Goal: Transaction & Acquisition: Purchase product/service

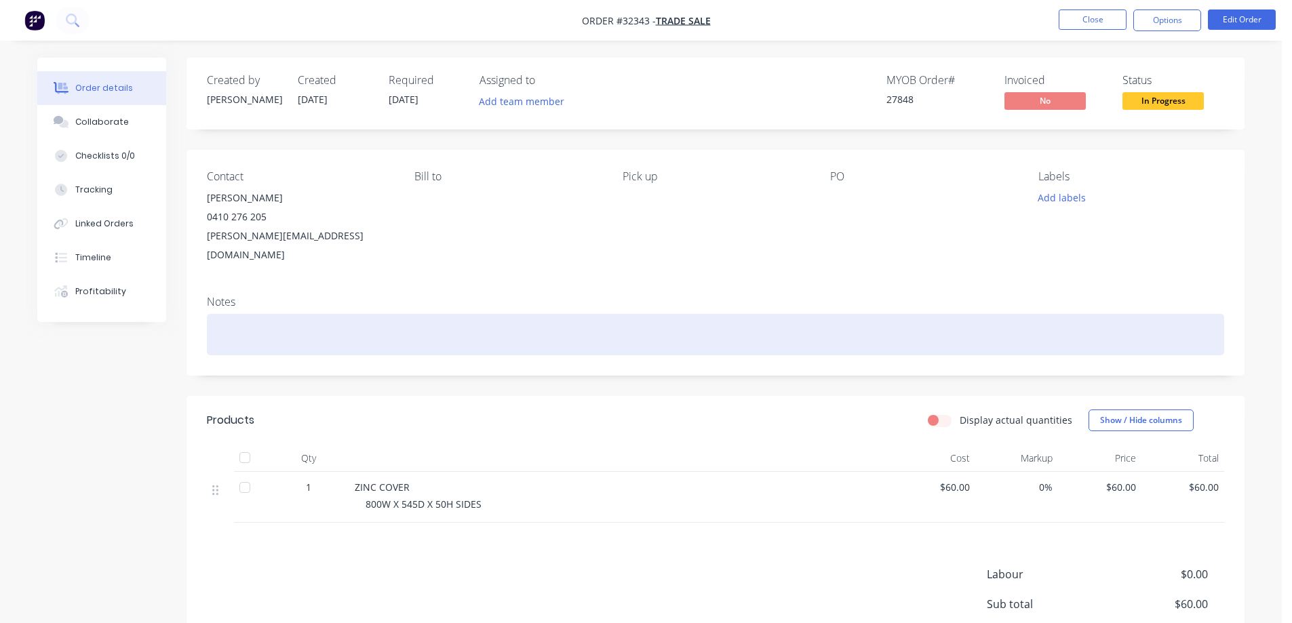
drag, startPoint x: 0, startPoint y: 0, endPoint x: 525, endPoint y: 331, distance: 620.5
click at [526, 332] on div at bounding box center [715, 334] width 1017 height 41
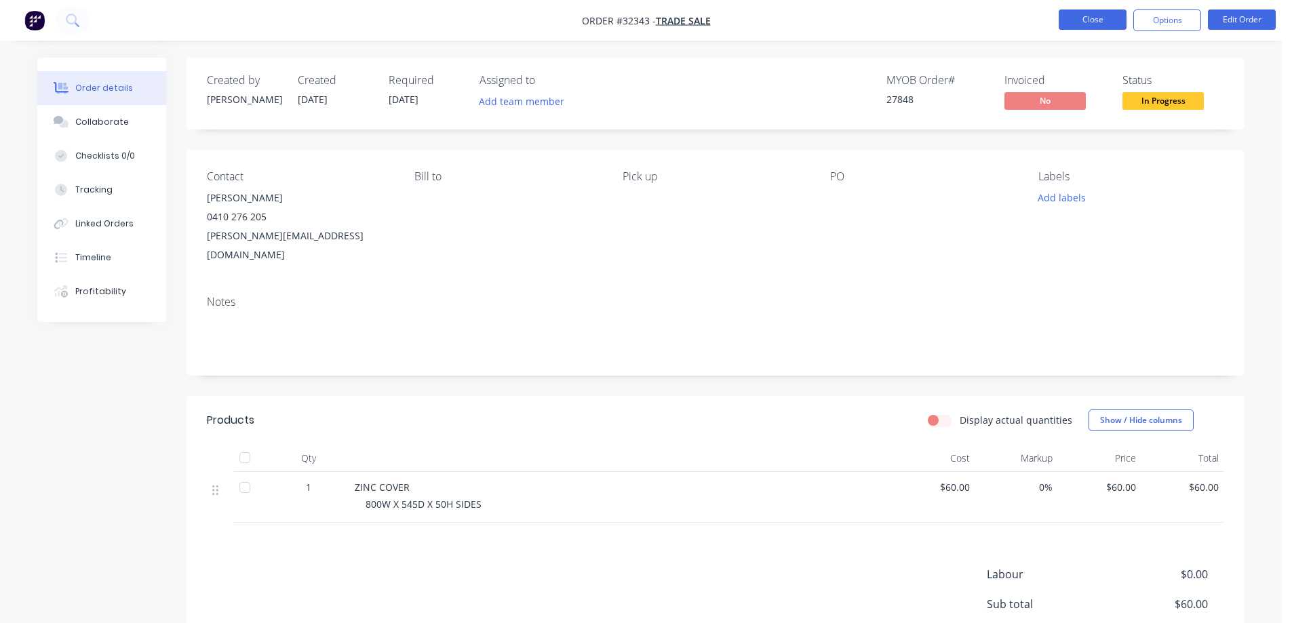
click at [1080, 26] on button "Close" at bounding box center [1093, 19] width 68 height 20
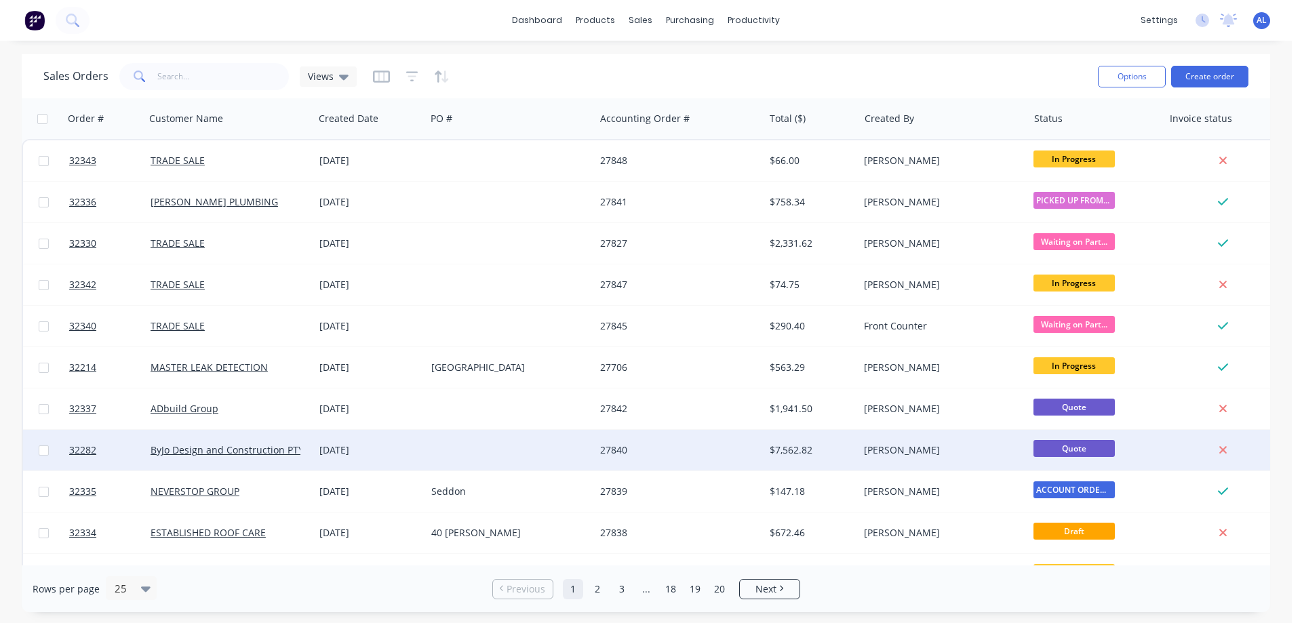
click at [538, 452] on div at bounding box center [510, 450] width 169 height 41
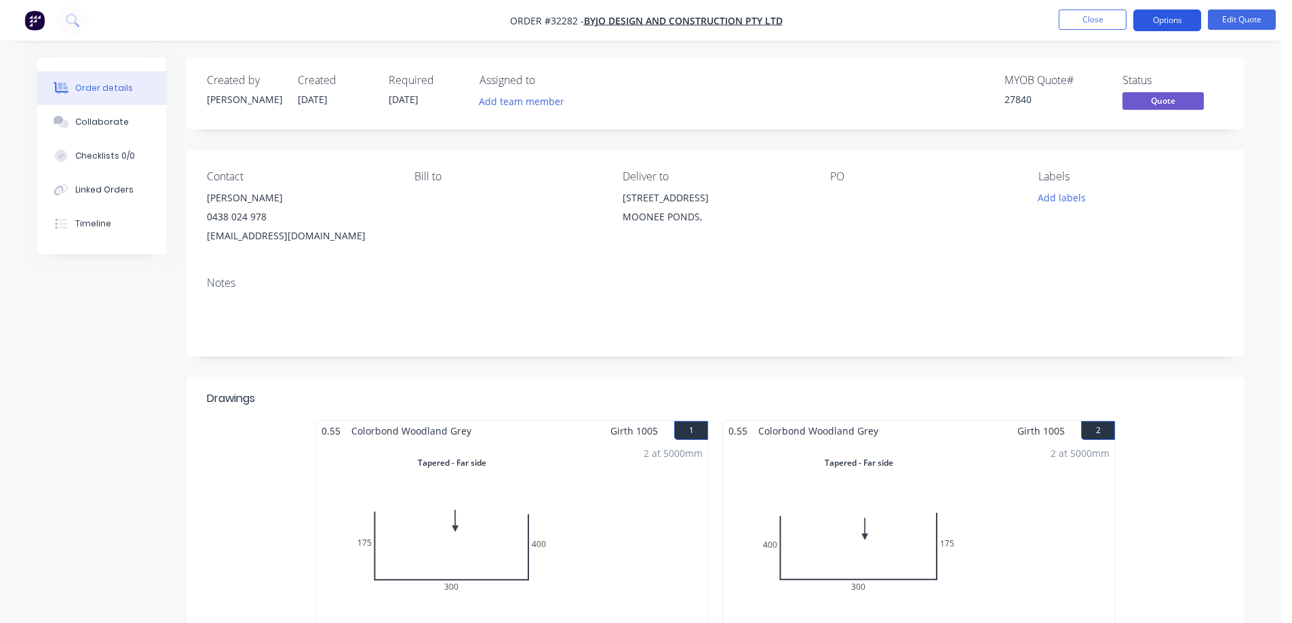
click at [1169, 22] on button "Options" at bounding box center [1167, 20] width 68 height 22
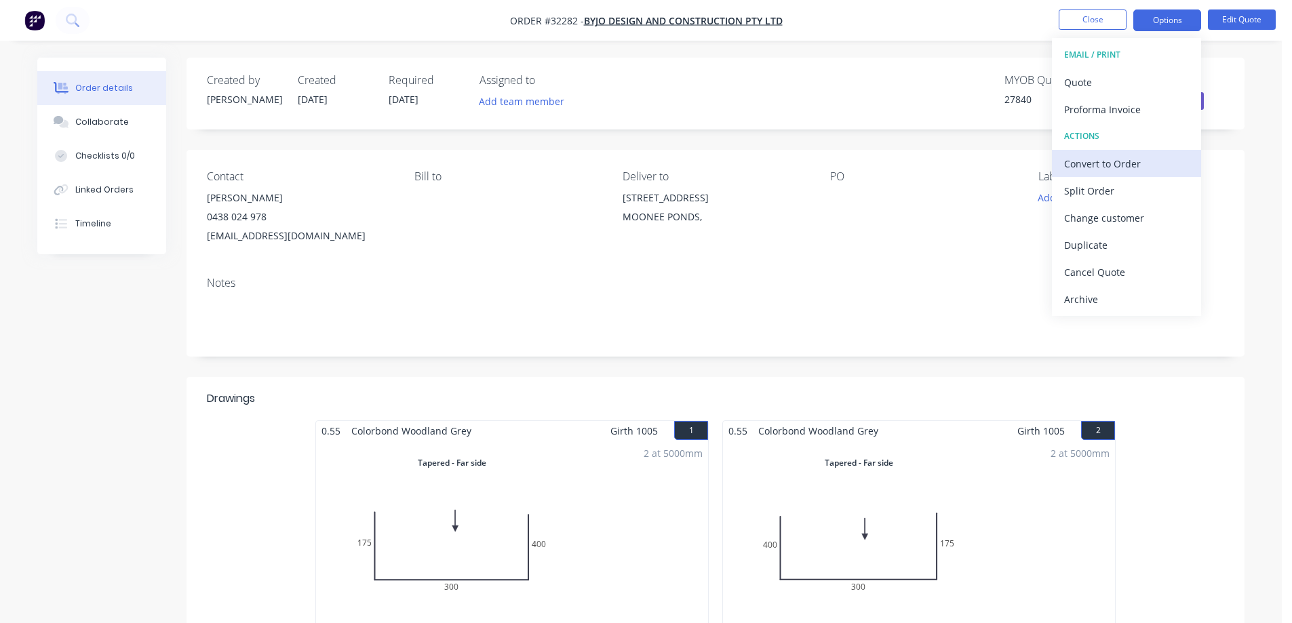
click at [1127, 166] on div "Convert to Order" at bounding box center [1126, 164] width 125 height 20
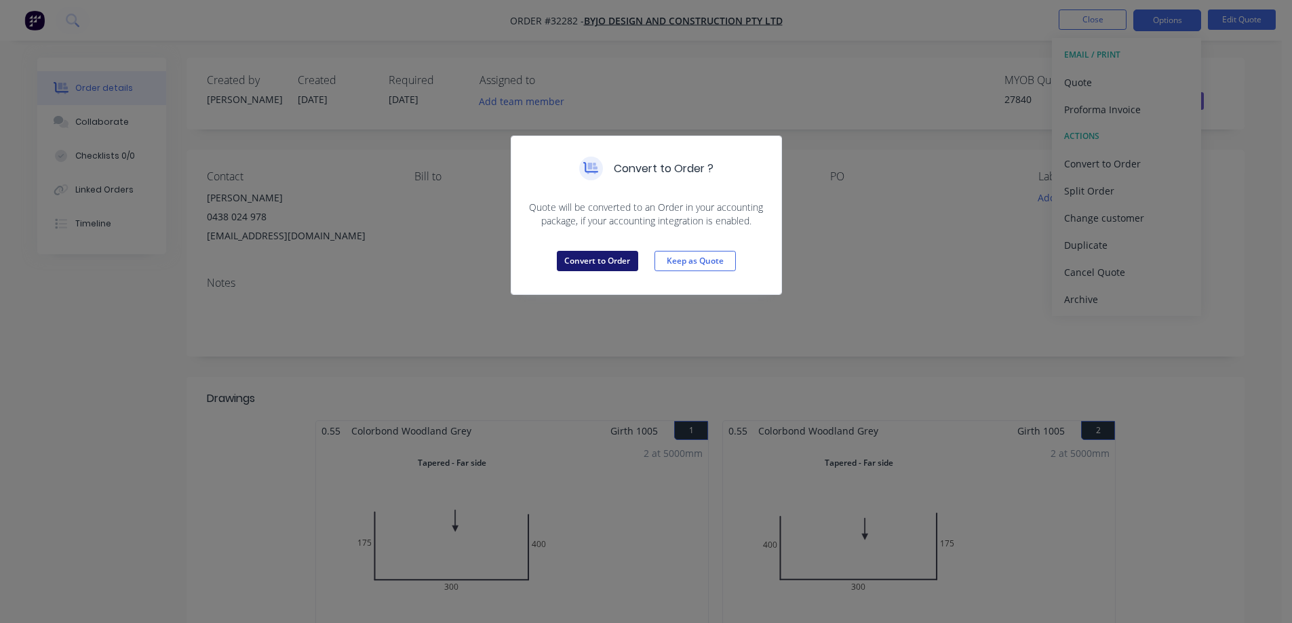
click at [604, 265] on button "Convert to Order" at bounding box center [597, 261] width 81 height 20
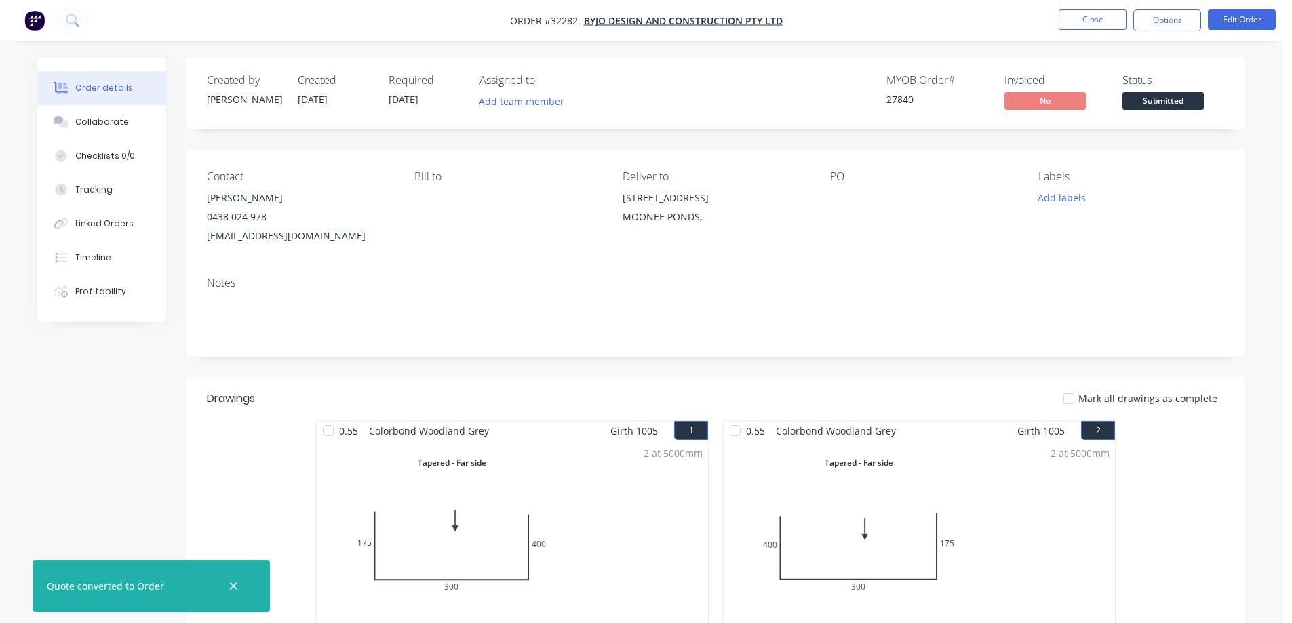
click at [1177, 102] on span "Submitted" at bounding box center [1162, 100] width 81 height 17
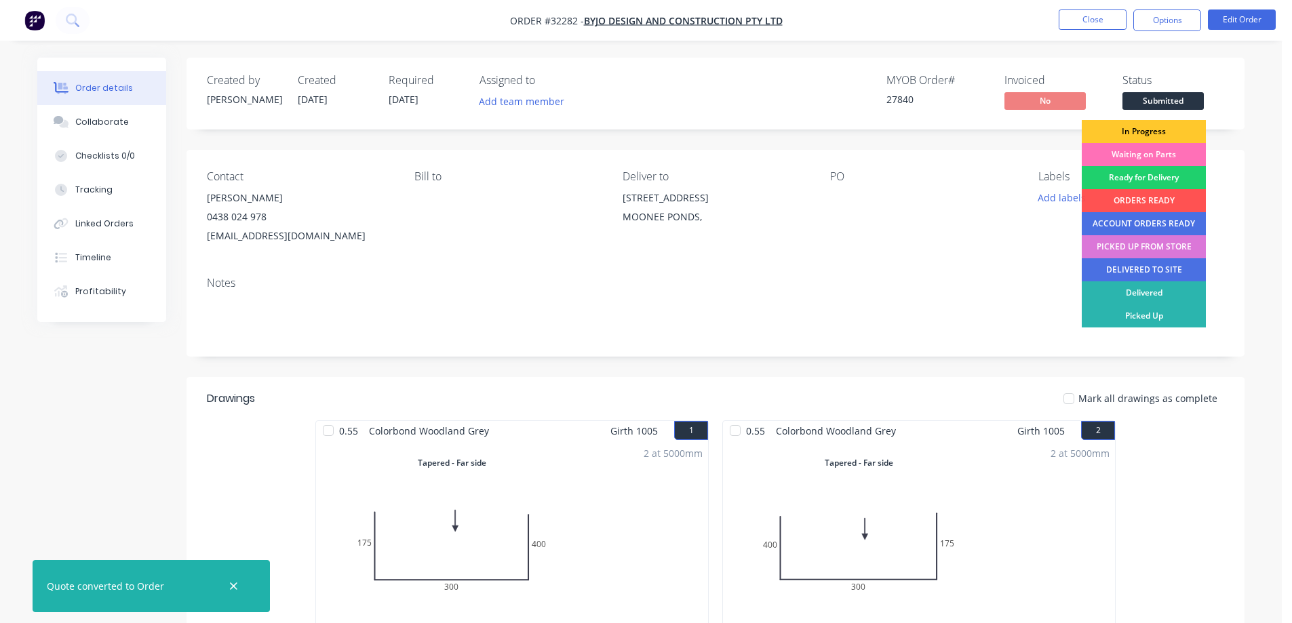
click at [1163, 130] on div "In Progress" at bounding box center [1144, 131] width 124 height 23
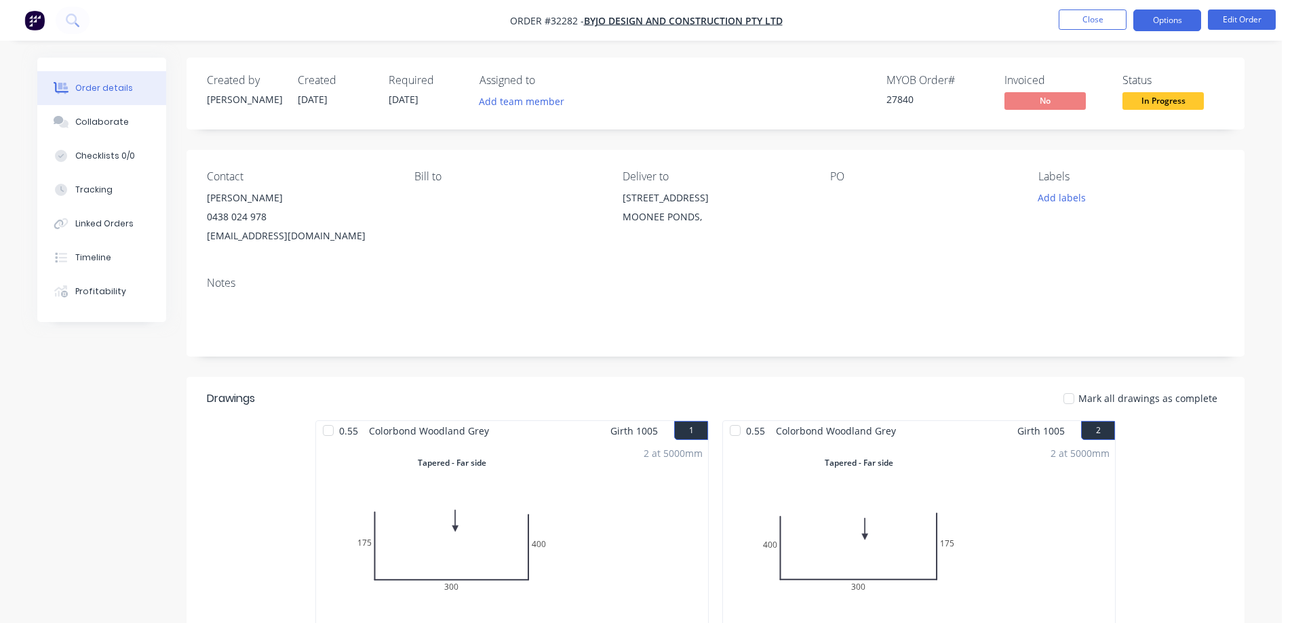
click at [1147, 24] on button "Options" at bounding box center [1167, 20] width 68 height 22
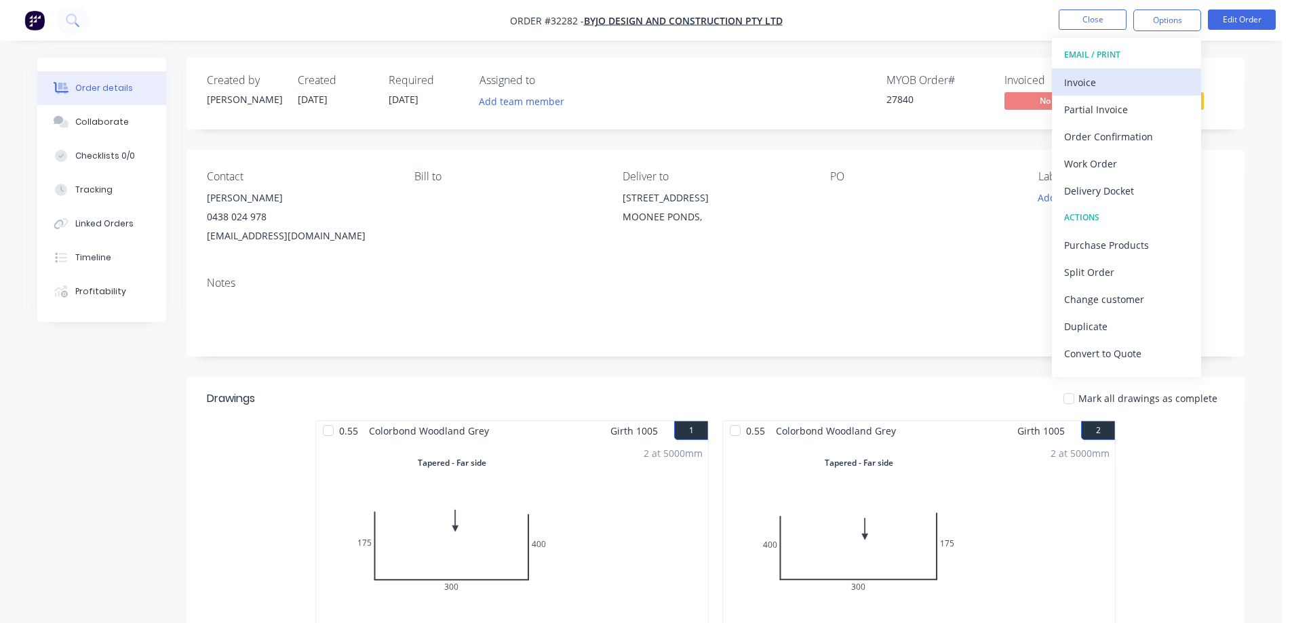
click at [1102, 76] on div "Invoice" at bounding box center [1126, 83] width 125 height 20
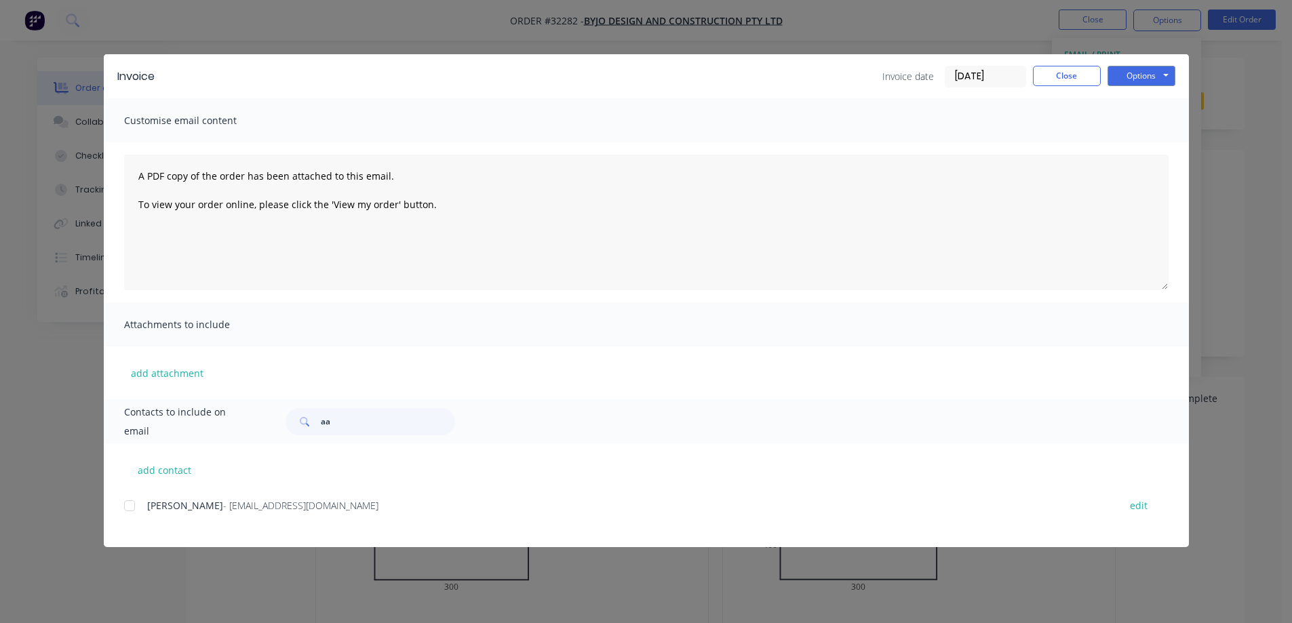
click at [131, 509] on div at bounding box center [129, 505] width 27 height 27
click at [1145, 75] on button "Options" at bounding box center [1141, 76] width 68 height 20
click at [1160, 146] on button "Email" at bounding box center [1150, 145] width 87 height 22
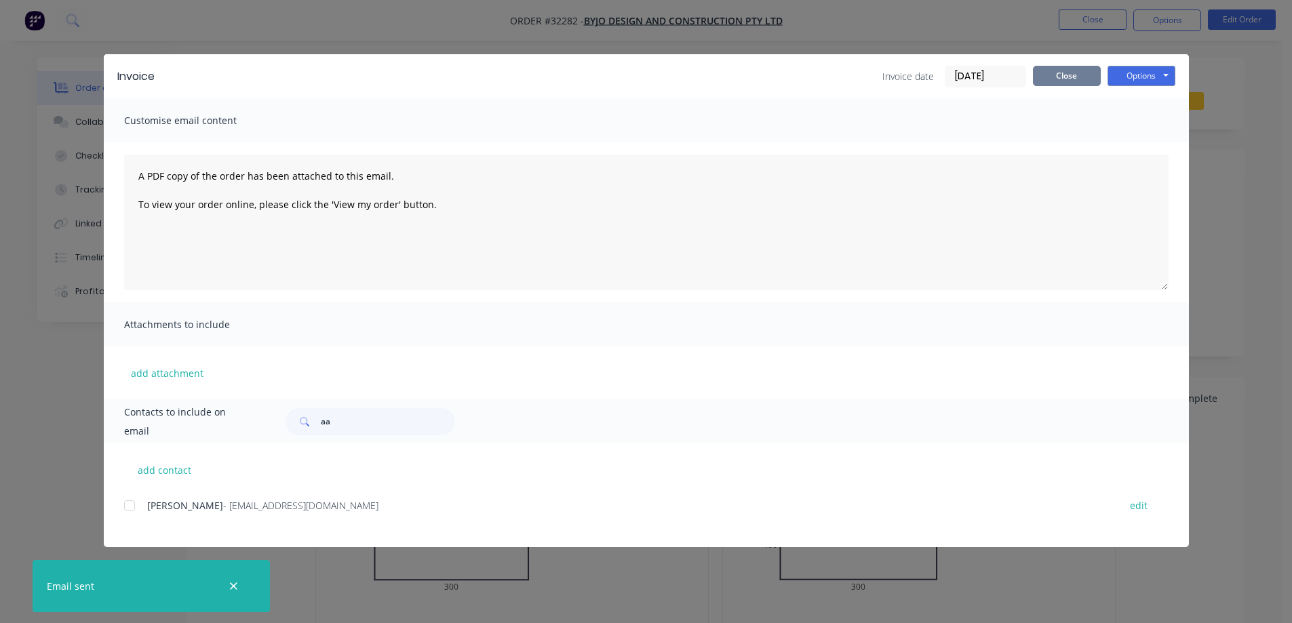
click at [1077, 77] on button "Close" at bounding box center [1067, 76] width 68 height 20
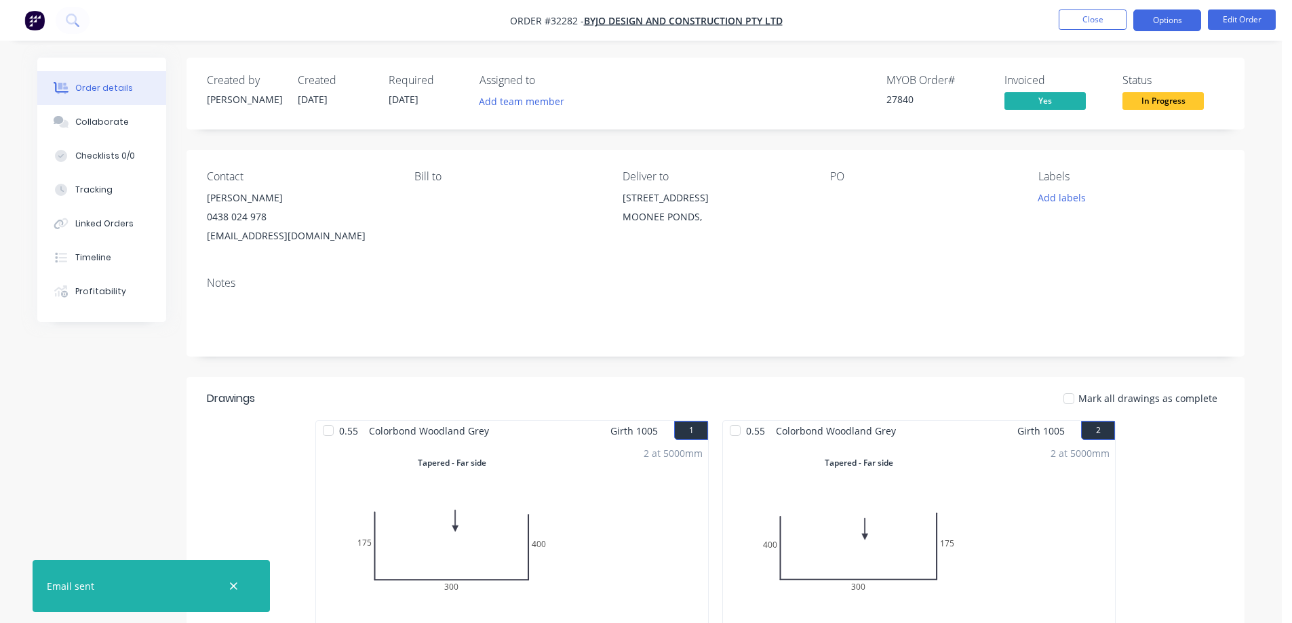
click at [1177, 26] on button "Options" at bounding box center [1167, 20] width 68 height 22
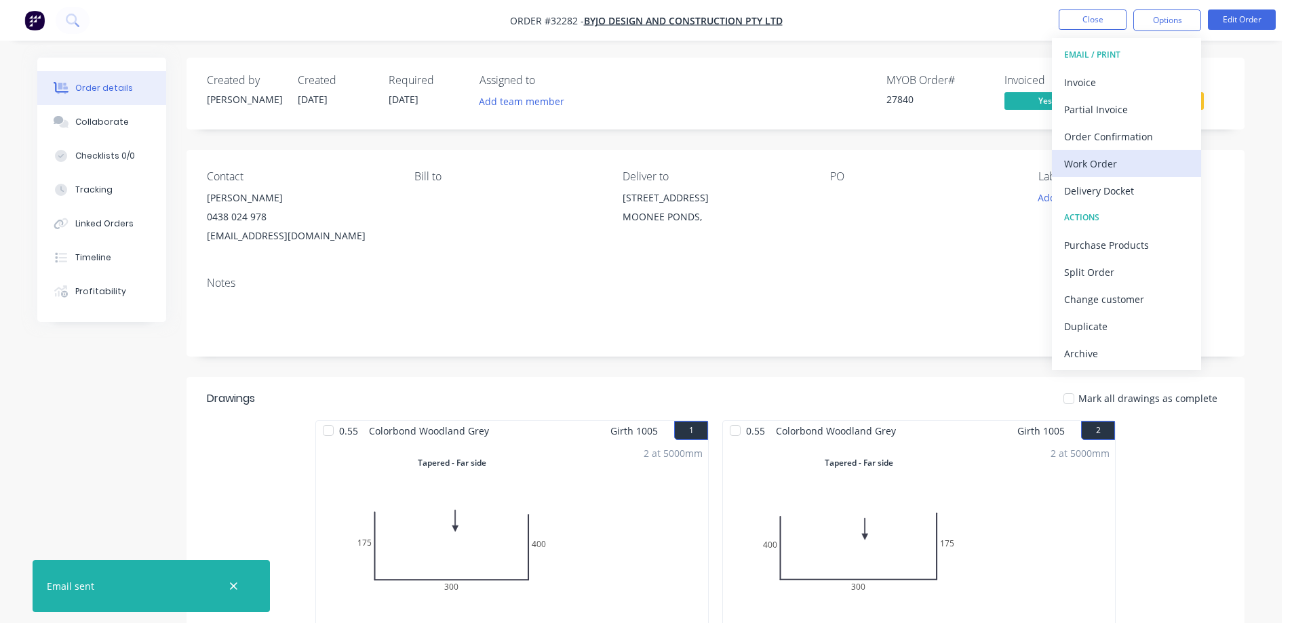
click at [1148, 161] on div "Work Order" at bounding box center [1126, 164] width 125 height 20
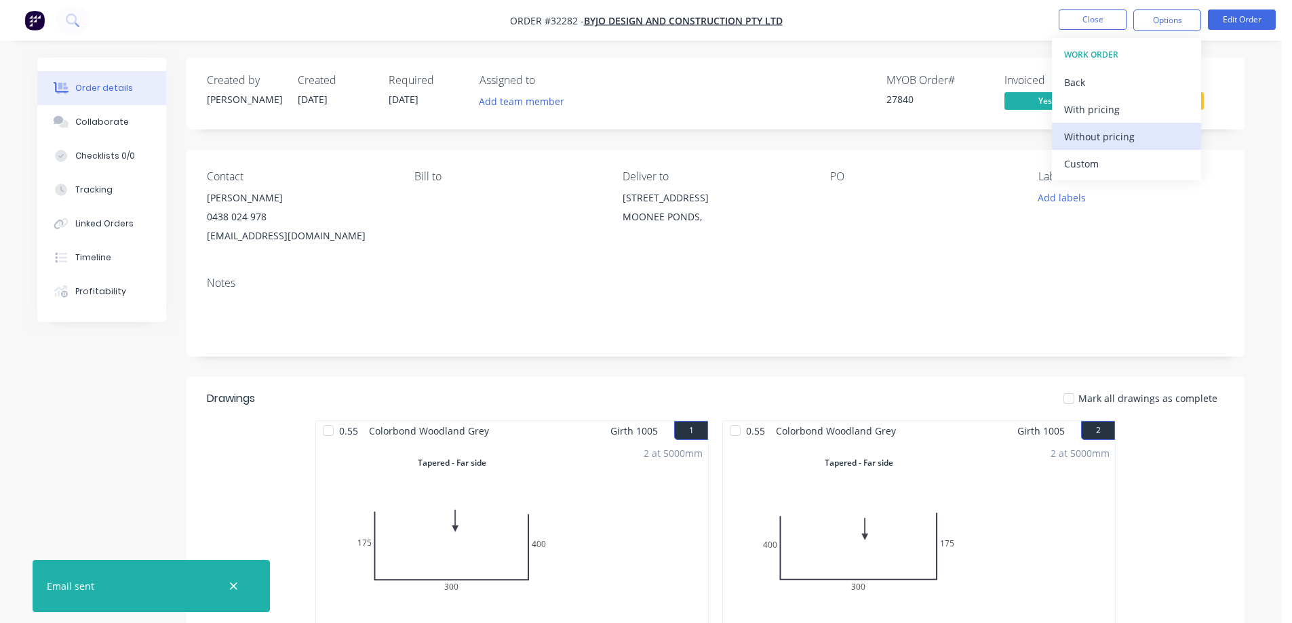
click at [1126, 139] on div "Without pricing" at bounding box center [1126, 137] width 125 height 20
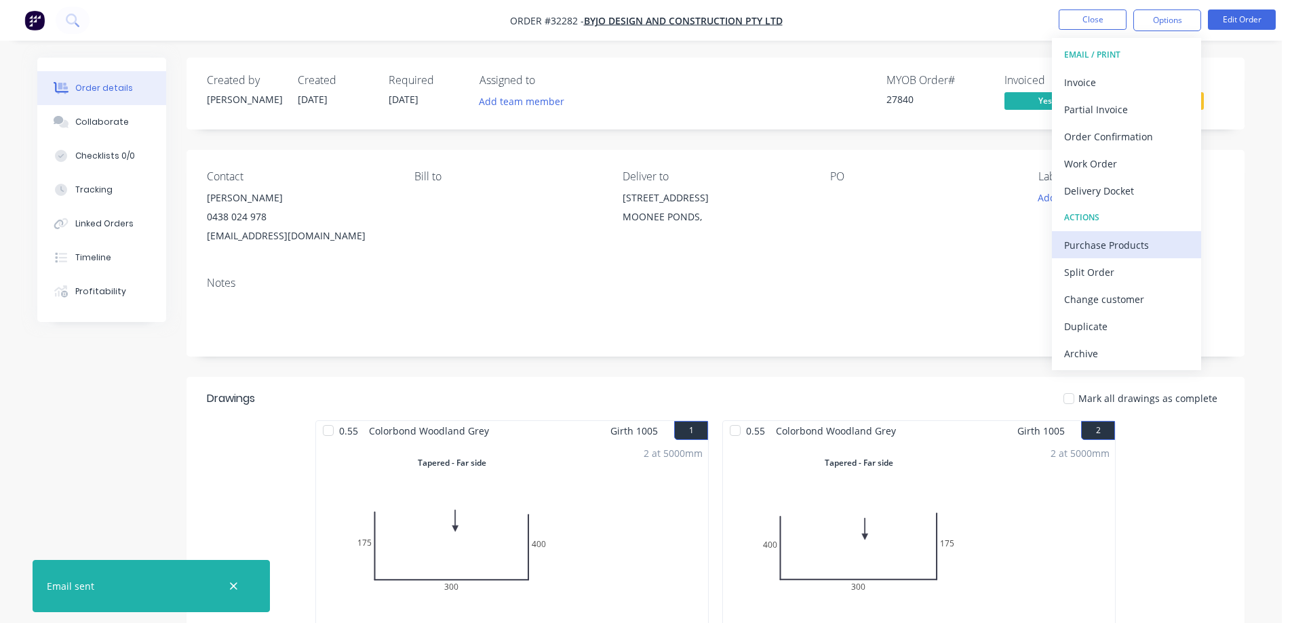
click at [1099, 249] on div "Purchase Products" at bounding box center [1126, 245] width 125 height 20
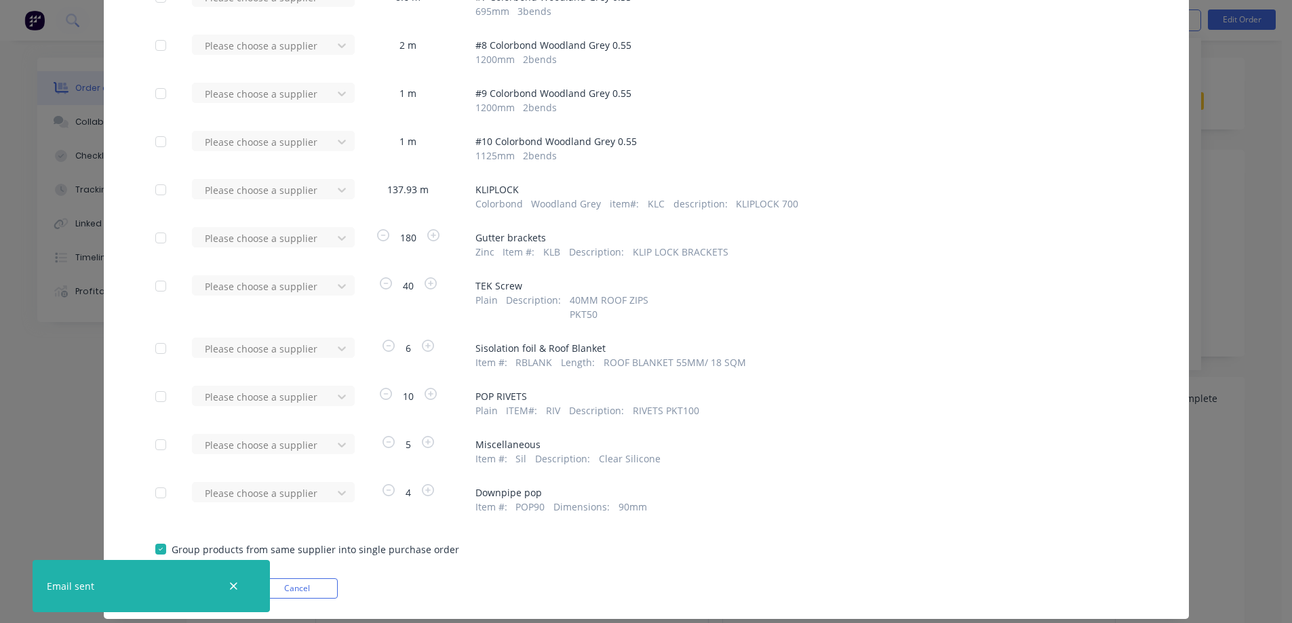
scroll to position [475, 0]
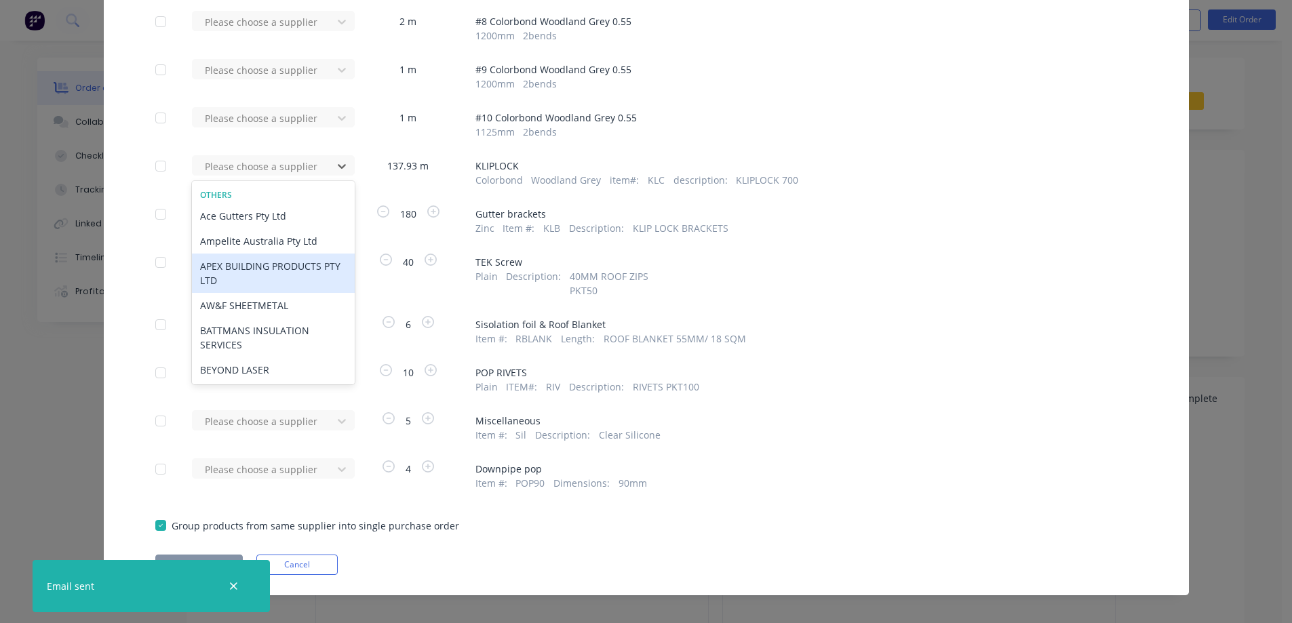
click at [299, 279] on div "APEX BUILDING PRODUCTS PTY LTD" at bounding box center [273, 273] width 163 height 39
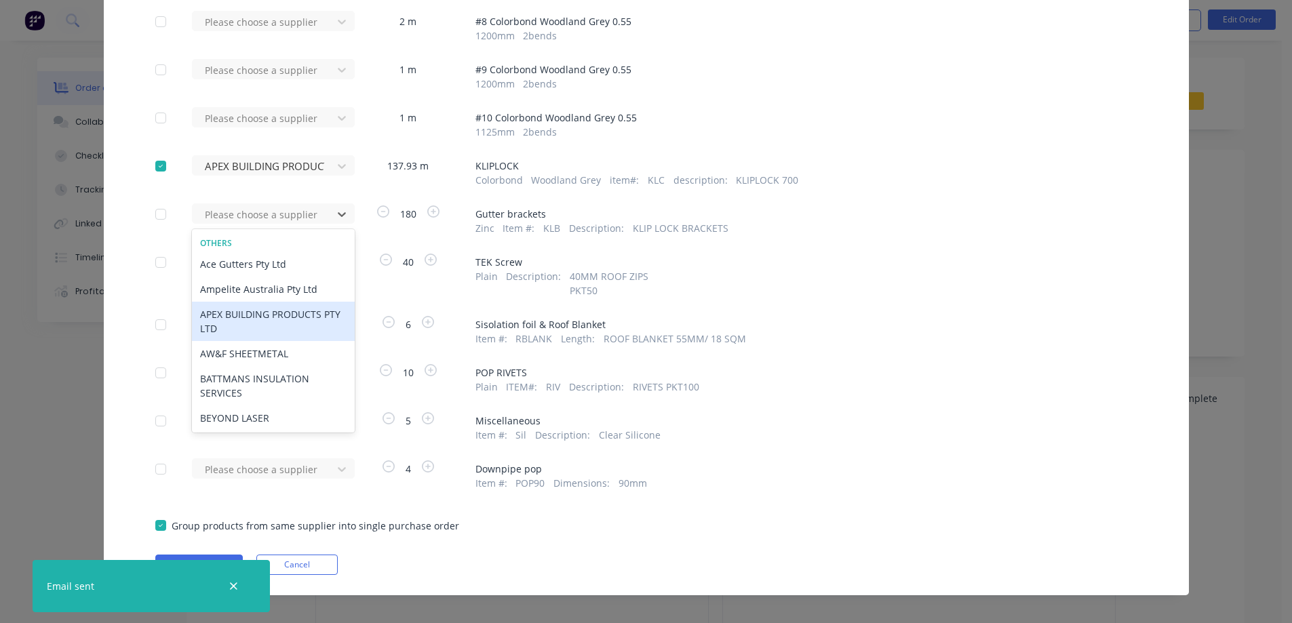
click at [287, 321] on div "APEX BUILDING PRODUCTS PTY LTD" at bounding box center [273, 321] width 163 height 39
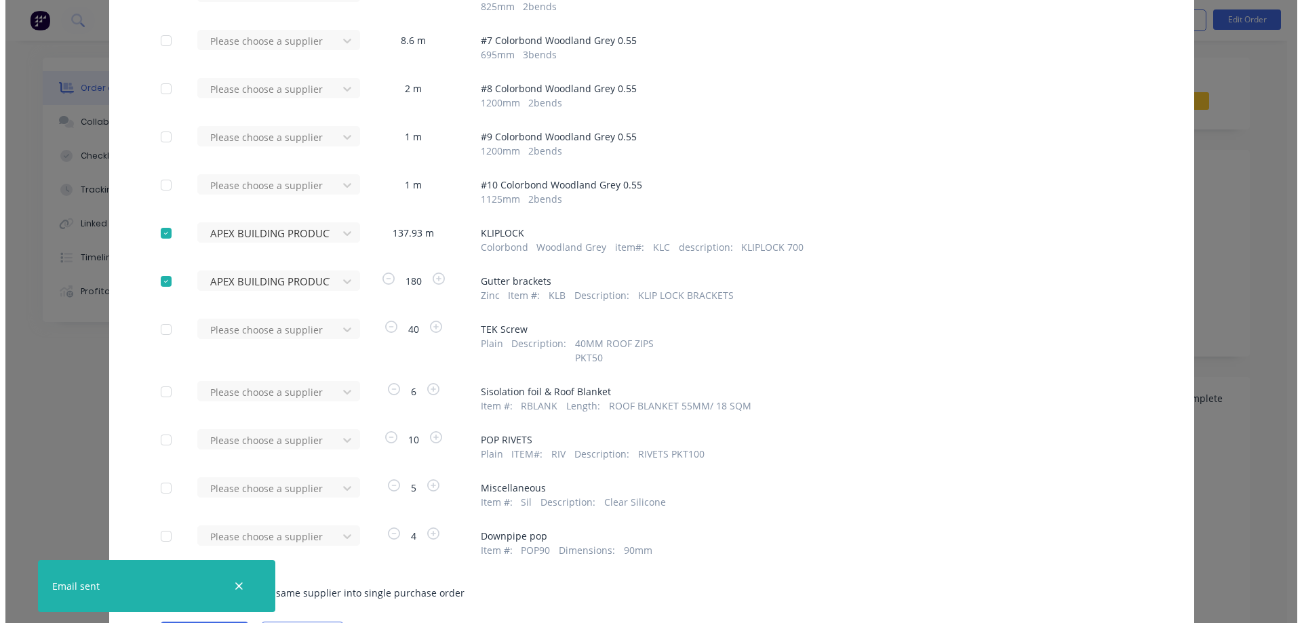
scroll to position [486, 0]
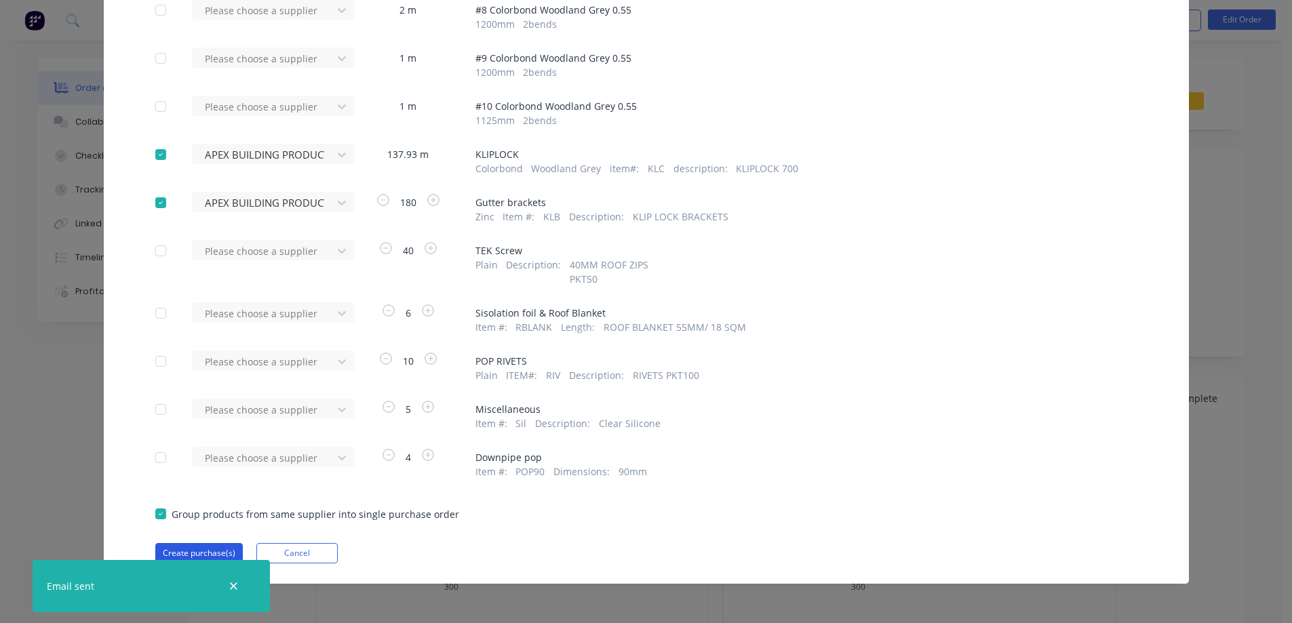
click at [208, 551] on button "Create purchase(s)" at bounding box center [198, 553] width 87 height 20
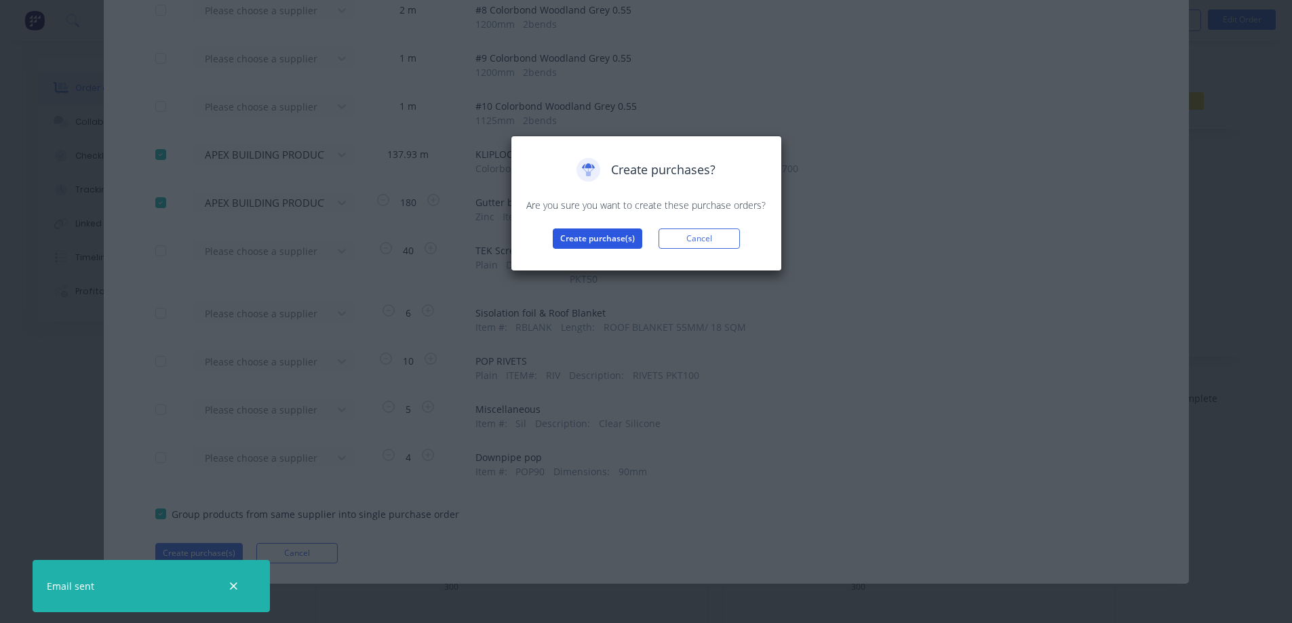
click at [578, 241] on button "Create purchase(s)" at bounding box center [598, 239] width 90 height 20
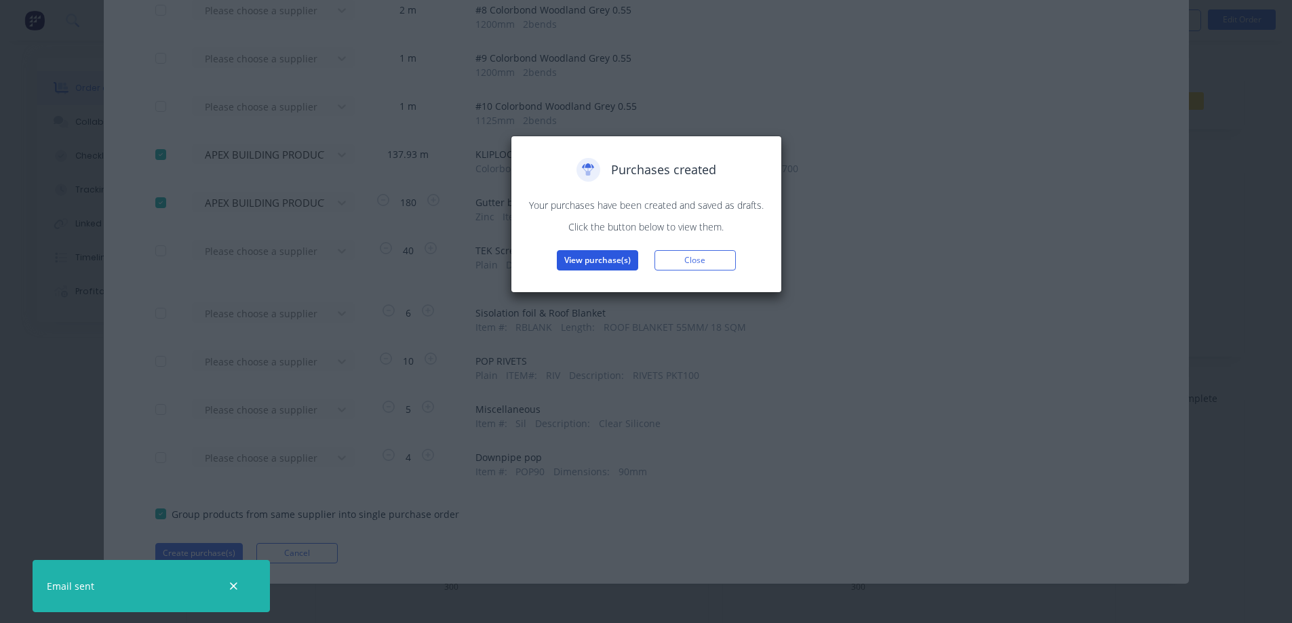
click at [610, 264] on button "View purchase(s)" at bounding box center [597, 260] width 81 height 20
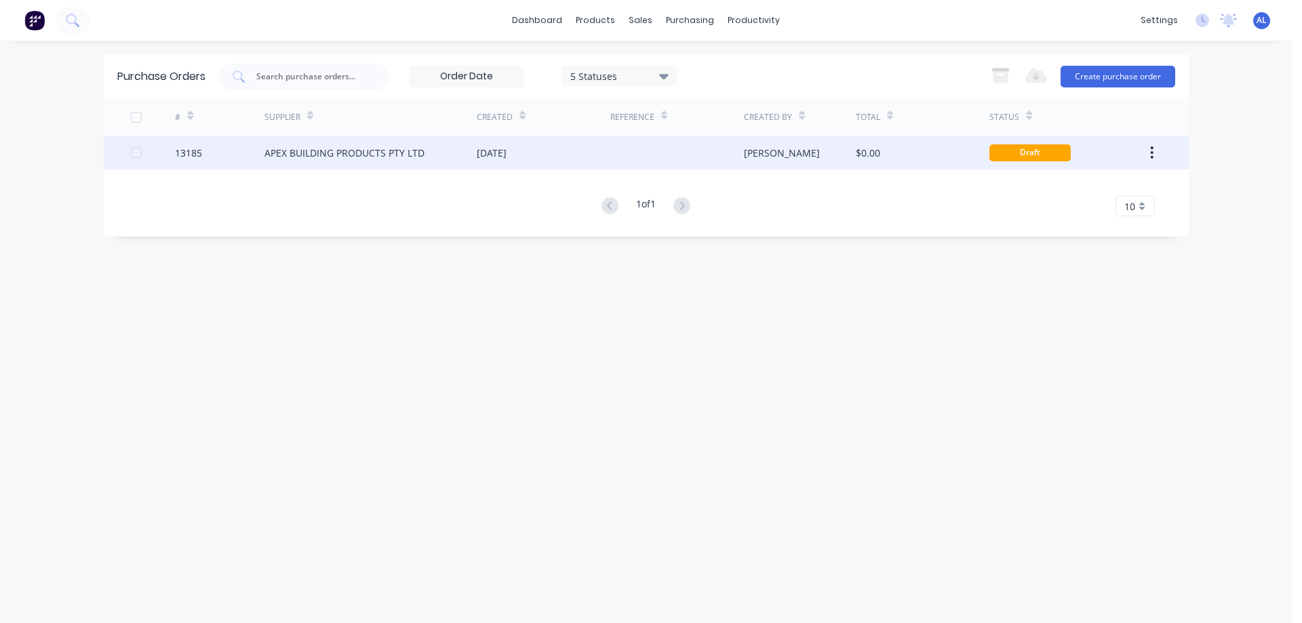
click at [808, 155] on div "[PERSON_NAME]" at bounding box center [800, 153] width 112 height 34
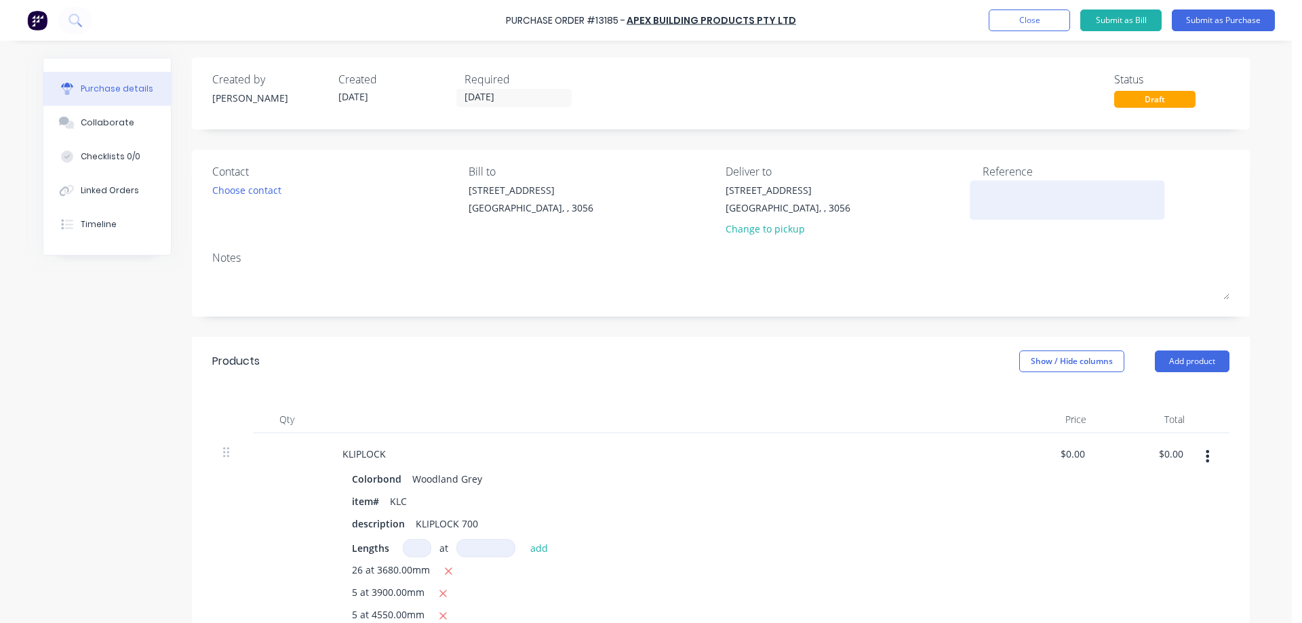
click at [1025, 192] on textarea at bounding box center [1068, 198] width 170 height 31
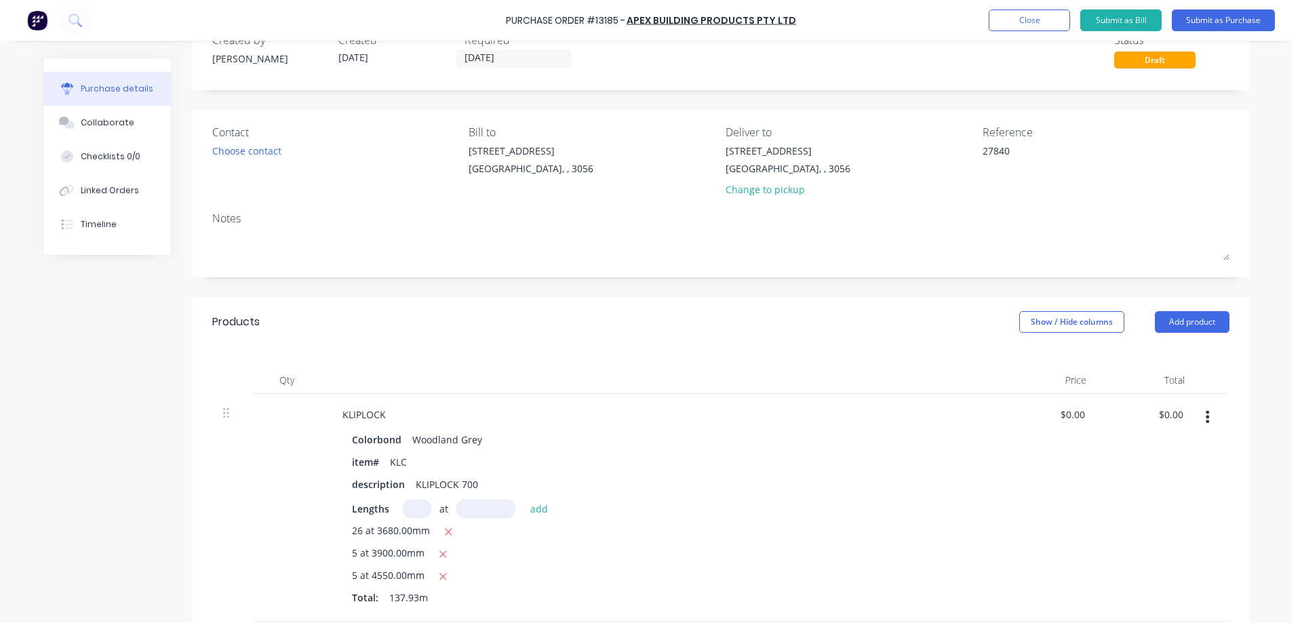
scroll to position [29, 0]
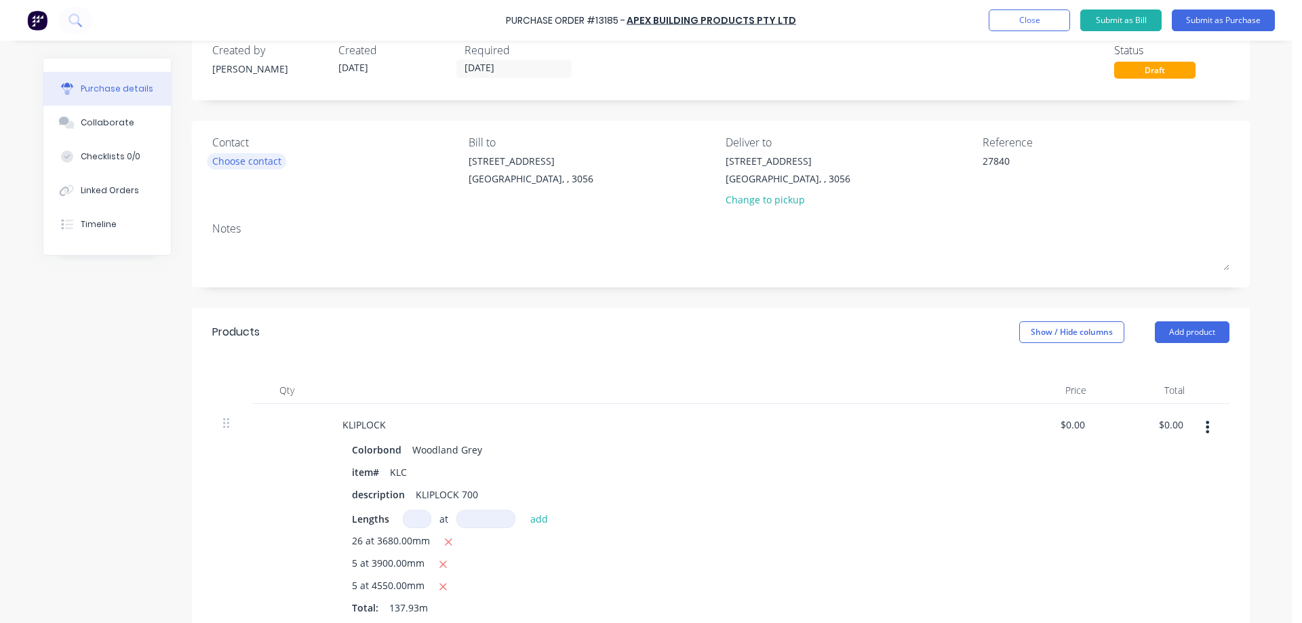
type textarea "27840"
type textarea "x"
type textarea "27840"
click at [223, 163] on div "Choose contact" at bounding box center [246, 161] width 69 height 14
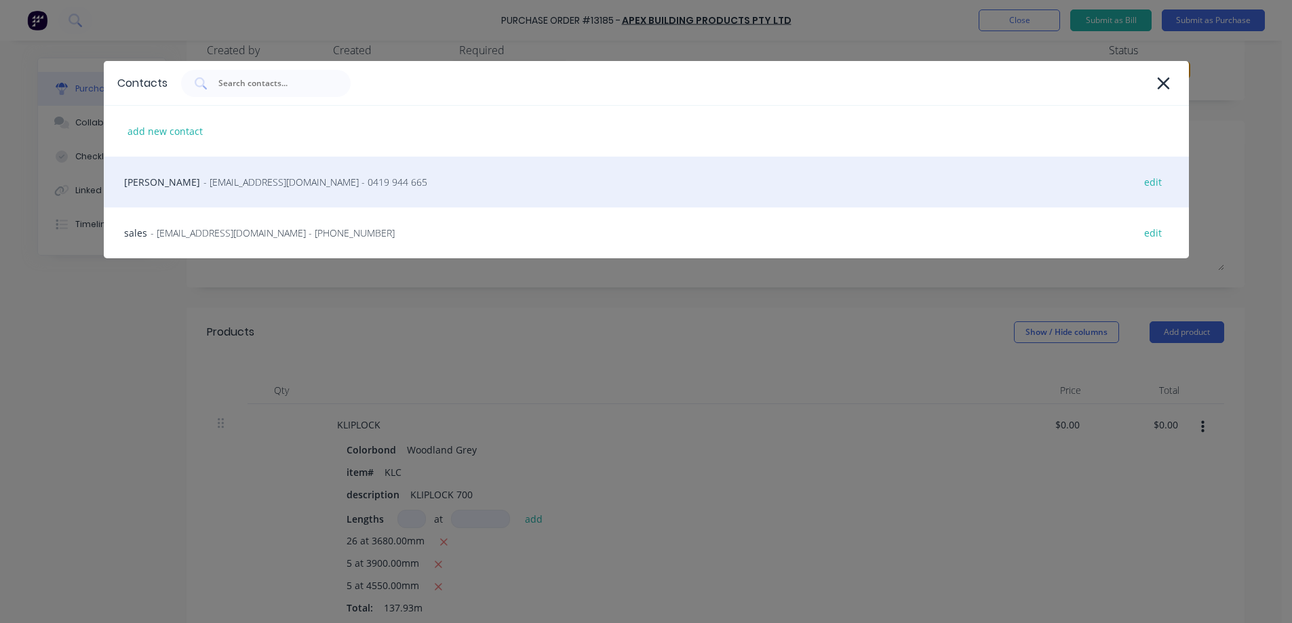
click at [260, 184] on span "- [EMAIL_ADDRESS][DOMAIN_NAME] - 0419 944 665" at bounding box center [315, 182] width 224 height 14
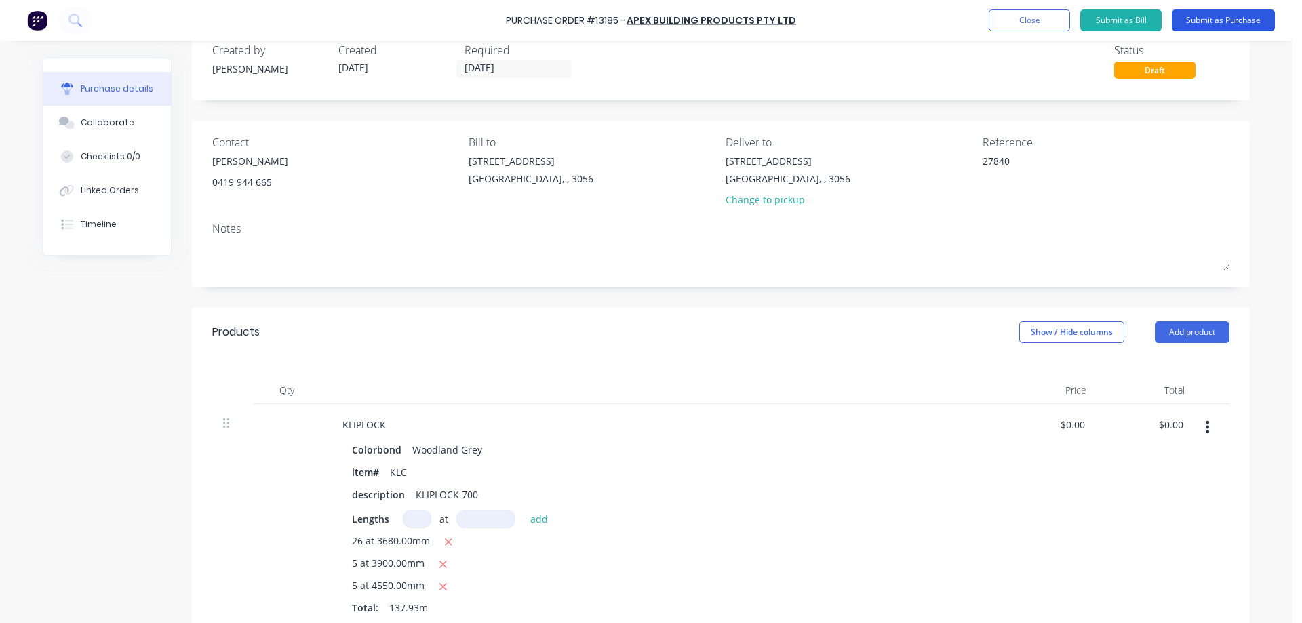
click at [1215, 18] on button "Submit as Purchase" at bounding box center [1223, 20] width 103 height 22
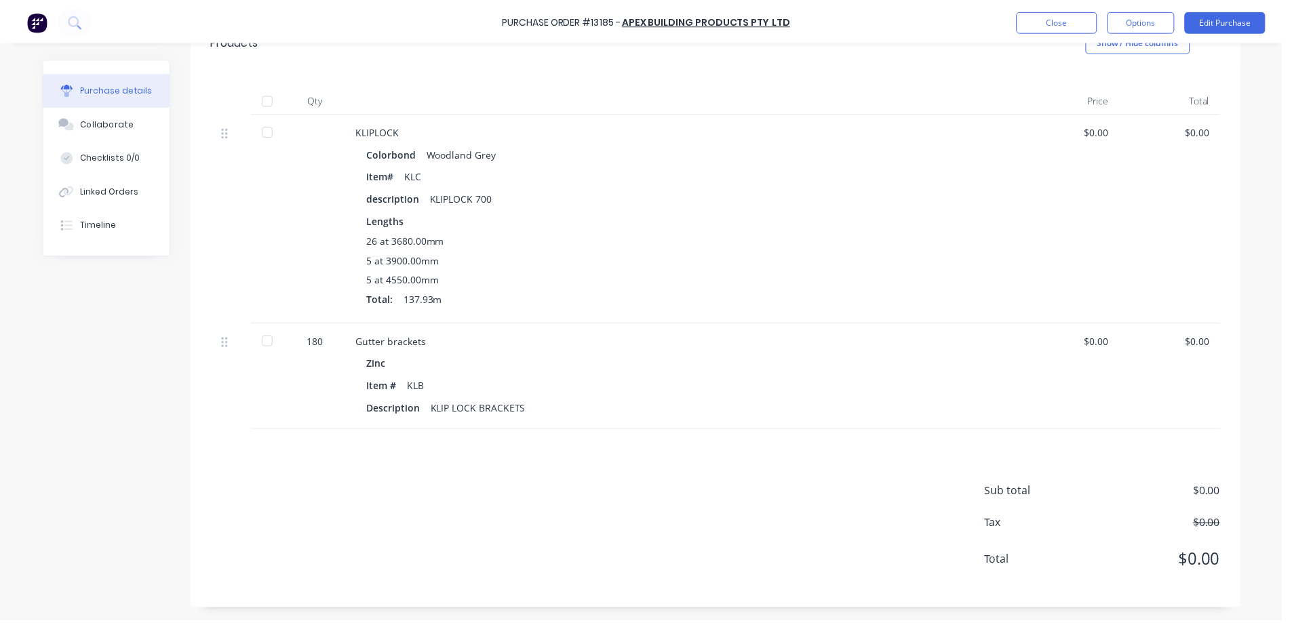
scroll to position [0, 0]
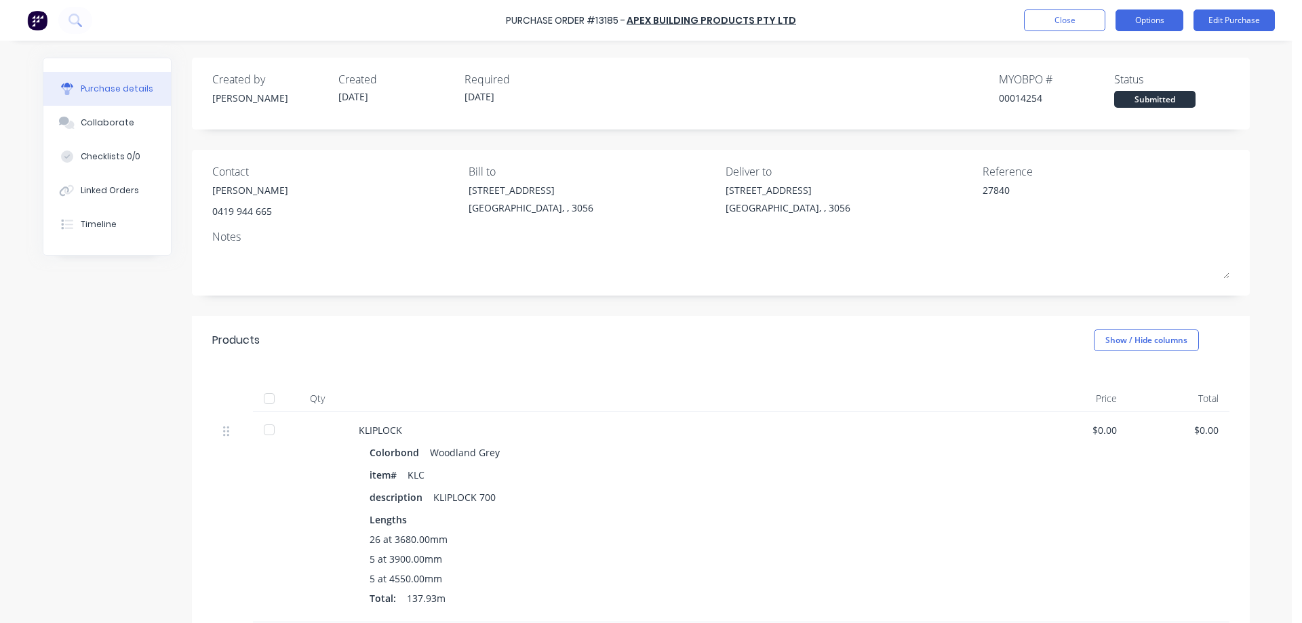
click at [1145, 20] on button "Options" at bounding box center [1150, 20] width 68 height 22
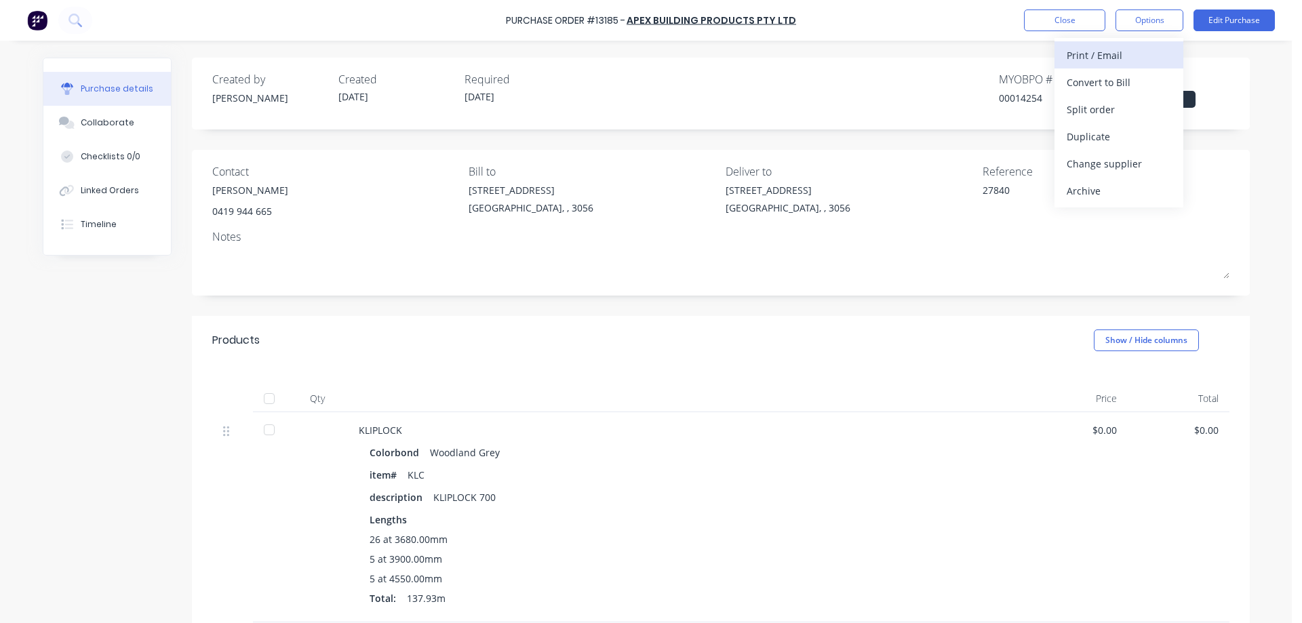
click at [1118, 55] on div "Print / Email" at bounding box center [1119, 55] width 104 height 20
click at [1109, 102] on div "Without pricing" at bounding box center [1119, 110] width 104 height 20
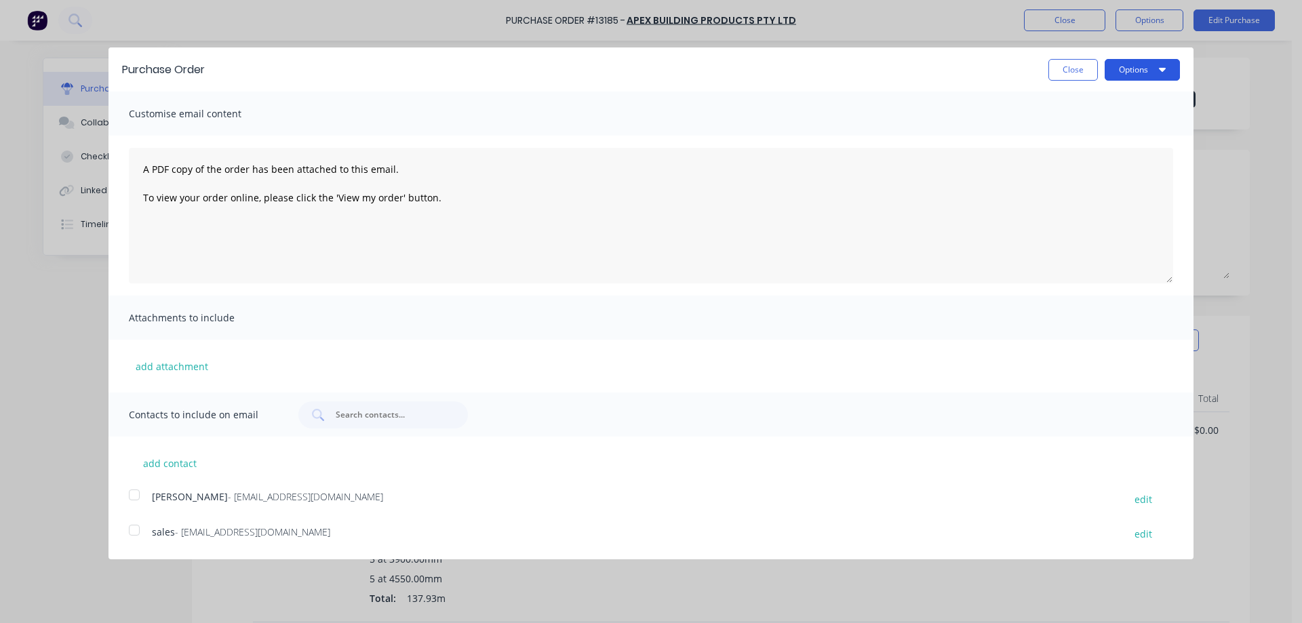
click at [1168, 72] on button "Options" at bounding box center [1142, 70] width 75 height 22
click at [1107, 108] on div "Print" at bounding box center [1115, 104] width 104 height 20
click at [132, 496] on div at bounding box center [134, 495] width 27 height 27
drag, startPoint x: 132, startPoint y: 531, endPoint x: 153, endPoint y: 532, distance: 21.0
click at [133, 532] on div at bounding box center [134, 530] width 27 height 27
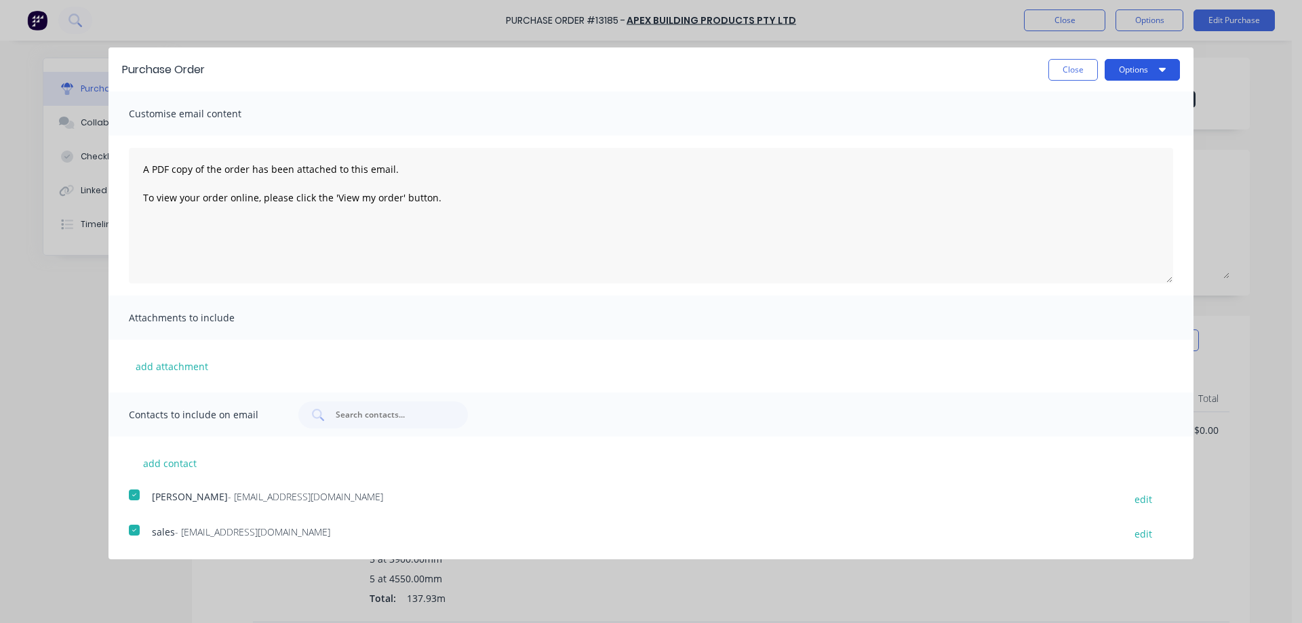
click at [1154, 64] on button "Options" at bounding box center [1142, 70] width 75 height 22
click at [1115, 127] on div "Email" at bounding box center [1115, 131] width 104 height 20
type textarea "x"
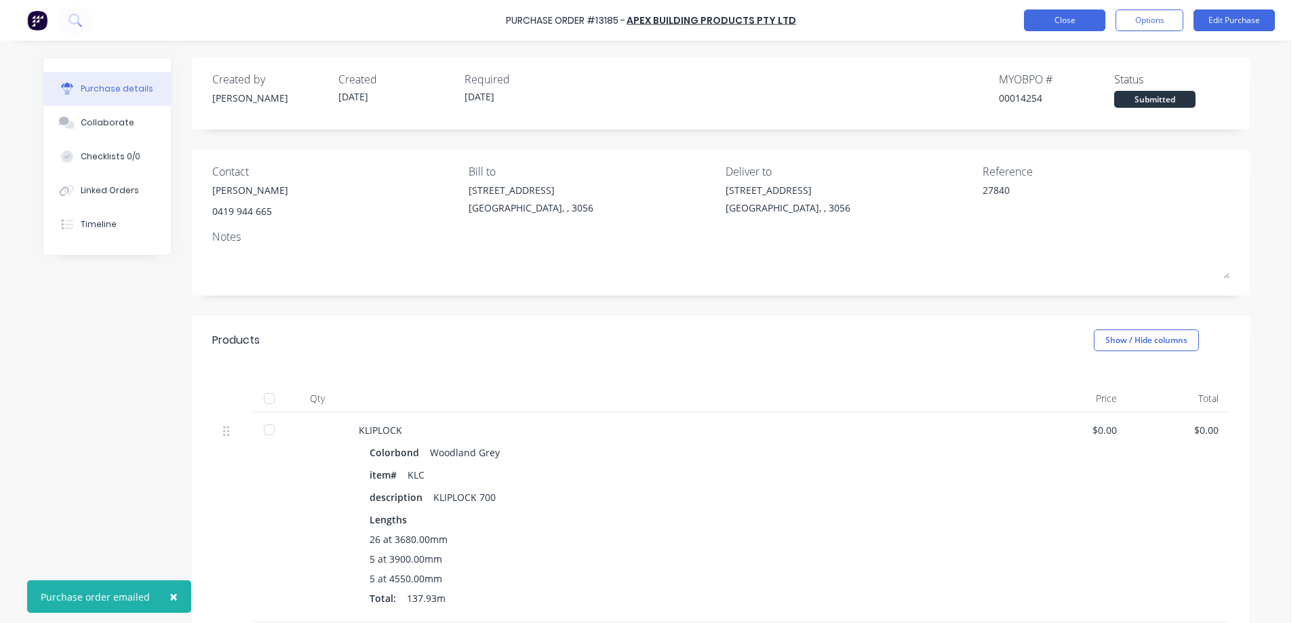
click at [1086, 21] on button "Close" at bounding box center [1064, 20] width 81 height 22
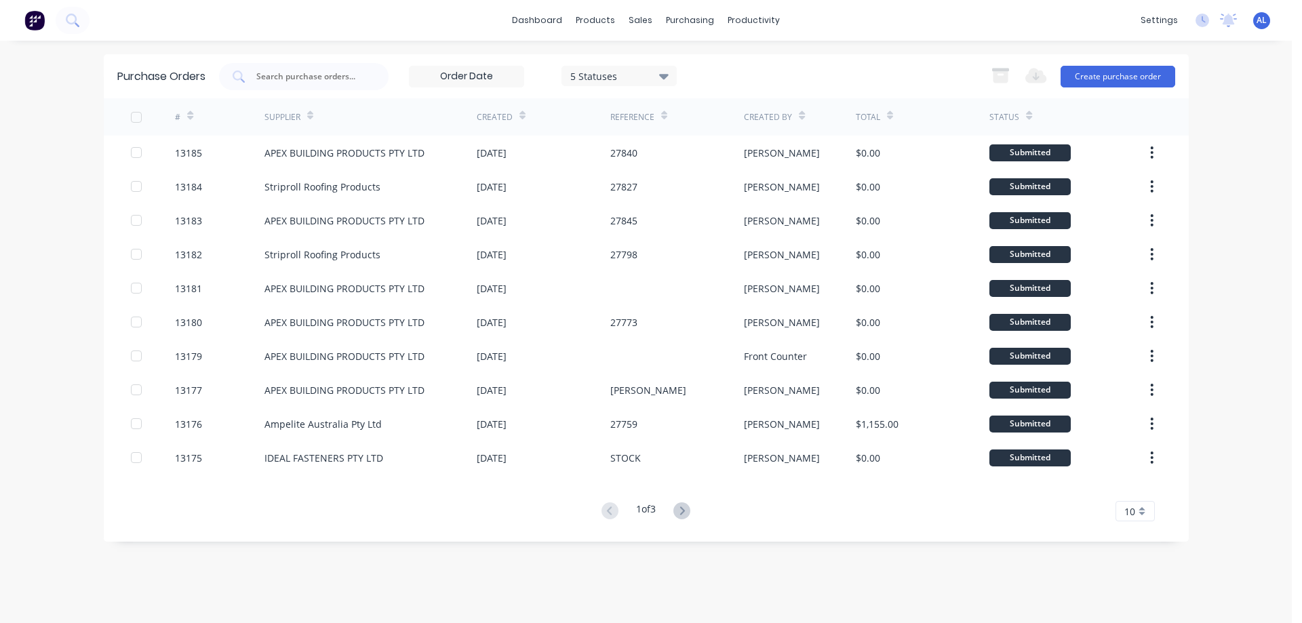
click at [33, 26] on img at bounding box center [34, 20] width 20 height 20
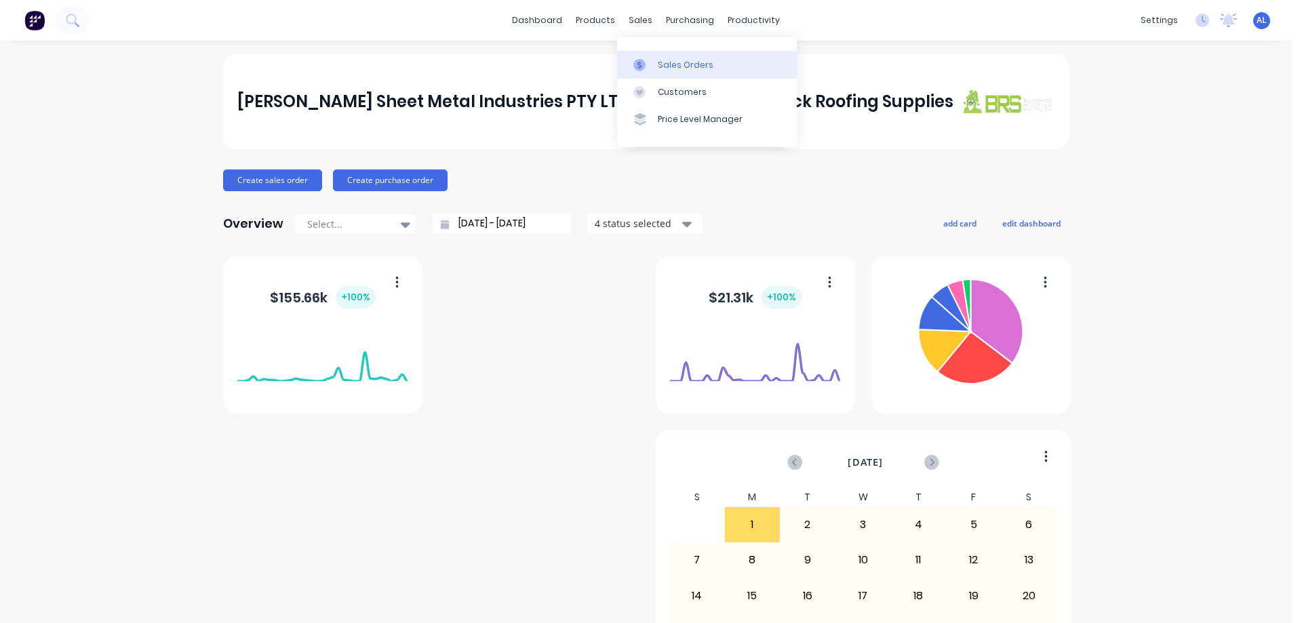
click at [682, 63] on div "Sales Orders" at bounding box center [686, 65] width 56 height 12
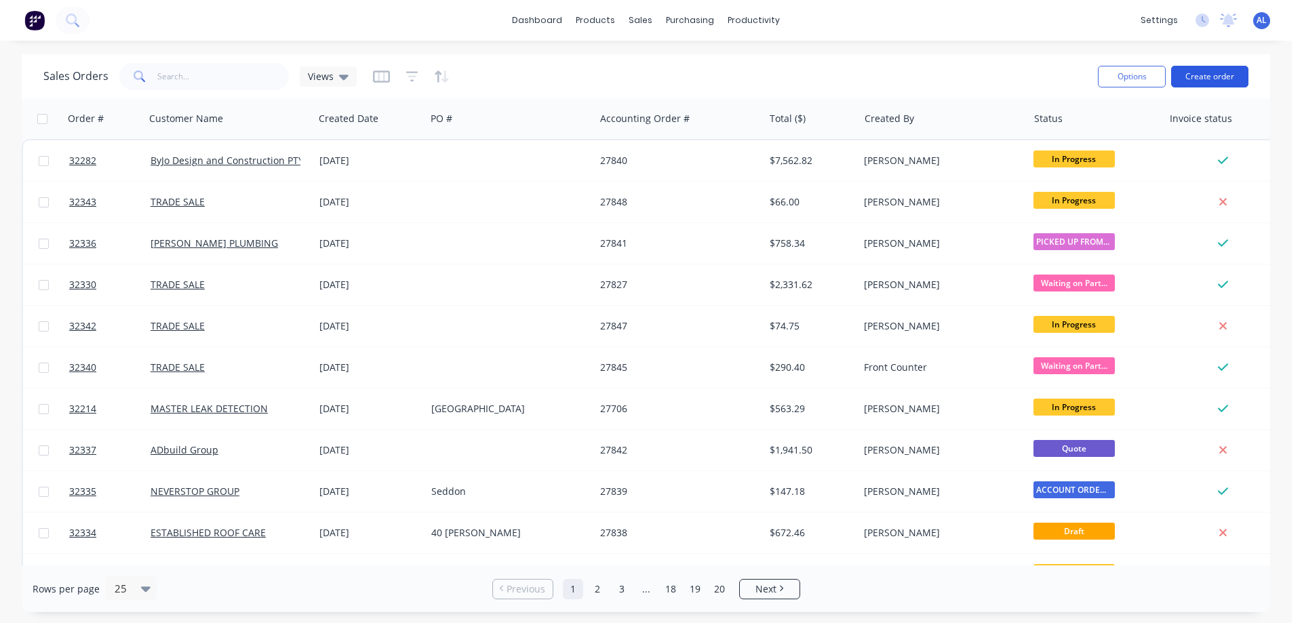
click at [1204, 80] on button "Create order" at bounding box center [1209, 77] width 77 height 22
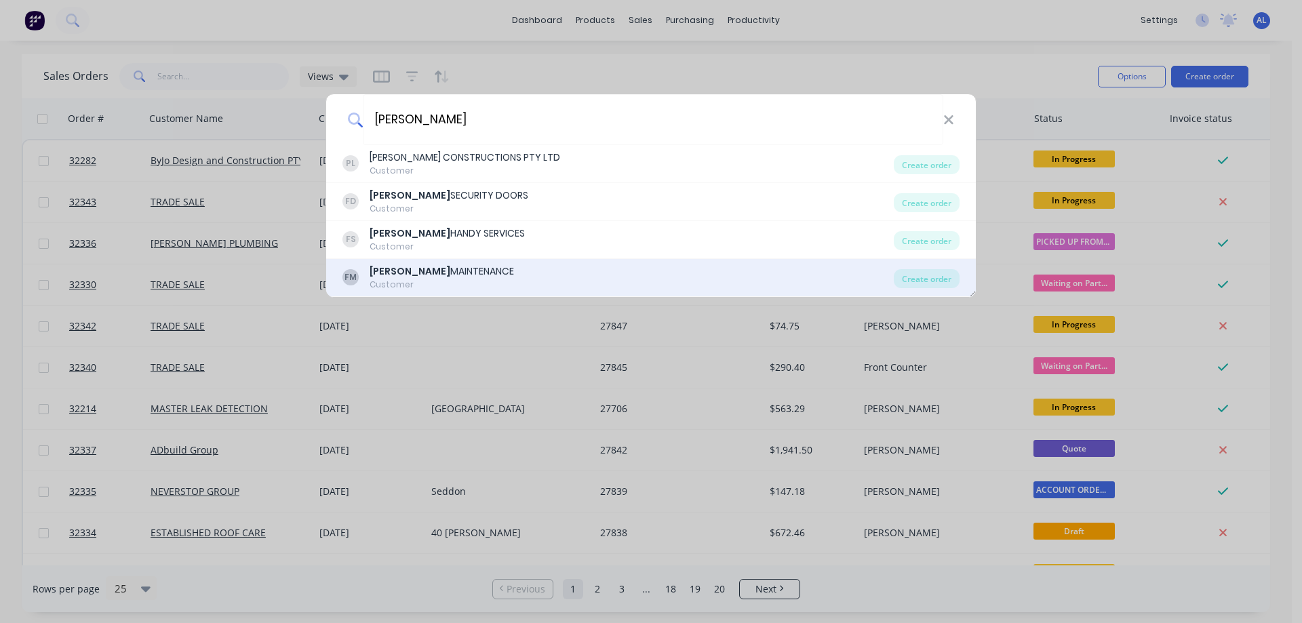
type input "[PERSON_NAME]"
click at [480, 272] on div "[PERSON_NAME] MAINTENANCE Customer" at bounding box center [617, 277] width 551 height 26
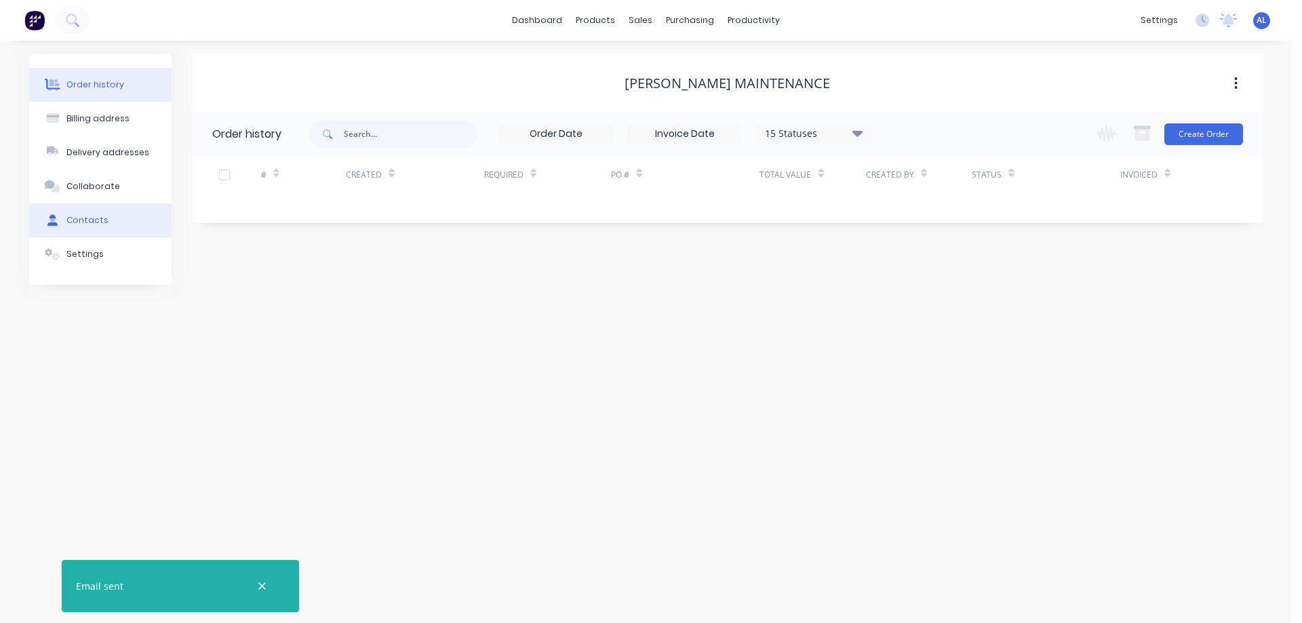
click at [101, 222] on div "Contacts" at bounding box center [87, 220] width 42 height 12
select select "AU"
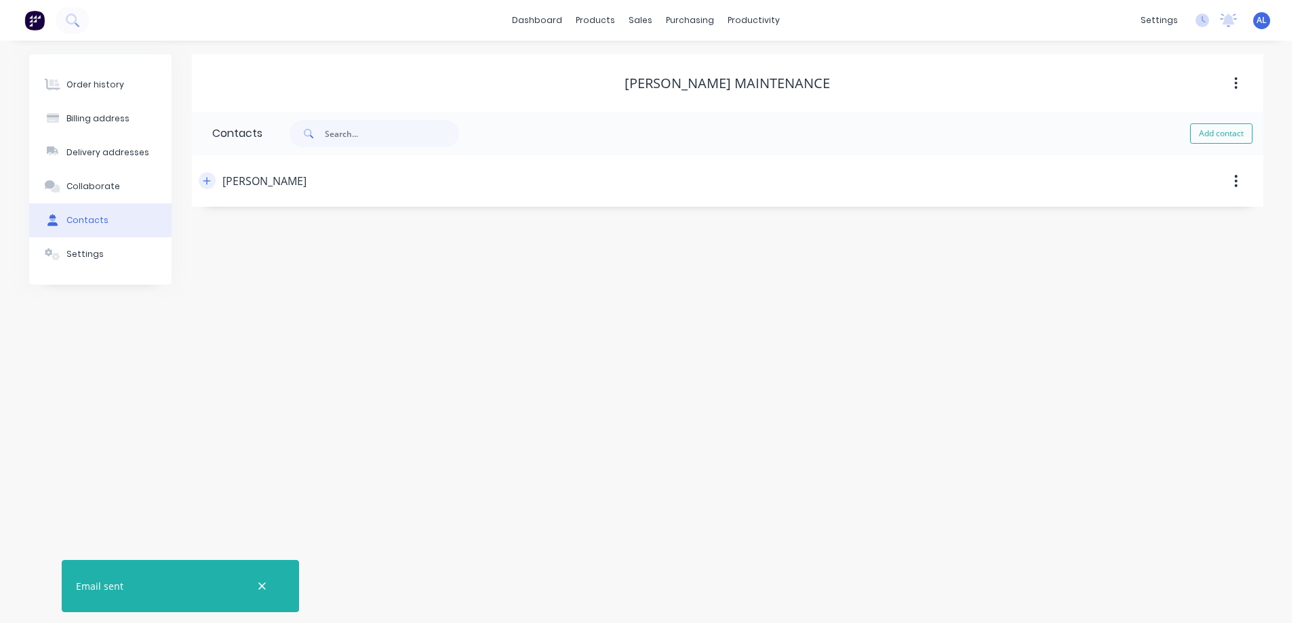
click at [205, 183] on icon "button" at bounding box center [207, 180] width 8 height 9
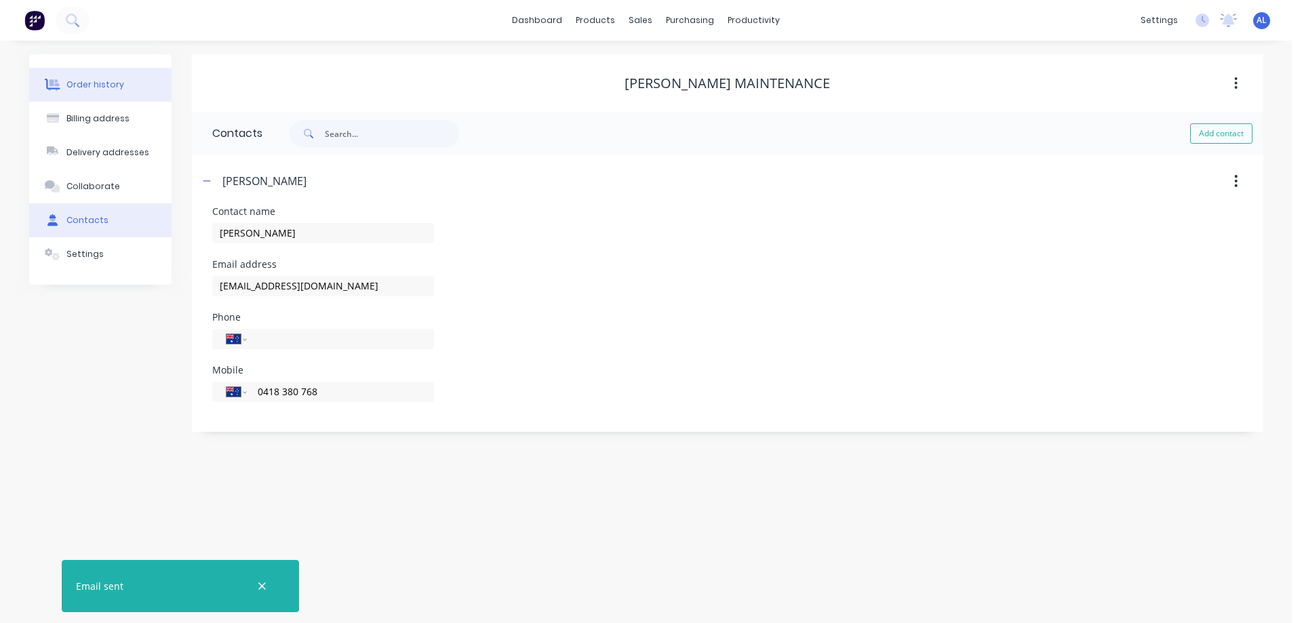
drag, startPoint x: 73, startPoint y: 84, endPoint x: 81, endPoint y: 83, distance: 8.2
click at [73, 83] on div "Order history" at bounding box center [95, 85] width 58 height 12
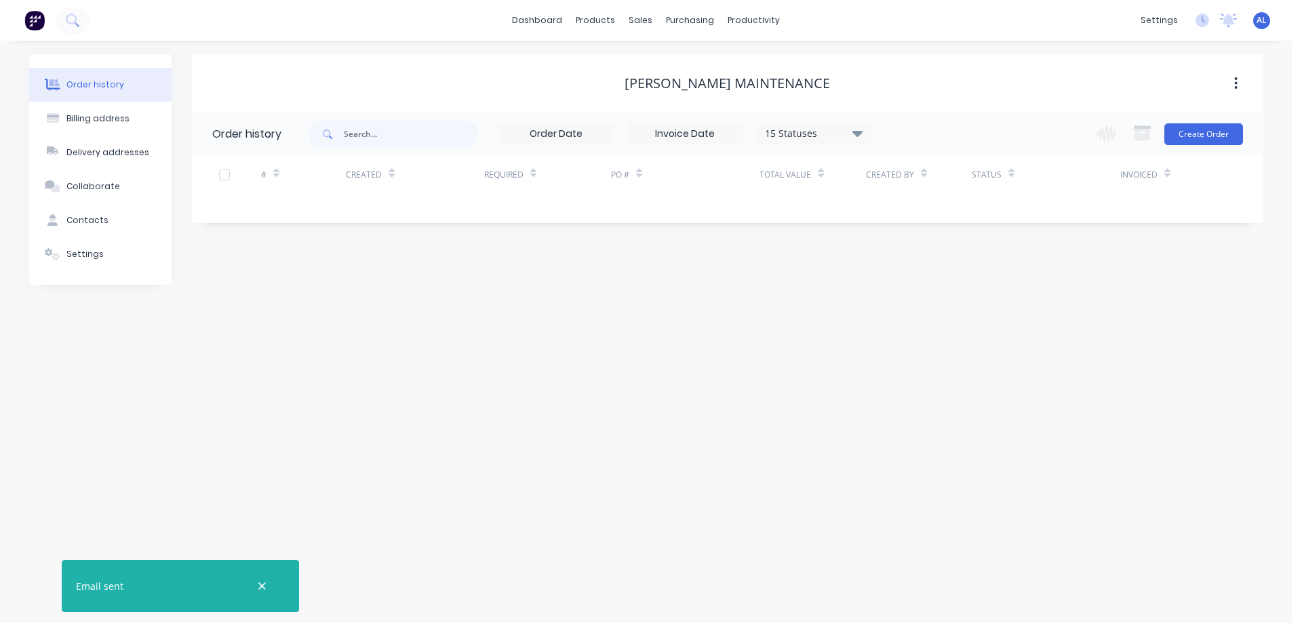
click at [855, 135] on icon at bounding box center [857, 133] width 10 height 16
click at [926, 290] on label at bounding box center [926, 290] width 0 height 0
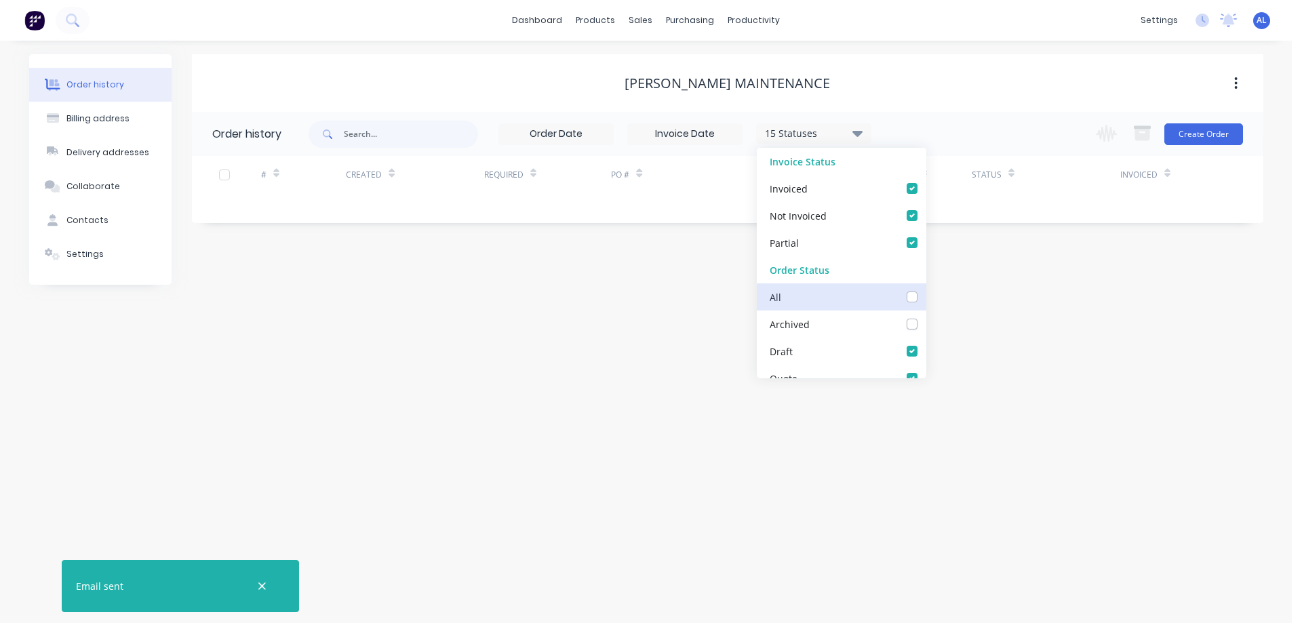
click at [926, 293] on input "checkbox" at bounding box center [931, 296] width 11 height 13
checkbox input "true"
drag, startPoint x: 576, startPoint y: 316, endPoint x: 582, endPoint y: 311, distance: 7.2
click at [578, 314] on div "Order history Billing address Delivery addresses Collaborate Contacts Settings …" at bounding box center [646, 332] width 1292 height 583
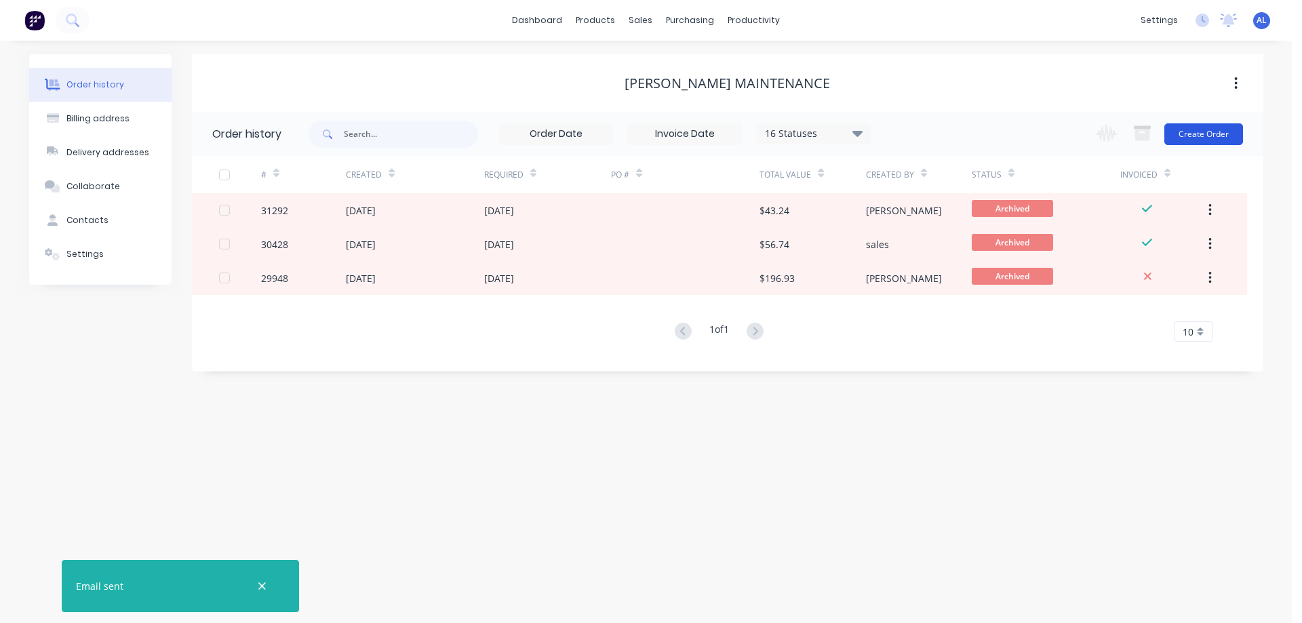
click at [1213, 134] on button "Create Order" at bounding box center [1203, 134] width 79 height 22
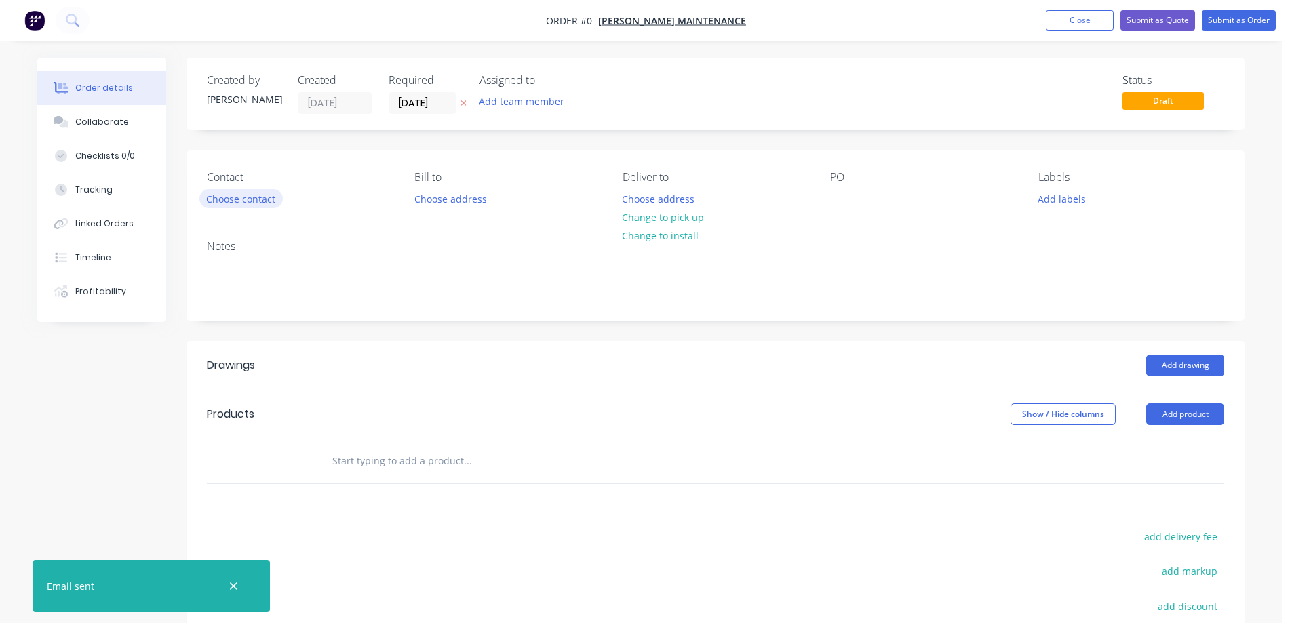
click at [254, 203] on button "Choose contact" at bounding box center [240, 198] width 83 height 18
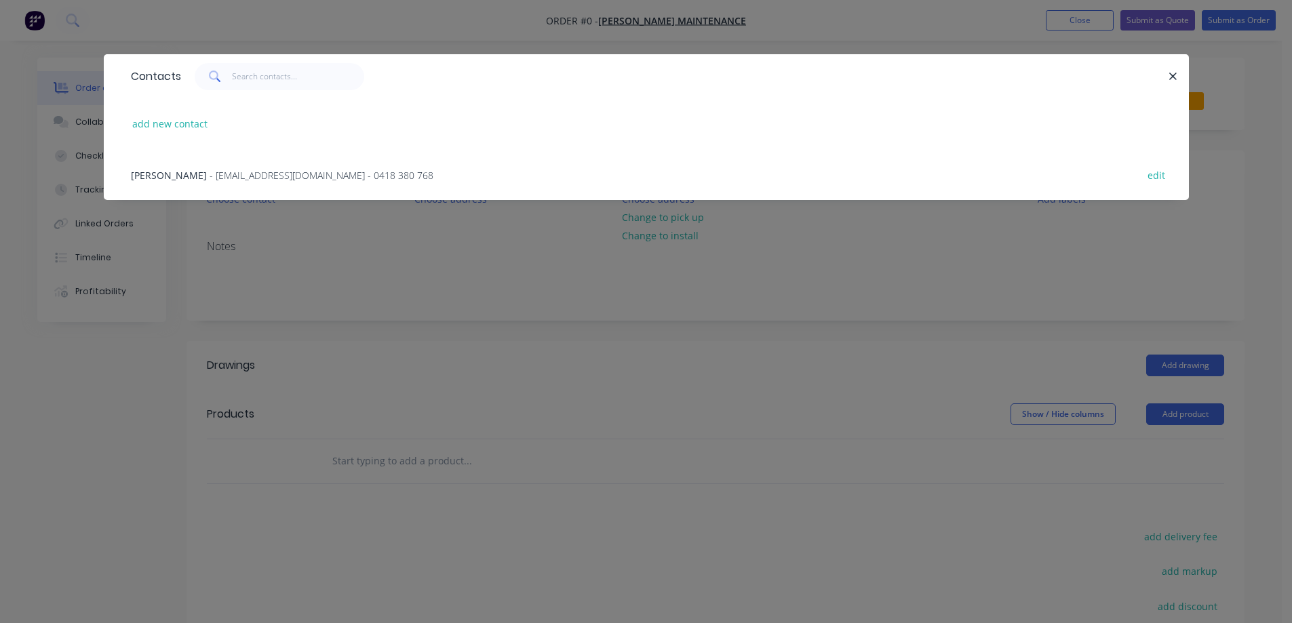
click at [250, 177] on span "- [EMAIL_ADDRESS][DOMAIN_NAME] - 0418 380 768" at bounding box center [322, 175] width 224 height 13
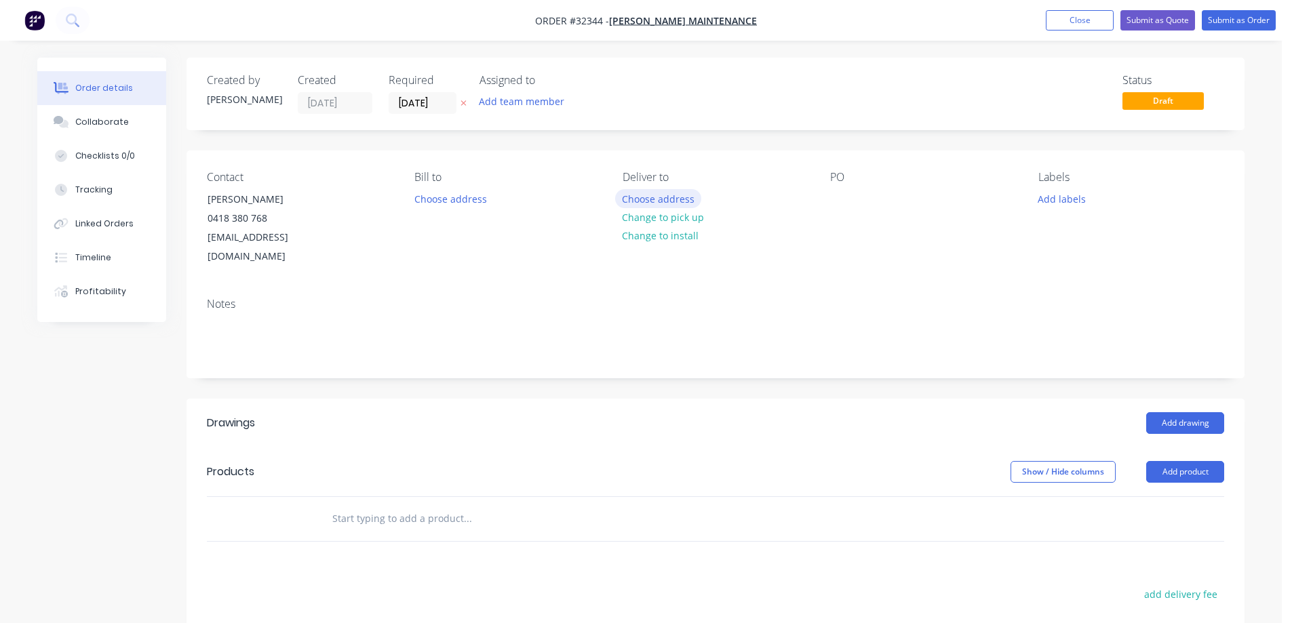
click at [675, 203] on button "Choose address" at bounding box center [658, 198] width 87 height 18
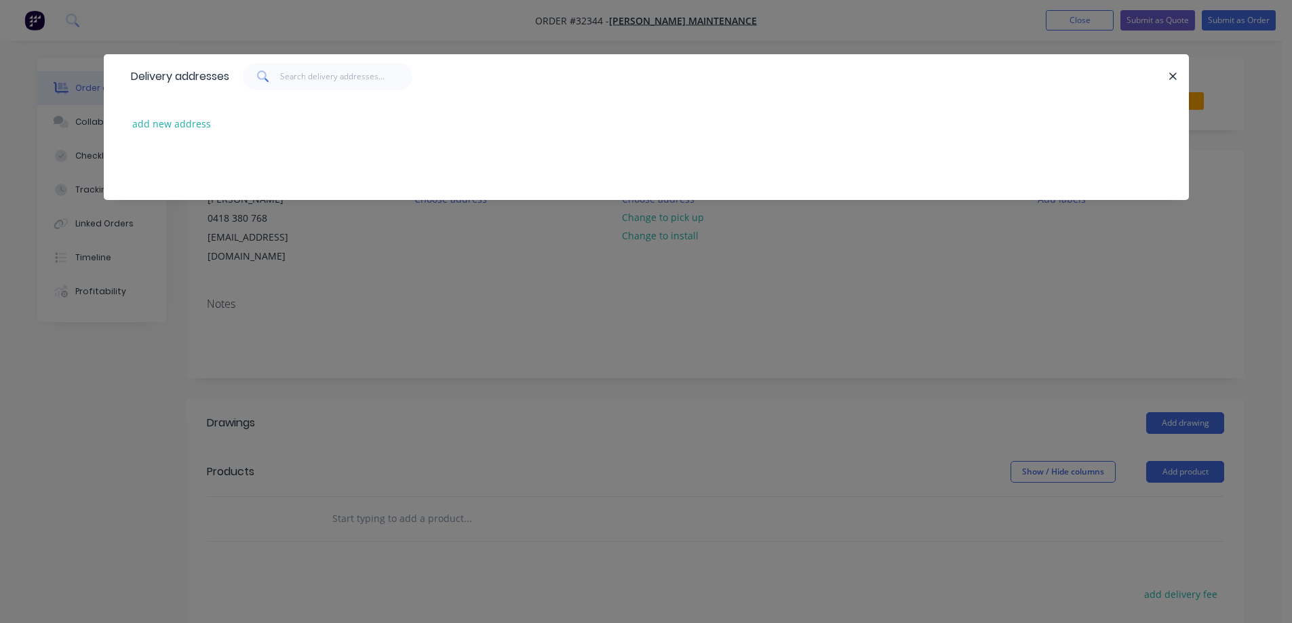
click at [1173, 75] on icon "button" at bounding box center [1173, 77] width 9 height 12
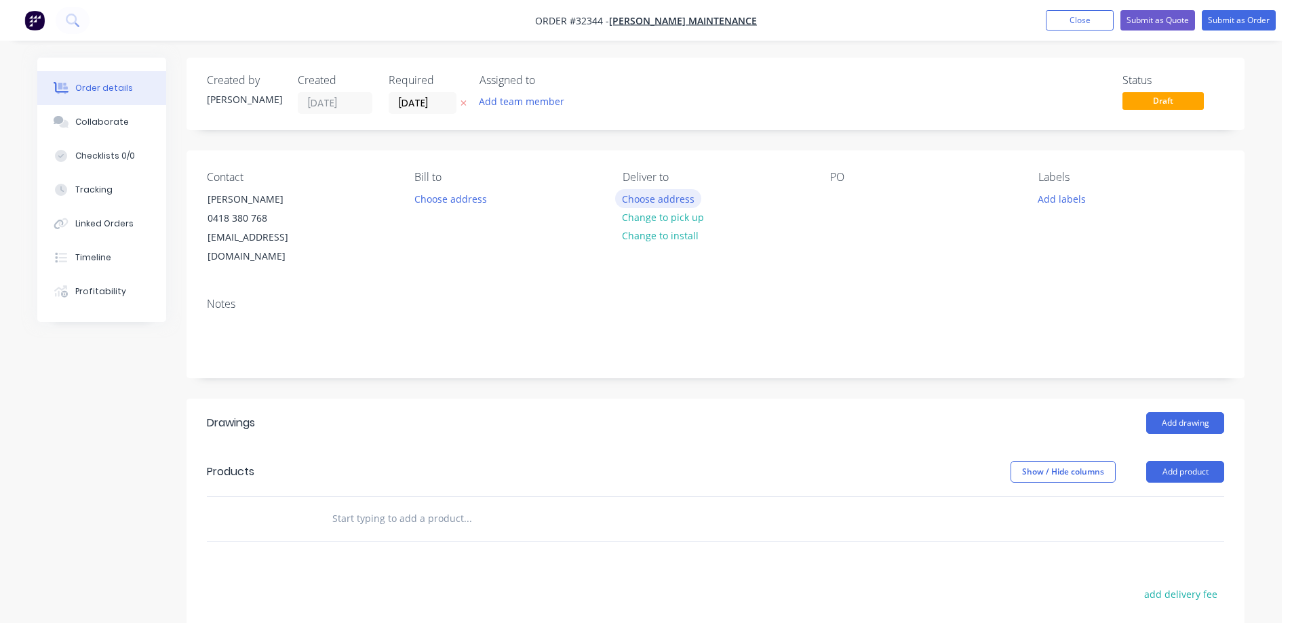
click at [649, 200] on button "Choose address" at bounding box center [658, 198] width 87 height 18
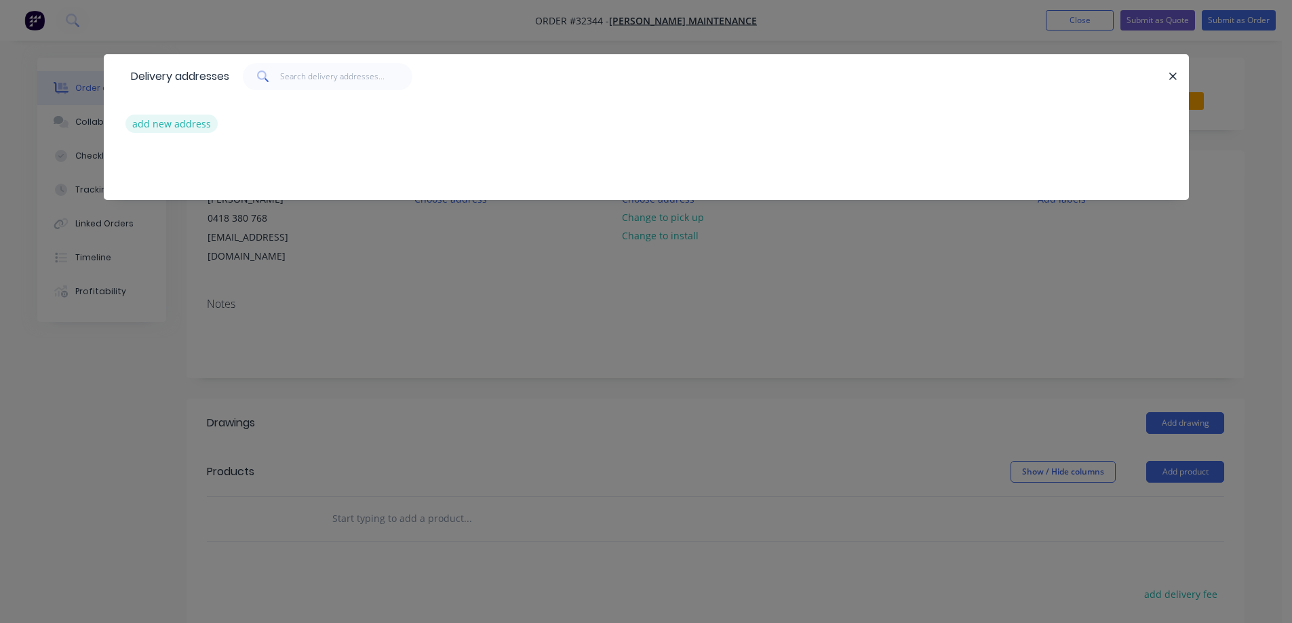
click at [172, 121] on button "add new address" at bounding box center [171, 124] width 93 height 18
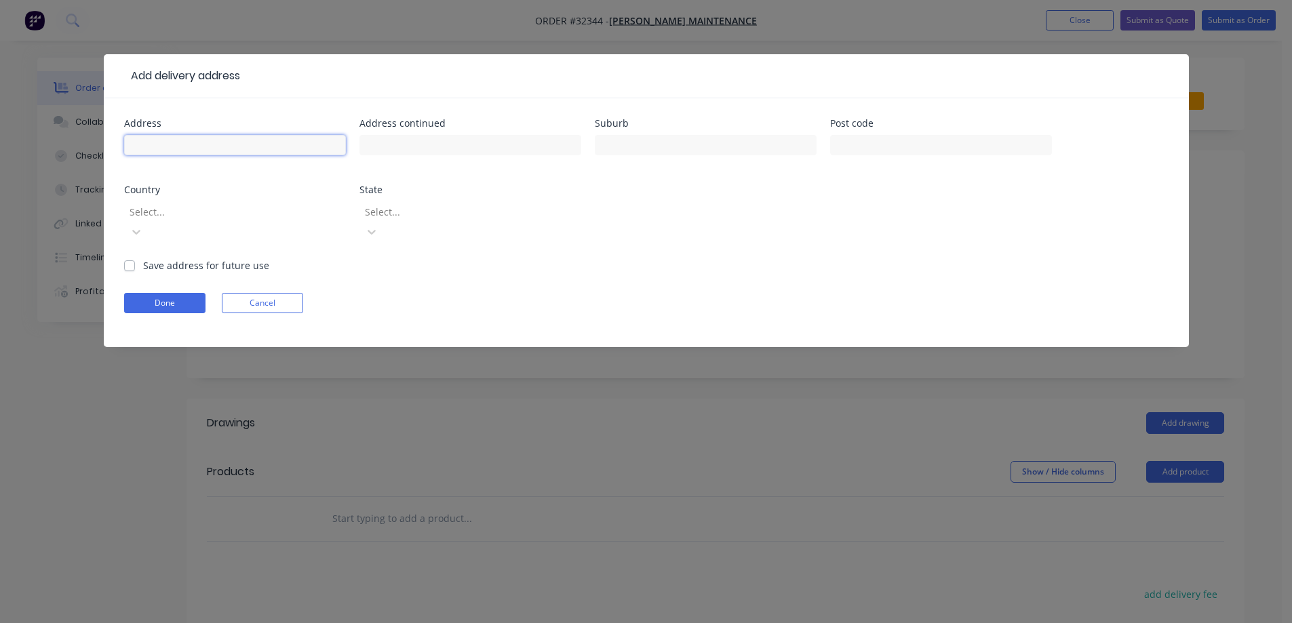
click at [233, 145] on input "text" at bounding box center [235, 145] width 222 height 20
type input "[STREET_ADDRESS][PERSON_NAME]"
type input "RESERVOIR"
click at [143, 258] on label "Save address for future use" at bounding box center [206, 265] width 126 height 14
click at [128, 258] on input "Save address for future use" at bounding box center [129, 264] width 11 height 13
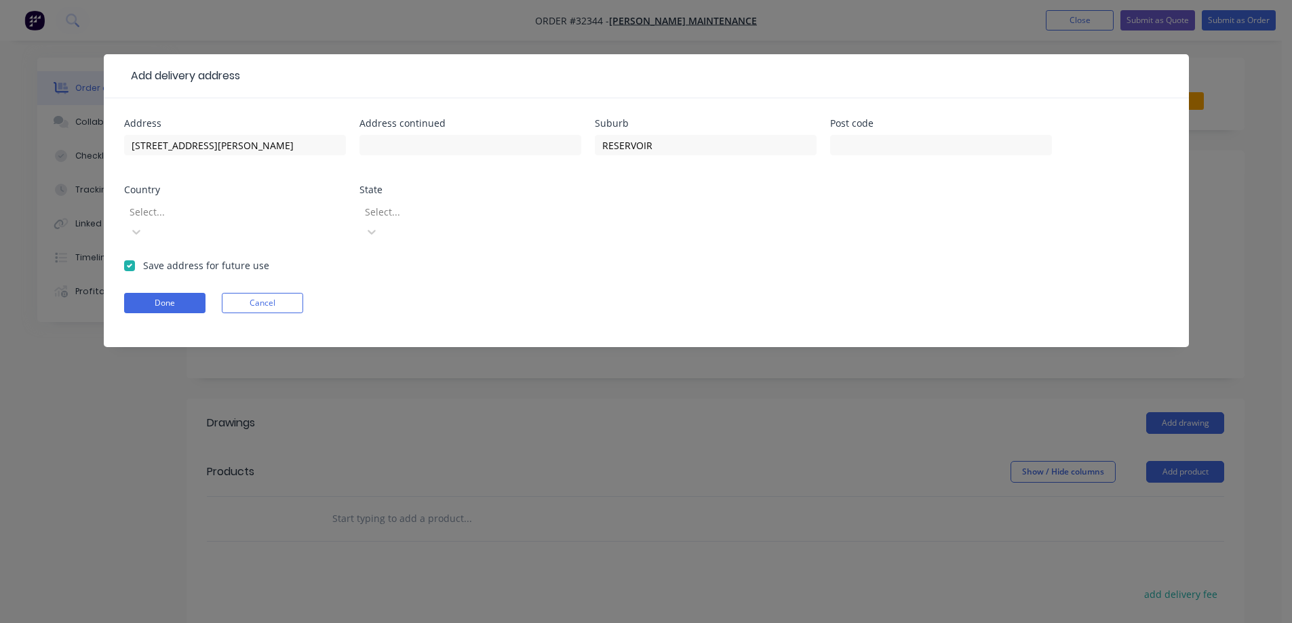
checkbox input "true"
click at [176, 293] on button "Done" at bounding box center [164, 303] width 81 height 20
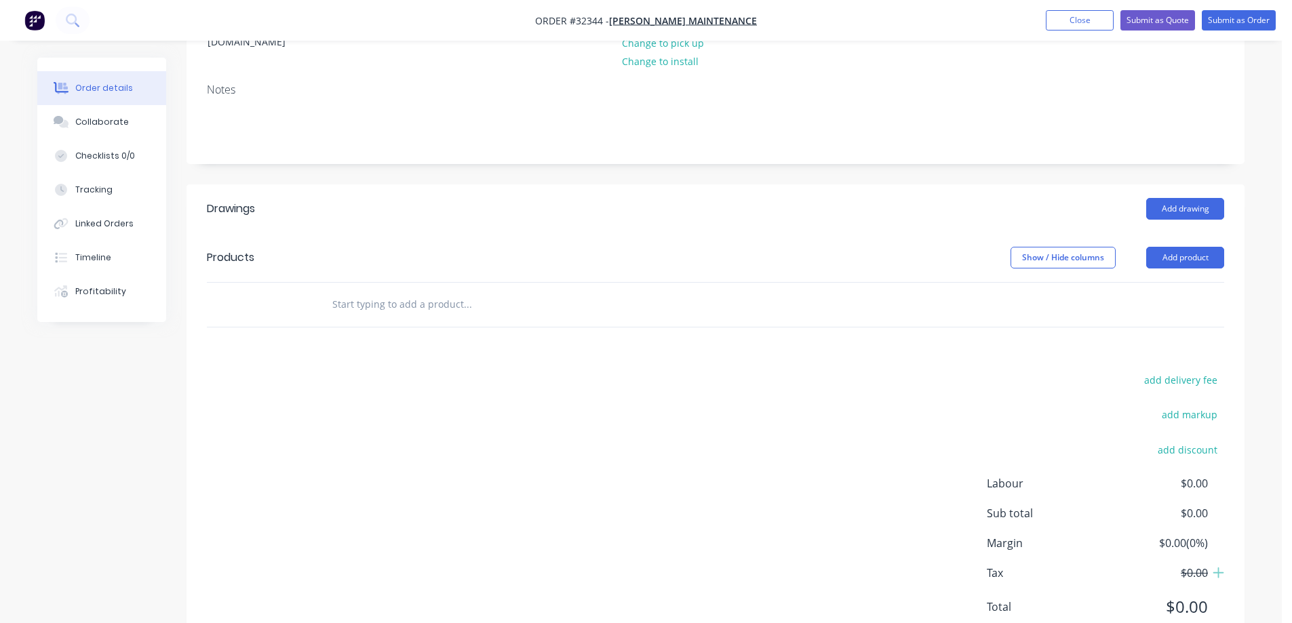
scroll to position [246, 0]
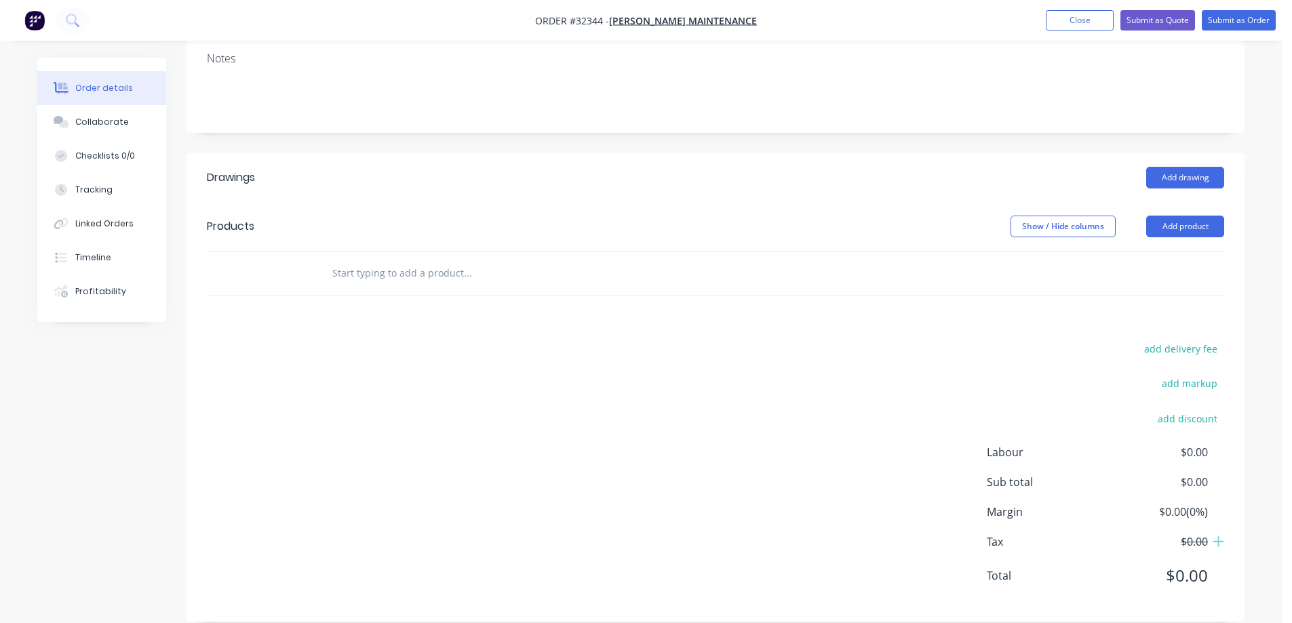
click at [388, 260] on input "text" at bounding box center [467, 273] width 271 height 27
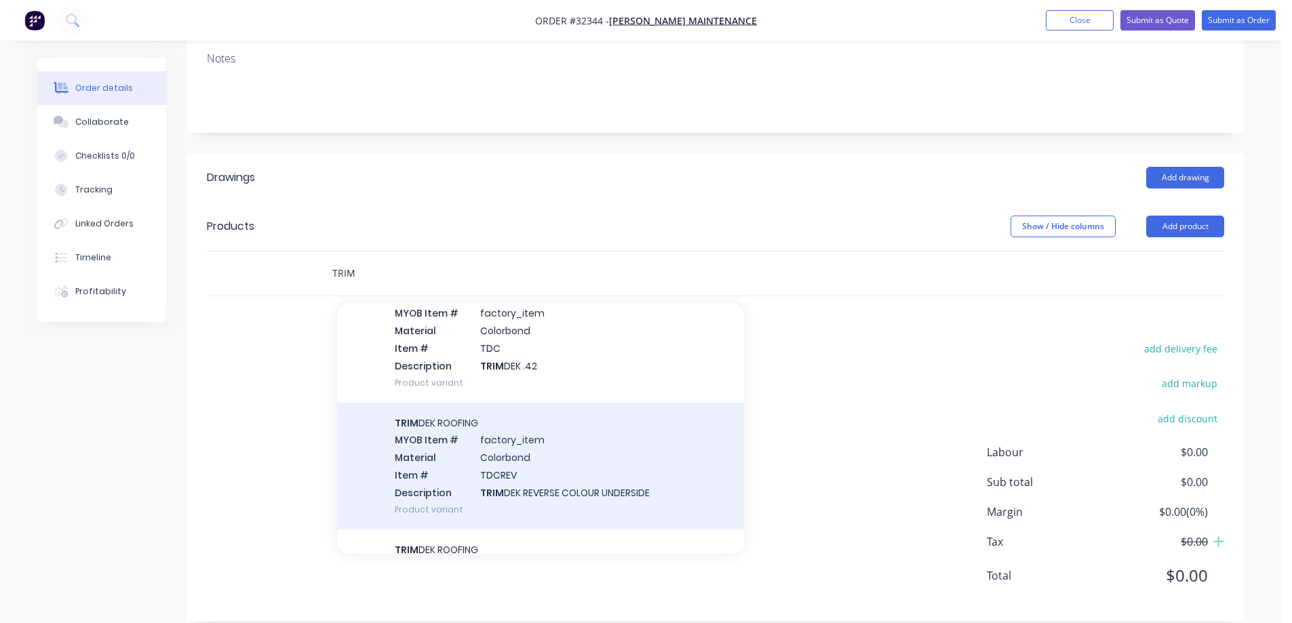
scroll to position [68, 0]
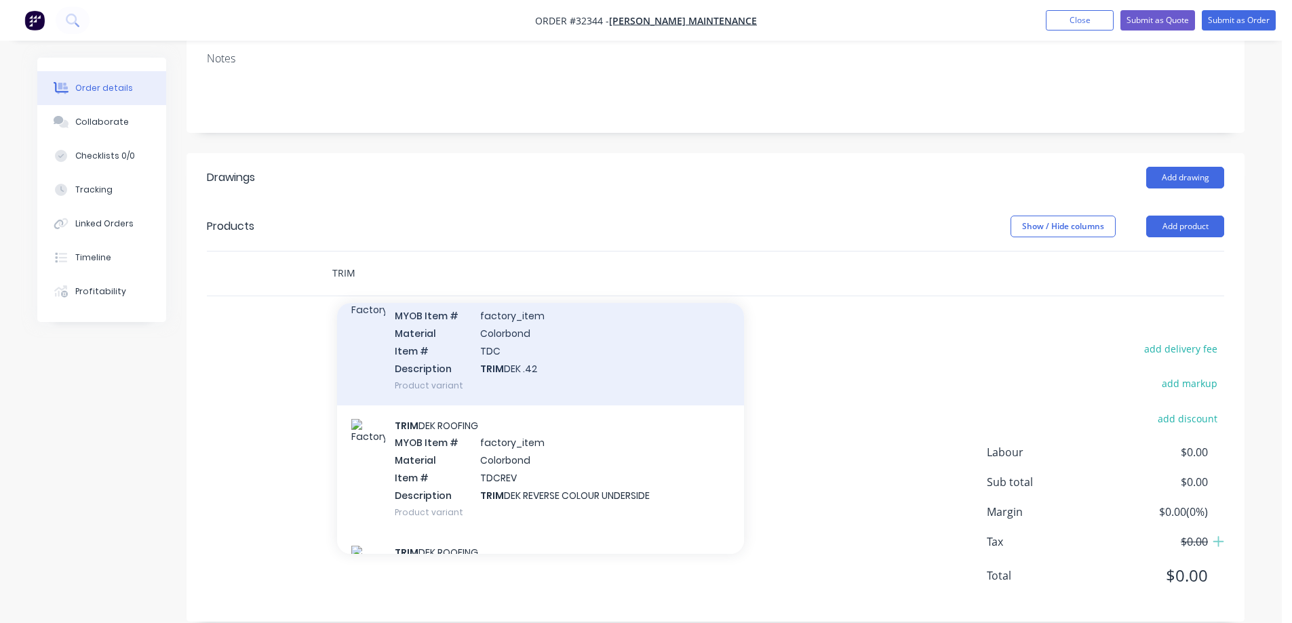
type input "TRIM"
click at [566, 337] on div "TRIM DEK ROOFING MYOB Item # factory_item Material Colorbond Item # TDC Descrip…" at bounding box center [540, 342] width 407 height 127
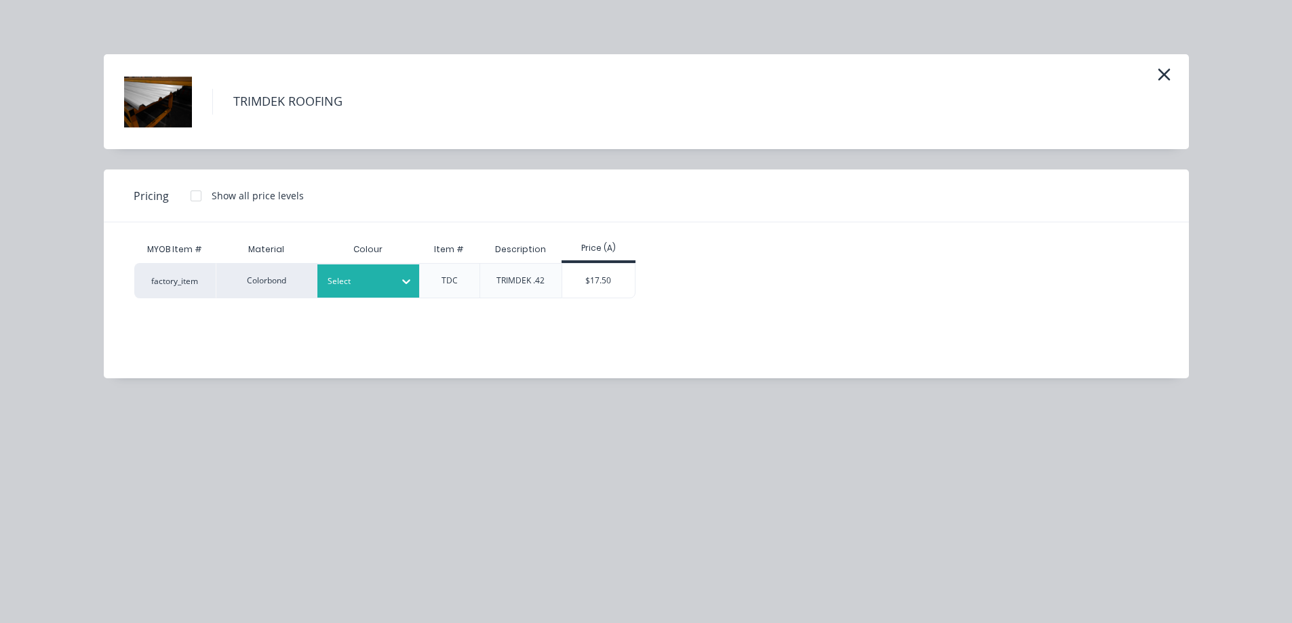
click at [411, 281] on icon at bounding box center [406, 282] width 14 height 14
click at [170, 491] on div "Night Sky" at bounding box center [85, 503] width 170 height 25
click at [599, 280] on div "$17.50" at bounding box center [598, 281] width 73 height 34
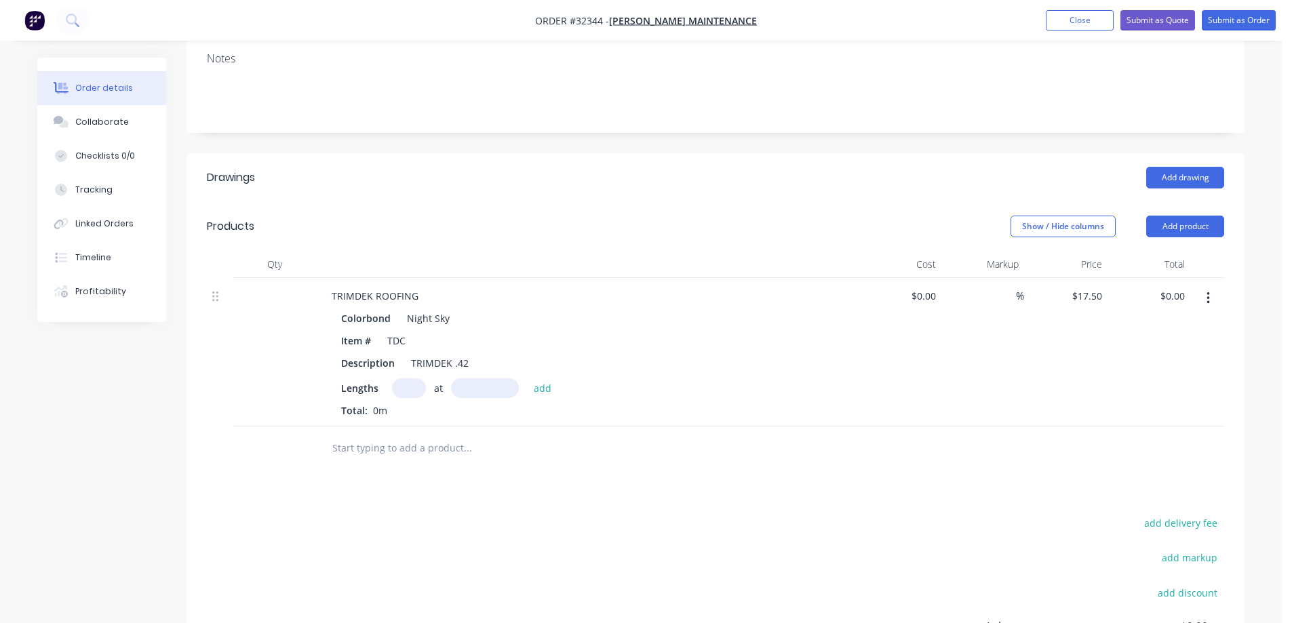
click at [406, 378] on input "text" at bounding box center [409, 388] width 34 height 20
type input "4"
type input "8080"
click at [527, 378] on button "add" at bounding box center [543, 387] width 32 height 18
type input "$565.60"
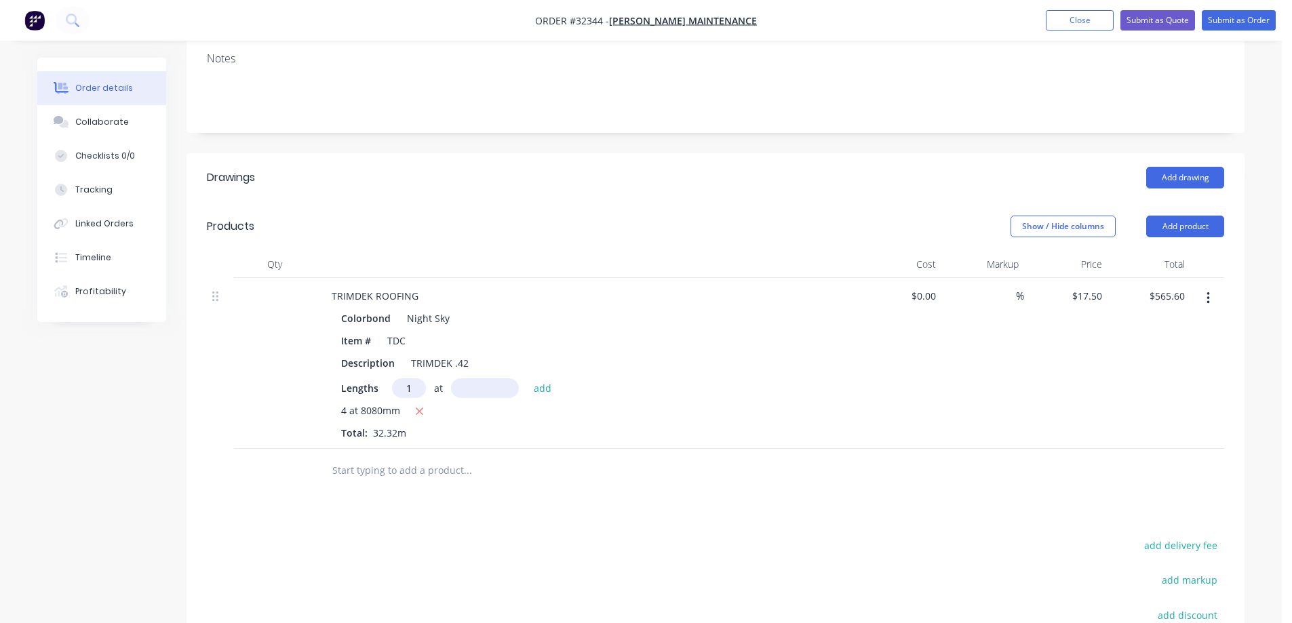
type input "1"
type input "6200"
click at [527, 378] on button "add" at bounding box center [543, 387] width 32 height 18
type input "$674.10"
click at [452, 479] on input "text" at bounding box center [467, 492] width 271 height 27
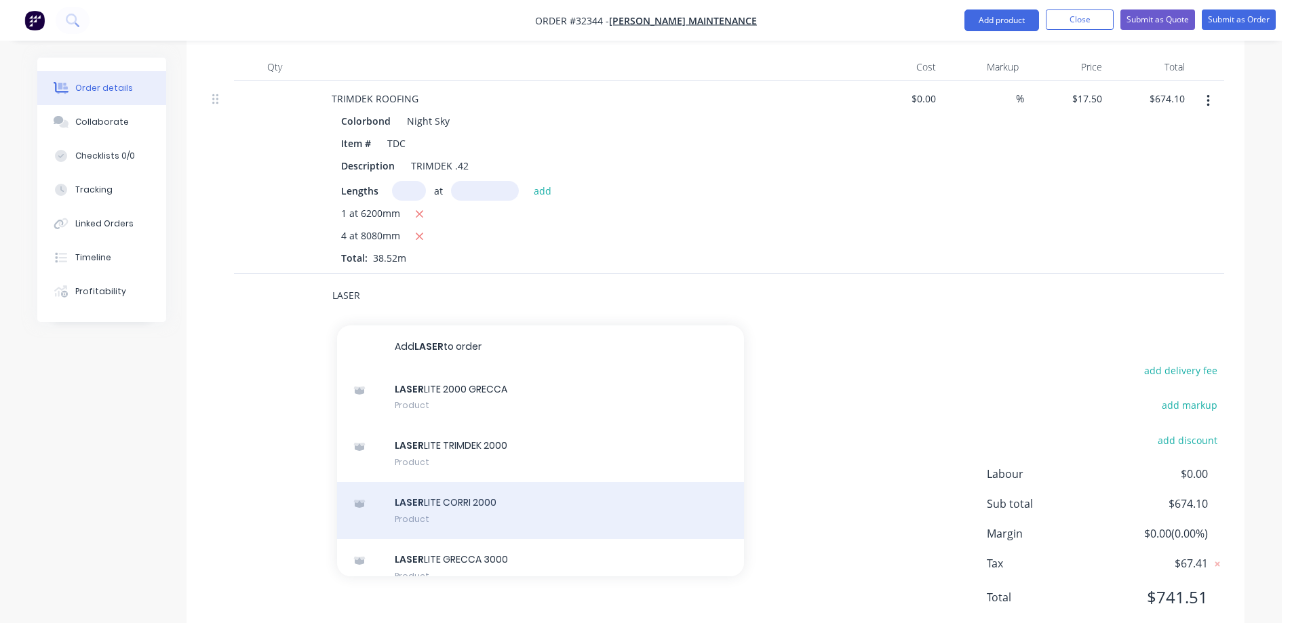
scroll to position [449, 0]
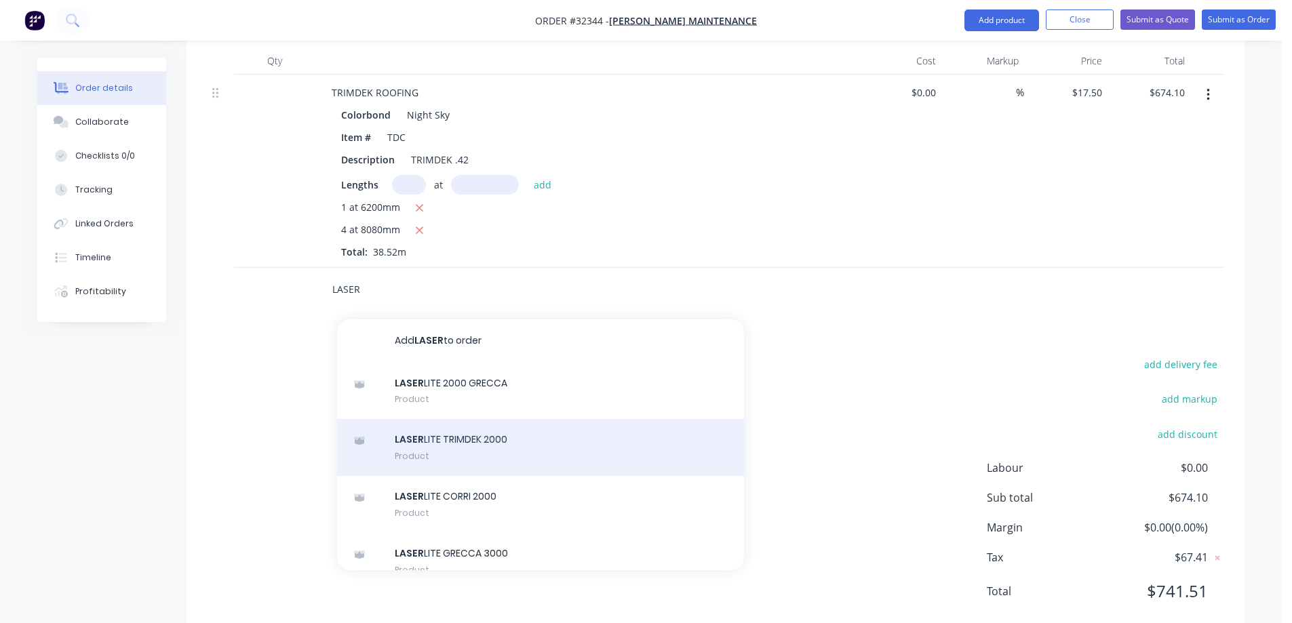
type input "LASER"
click at [513, 419] on div "LASER LITE TRIMDEK 2000 Product" at bounding box center [540, 447] width 407 height 57
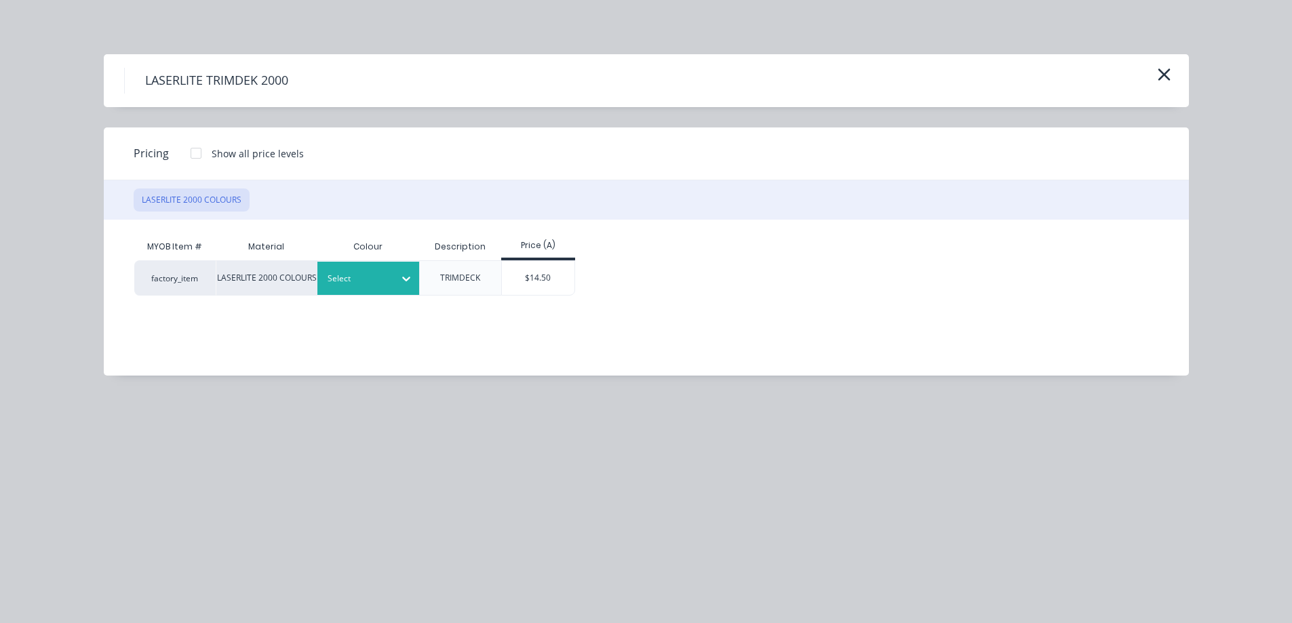
click at [402, 283] on icon at bounding box center [406, 279] width 14 height 14
click at [170, 283] on div "GREY" at bounding box center [85, 270] width 170 height 25
click at [547, 278] on div "$14.50" at bounding box center [538, 278] width 73 height 34
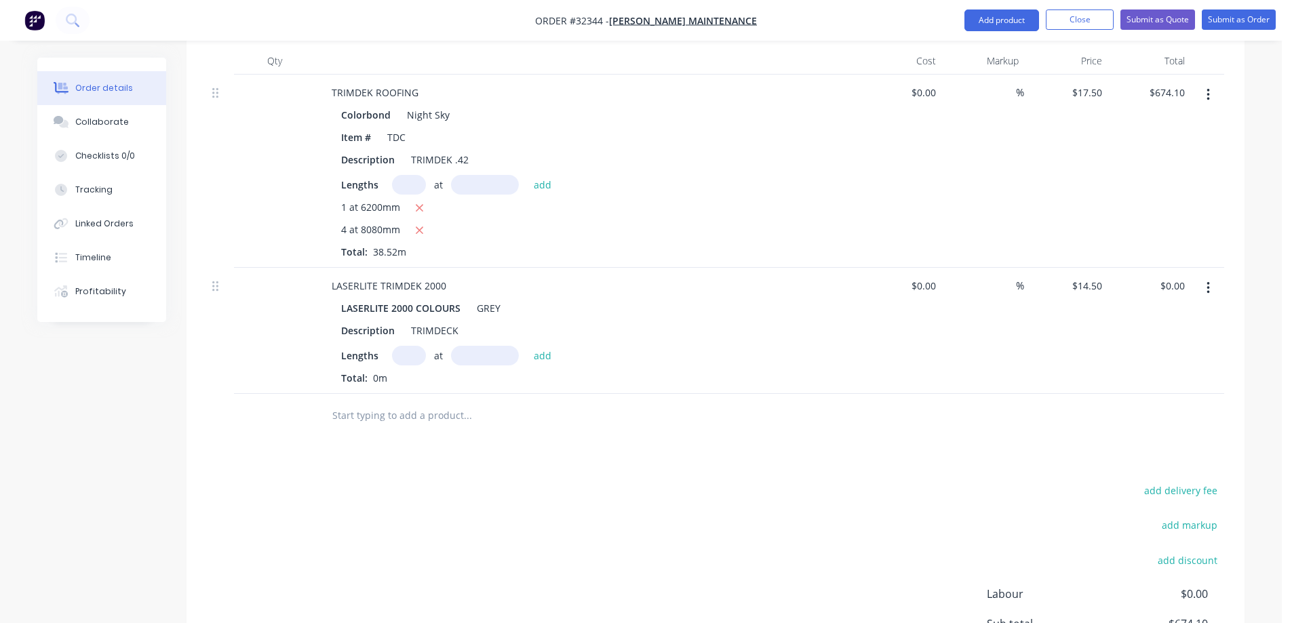
click at [410, 346] on input "text" at bounding box center [409, 356] width 34 height 20
type input "4"
type input "8080"
click at [527, 346] on button "add" at bounding box center [543, 355] width 32 height 18
type input "$468.64"
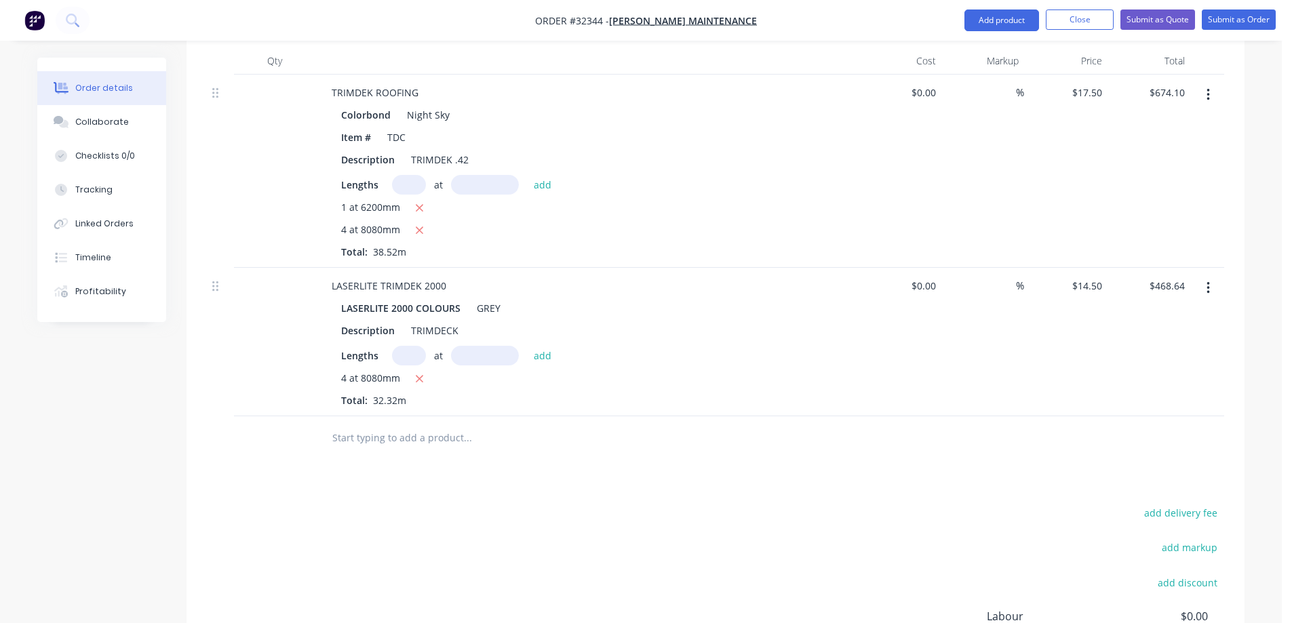
click at [414, 425] on input "text" at bounding box center [467, 438] width 271 height 27
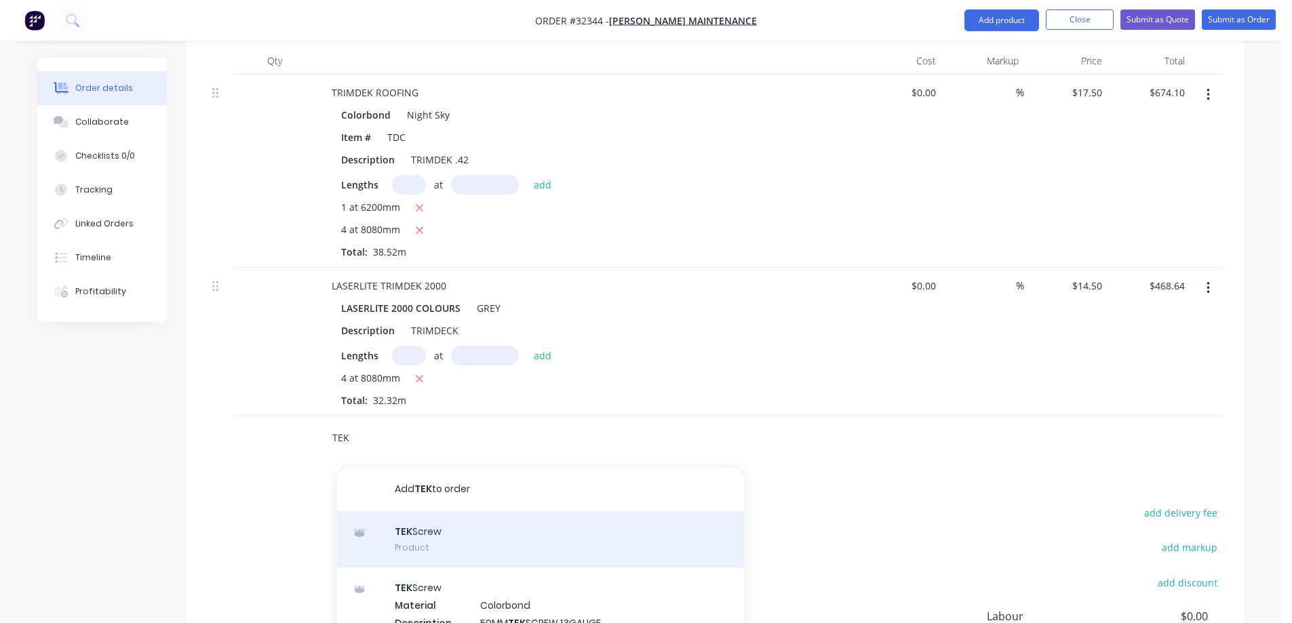
type input "TEK"
click at [465, 522] on div "TEK Screw Product" at bounding box center [540, 539] width 407 height 57
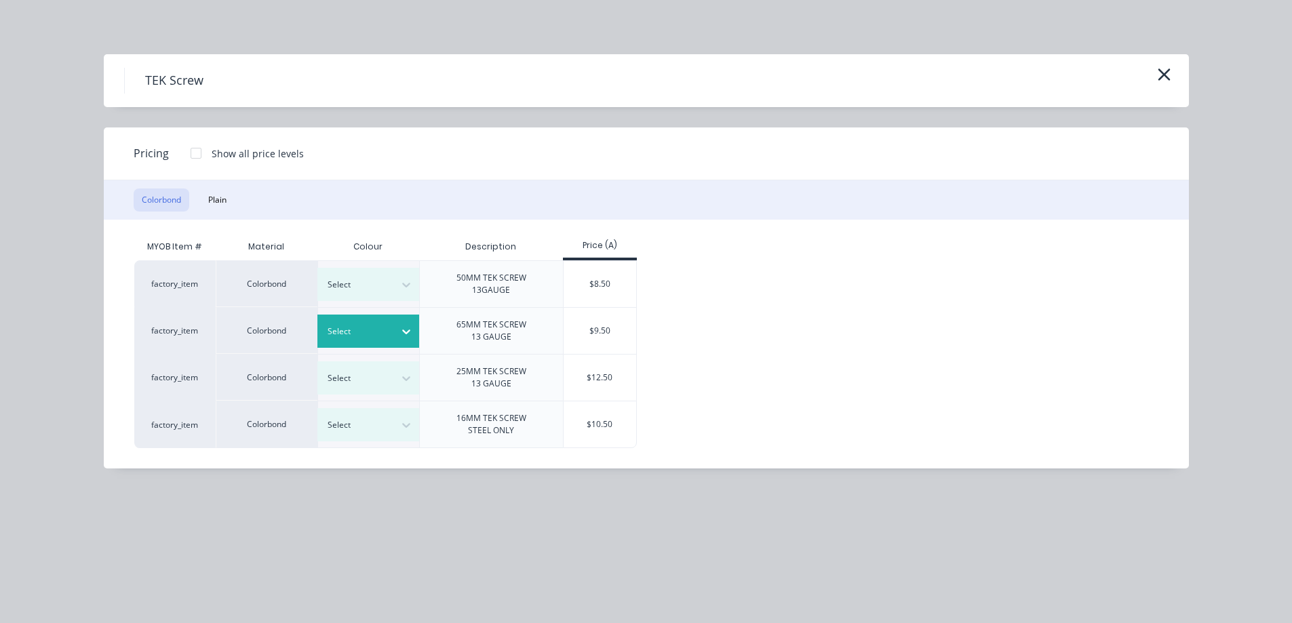
click at [405, 330] on icon at bounding box center [406, 332] width 14 height 14
click at [170, 313] on div "Night Sky" at bounding box center [85, 300] width 170 height 25
click at [404, 330] on icon at bounding box center [406, 332] width 14 height 14
click at [603, 286] on div "$8.50" at bounding box center [600, 284] width 73 height 46
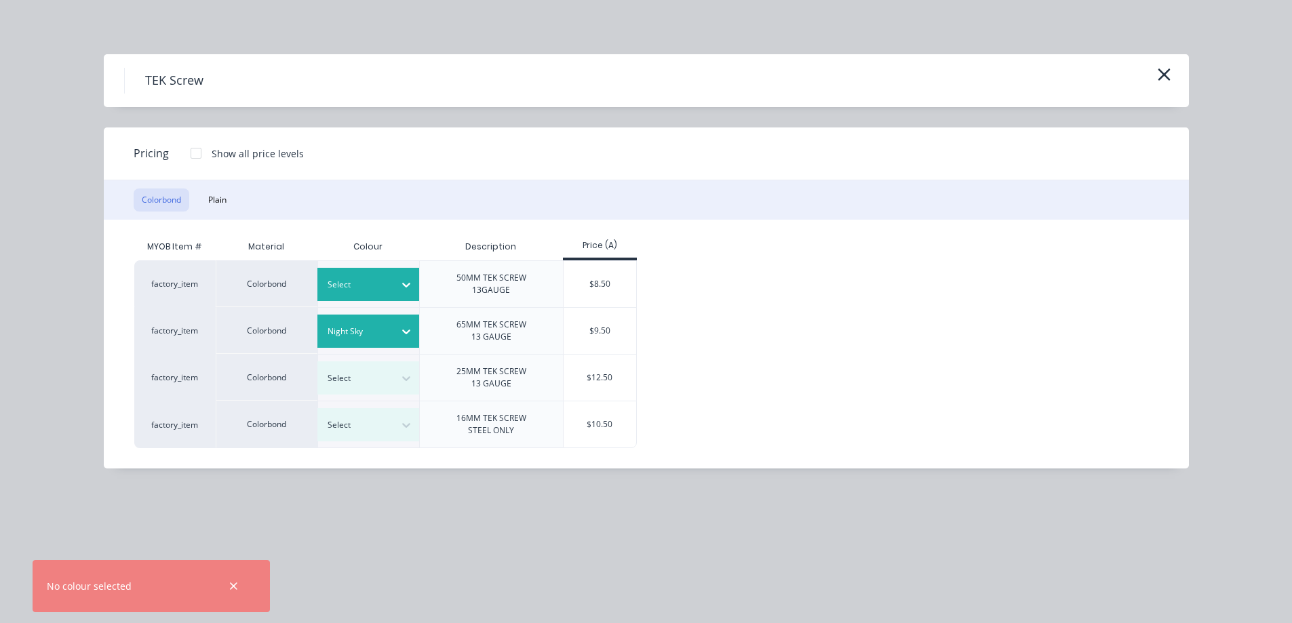
click at [401, 284] on icon at bounding box center [406, 285] width 14 height 14
click at [170, 245] on div "Night Sky" at bounding box center [85, 232] width 170 height 25
click at [597, 286] on div "$8.50" at bounding box center [600, 284] width 73 height 46
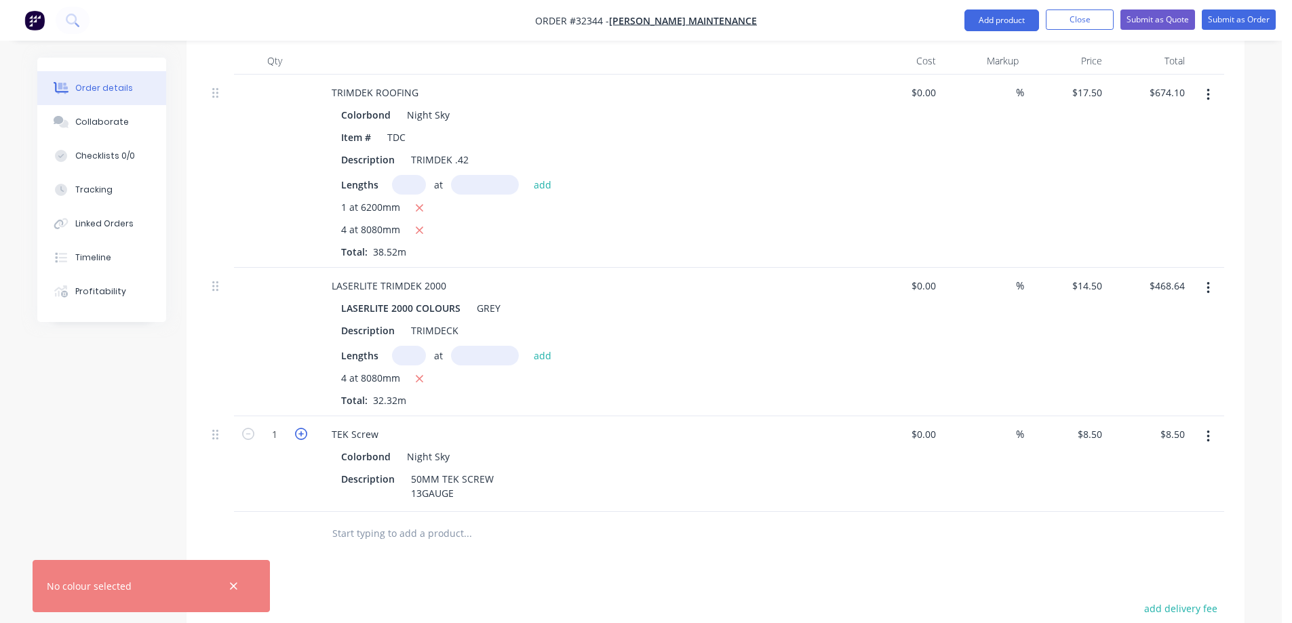
click at [302, 428] on icon "button" at bounding box center [301, 434] width 12 height 12
type input "2"
type input "$17.00"
click at [454, 520] on input "text" at bounding box center [467, 533] width 271 height 27
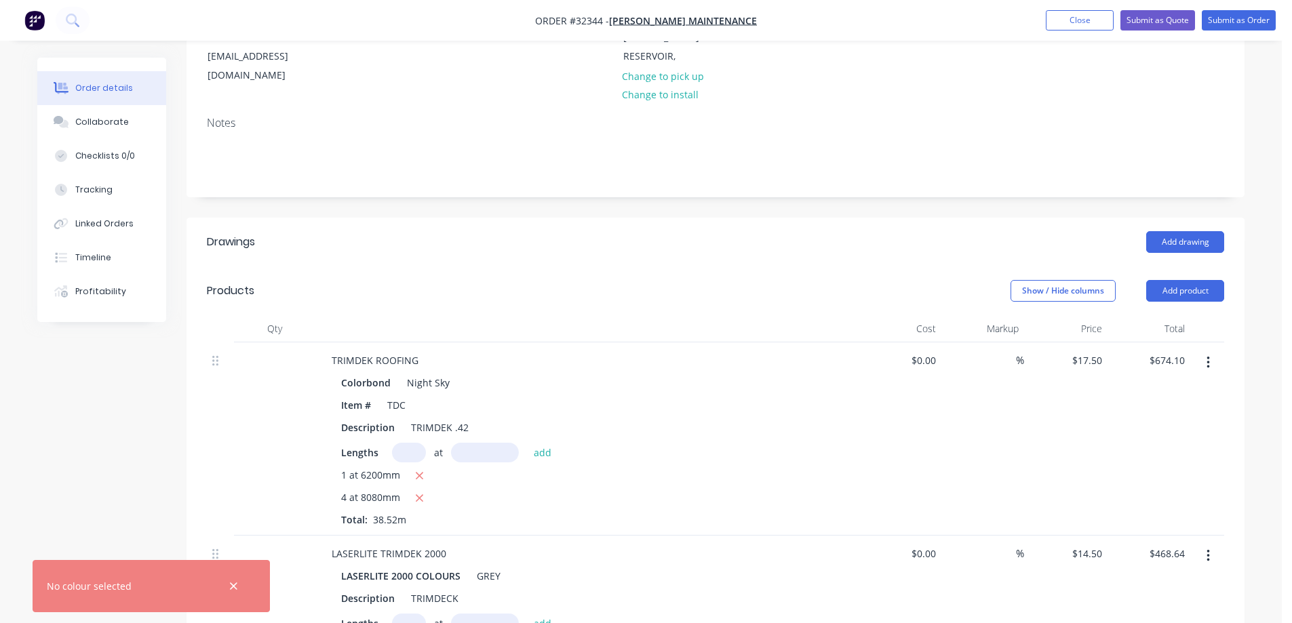
scroll to position [110, 0]
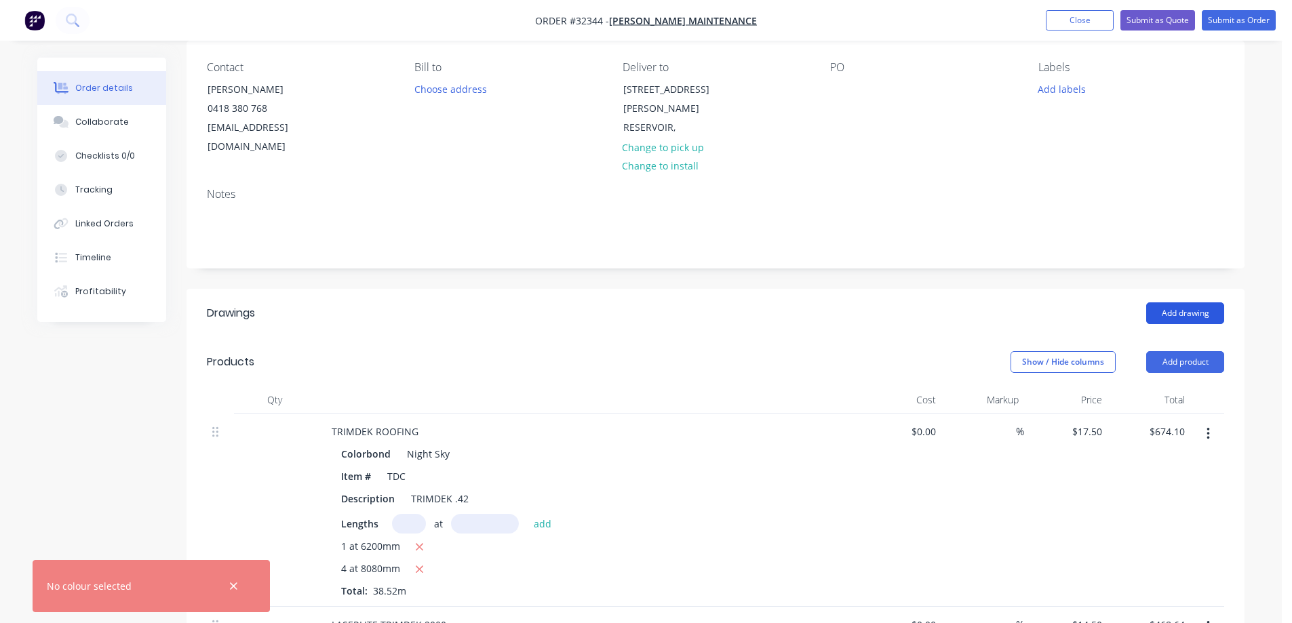
click at [1192, 302] on button "Add drawing" at bounding box center [1185, 313] width 78 height 22
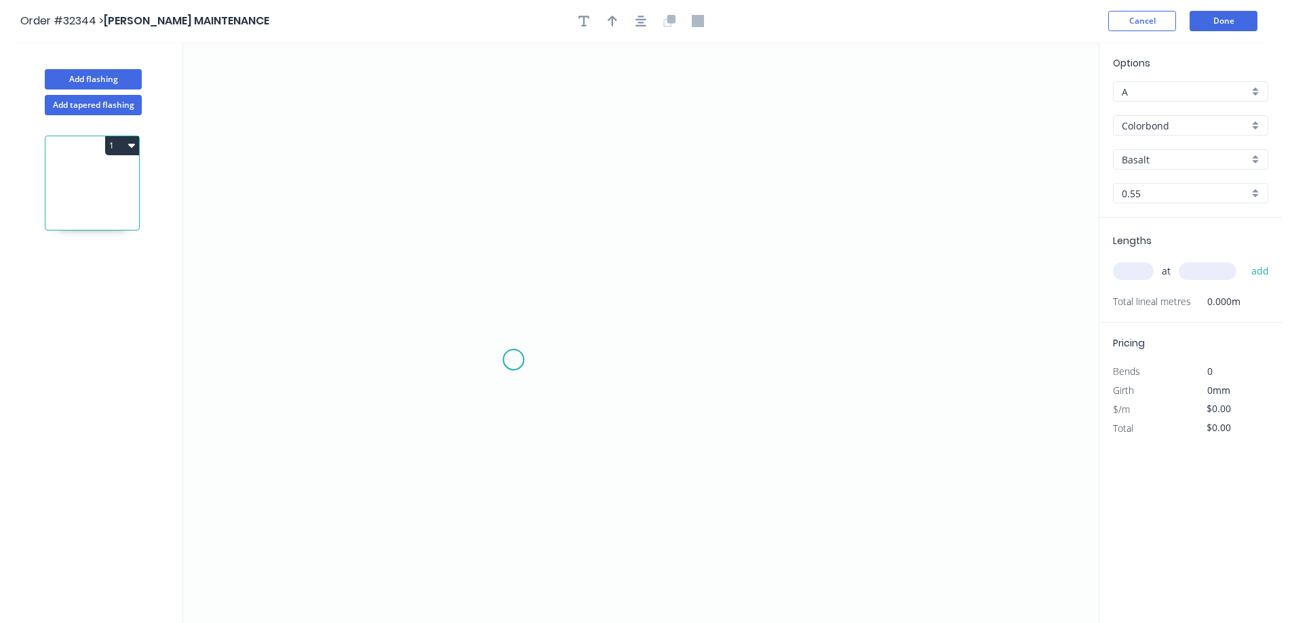
click at [513, 360] on icon "0" at bounding box center [641, 332] width 916 height 581
click at [524, 148] on icon "0" at bounding box center [641, 332] width 916 height 581
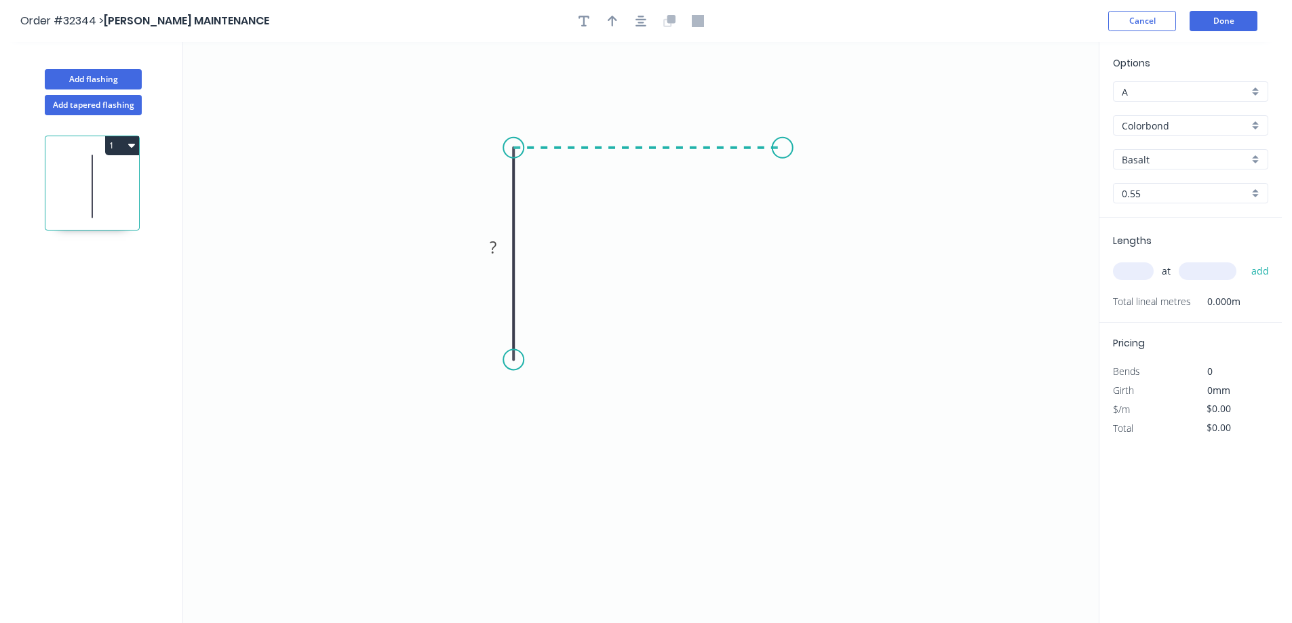
click at [783, 157] on icon "0 ?" at bounding box center [641, 332] width 916 height 581
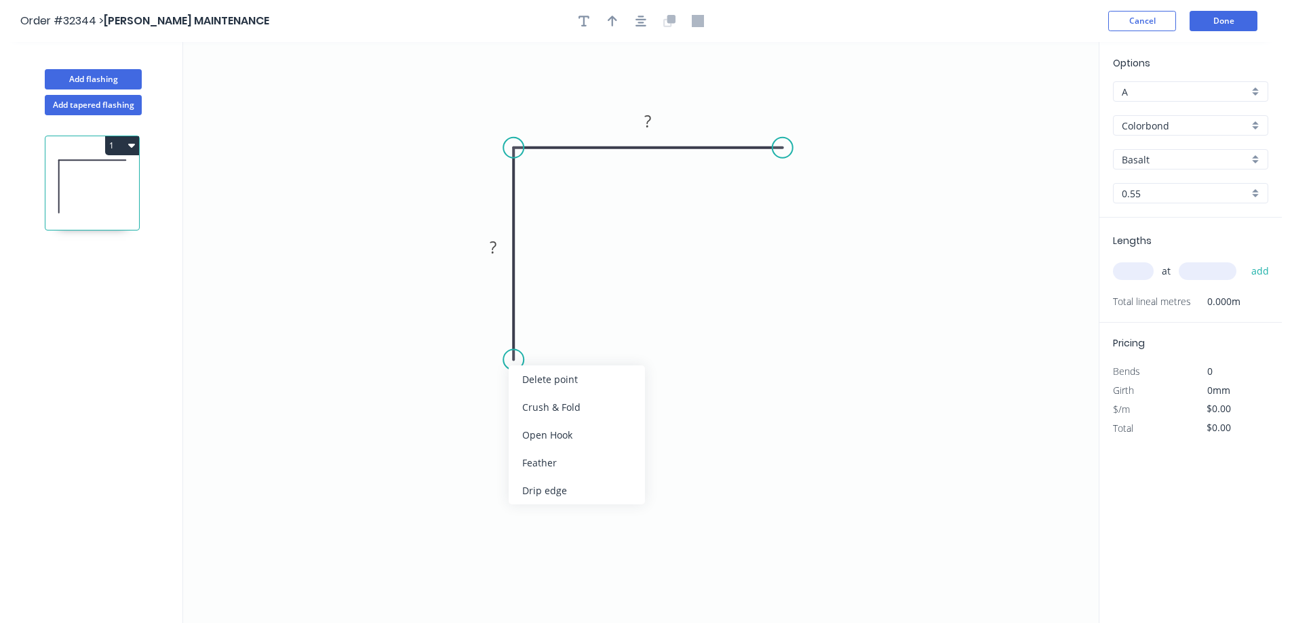
click at [566, 467] on div "Feather" at bounding box center [577, 463] width 136 height 28
click at [552, 399] on div "Flip bend" at bounding box center [581, 405] width 136 height 28
drag, startPoint x: 863, startPoint y: 241, endPoint x: 830, endPoint y: 235, distance: 33.3
click at [861, 241] on div "Feather" at bounding box center [847, 251] width 136 height 28
click at [500, 240] on rect at bounding box center [492, 248] width 27 height 19
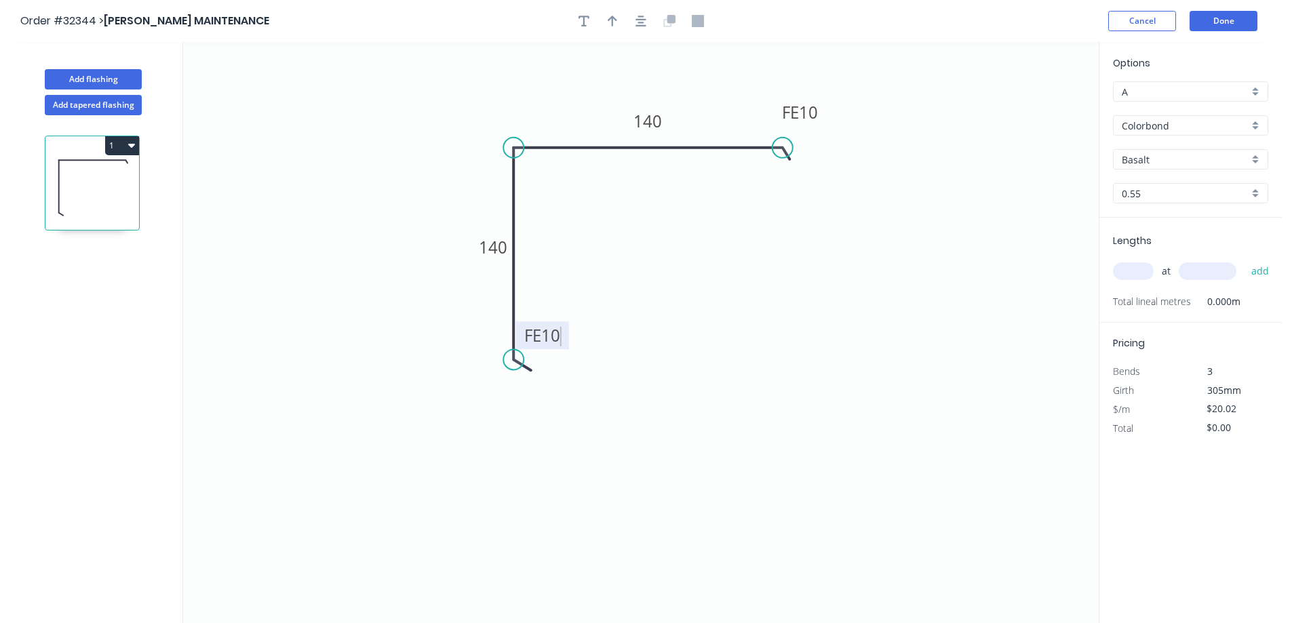
type input "$16.67"
click at [635, 16] on icon "button" at bounding box center [640, 21] width 11 height 12
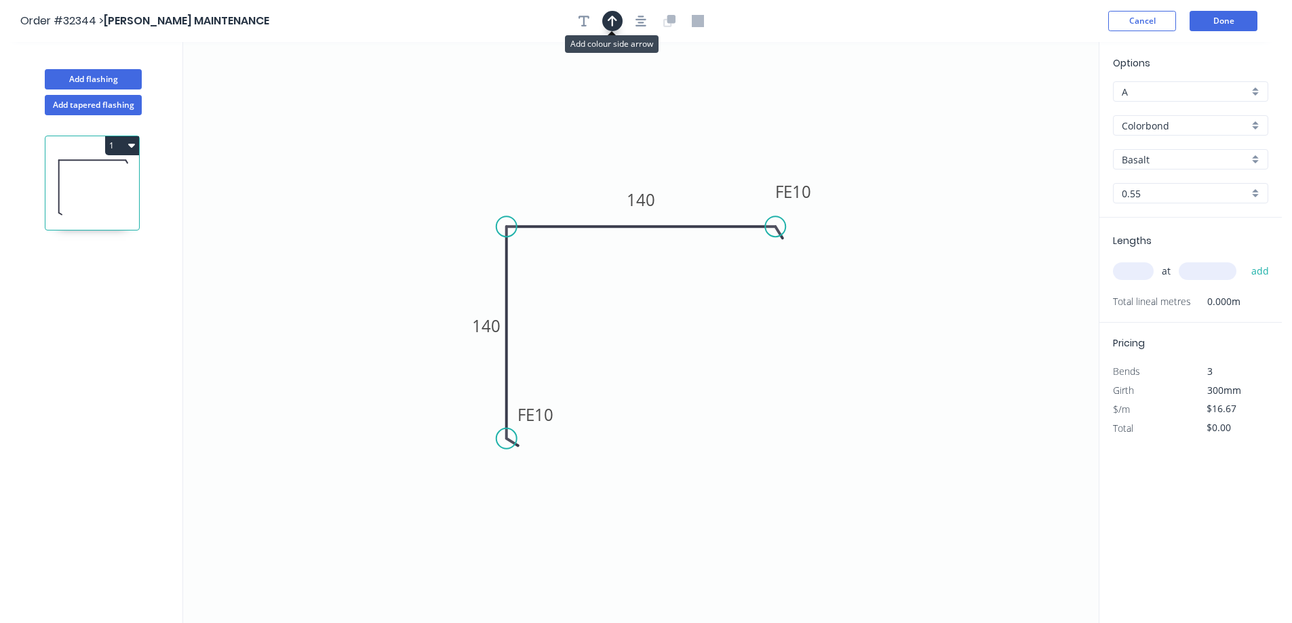
click at [612, 23] on icon "button" at bounding box center [612, 21] width 9 height 11
drag, startPoint x: 1028, startPoint y: 106, endPoint x: 598, endPoint y: 186, distance: 437.2
click at [598, 186] on icon at bounding box center [598, 170] width 12 height 43
click at [1254, 164] on div "Basalt" at bounding box center [1190, 159] width 155 height 20
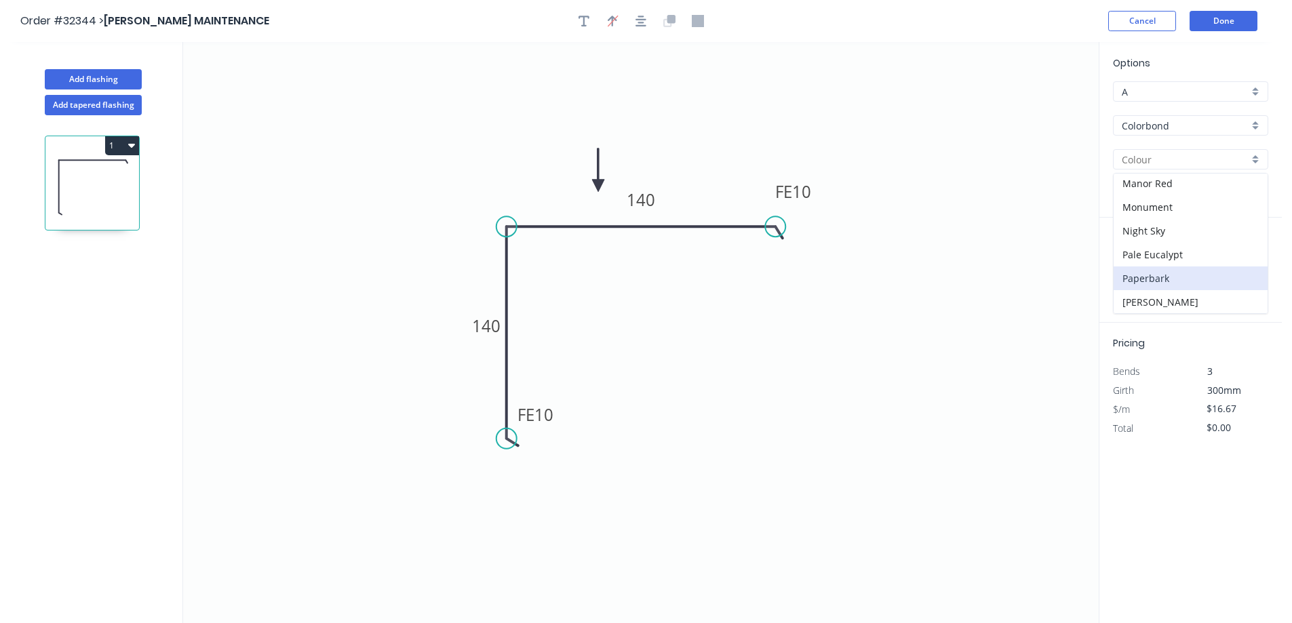
scroll to position [342, 0]
click at [1191, 204] on div "Night Sky" at bounding box center [1191, 200] width 154 height 24
type input "Night Sky"
drag, startPoint x: 1120, startPoint y: 277, endPoint x: 1108, endPoint y: 283, distance: 13.4
click at [1120, 275] on input "text" at bounding box center [1133, 271] width 41 height 18
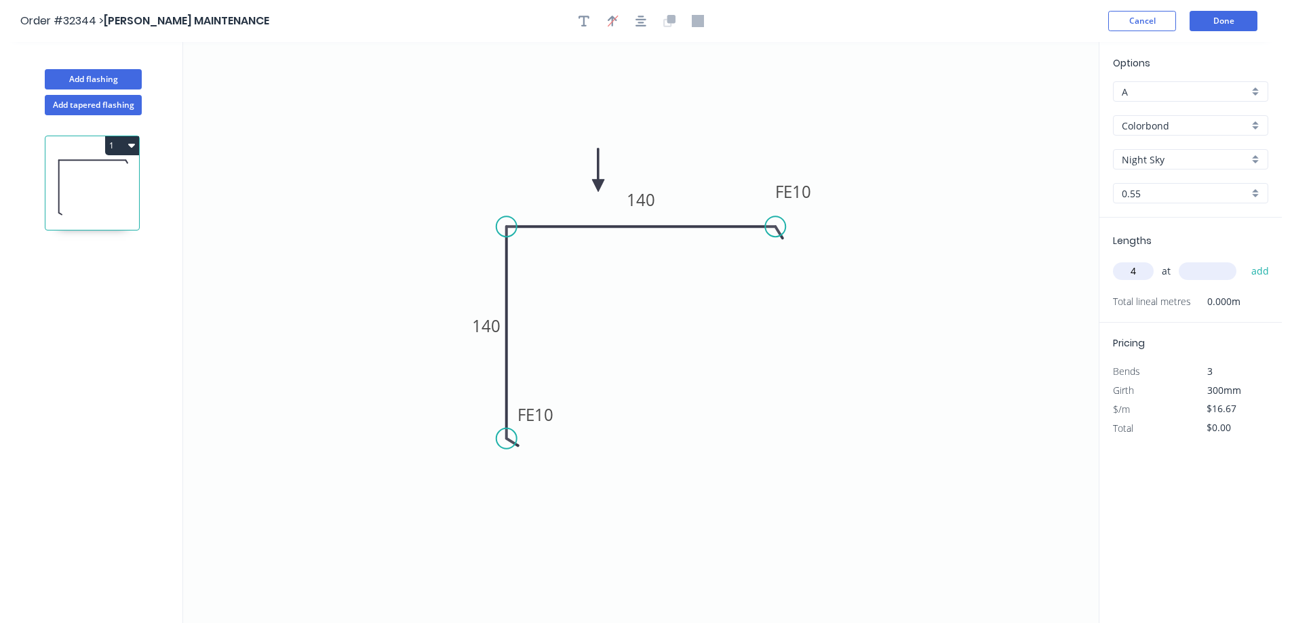
type input "4"
type input "4100"
click at [1244, 260] on button "add" at bounding box center [1260, 271] width 32 height 23
type input "$273.39"
type input "1"
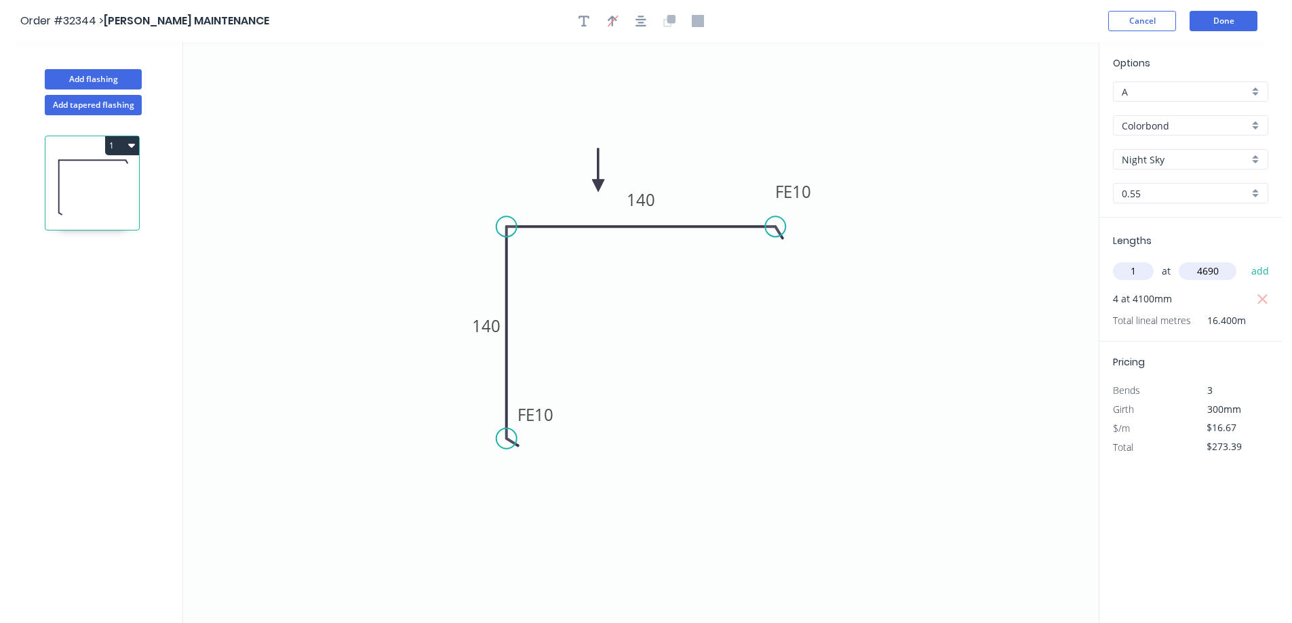
type input "4690"
click at [1244, 260] on button "add" at bounding box center [1260, 271] width 32 height 23
type input "$351.57"
type input "1"
type input "3100"
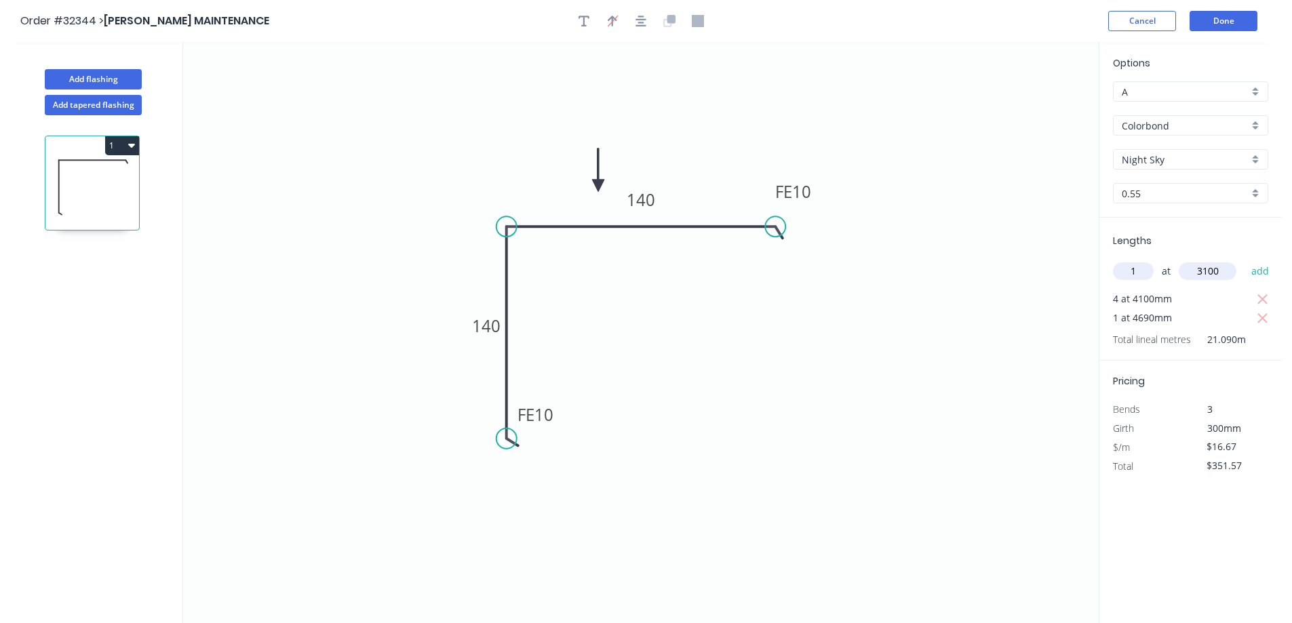
click at [1244, 260] on button "add" at bounding box center [1260, 271] width 32 height 23
type input "$403.25"
click at [1236, 30] on button "Done" at bounding box center [1224, 21] width 68 height 20
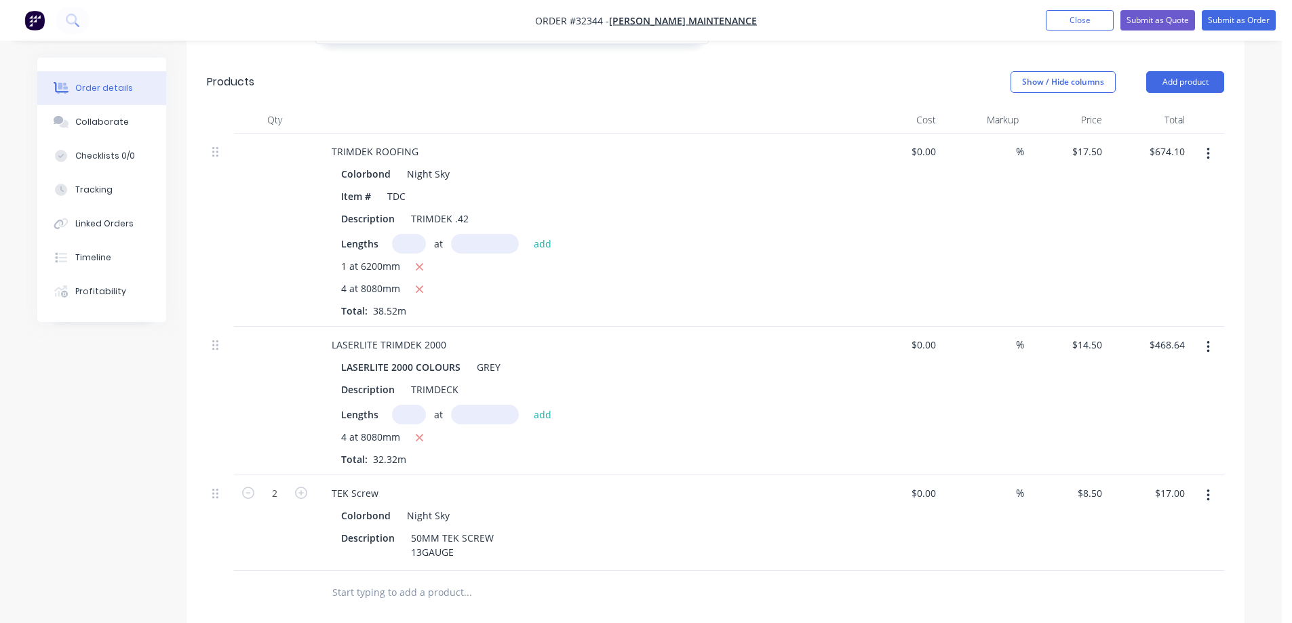
scroll to position [882, 0]
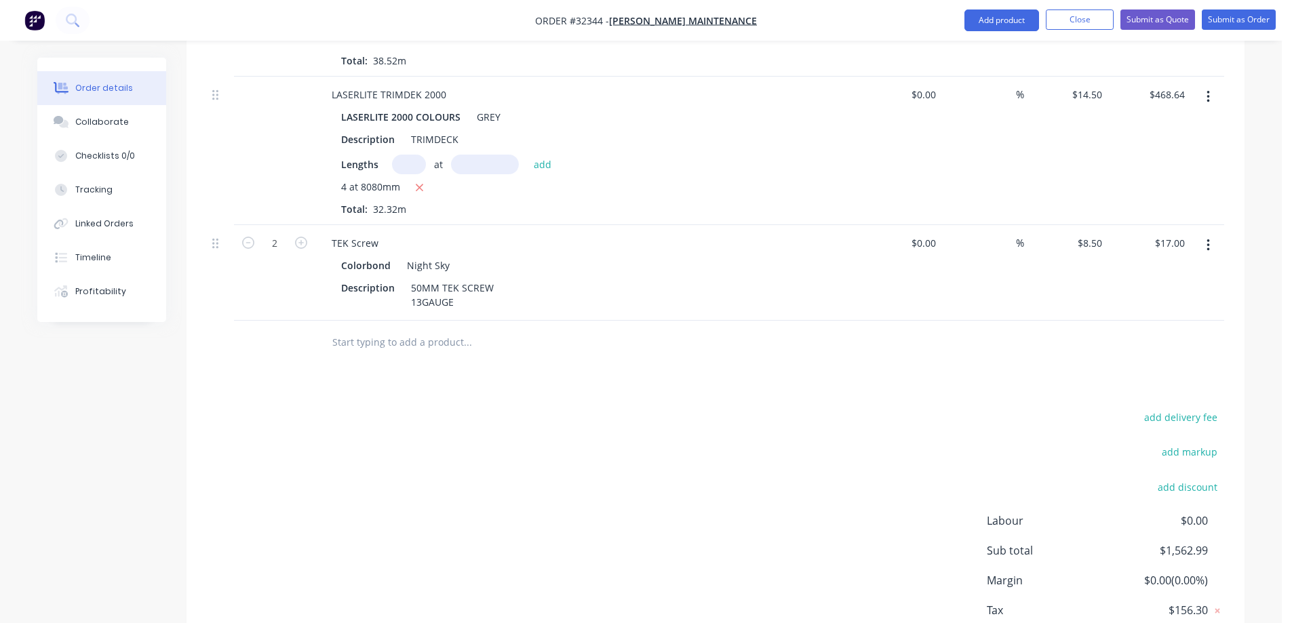
click at [370, 329] on input "text" at bounding box center [467, 342] width 271 height 27
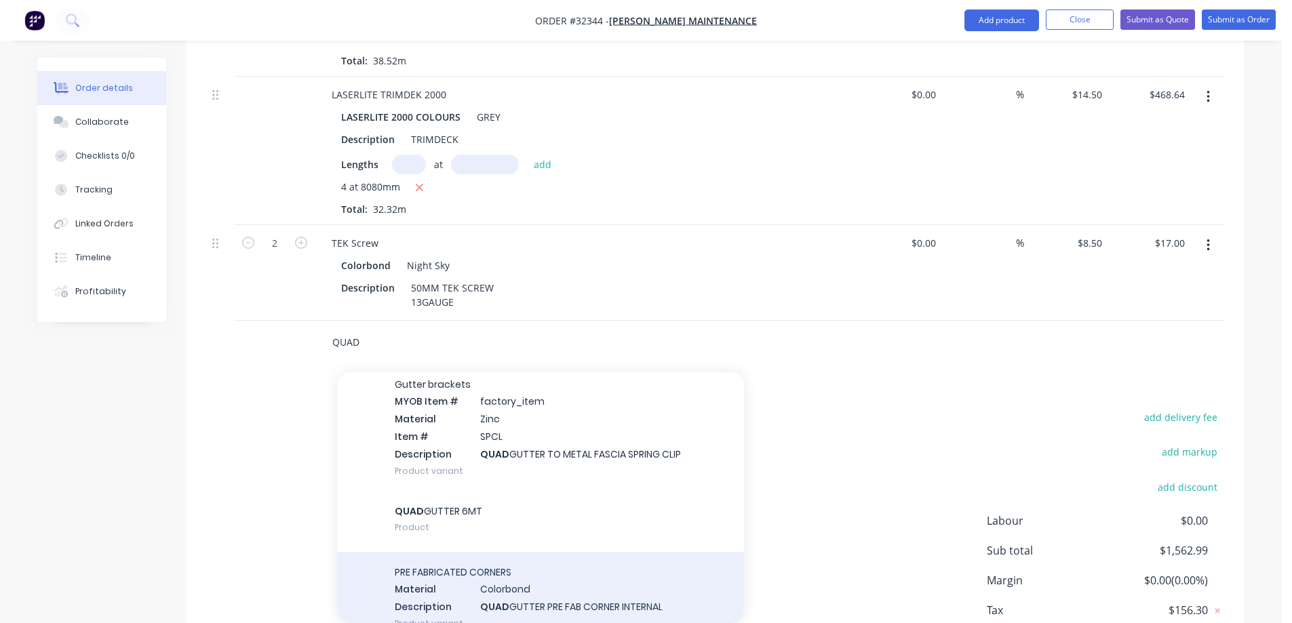
scroll to position [1085, 0]
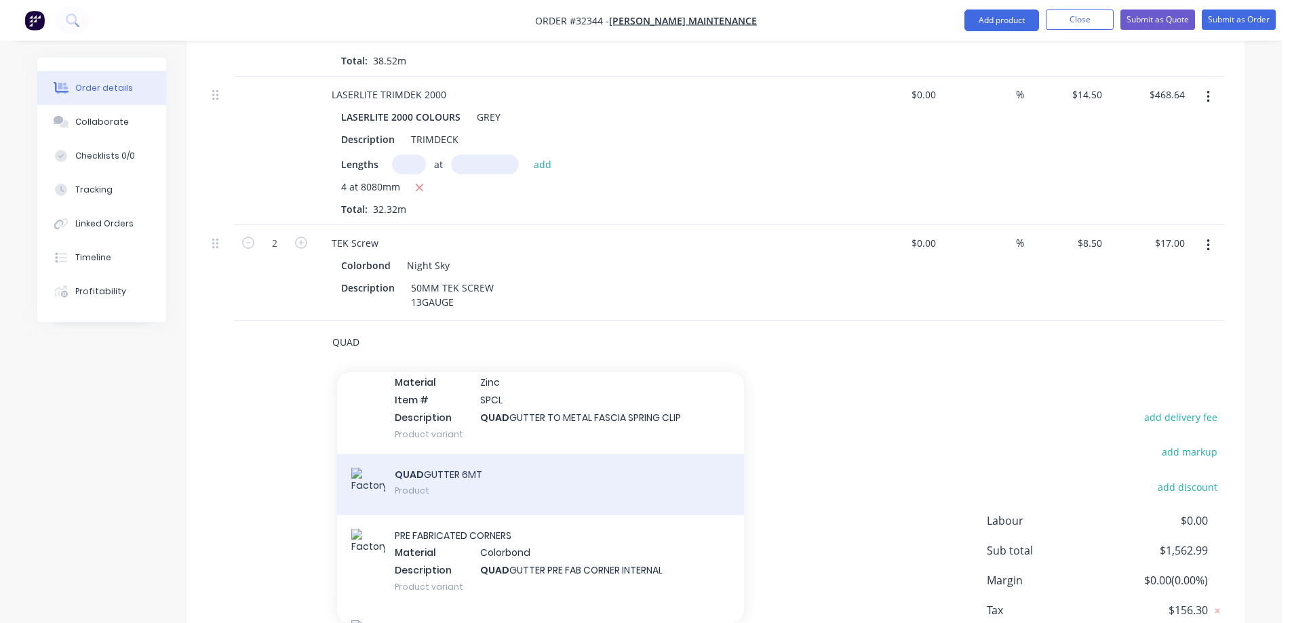
type input "QUAD"
click at [513, 461] on div "QUAD GUTTER 6MT Product" at bounding box center [540, 484] width 407 height 61
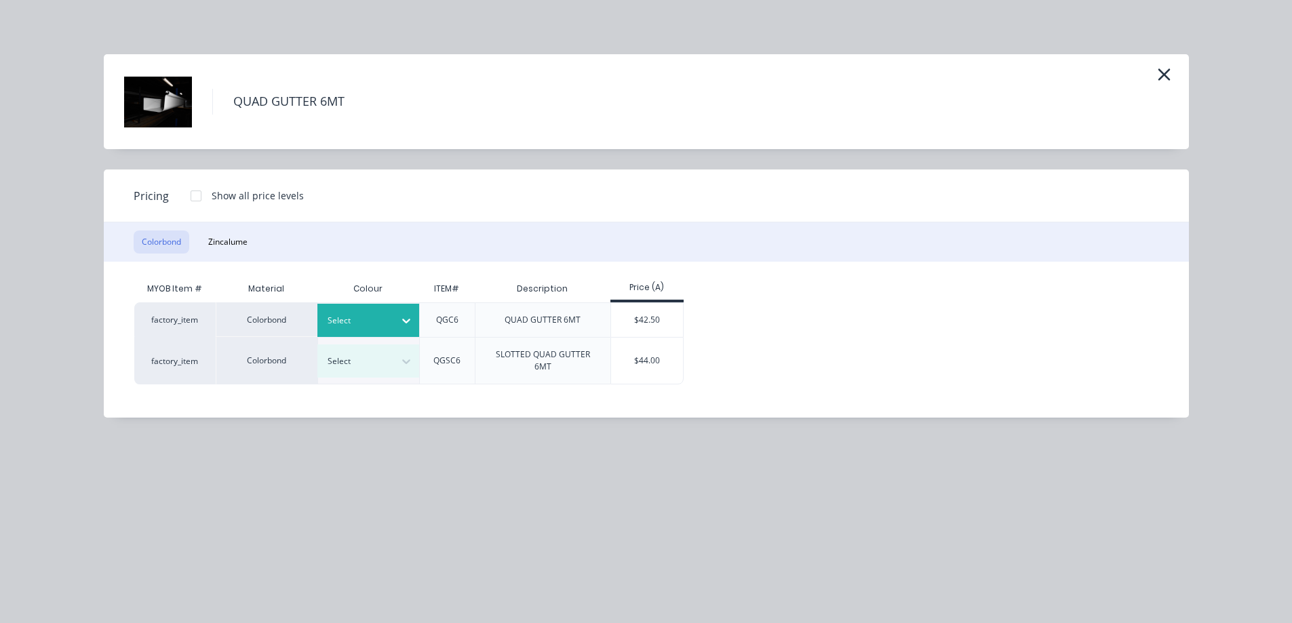
click at [406, 321] on icon at bounding box center [406, 321] width 14 height 14
click at [661, 317] on div "$42.50" at bounding box center [647, 320] width 73 height 34
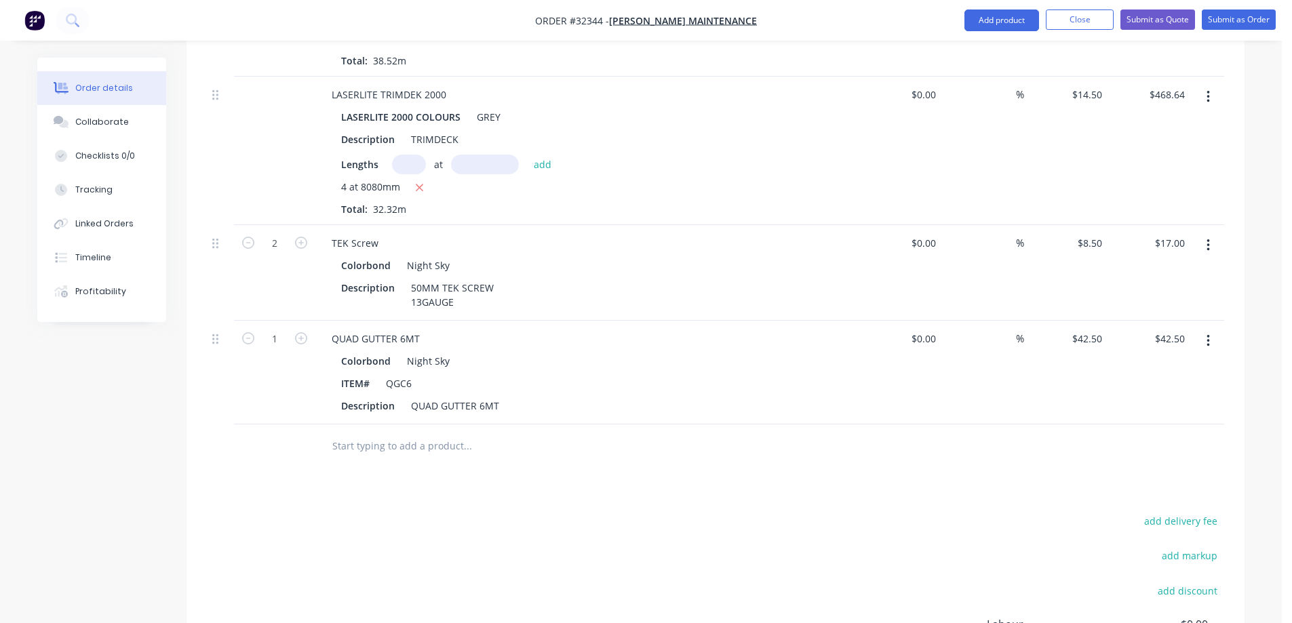
click at [404, 433] on input "text" at bounding box center [467, 446] width 271 height 27
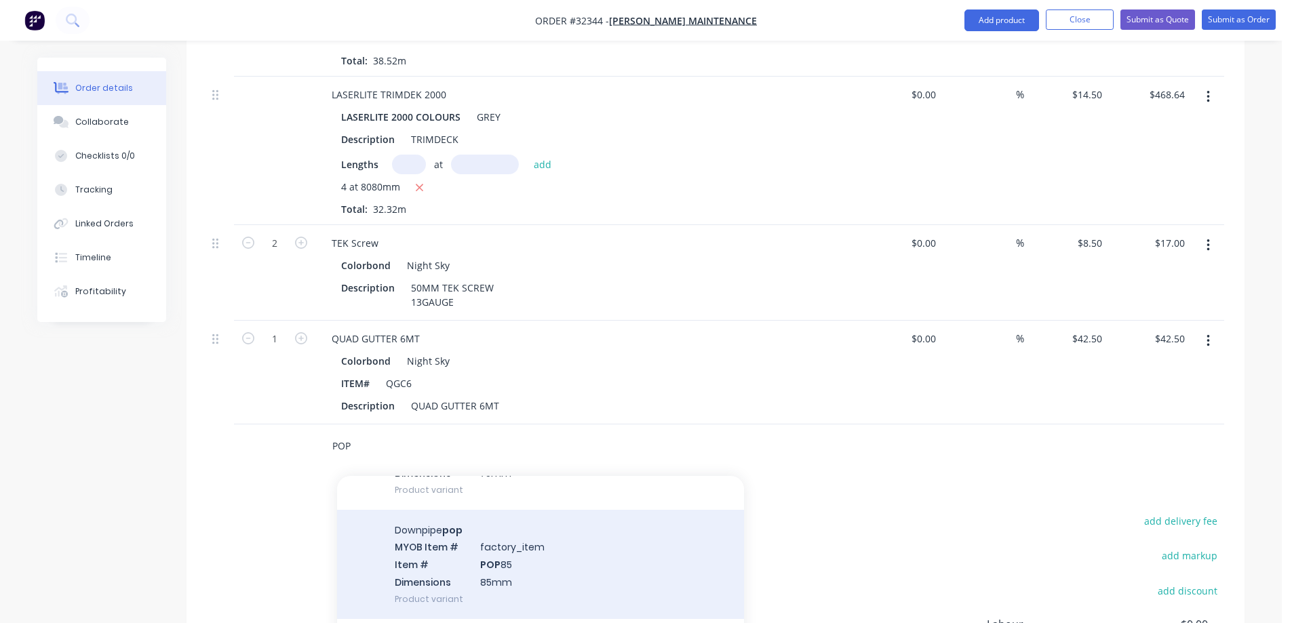
scroll to position [746, 0]
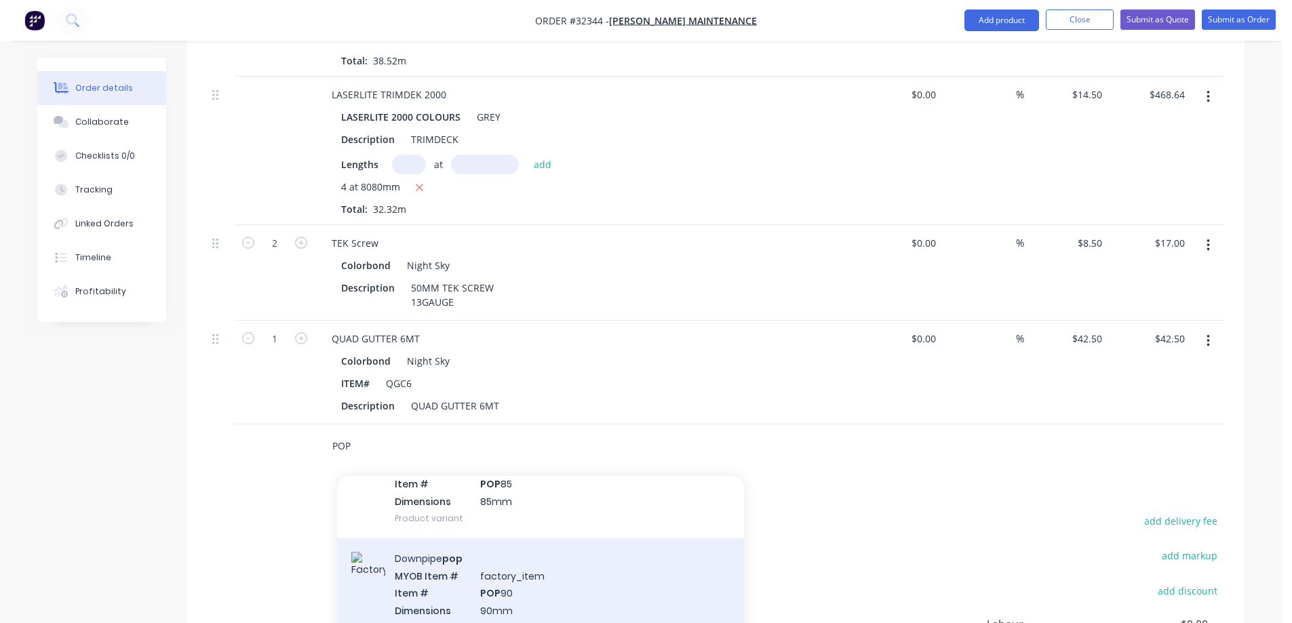
type input "POP"
click at [567, 581] on div "Downpipe pop MYOB Item # factory_item Item # POP 90 Dimensions 90mm Product var…" at bounding box center [540, 592] width 407 height 109
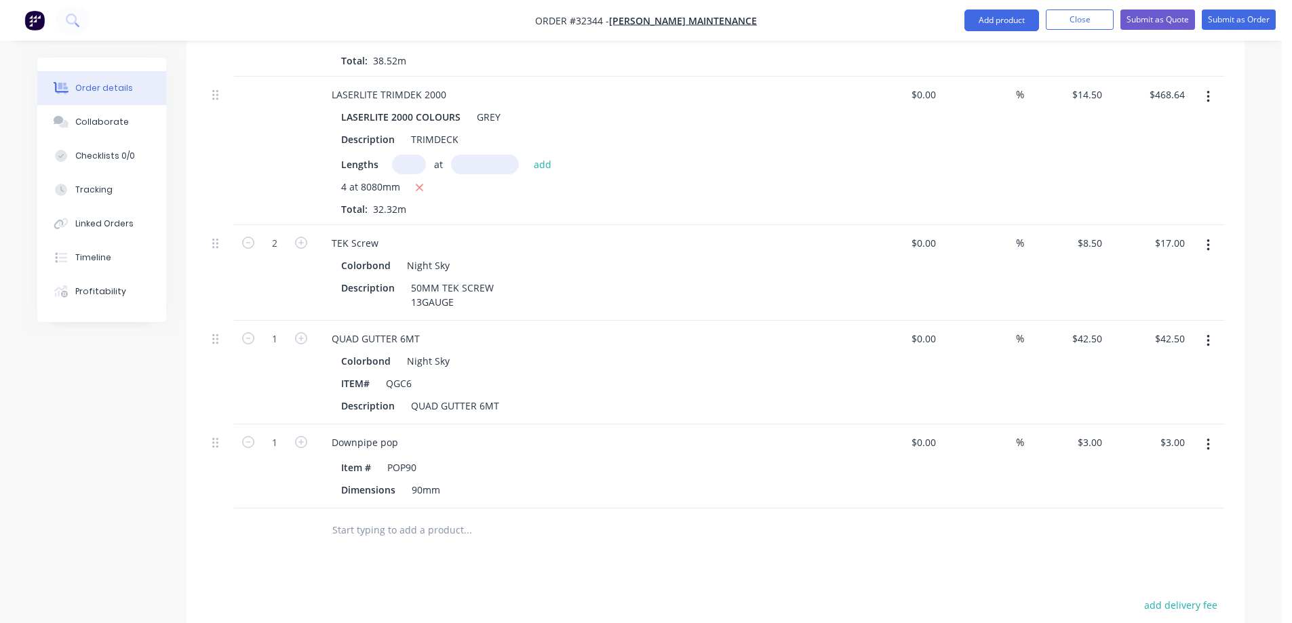
click at [399, 517] on input "text" at bounding box center [467, 530] width 271 height 27
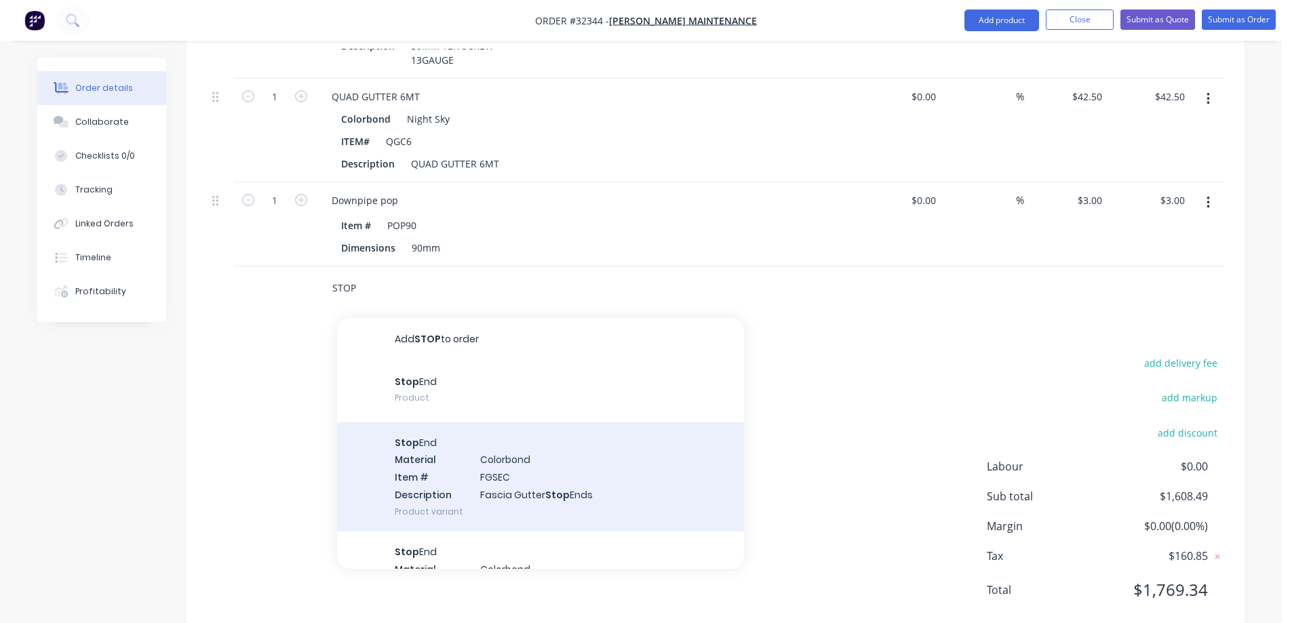
scroll to position [1138, 0]
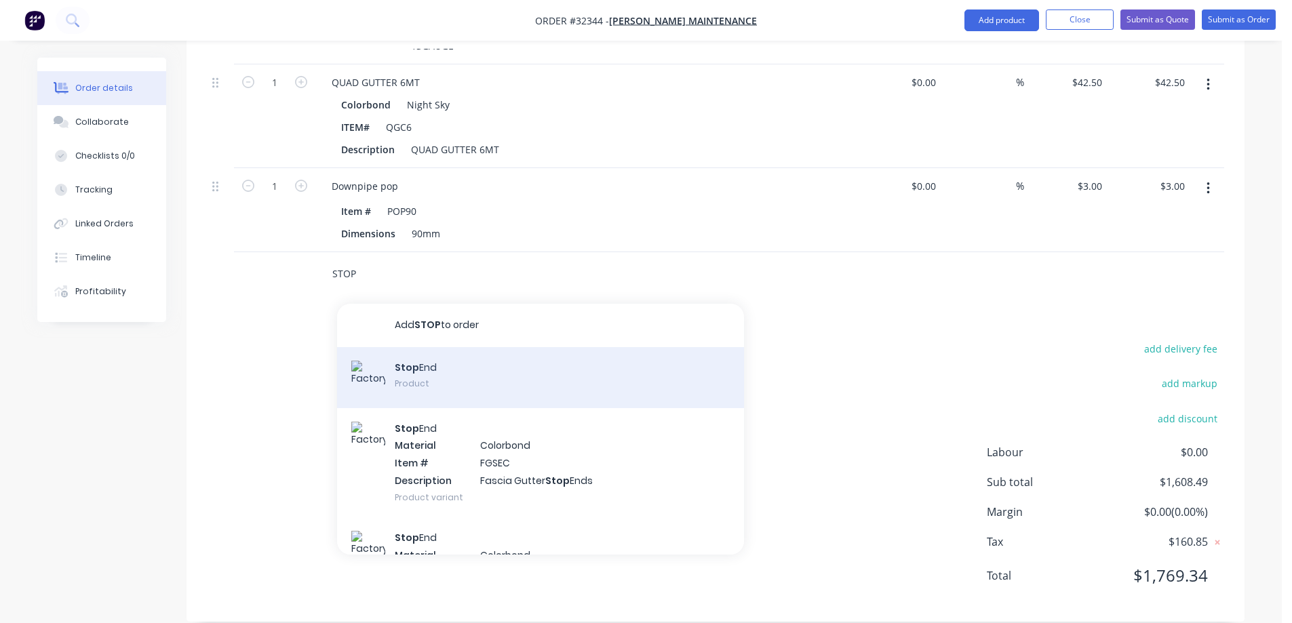
type input "STOP"
click at [435, 360] on div "Stop End Product" at bounding box center [540, 377] width 407 height 61
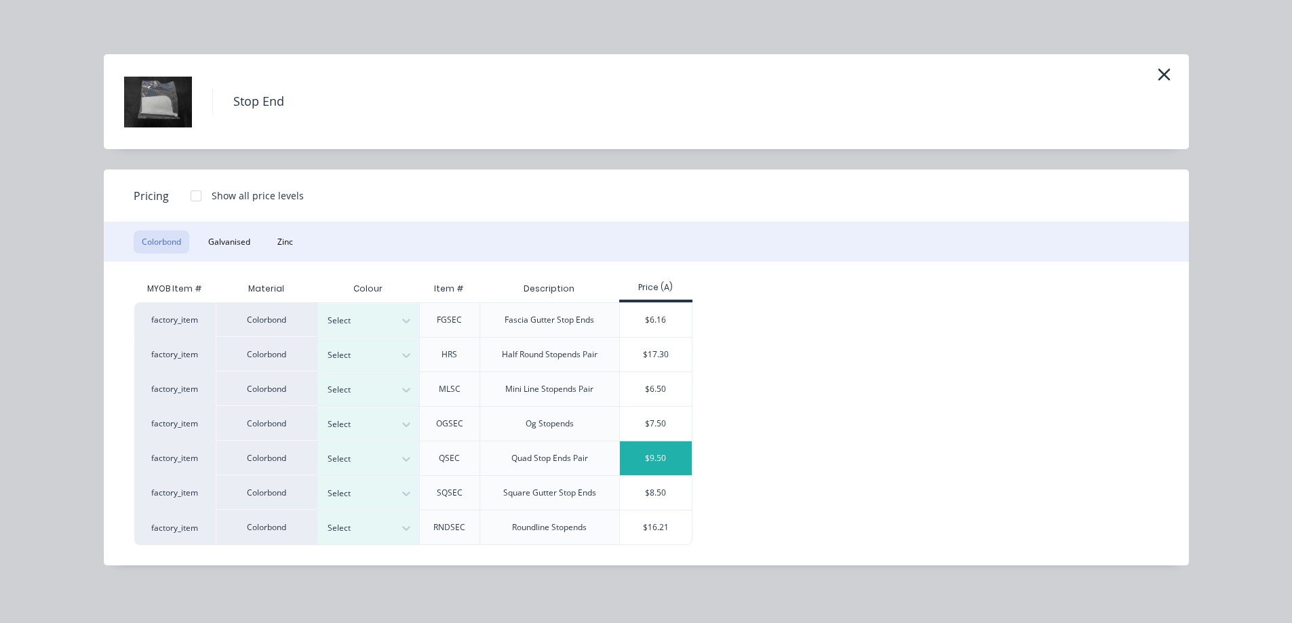
click at [659, 465] on div "$9.50" at bounding box center [656, 459] width 73 height 34
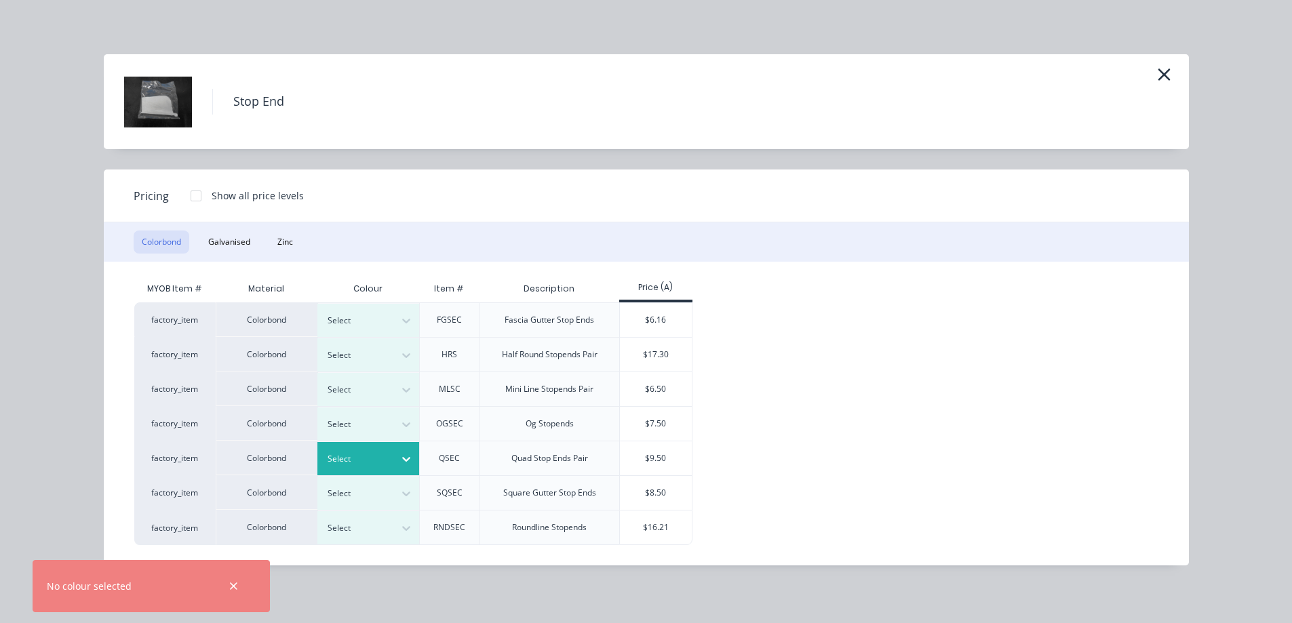
click at [401, 463] on icon at bounding box center [406, 459] width 14 height 14
click at [663, 464] on div "$9.50" at bounding box center [656, 459] width 73 height 34
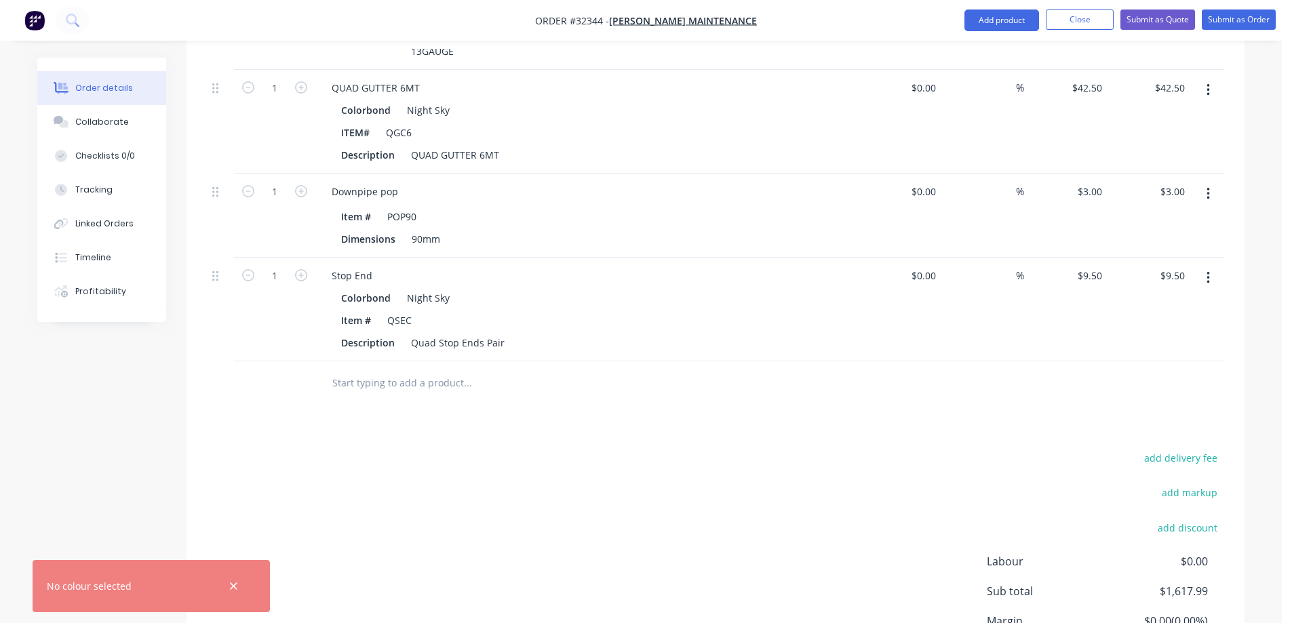
scroll to position [1153, 0]
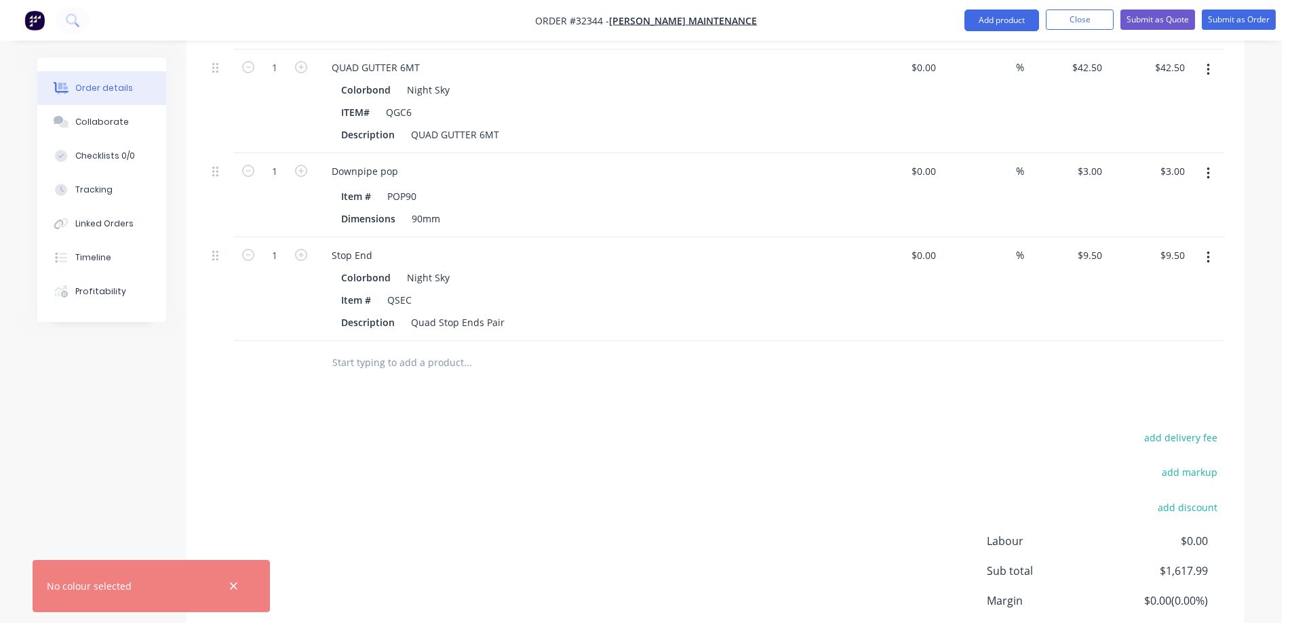
click at [364, 349] on input "text" at bounding box center [467, 362] width 271 height 27
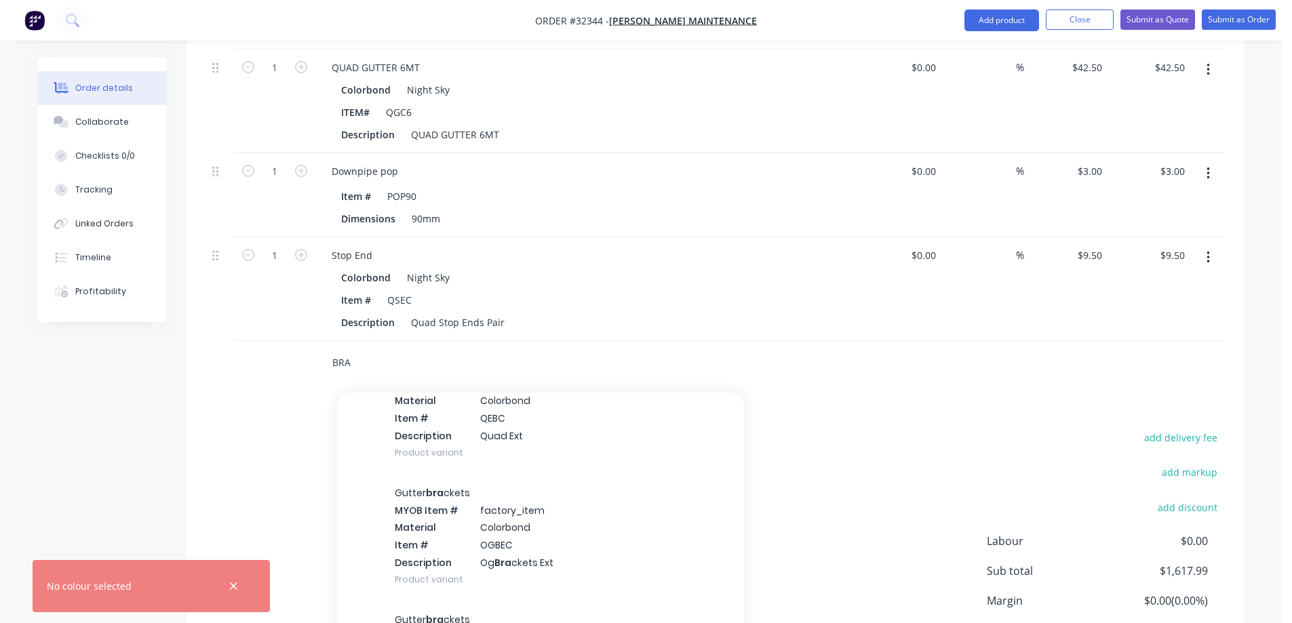
scroll to position [203, 0]
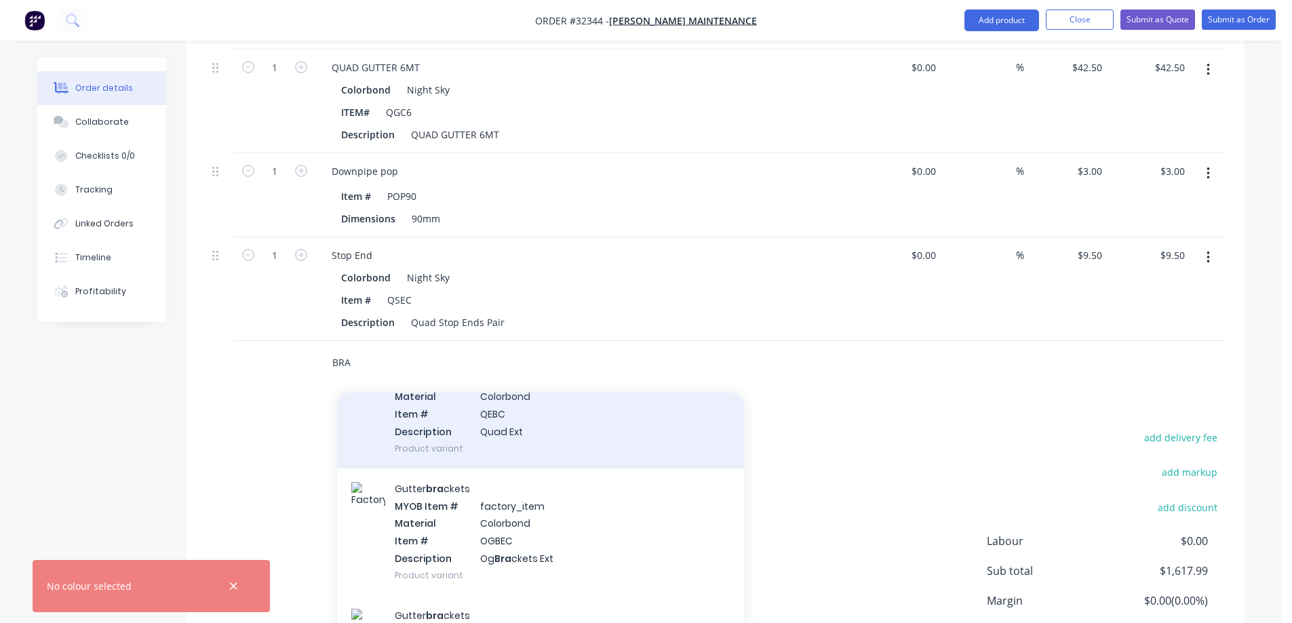
type input "BRA"
click at [578, 414] on div "Gutter bra ckets MYOB Item # factory_item Material Colorbond Item # QEBC Descri…" at bounding box center [540, 405] width 407 height 127
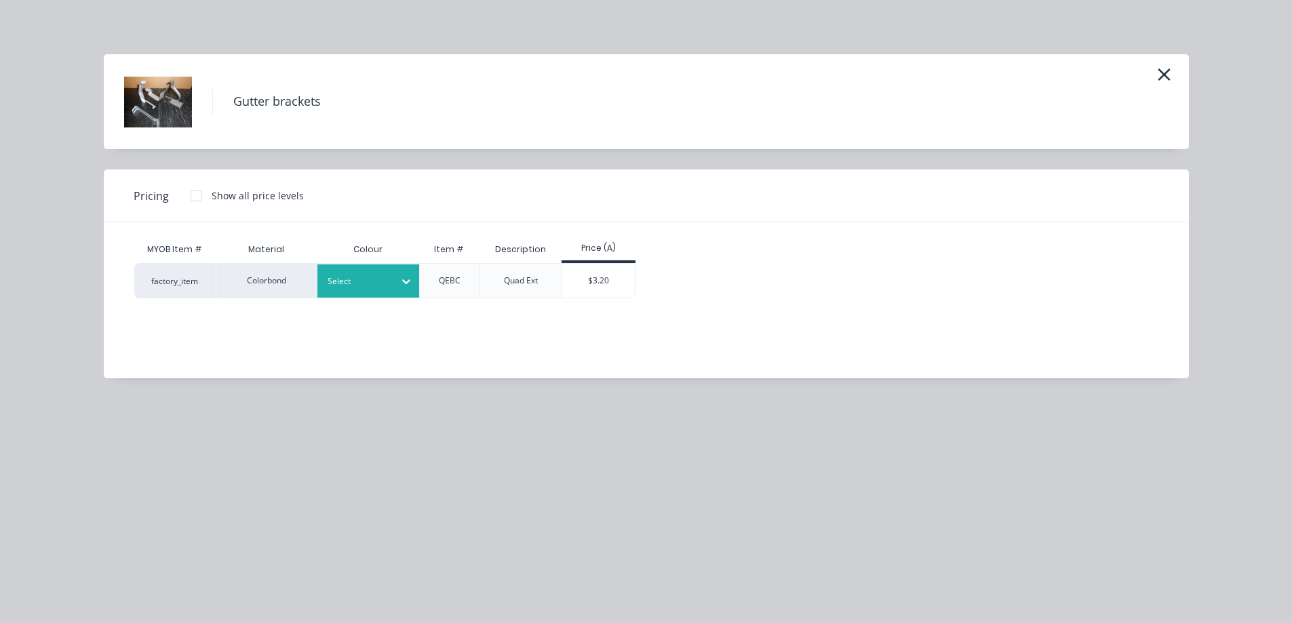
click at [408, 272] on div at bounding box center [406, 282] width 24 height 22
click at [607, 268] on div "$3.20" at bounding box center [598, 281] width 73 height 34
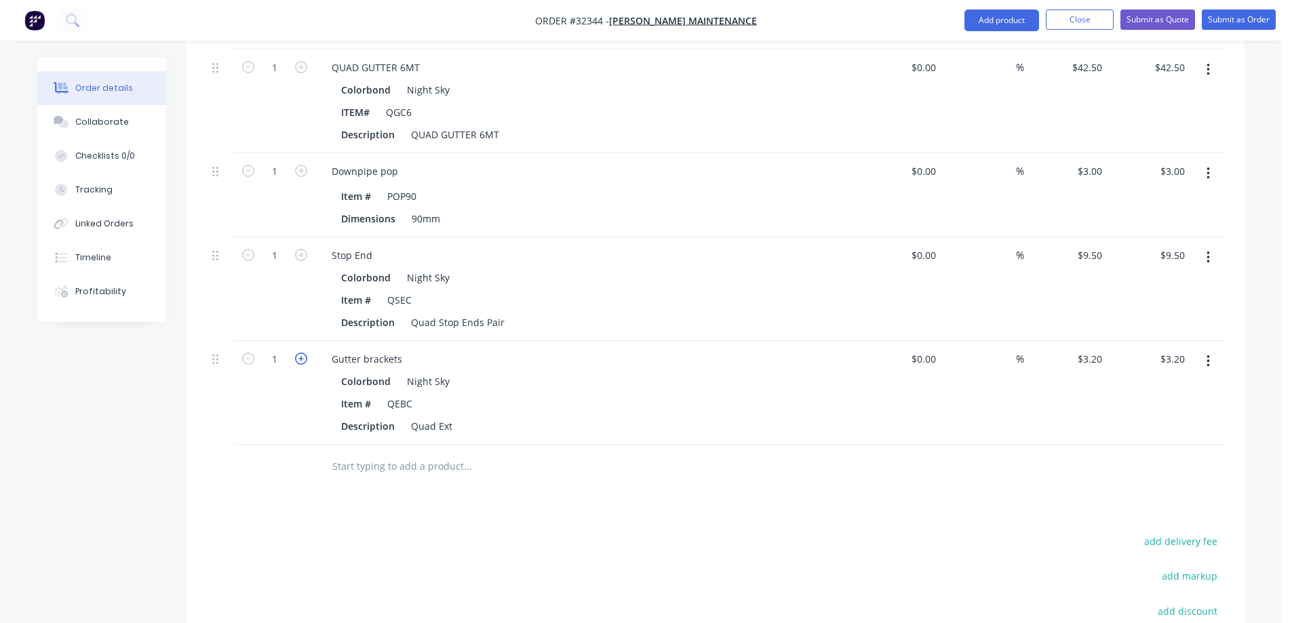
click at [301, 353] on icon "button" at bounding box center [301, 359] width 12 height 12
type input "2"
type input "$6.40"
click at [301, 353] on icon "button" at bounding box center [301, 359] width 12 height 12
type input "3"
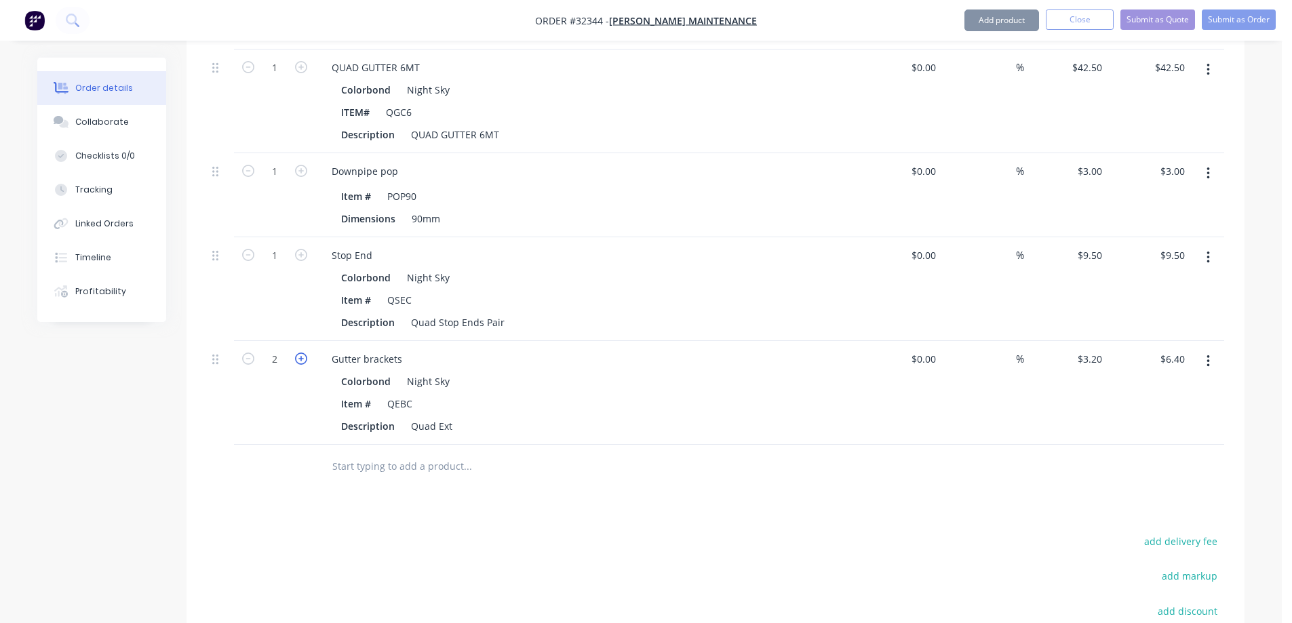
type input "$9.60"
click at [301, 353] on icon "button" at bounding box center [301, 359] width 12 height 12
type input "4"
type input "$12.80"
click at [301, 353] on icon "button" at bounding box center [301, 359] width 12 height 12
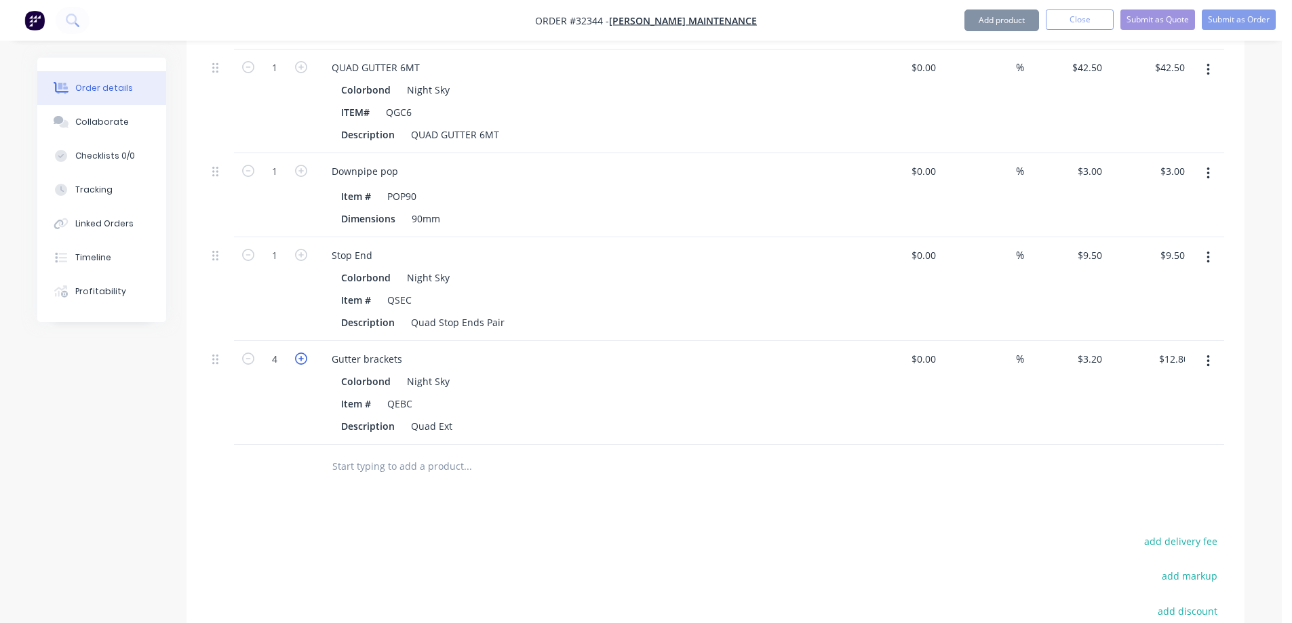
type input "5"
type input "$16.00"
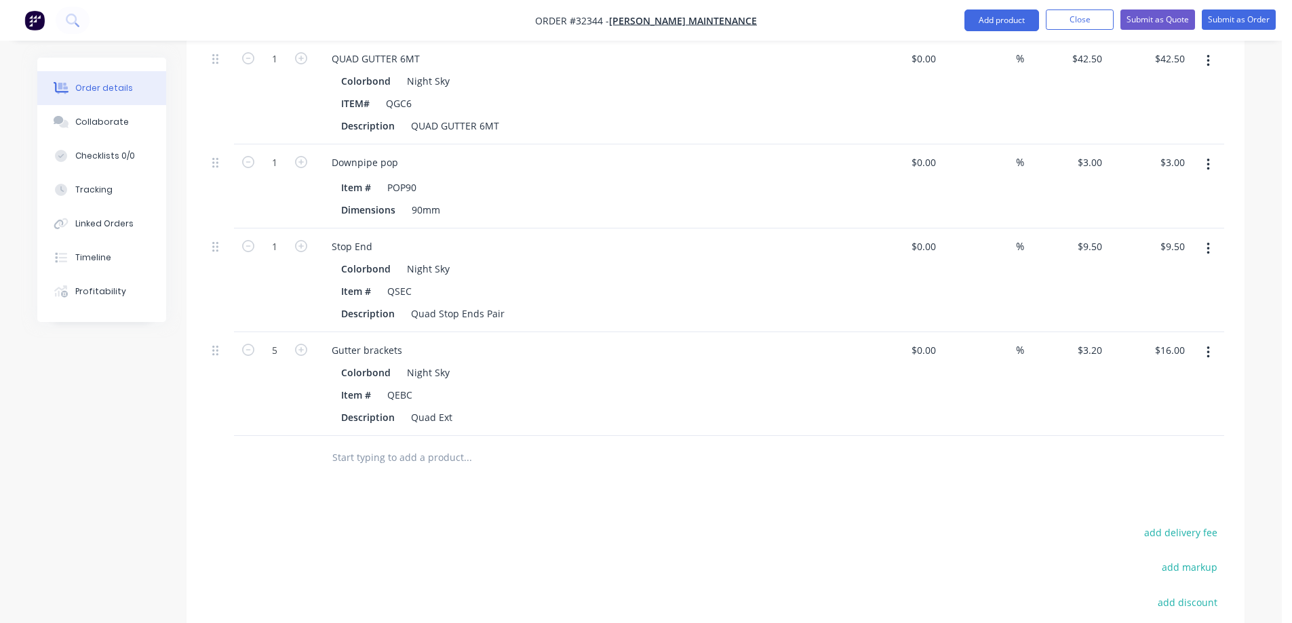
scroll to position [1278, 0]
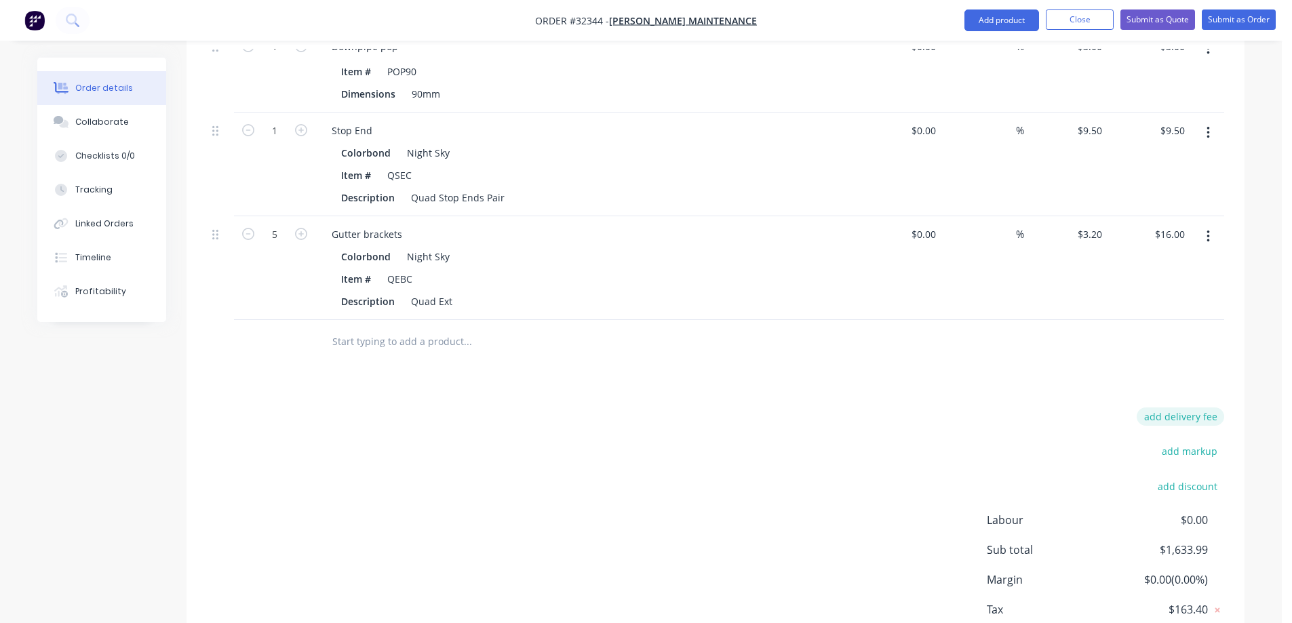
click at [1162, 408] on button "add delivery fee" at bounding box center [1180, 417] width 87 height 18
type input "80"
click input "submit" at bounding box center [0, 0] width 0 height 0
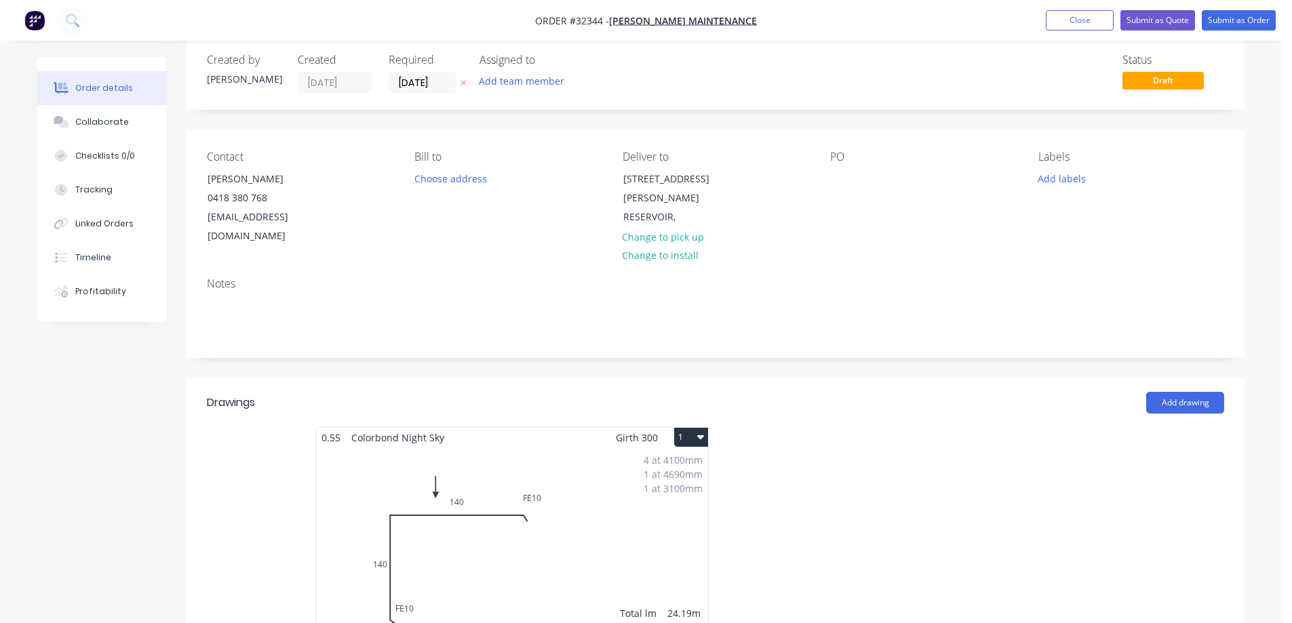
scroll to position [0, 0]
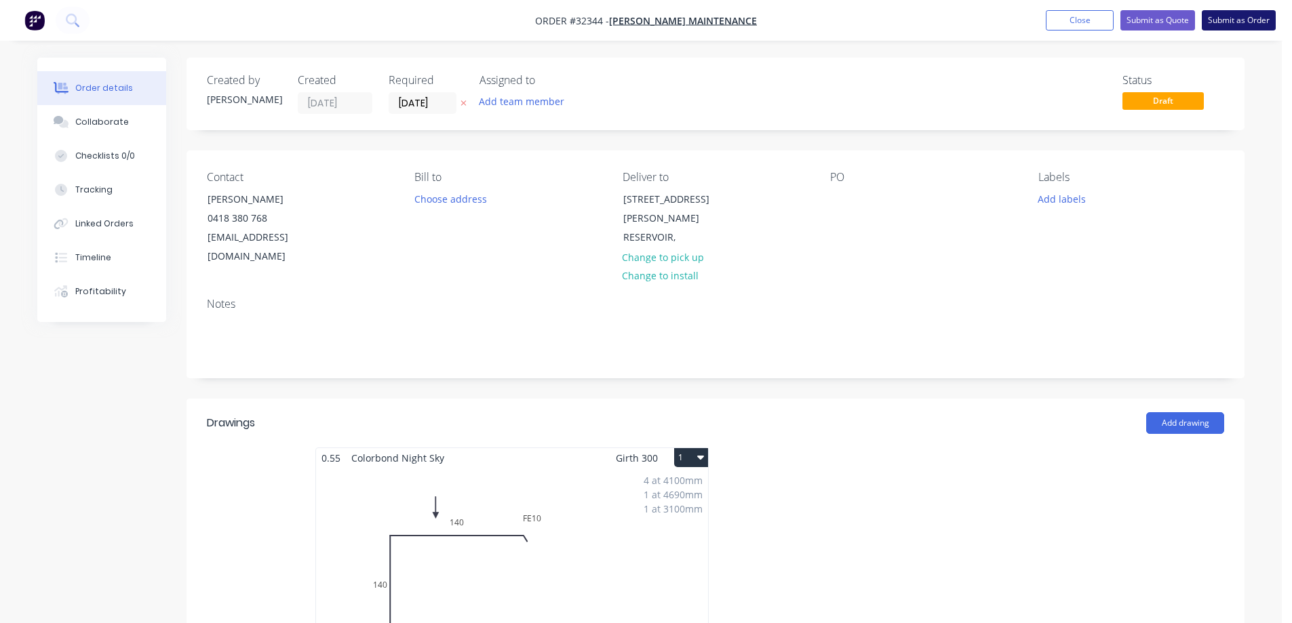
click at [1237, 22] on button "Submit as Order" at bounding box center [1239, 20] width 74 height 20
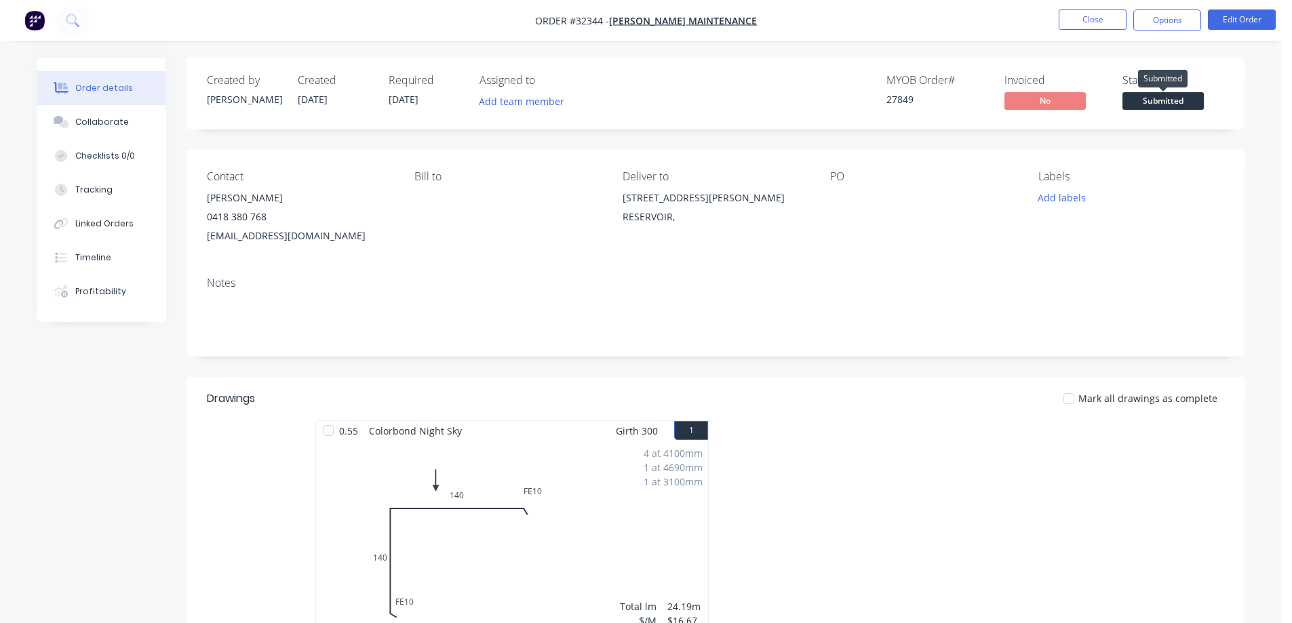
click at [1172, 104] on span "Submitted" at bounding box center [1162, 100] width 81 height 17
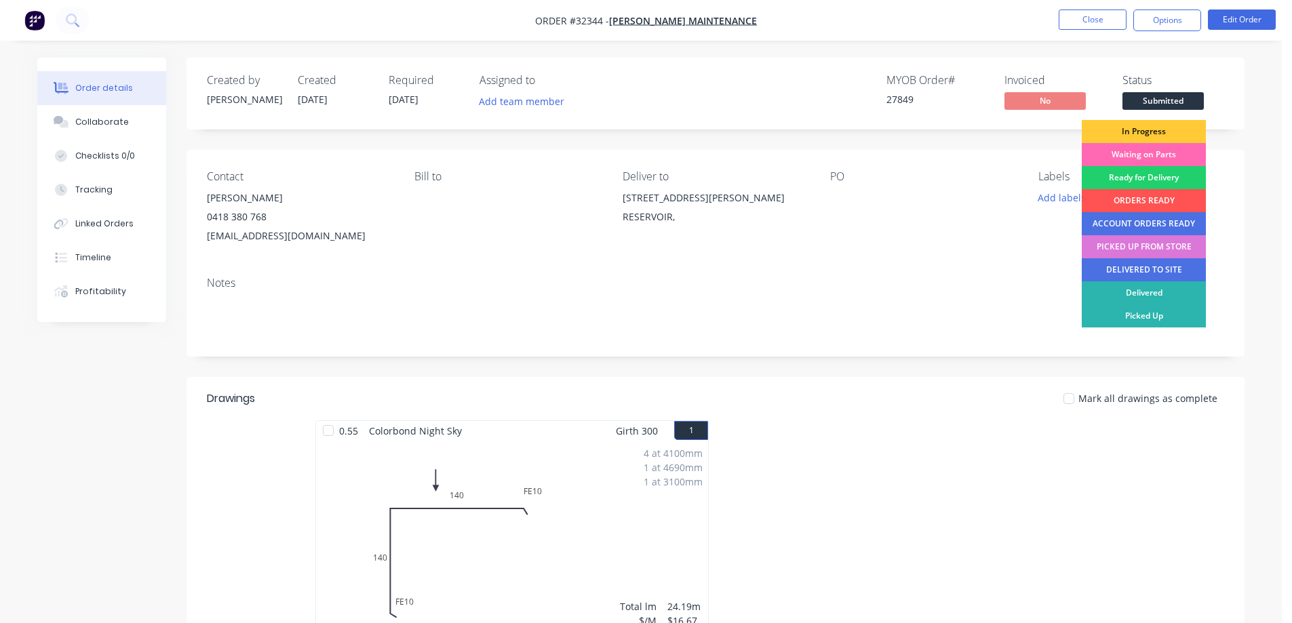
click at [1140, 155] on div "Waiting on Parts" at bounding box center [1144, 154] width 124 height 23
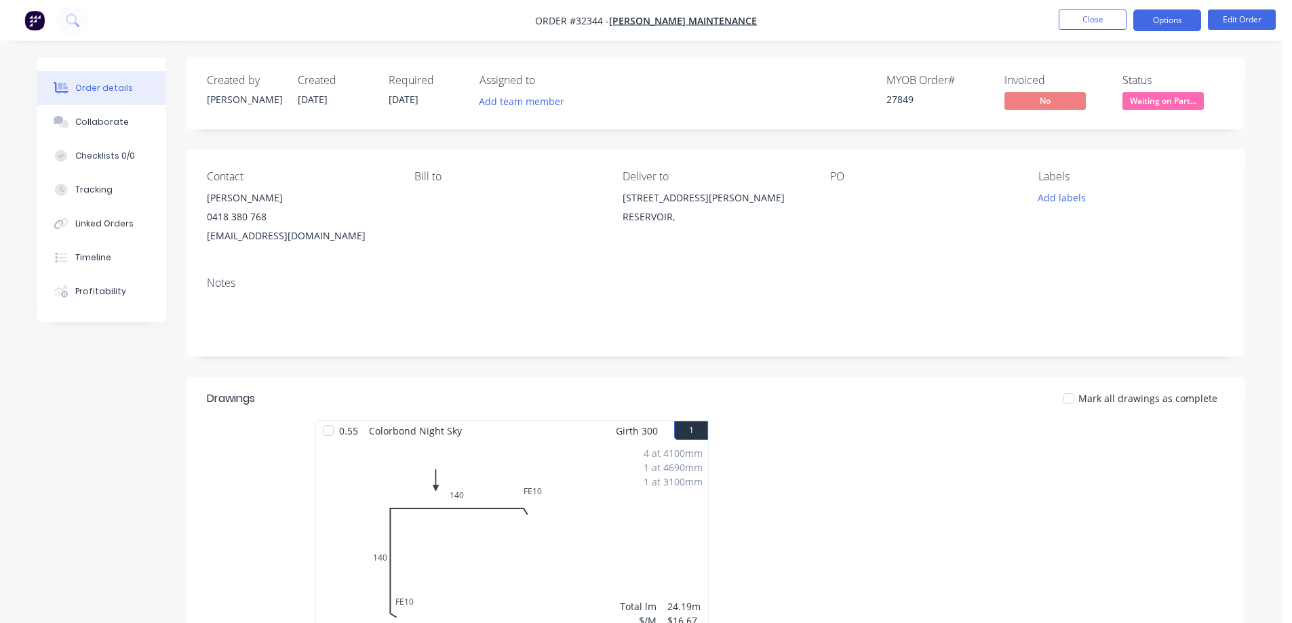
click at [1170, 24] on button "Options" at bounding box center [1167, 20] width 68 height 22
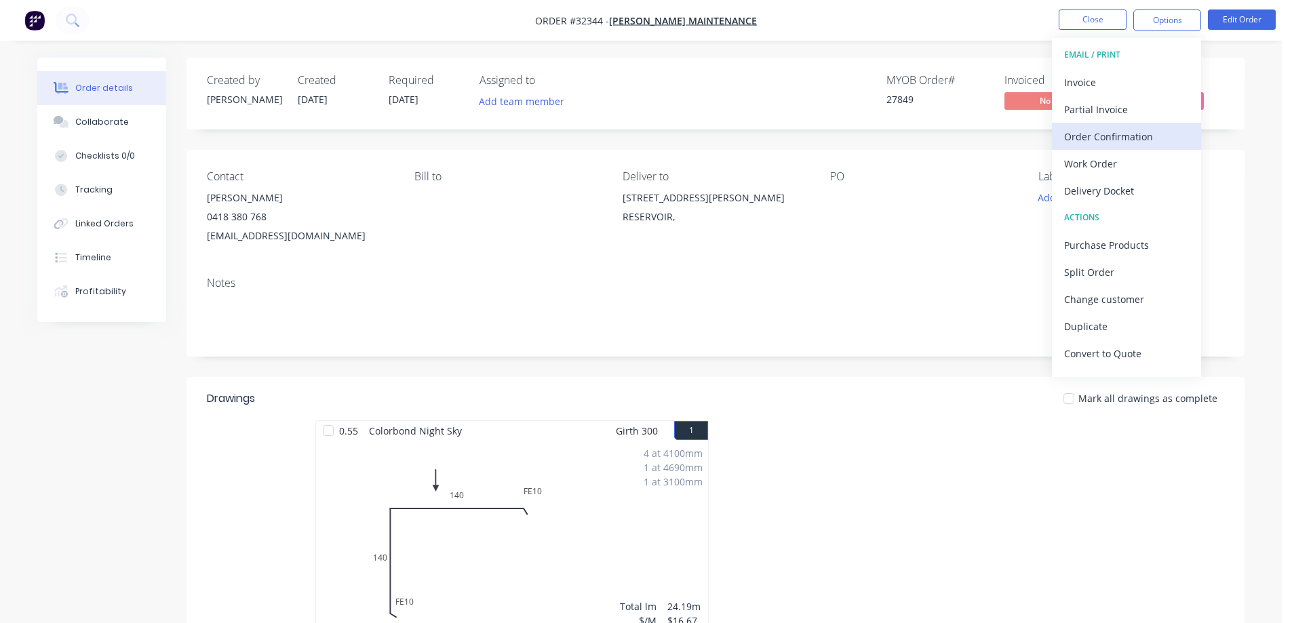
click at [1139, 134] on div "Order Confirmation" at bounding box center [1126, 137] width 125 height 20
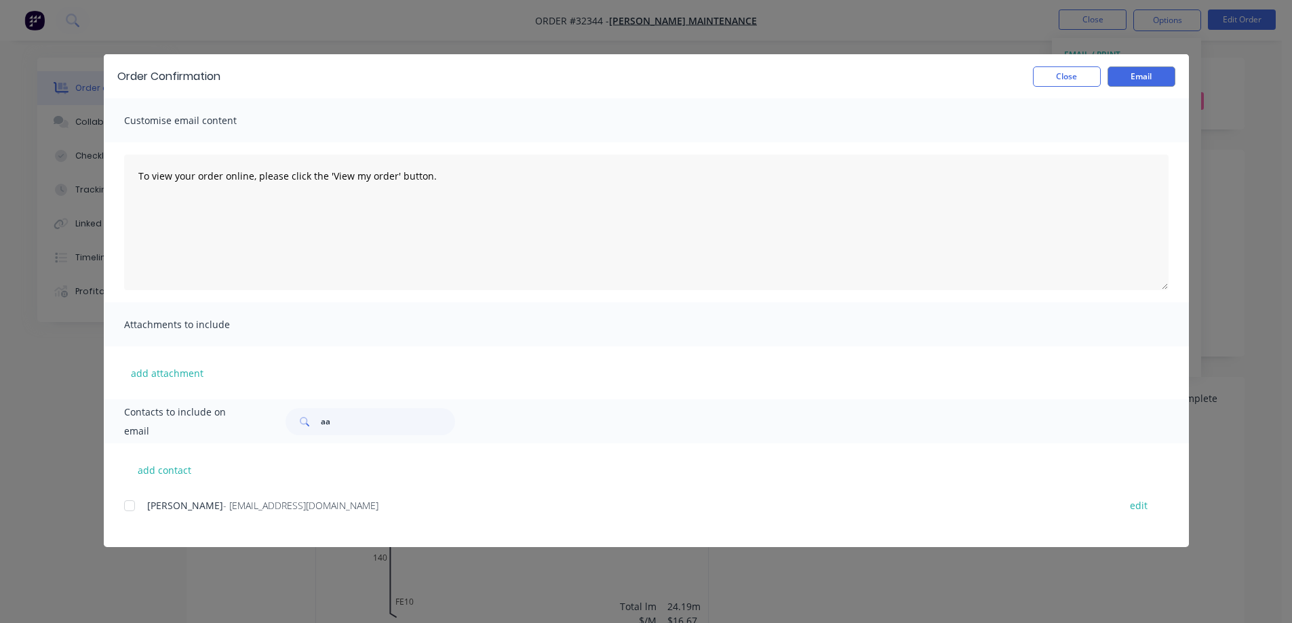
drag, startPoint x: 131, startPoint y: 502, endPoint x: 144, endPoint y: 498, distance: 13.3
click at [131, 501] on div at bounding box center [129, 505] width 27 height 27
click at [1158, 80] on button "Email" at bounding box center [1141, 76] width 68 height 20
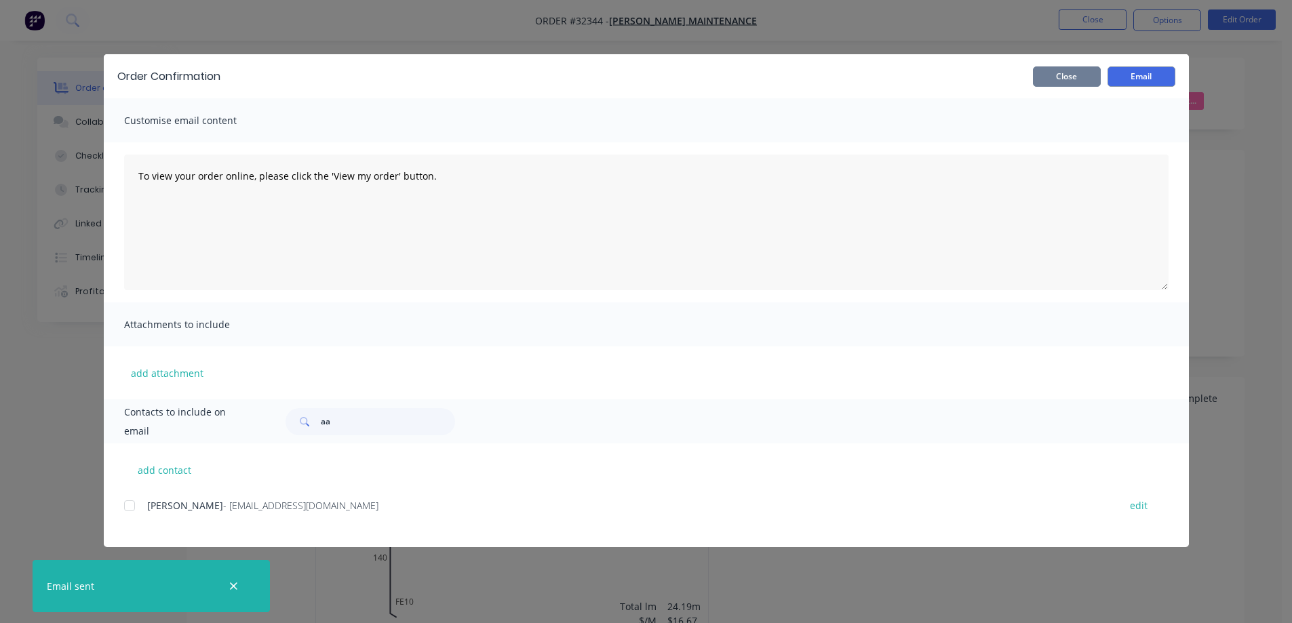
click at [1082, 77] on button "Close" at bounding box center [1067, 76] width 68 height 20
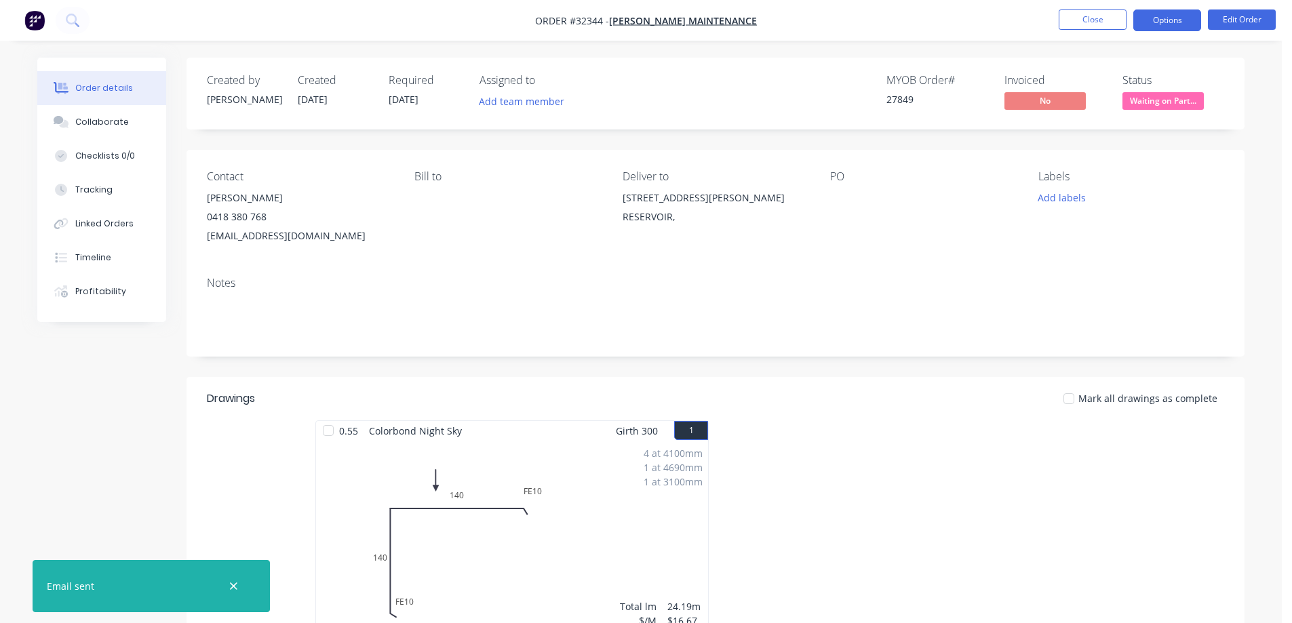
click at [1148, 24] on button "Options" at bounding box center [1167, 20] width 68 height 22
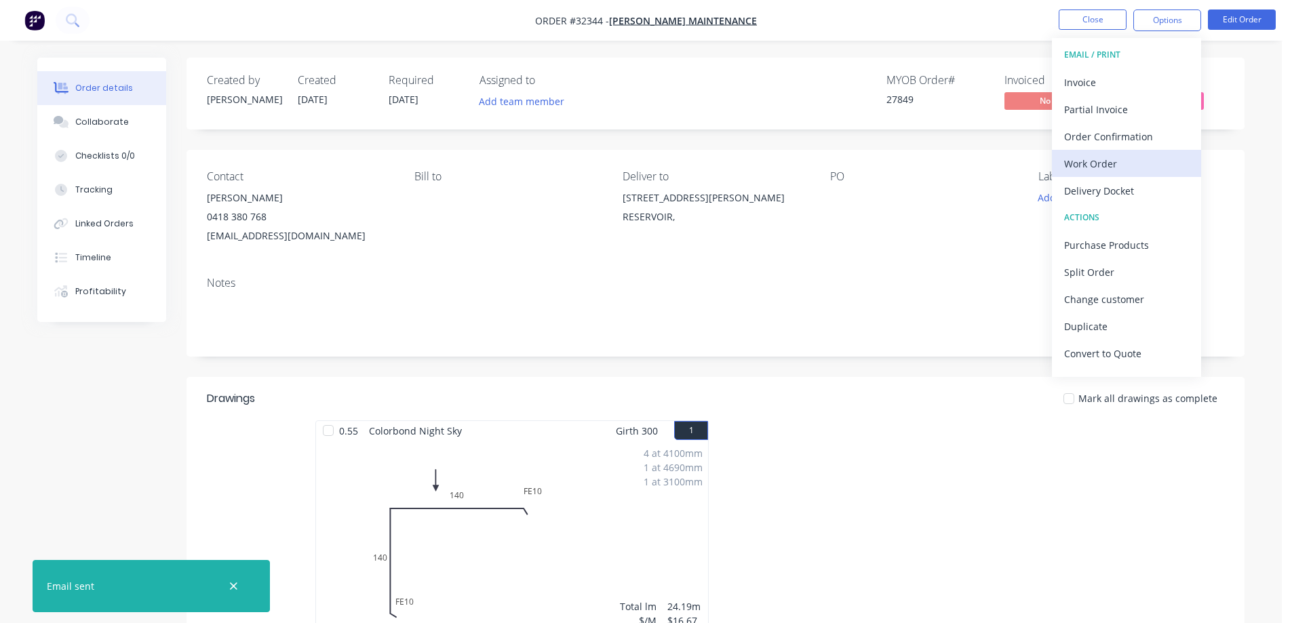
click at [1123, 159] on div "Work Order" at bounding box center [1126, 164] width 125 height 20
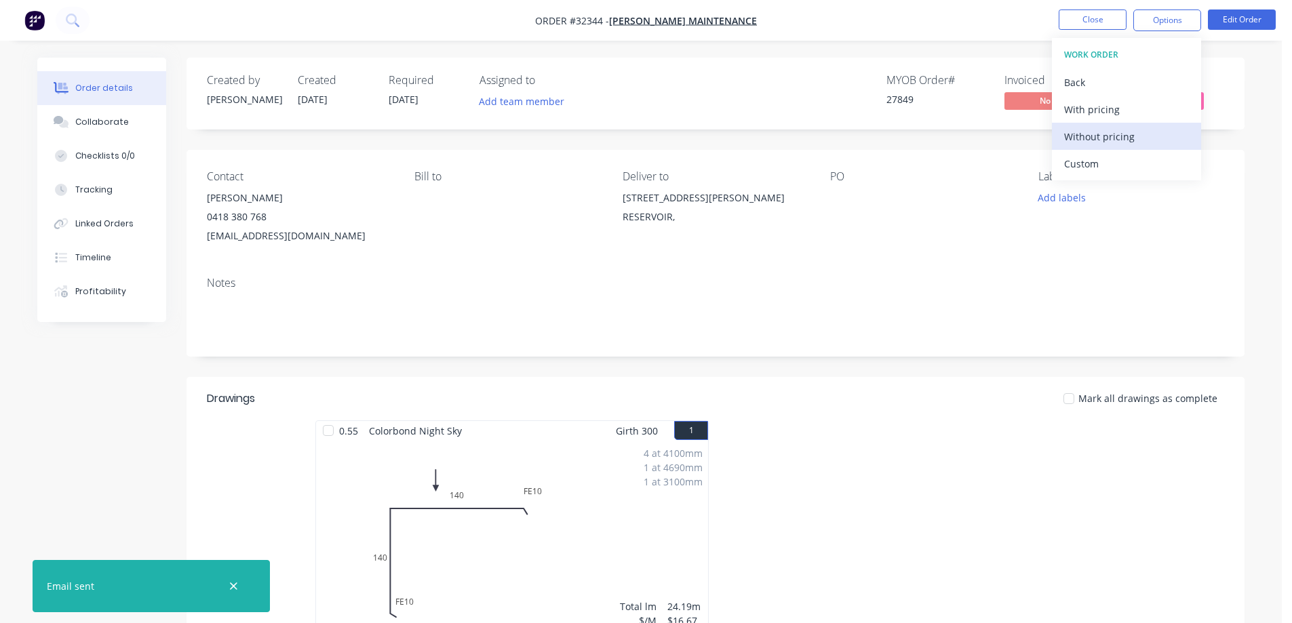
click at [1127, 138] on div "Without pricing" at bounding box center [1126, 137] width 125 height 20
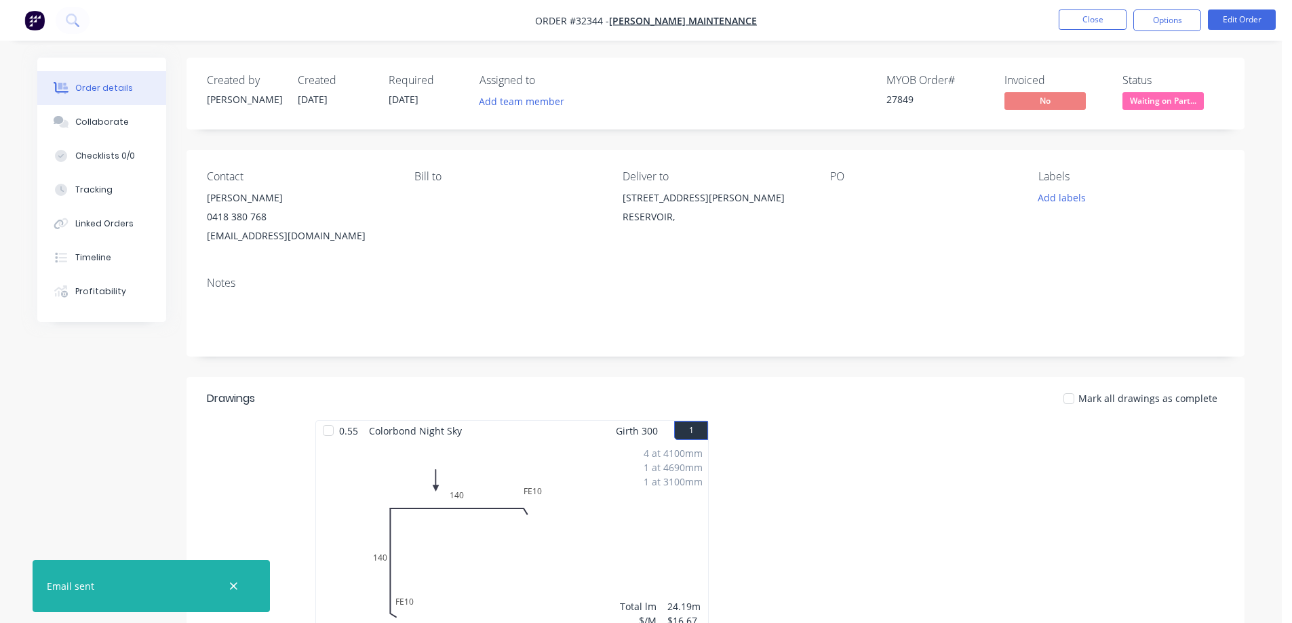
drag, startPoint x: 1173, startPoint y: 25, endPoint x: 1164, endPoint y: 36, distance: 14.0
click at [1172, 26] on button "Options" at bounding box center [1167, 20] width 68 height 22
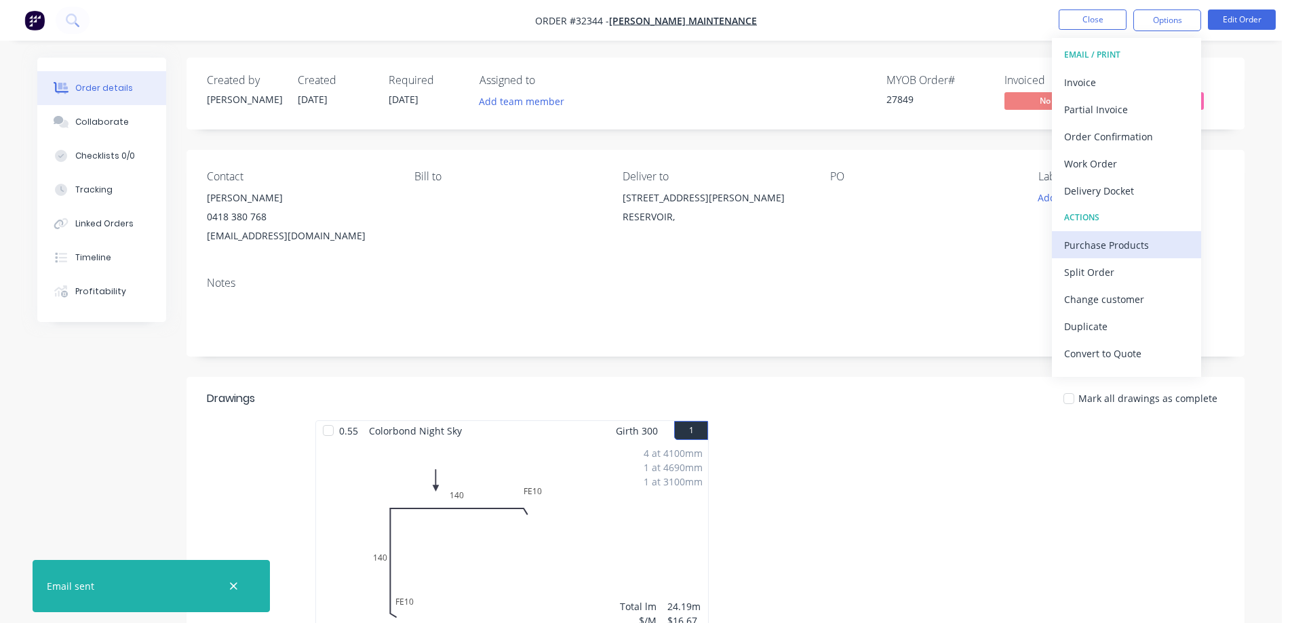
click at [1143, 246] on div "Purchase Products" at bounding box center [1126, 245] width 125 height 20
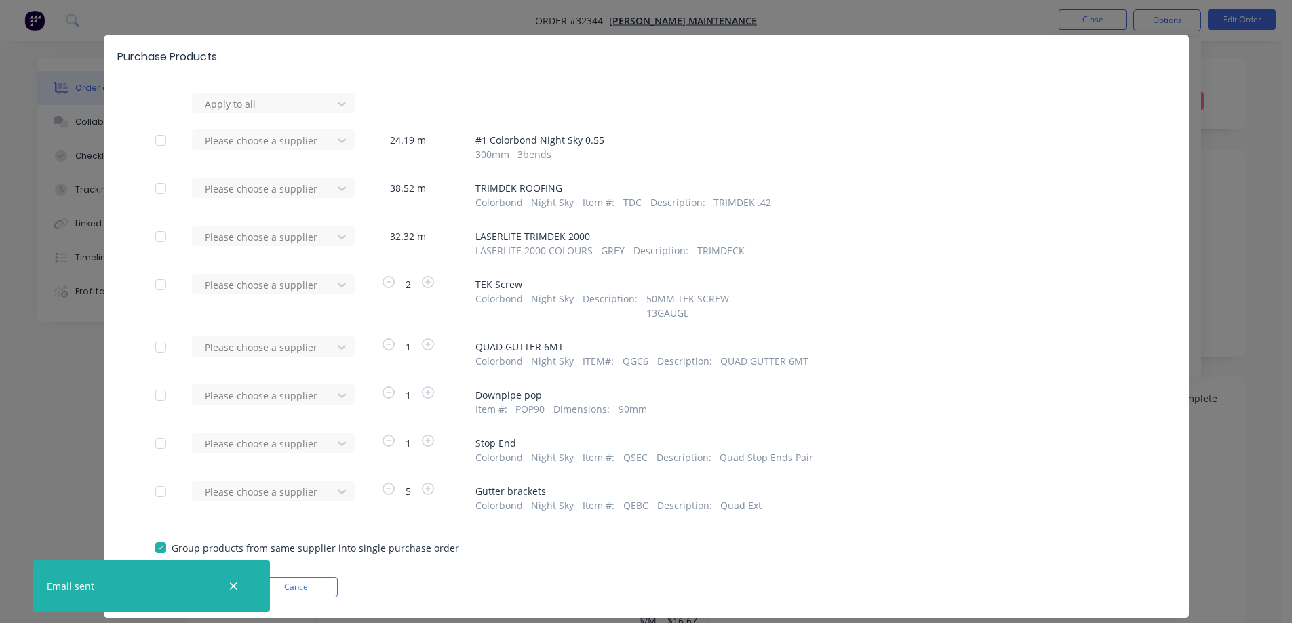
scroll to position [53, 0]
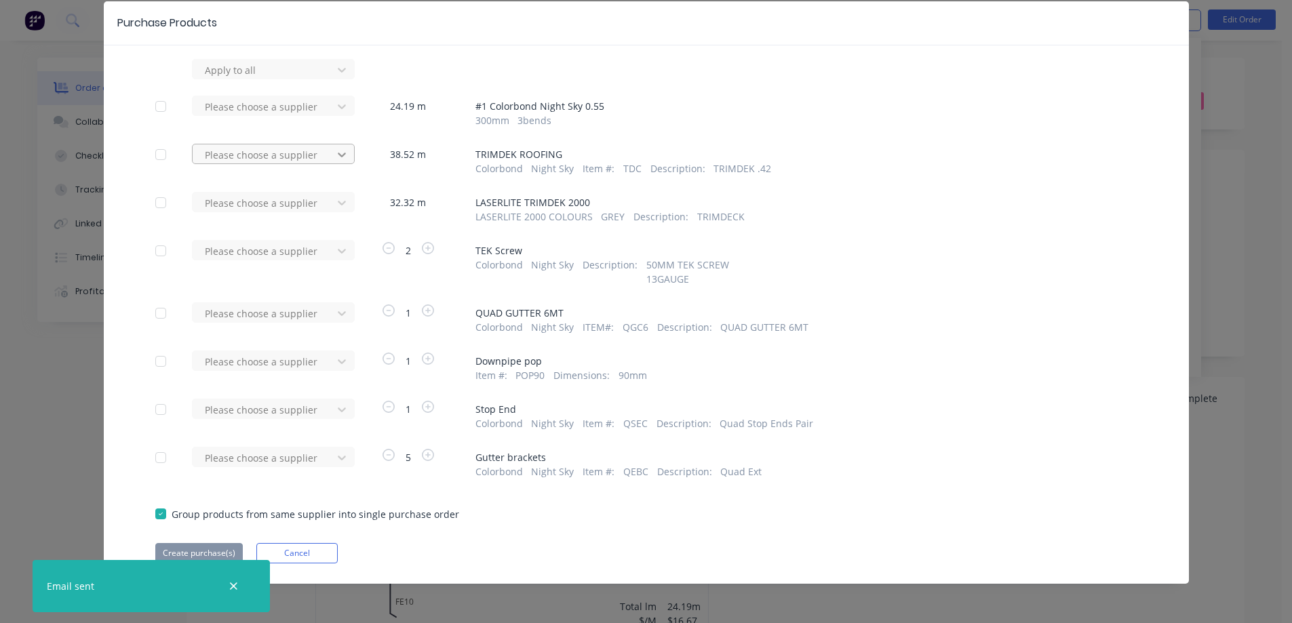
click at [338, 73] on icon at bounding box center [342, 70] width 8 height 5
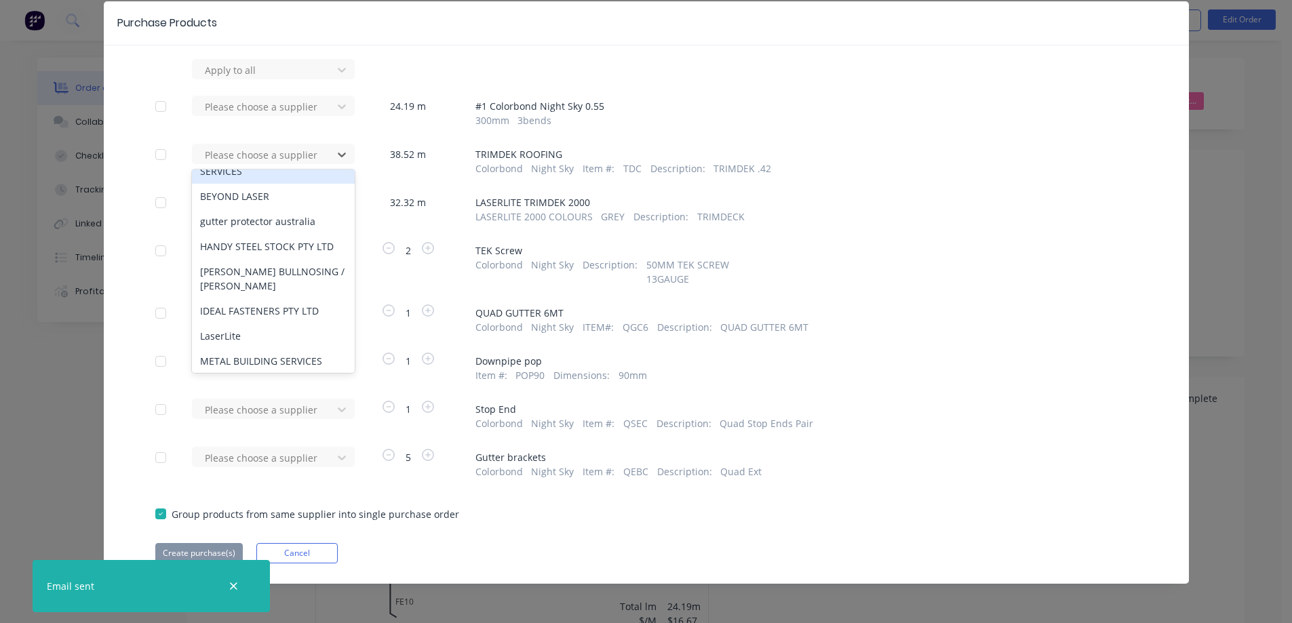
scroll to position [260, 0]
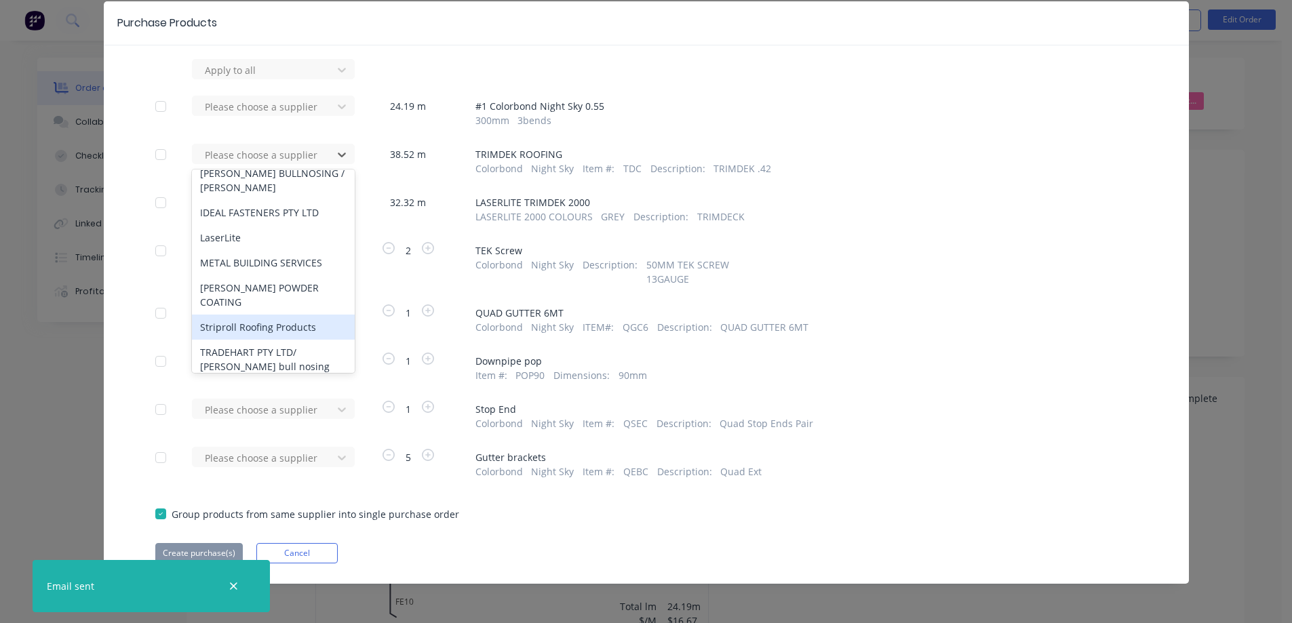
click at [264, 315] on div "Striproll Roofing Products" at bounding box center [273, 327] width 163 height 25
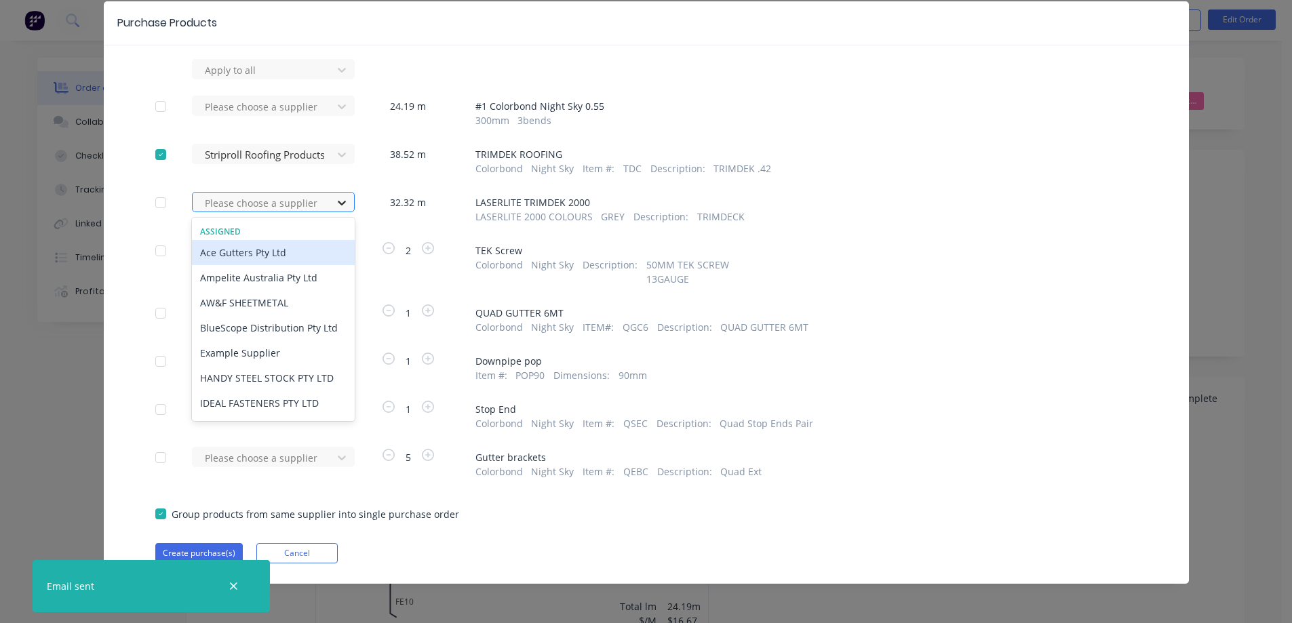
click at [338, 203] on icon at bounding box center [342, 203] width 8 height 5
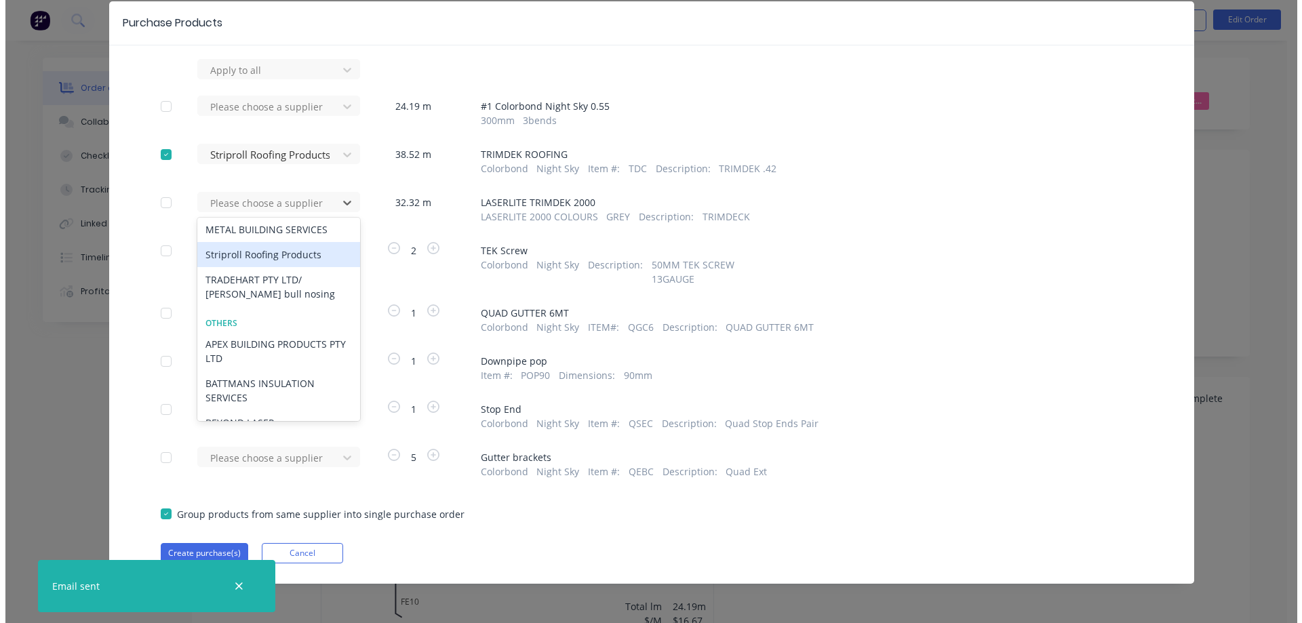
scroll to position [203, 0]
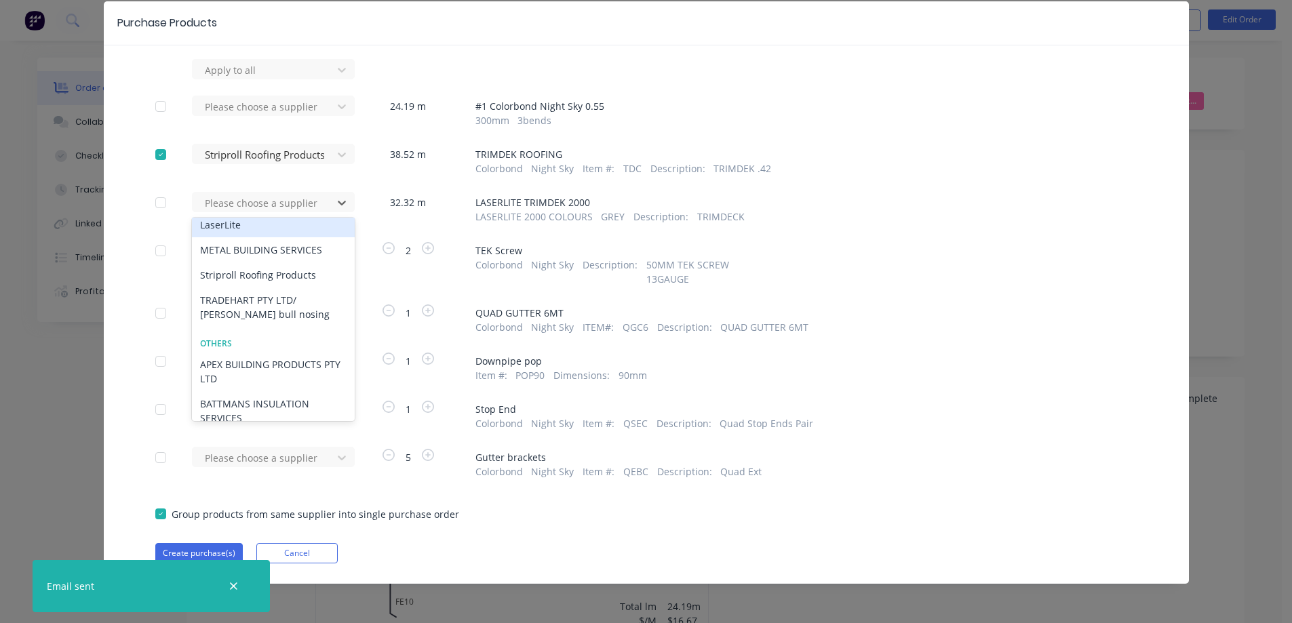
click at [260, 224] on div "LaserLite" at bounding box center [273, 224] width 163 height 25
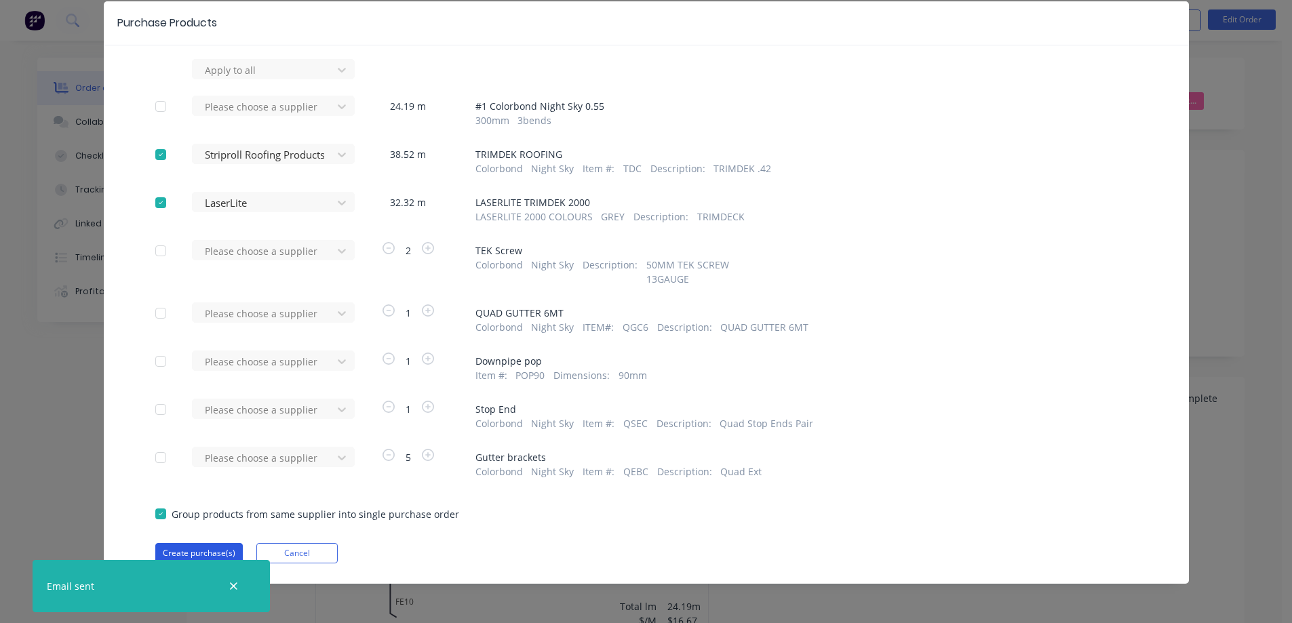
click at [210, 552] on button "Create purchase(s)" at bounding box center [198, 553] width 87 height 20
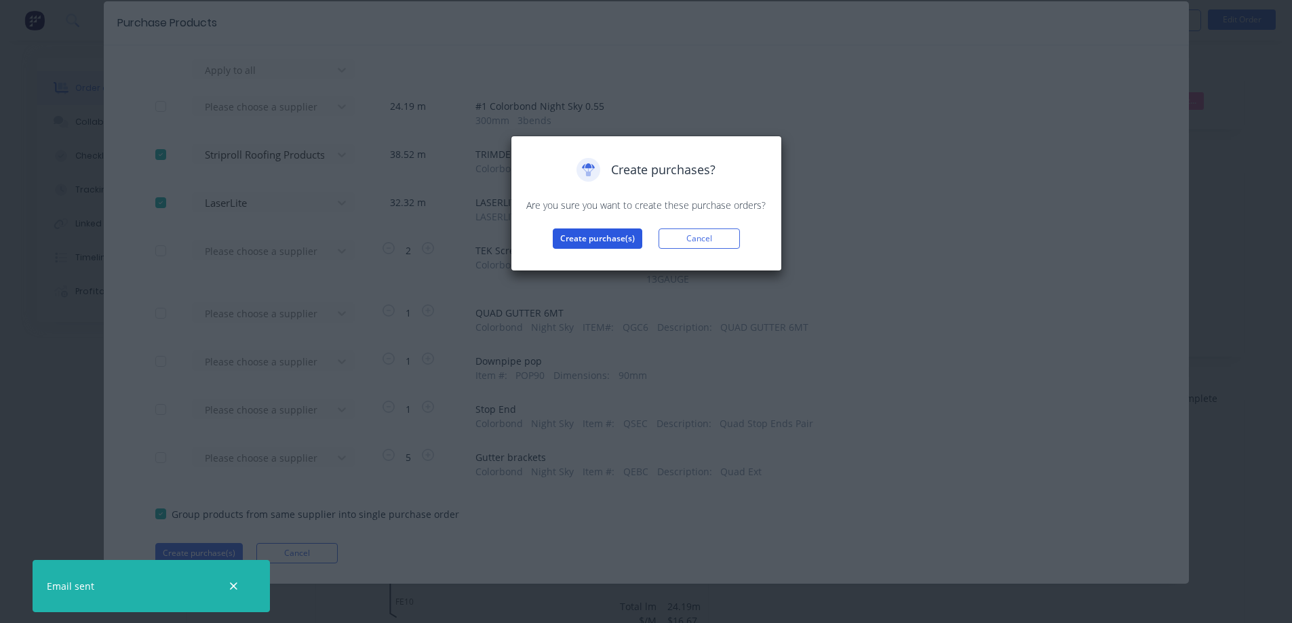
click at [576, 239] on button "Create purchase(s)" at bounding box center [598, 239] width 90 height 20
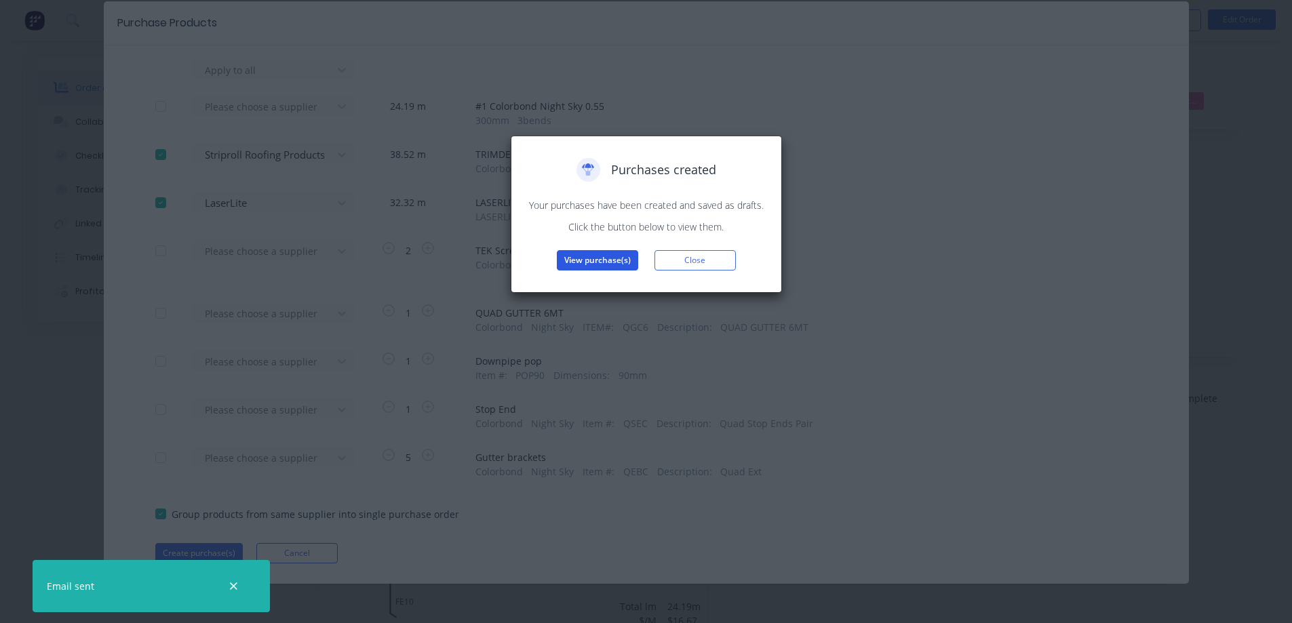
click at [597, 256] on button "View purchase(s)" at bounding box center [597, 260] width 81 height 20
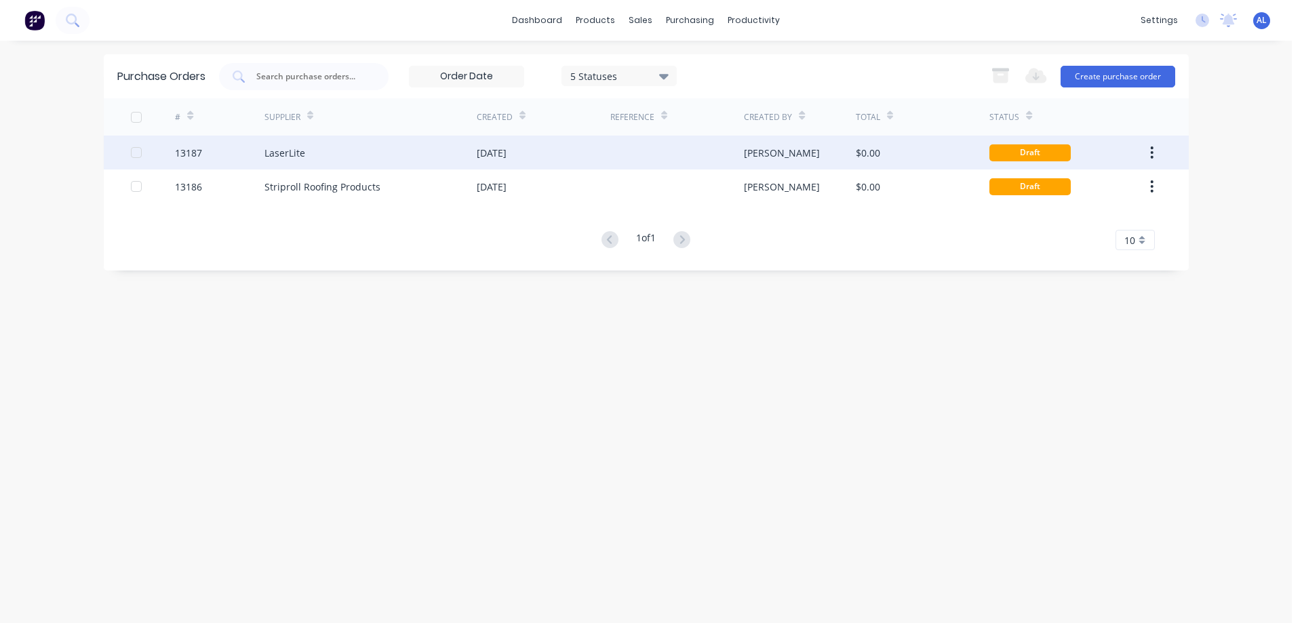
click at [815, 155] on div "[PERSON_NAME]" at bounding box center [800, 153] width 112 height 34
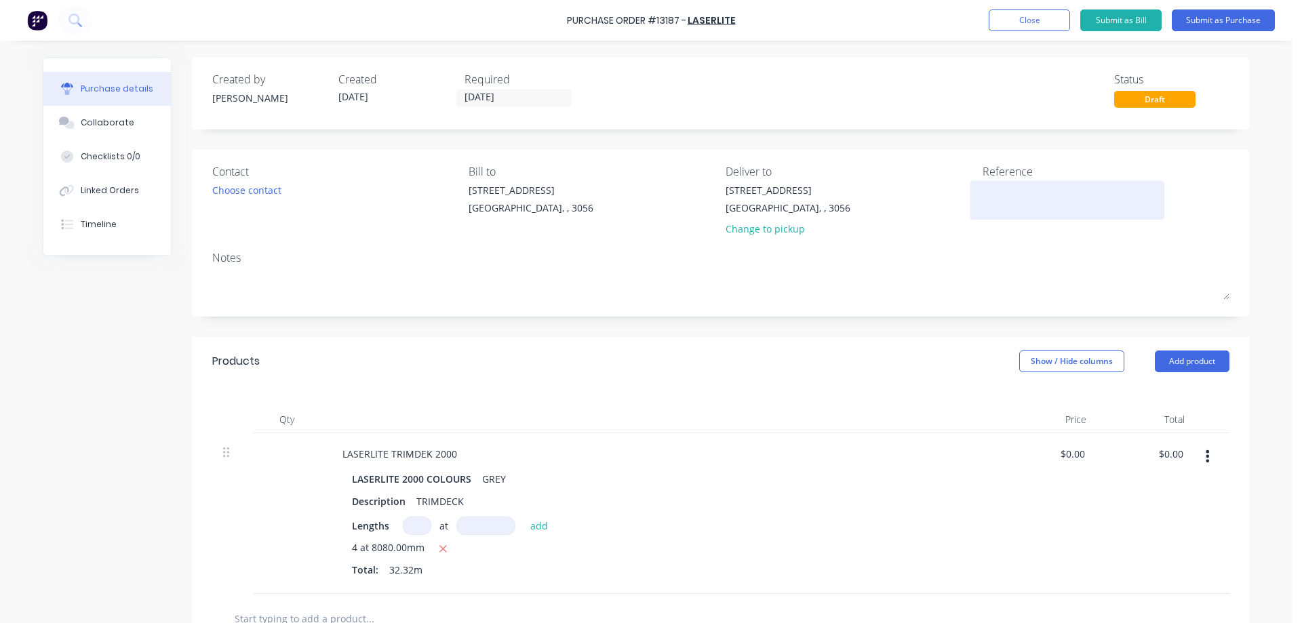
click at [1036, 199] on textarea at bounding box center [1068, 198] width 170 height 31
type textarea "27849"
type textarea "x"
type textarea "27849"
click at [258, 191] on div "Choose contact" at bounding box center [246, 190] width 69 height 14
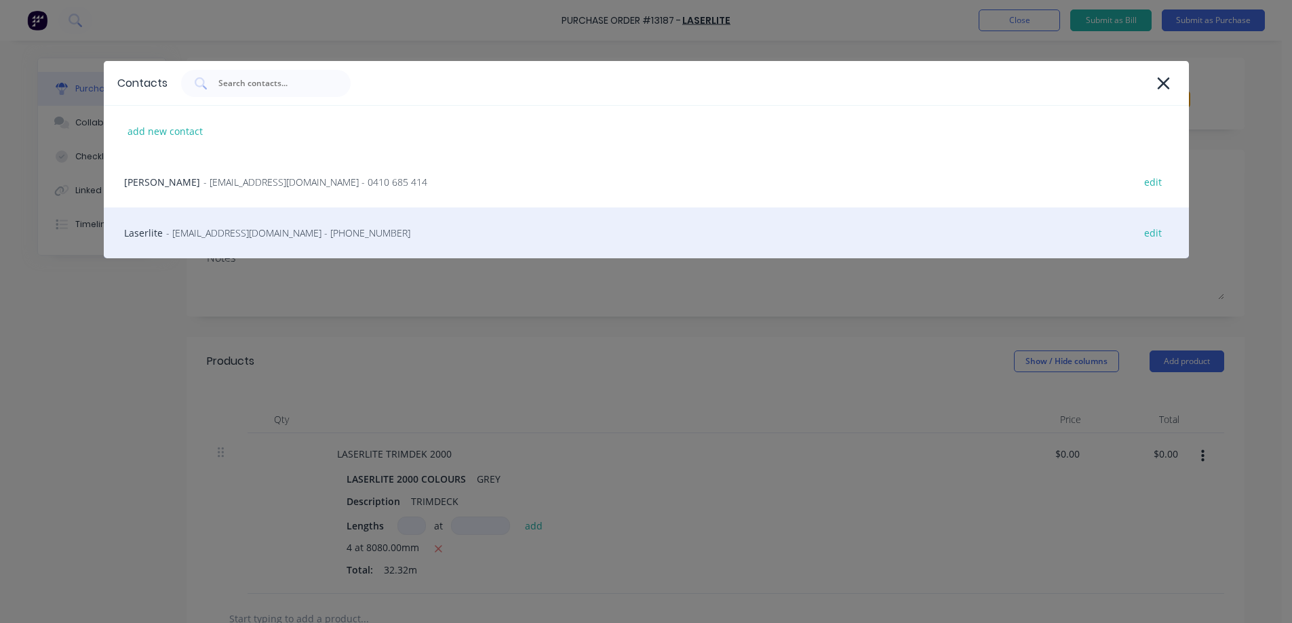
click at [234, 224] on div "Laserlite - [EMAIL_ADDRESS][DOMAIN_NAME] - [PHONE_NUMBER] edit" at bounding box center [646, 233] width 1085 height 51
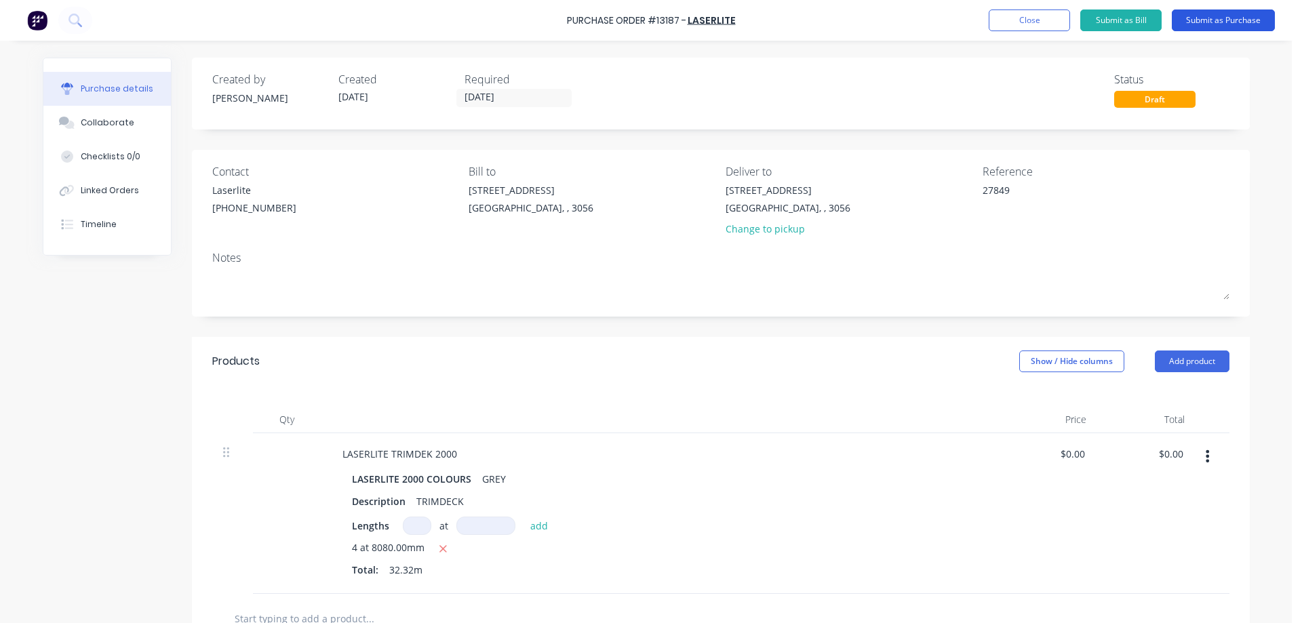
click at [1215, 23] on button "Submit as Purchase" at bounding box center [1223, 20] width 103 height 22
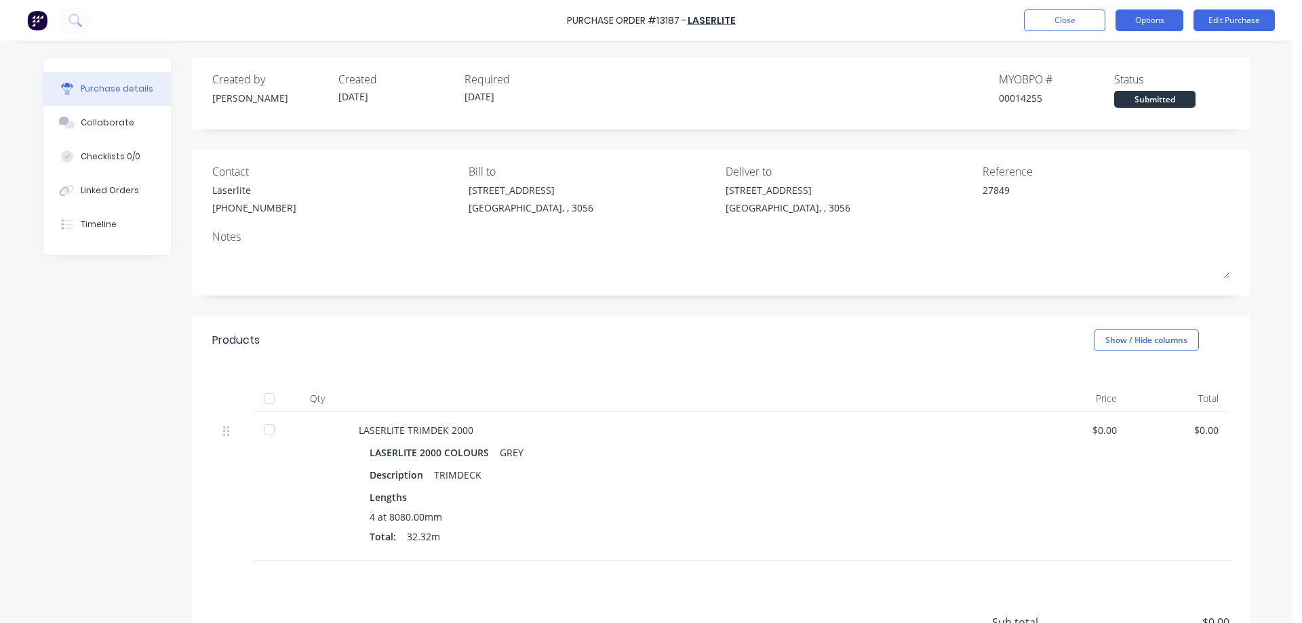
click at [1172, 20] on button "Options" at bounding box center [1150, 20] width 68 height 22
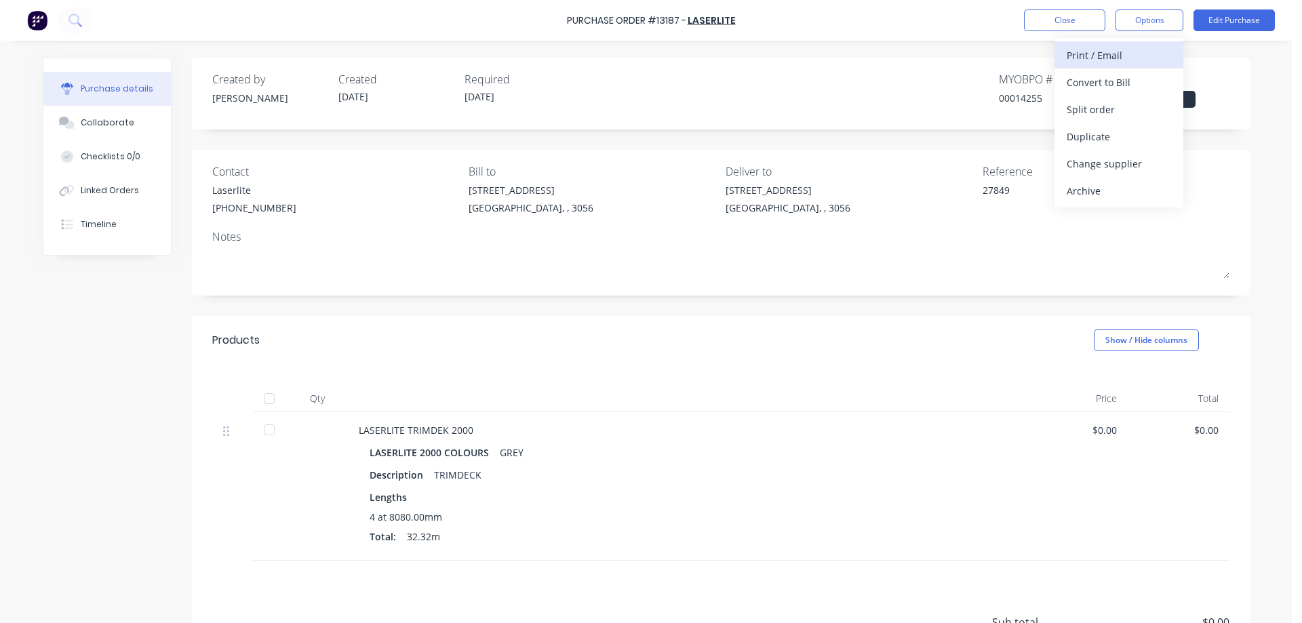
click at [1110, 55] on div "Print / Email" at bounding box center [1119, 55] width 104 height 20
click at [1133, 108] on div "Without pricing" at bounding box center [1119, 110] width 104 height 20
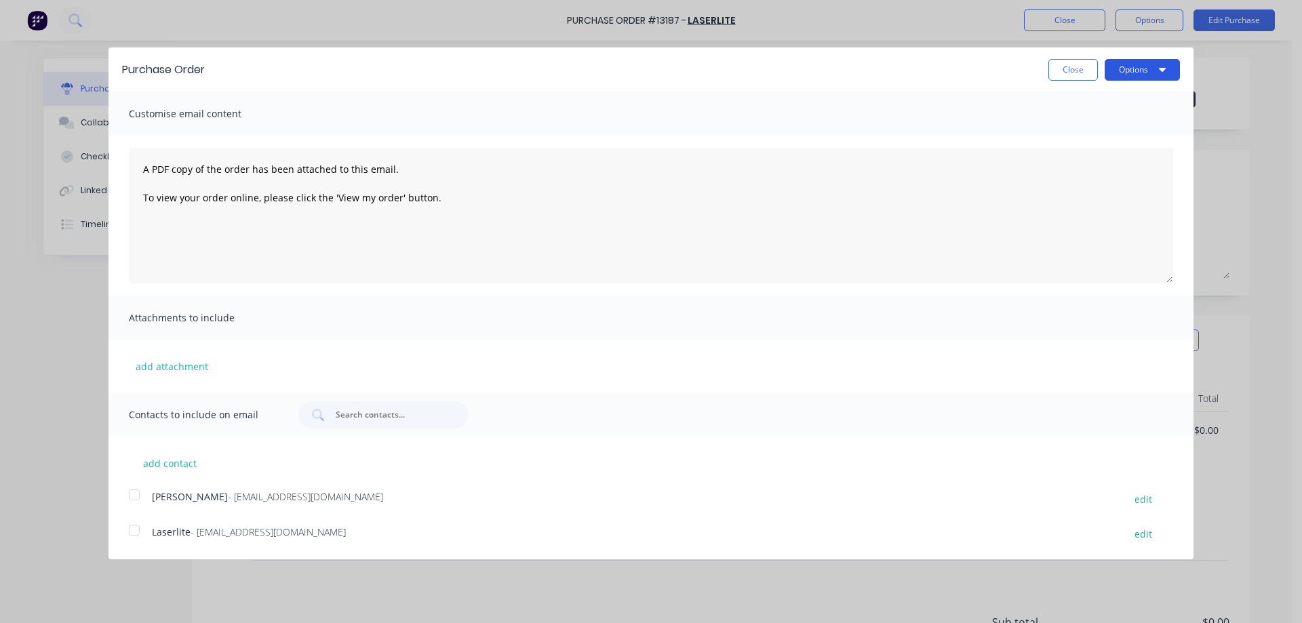
click at [1162, 77] on button "Options" at bounding box center [1142, 70] width 75 height 22
click at [1129, 106] on div "Print" at bounding box center [1115, 104] width 104 height 20
click at [138, 534] on div at bounding box center [134, 530] width 27 height 27
click at [1140, 73] on button "Options" at bounding box center [1142, 70] width 75 height 22
click at [1101, 136] on div "Email" at bounding box center [1115, 131] width 104 height 20
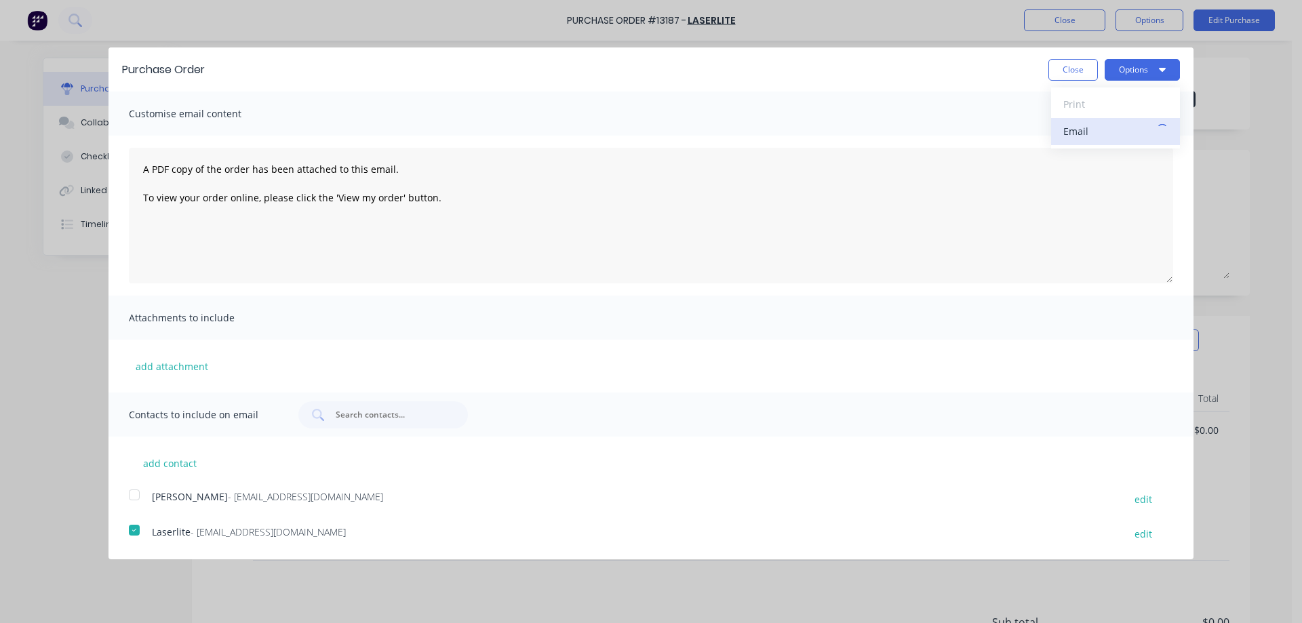
type textarea "x"
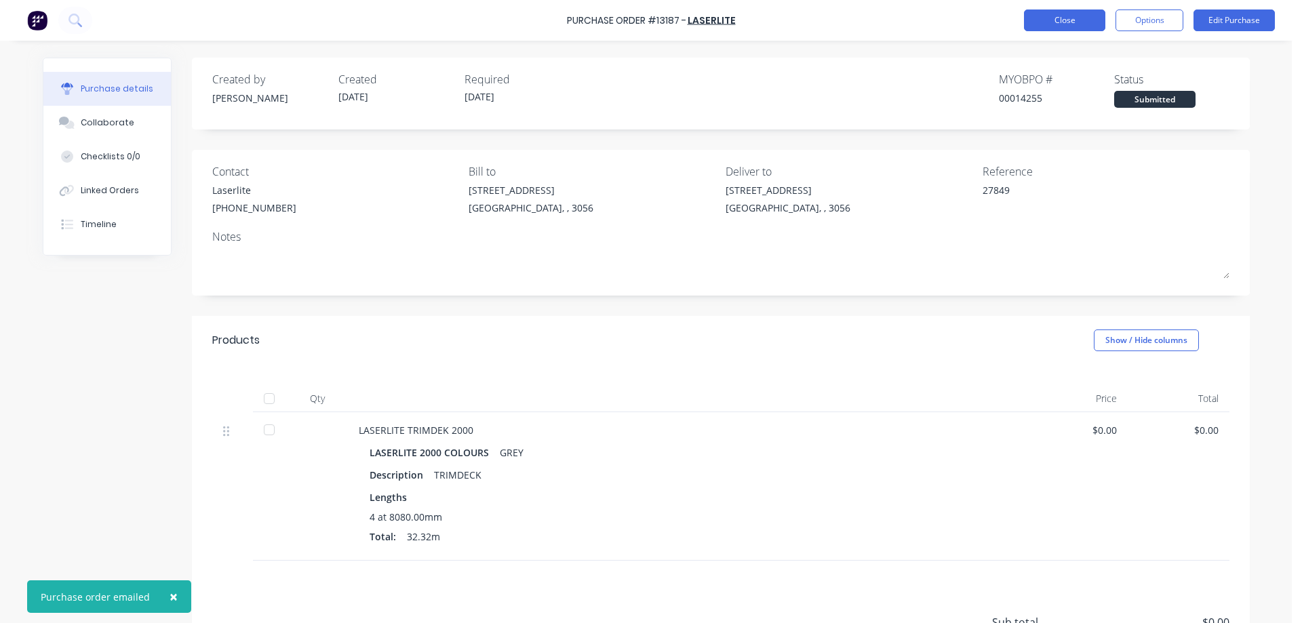
click at [1072, 23] on button "Close" at bounding box center [1064, 20] width 81 height 22
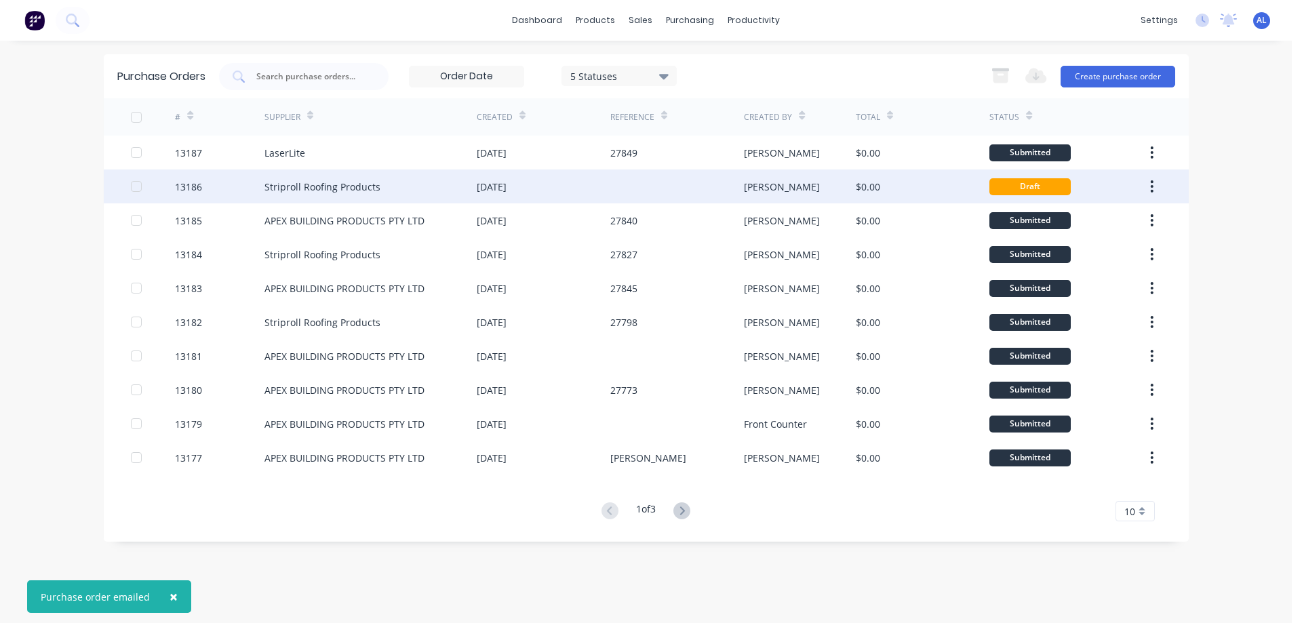
click at [679, 189] on div at bounding box center [677, 187] width 134 height 34
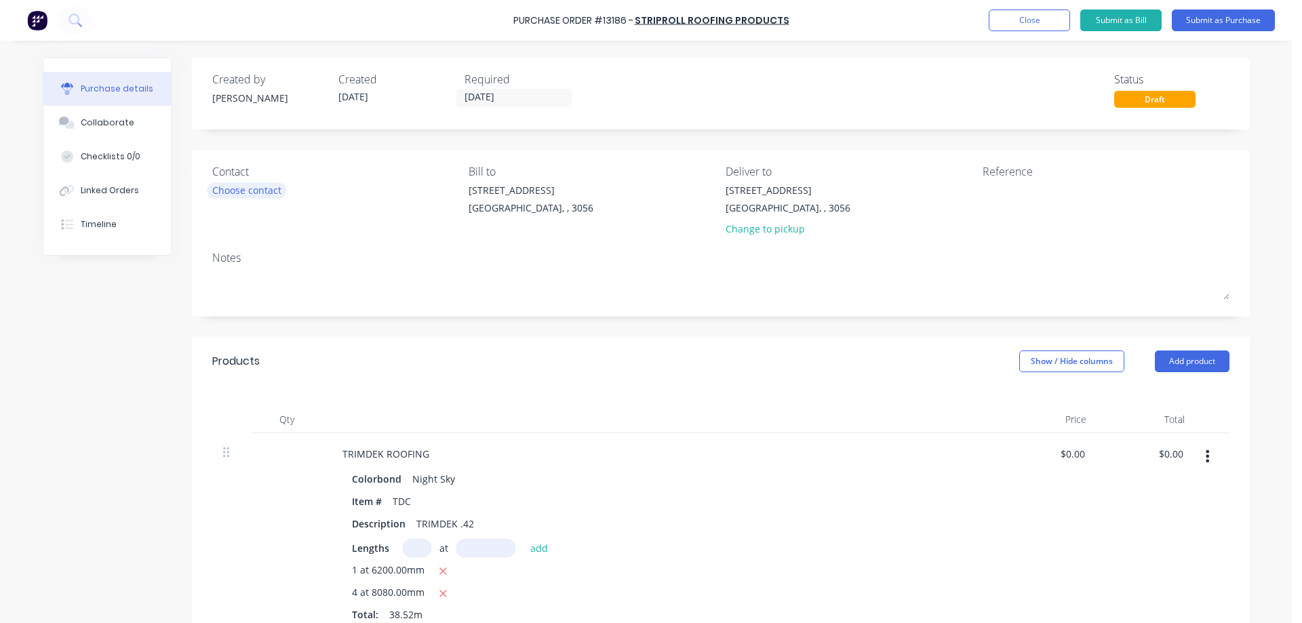
click at [265, 191] on div "Choose contact" at bounding box center [246, 190] width 69 height 14
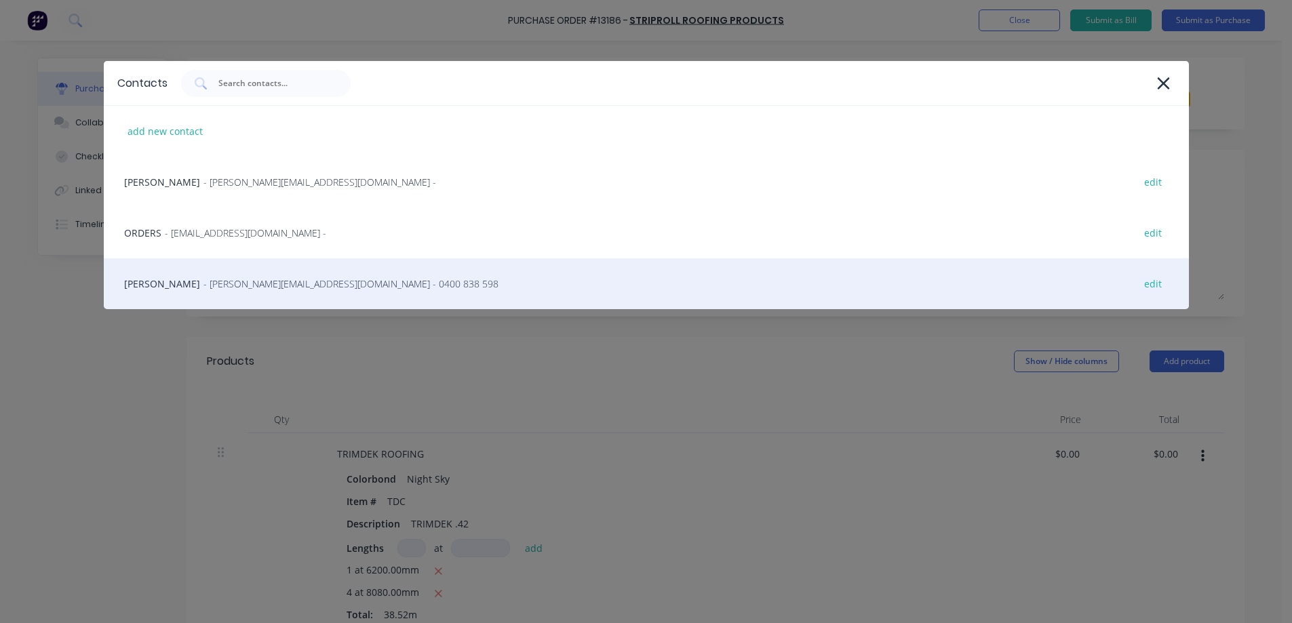
click at [222, 283] on span "- [PERSON_NAME][EMAIL_ADDRESS][DOMAIN_NAME] - 0400 838 598" at bounding box center [350, 284] width 295 height 14
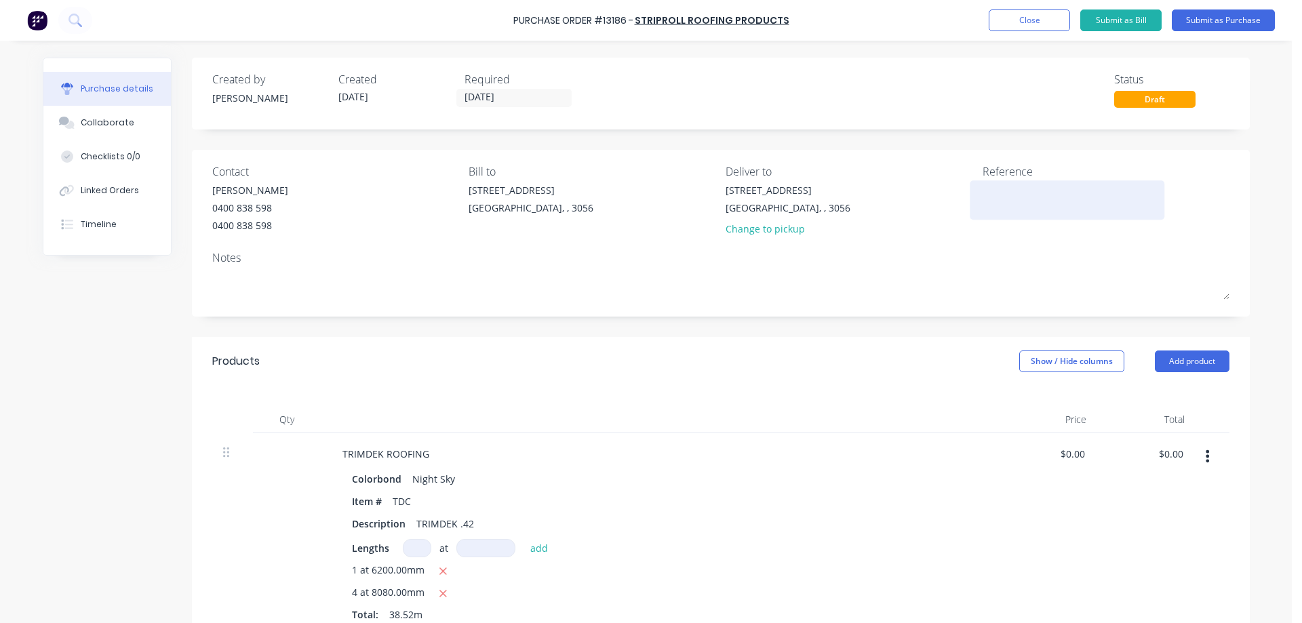
click at [1017, 192] on textarea at bounding box center [1068, 198] width 170 height 31
type textarea "27849"
type textarea "x"
type textarea "27849"
click at [1221, 19] on button "Submit as Purchase" at bounding box center [1223, 20] width 103 height 22
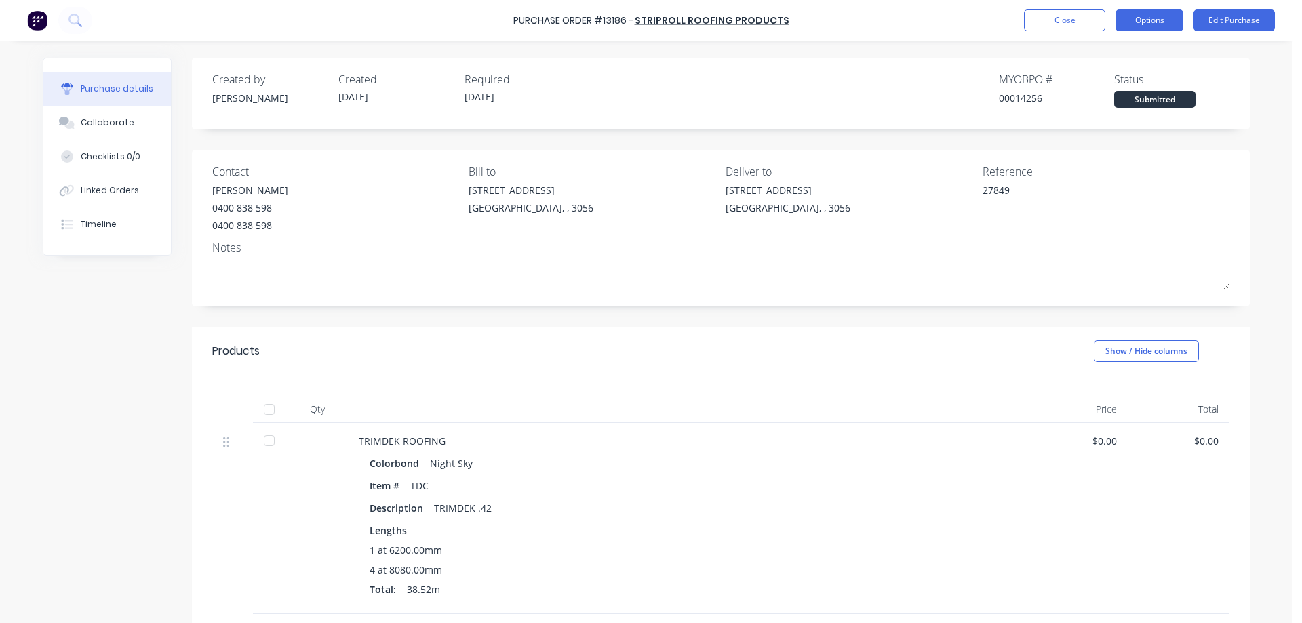
click at [1143, 16] on button "Options" at bounding box center [1150, 20] width 68 height 22
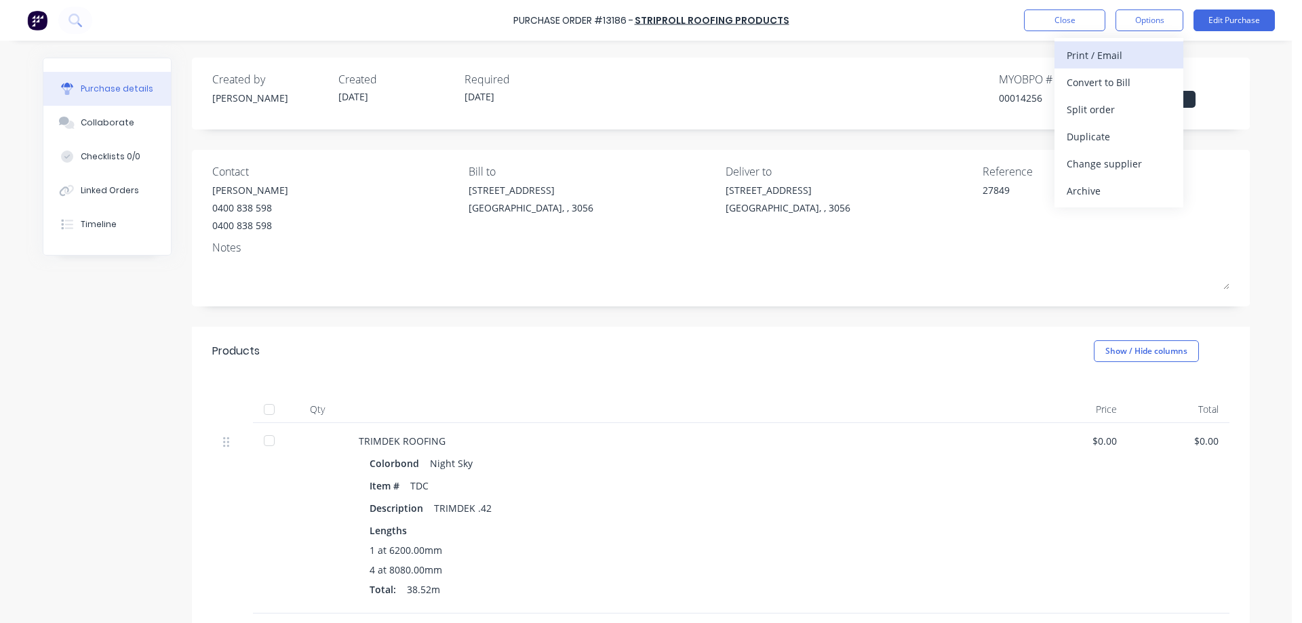
click at [1129, 60] on div "Print / Email" at bounding box center [1119, 55] width 104 height 20
click at [1107, 112] on div "Without pricing" at bounding box center [1119, 110] width 104 height 20
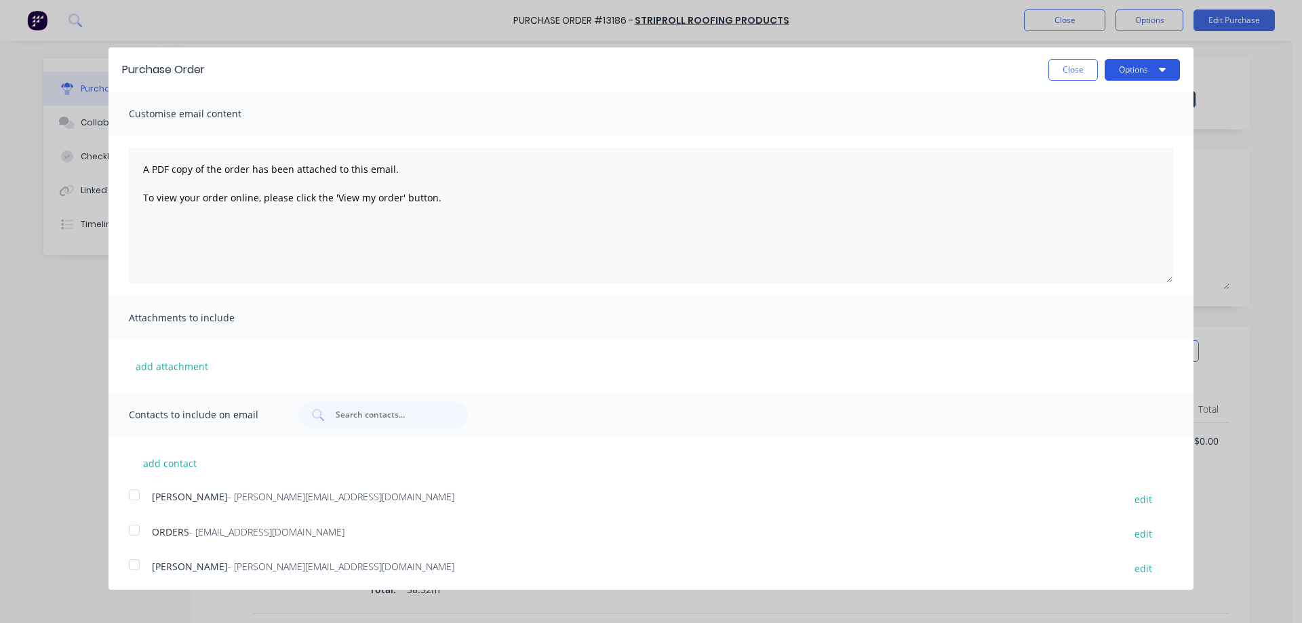
click at [1122, 74] on button "Options" at bounding box center [1142, 70] width 75 height 22
click at [1099, 105] on div "Print" at bounding box center [1115, 104] width 104 height 20
drag, startPoint x: 129, startPoint y: 564, endPoint x: 142, endPoint y: 562, distance: 13.2
click at [130, 564] on div at bounding box center [134, 564] width 27 height 27
click at [1132, 71] on button "Options" at bounding box center [1142, 70] width 75 height 22
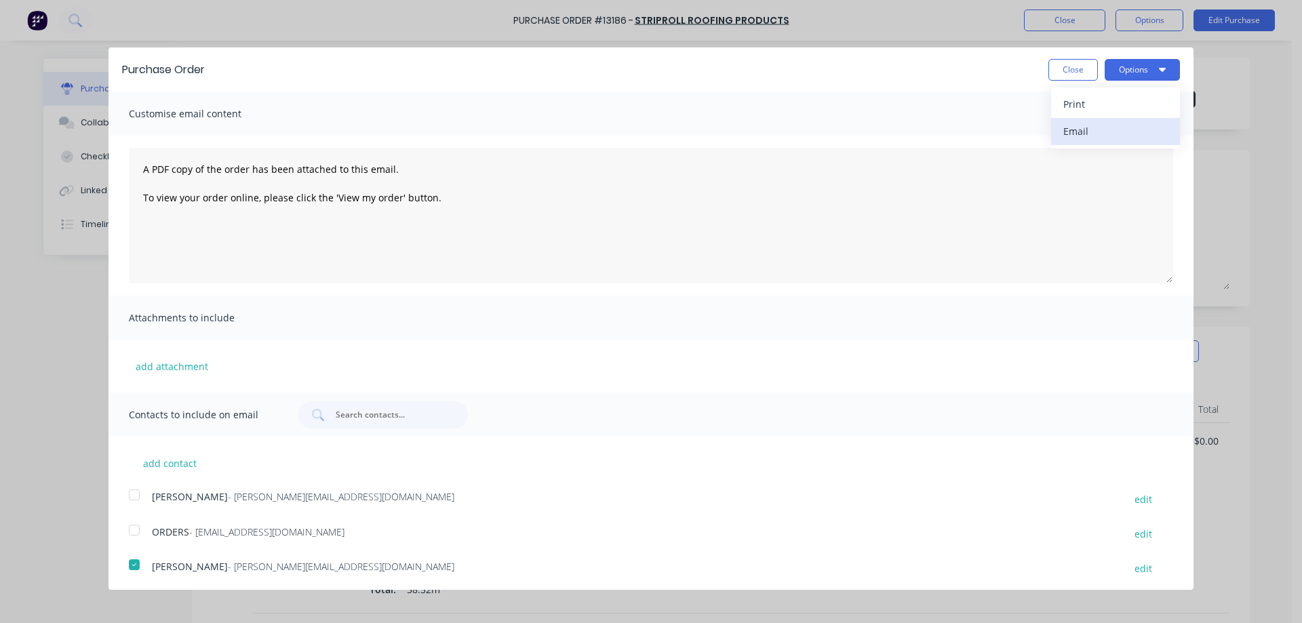
click at [1087, 134] on div "Email" at bounding box center [1115, 131] width 104 height 20
type textarea "x"
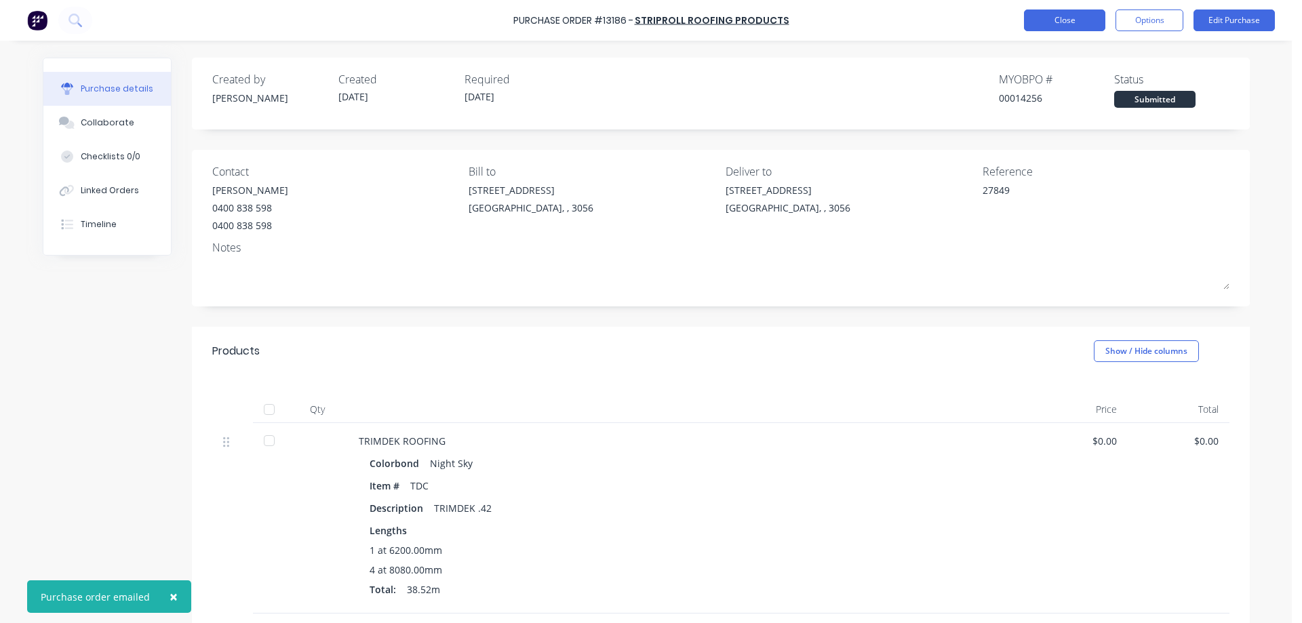
click at [1064, 23] on button "Close" at bounding box center [1064, 20] width 81 height 22
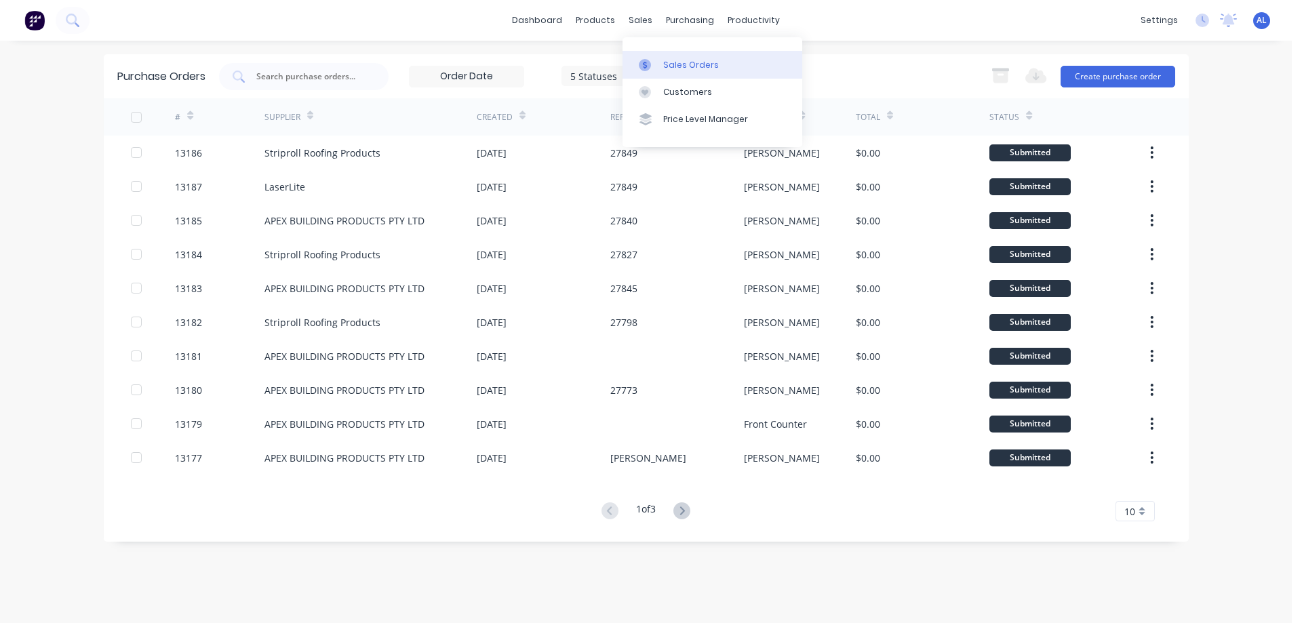
click at [678, 66] on div "Sales Orders" at bounding box center [691, 65] width 56 height 12
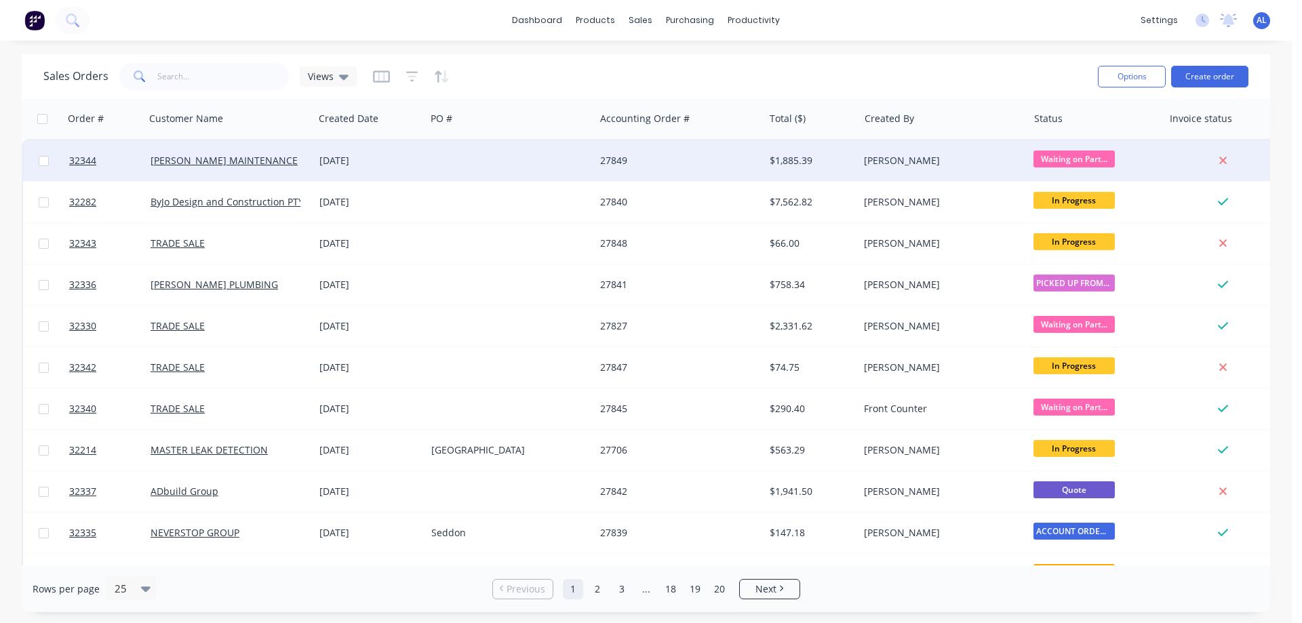
click at [691, 165] on div "27849" at bounding box center [675, 161] width 151 height 14
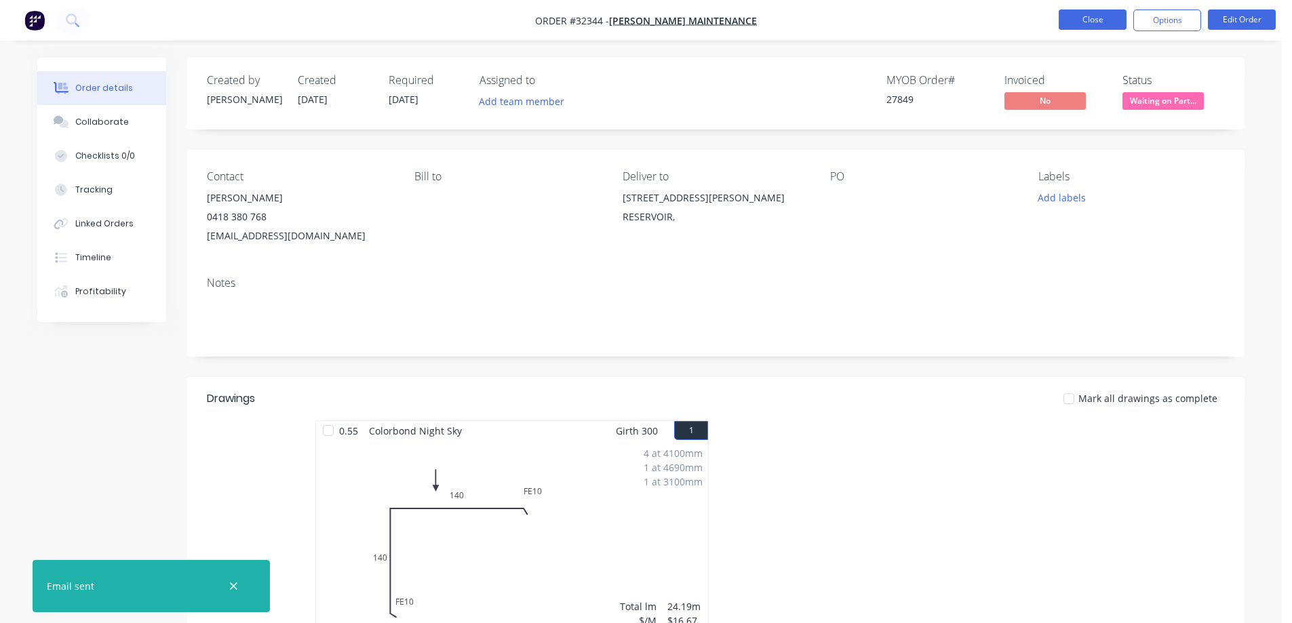
click at [1086, 21] on button "Close" at bounding box center [1093, 19] width 68 height 20
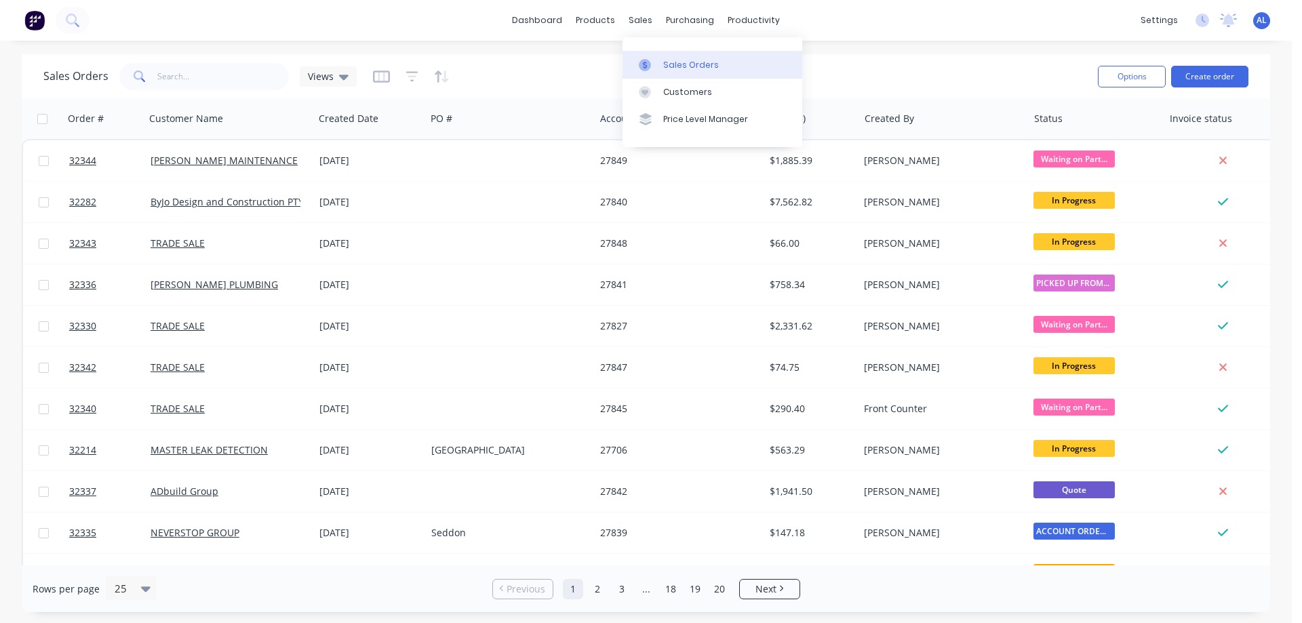
click at [669, 60] on div "Sales Orders" at bounding box center [691, 65] width 56 height 12
click at [1220, 75] on button "Create order" at bounding box center [1209, 77] width 77 height 22
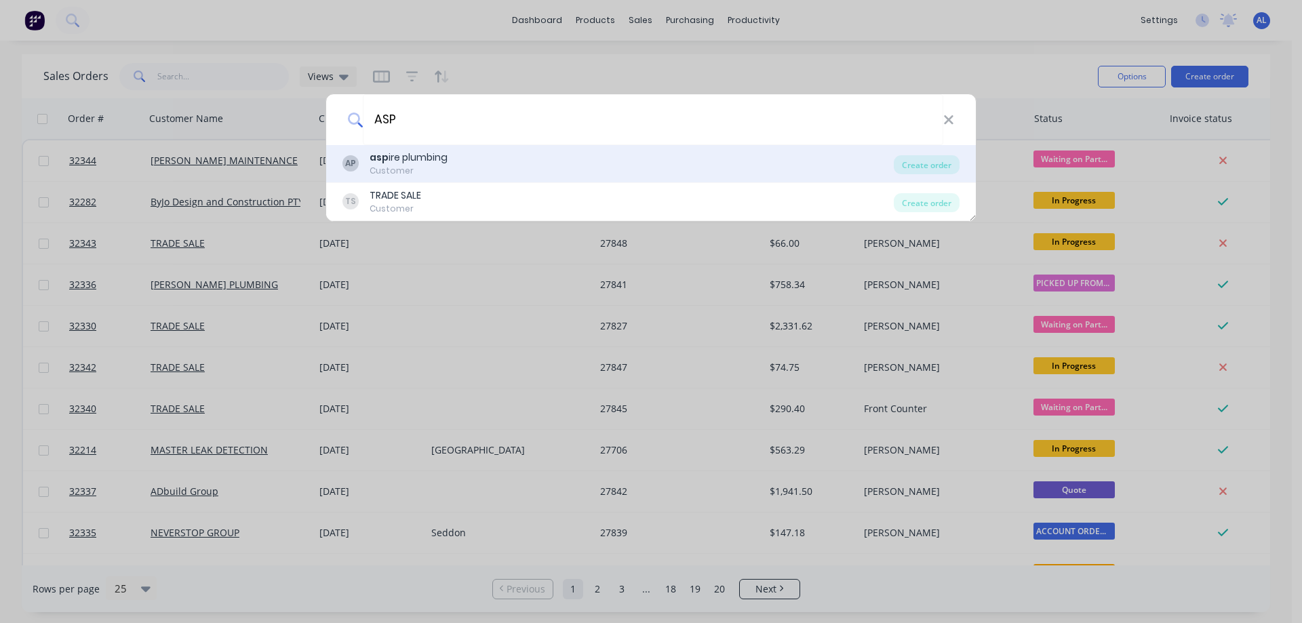
type input "ASP"
click at [446, 153] on div "asp ire plumbing" at bounding box center [409, 158] width 78 height 14
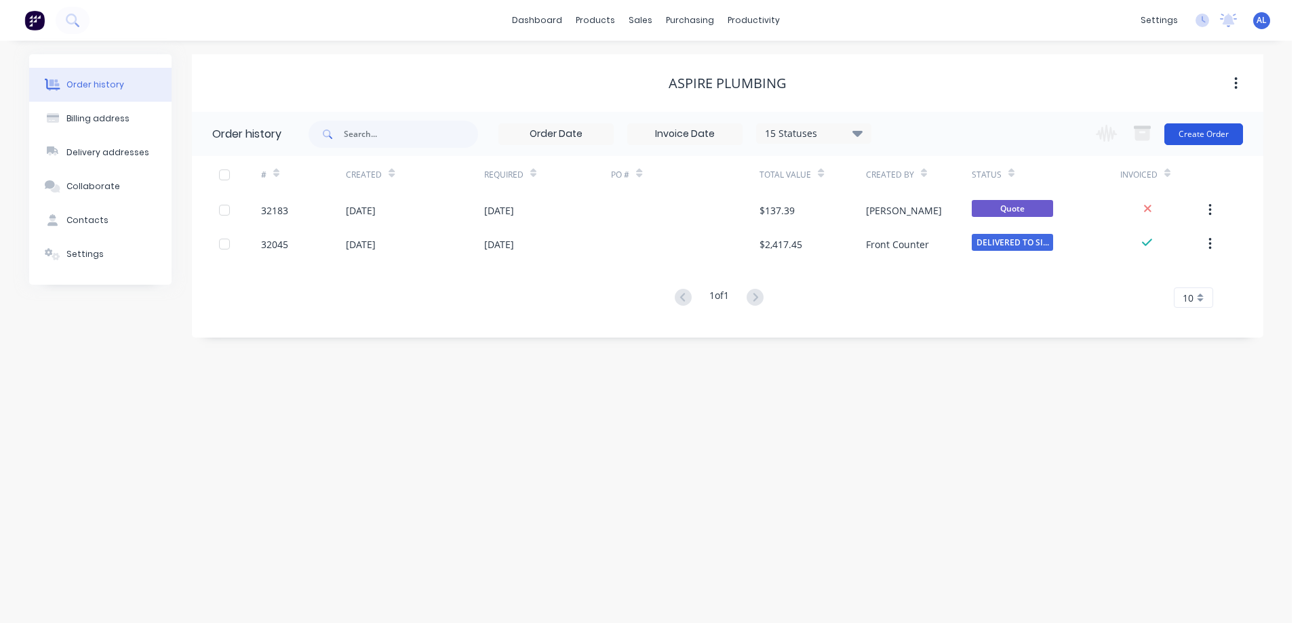
click at [1191, 133] on button "Create Order" at bounding box center [1203, 134] width 79 height 22
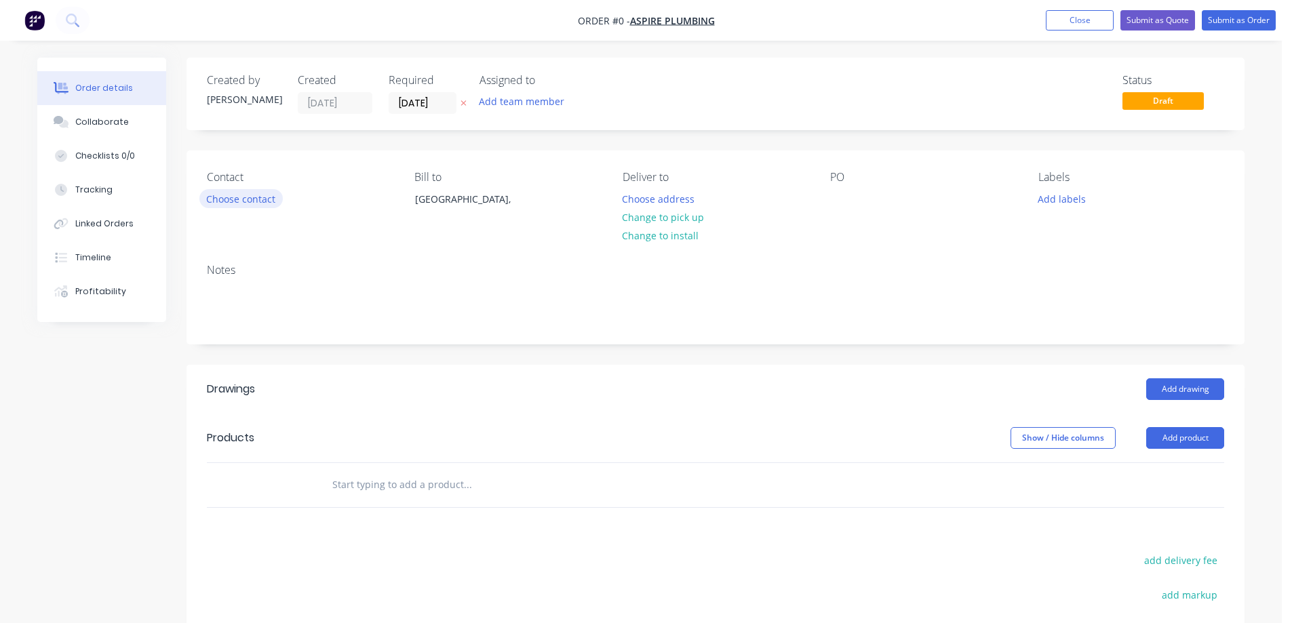
click at [260, 203] on button "Choose contact" at bounding box center [240, 198] width 83 height 18
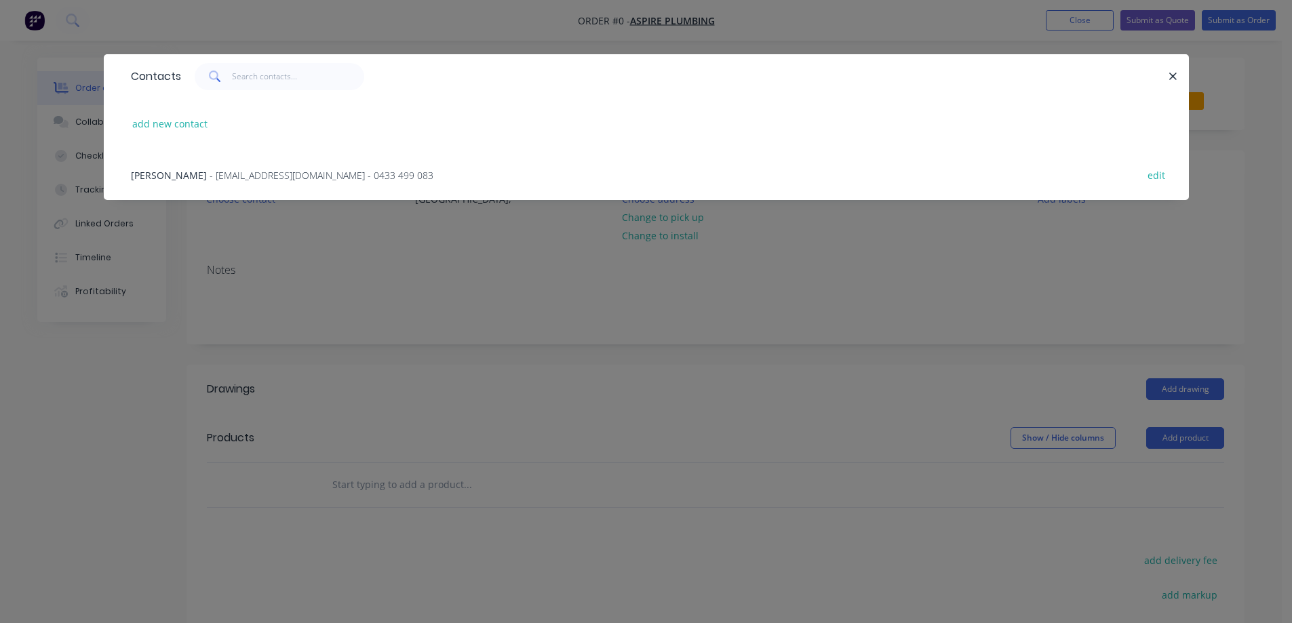
click at [210, 172] on span "- [EMAIL_ADDRESS][DOMAIN_NAME] - 0433 499 083" at bounding box center [322, 175] width 224 height 13
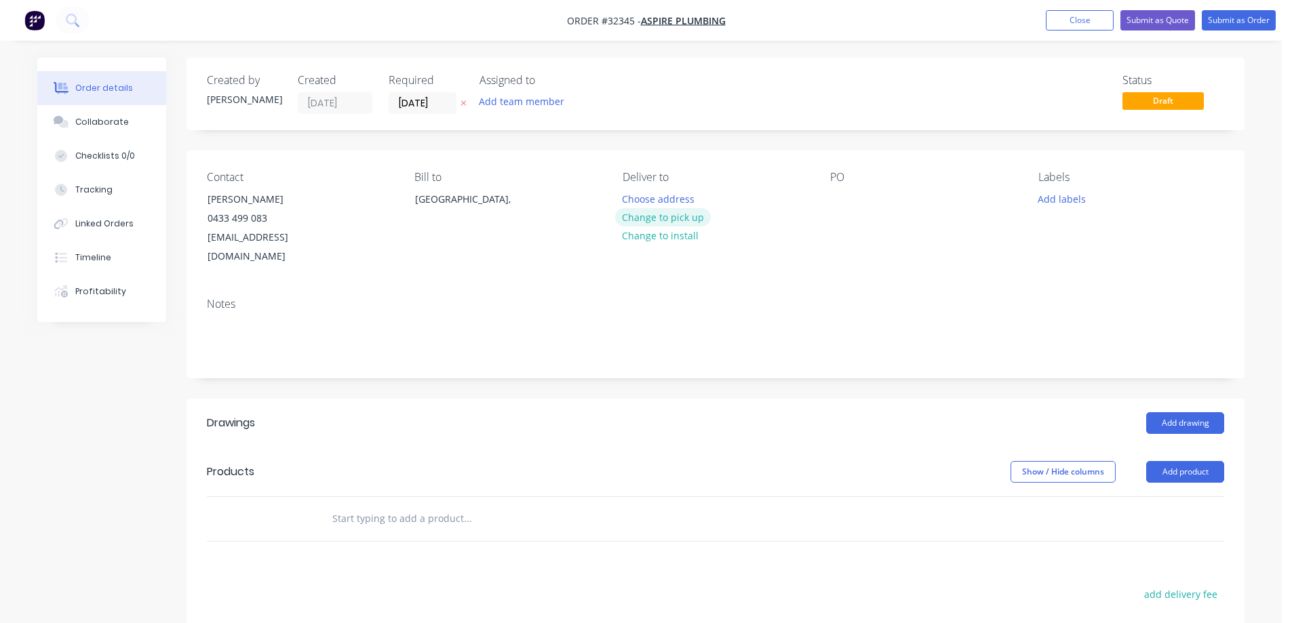
click at [669, 218] on button "Change to pick up" at bounding box center [663, 217] width 96 height 18
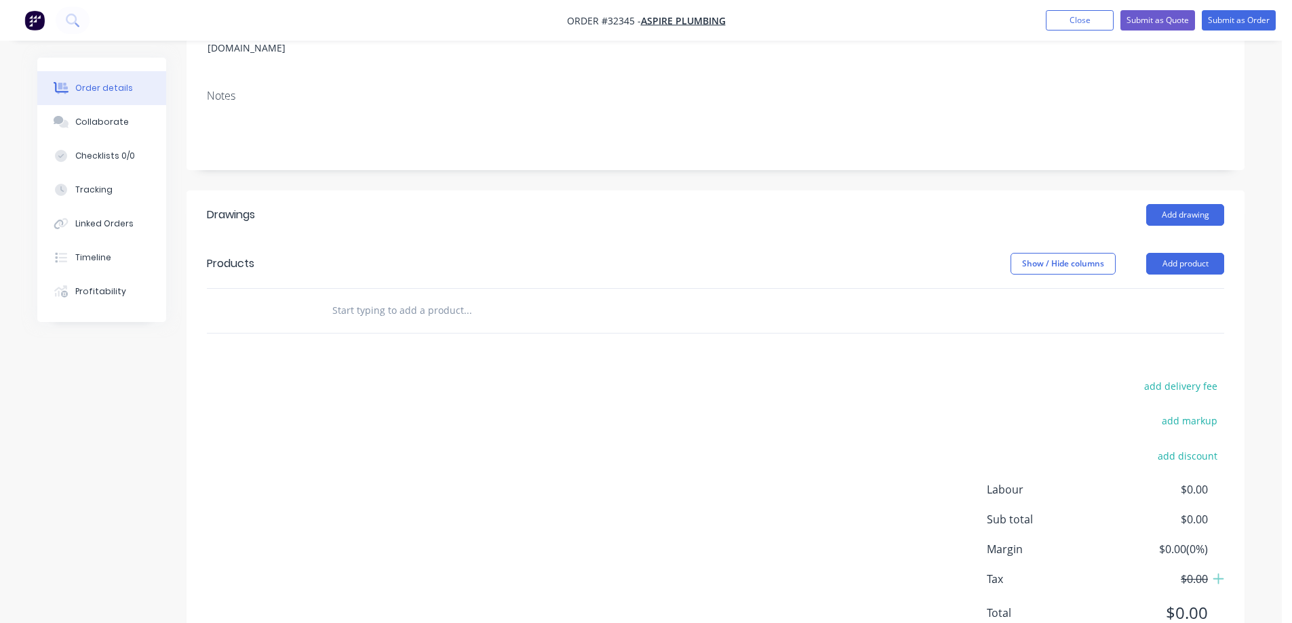
scroll to position [246, 0]
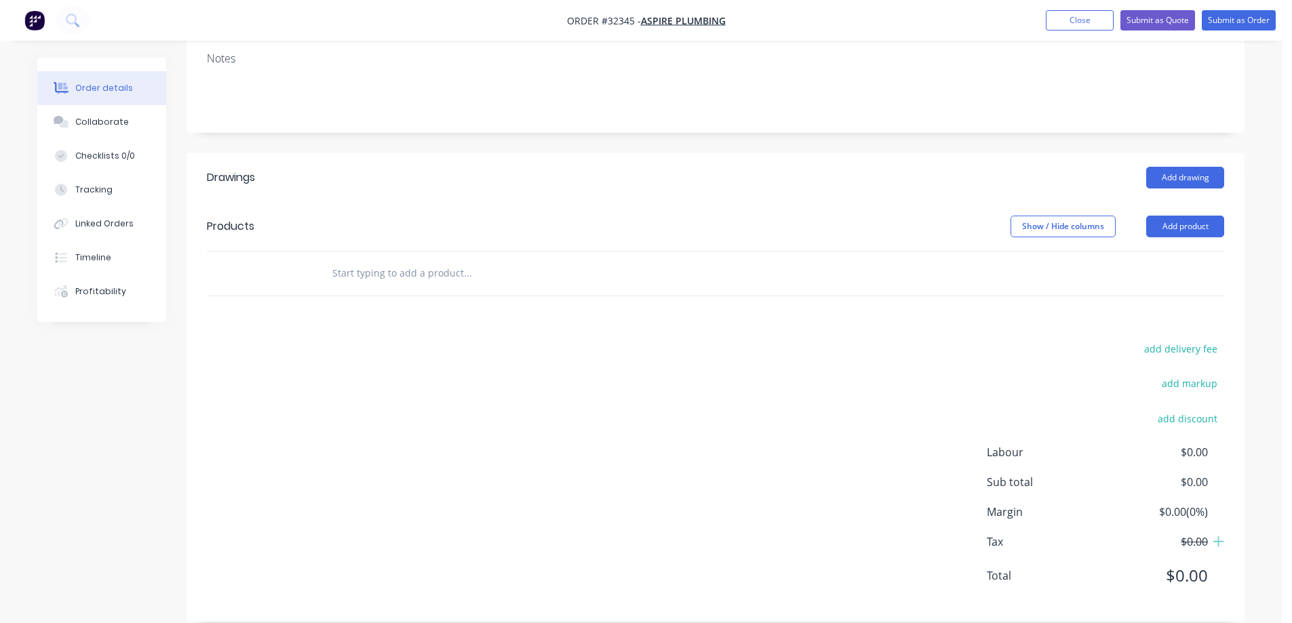
click at [437, 260] on input "text" at bounding box center [467, 273] width 271 height 27
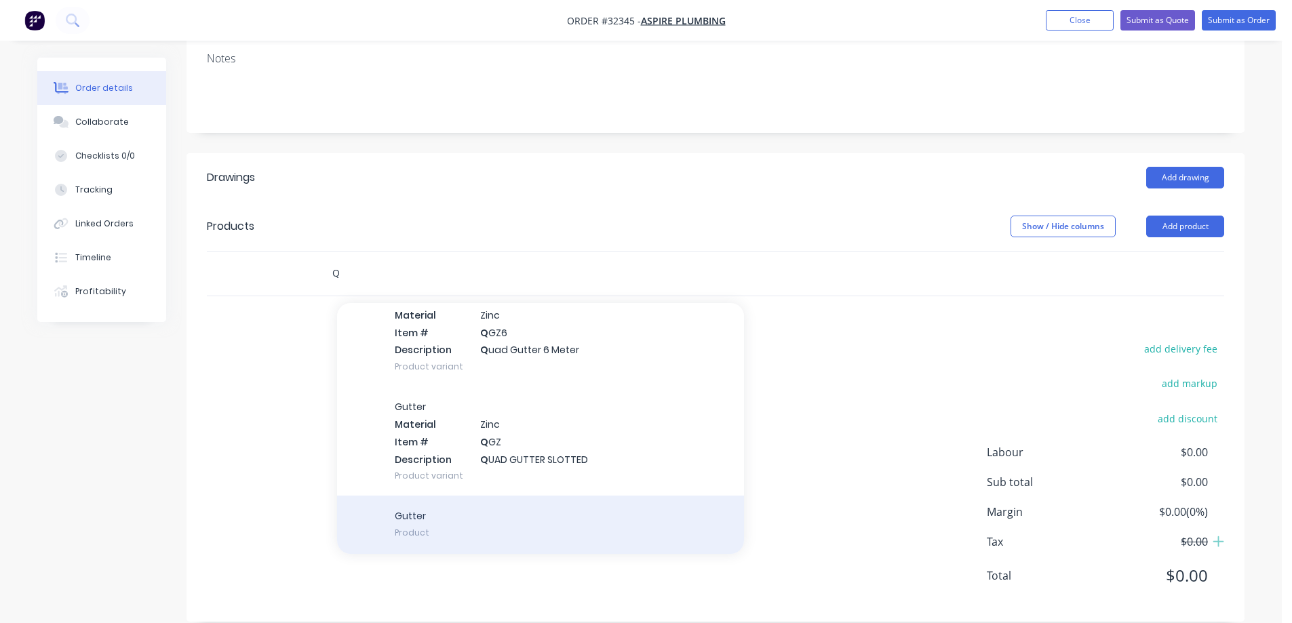
scroll to position [4544, 0]
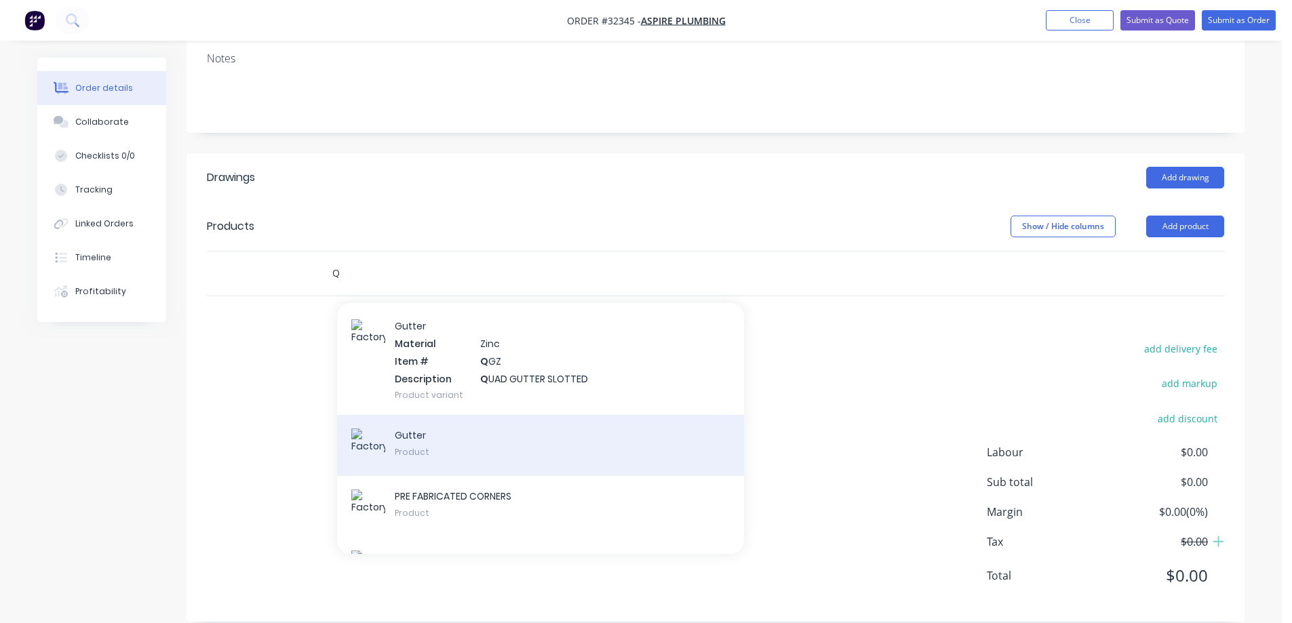
type input "Q"
click at [511, 425] on div "Gutter Product" at bounding box center [540, 445] width 407 height 61
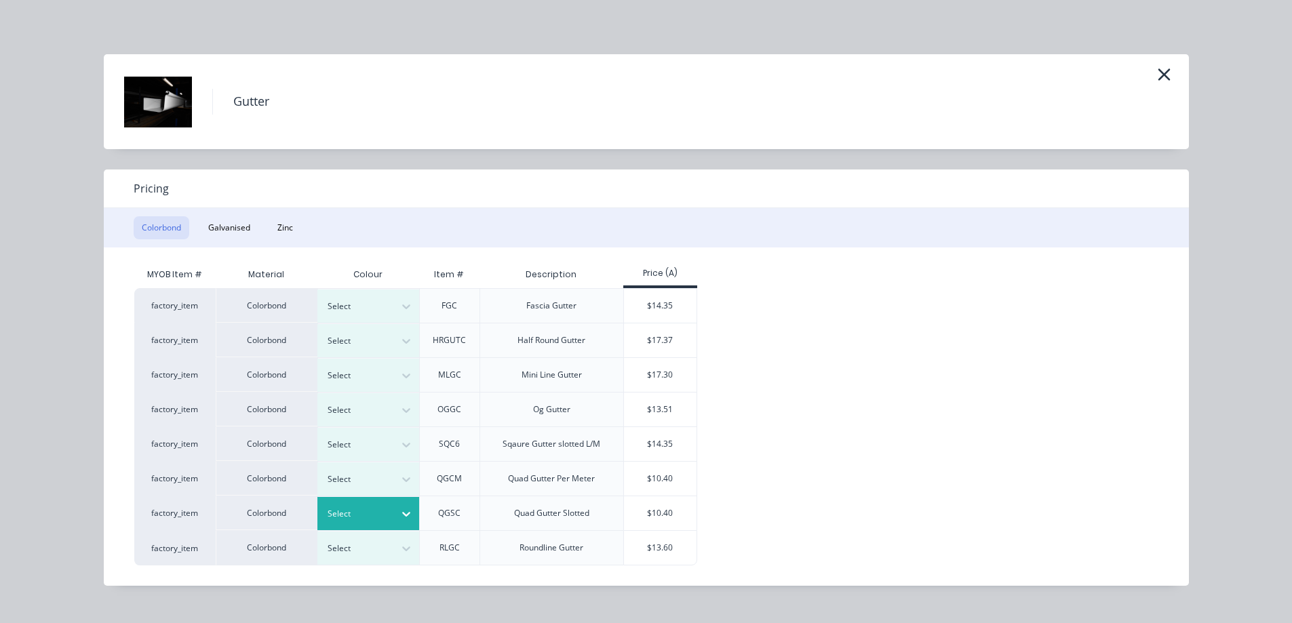
click at [408, 514] on icon at bounding box center [406, 515] width 8 height 5
click at [643, 517] on div "$10.40" at bounding box center [660, 513] width 73 height 34
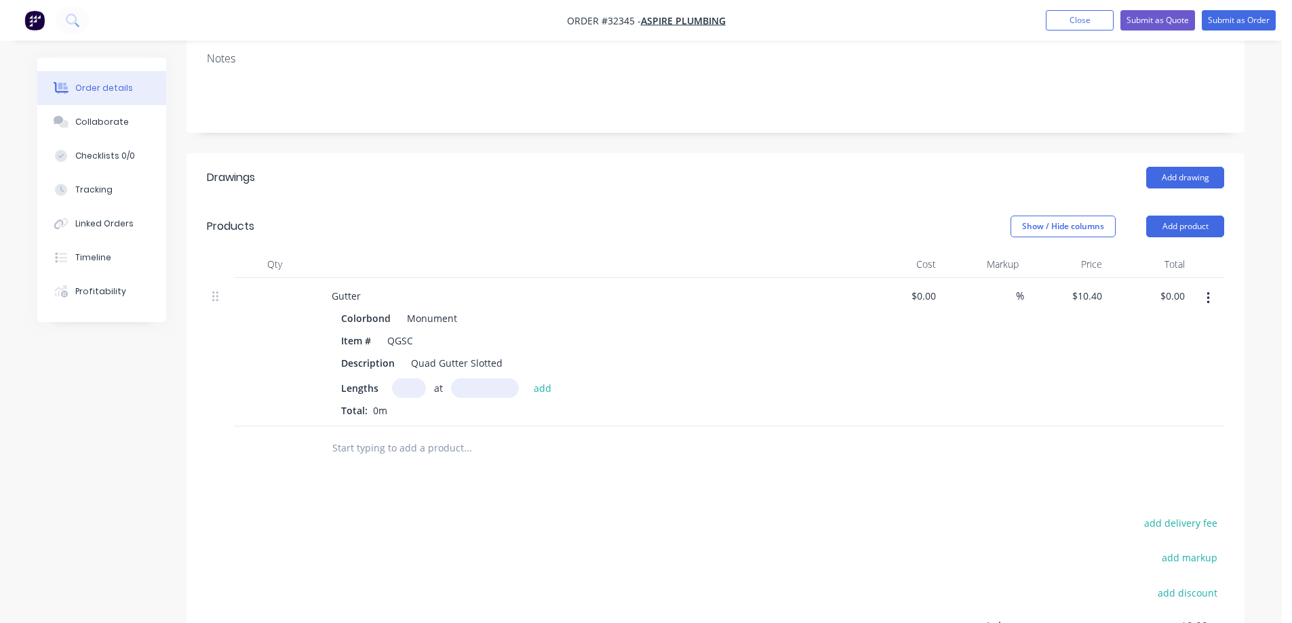
click at [407, 378] on input "text" at bounding box center [409, 388] width 34 height 20
type input "1"
type input "7000"
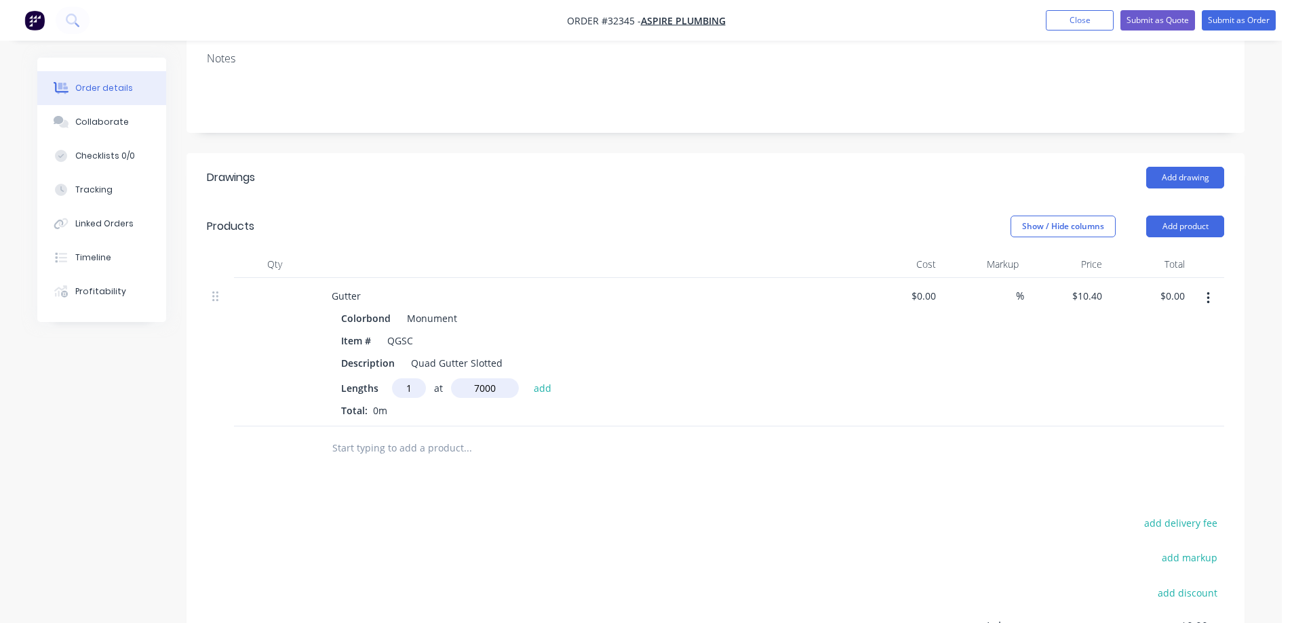
click at [527, 378] on button "add" at bounding box center [543, 387] width 32 height 18
type input "$72.80"
type input "1"
type input "3000"
click at [527, 378] on button "add" at bounding box center [543, 387] width 32 height 18
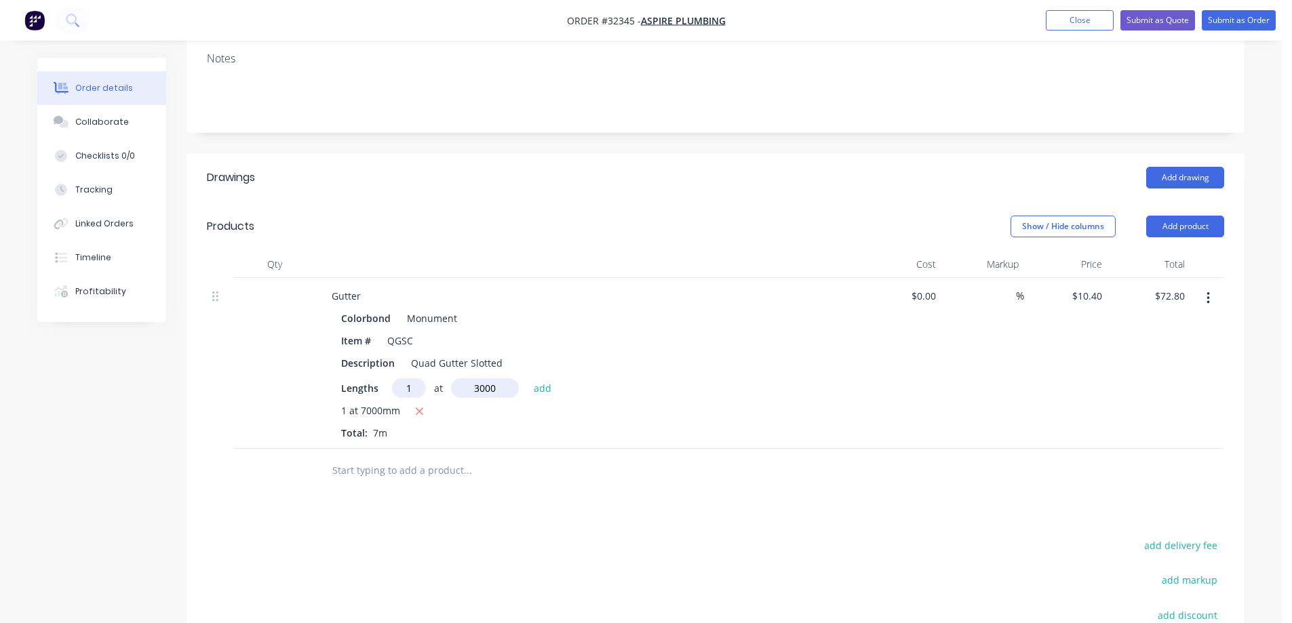
type input "$104.00"
click at [426, 479] on input "text" at bounding box center [467, 492] width 271 height 27
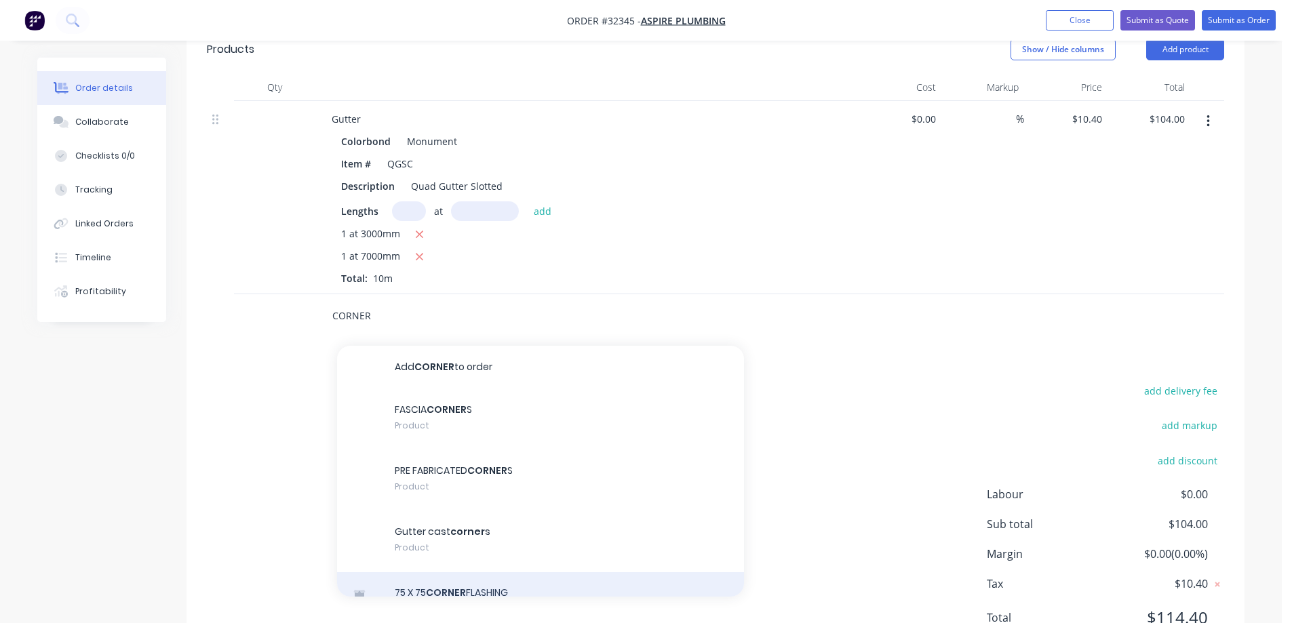
scroll to position [465, 0]
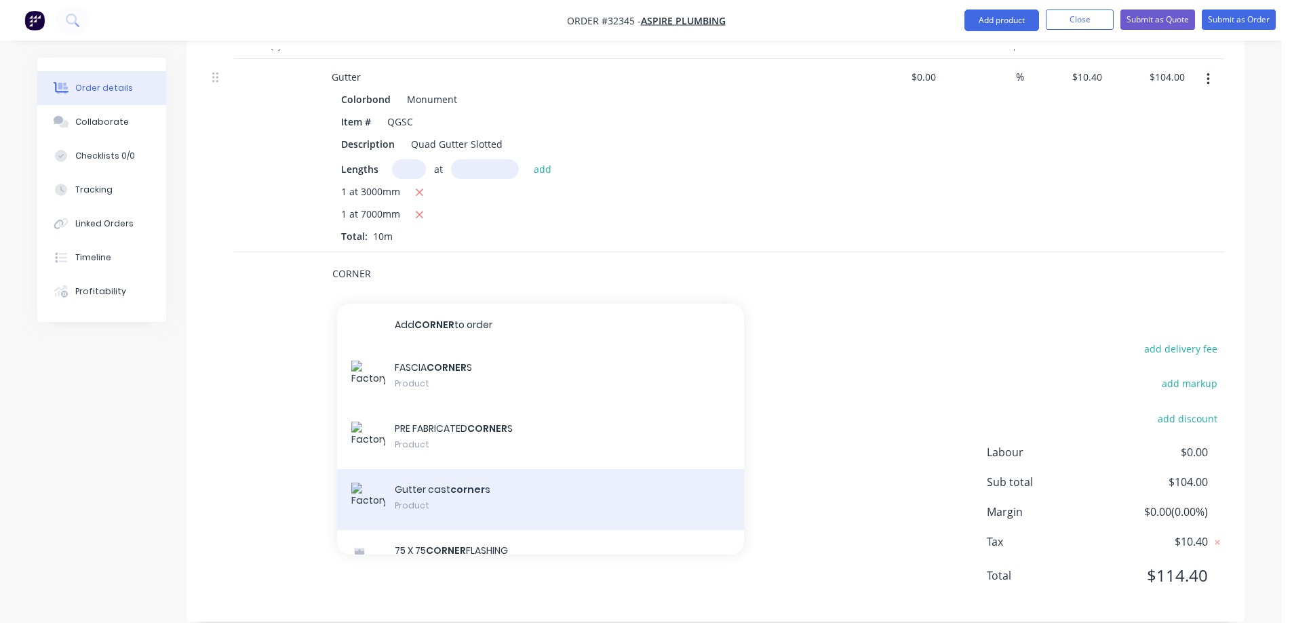
type input "CORNER"
click at [534, 483] on div "Gutter cast corner s Product" at bounding box center [540, 499] width 407 height 61
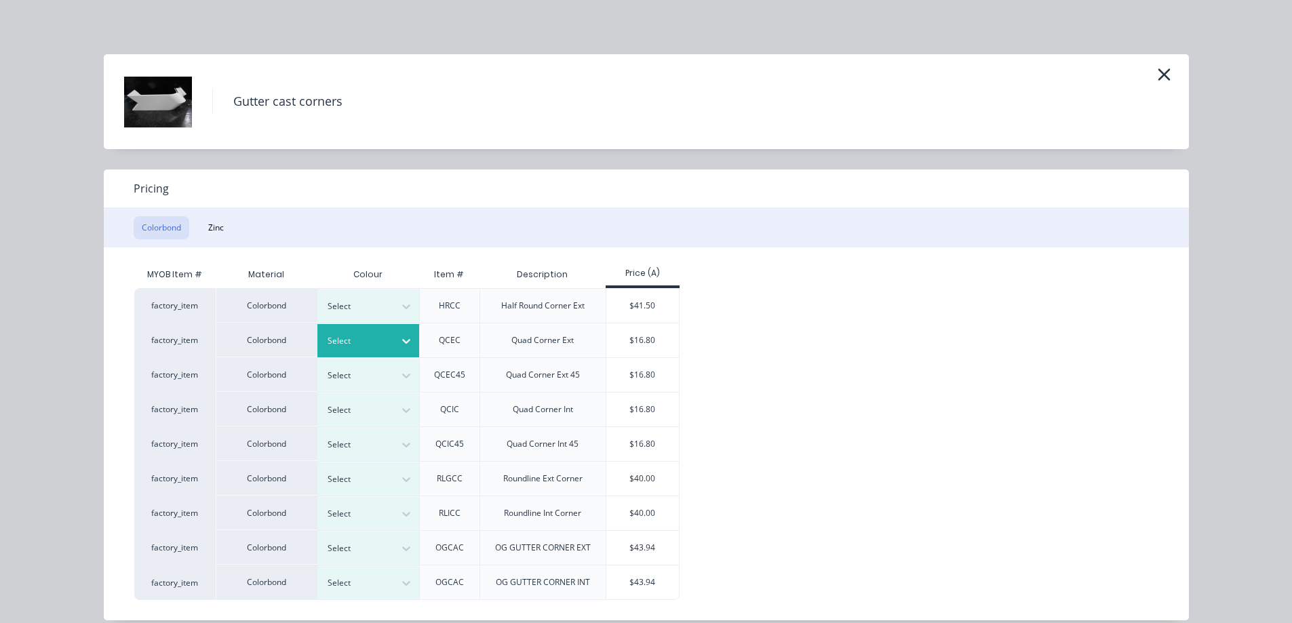
click at [402, 340] on icon at bounding box center [406, 342] width 8 height 5
click at [650, 338] on div "$16.80" at bounding box center [642, 340] width 73 height 34
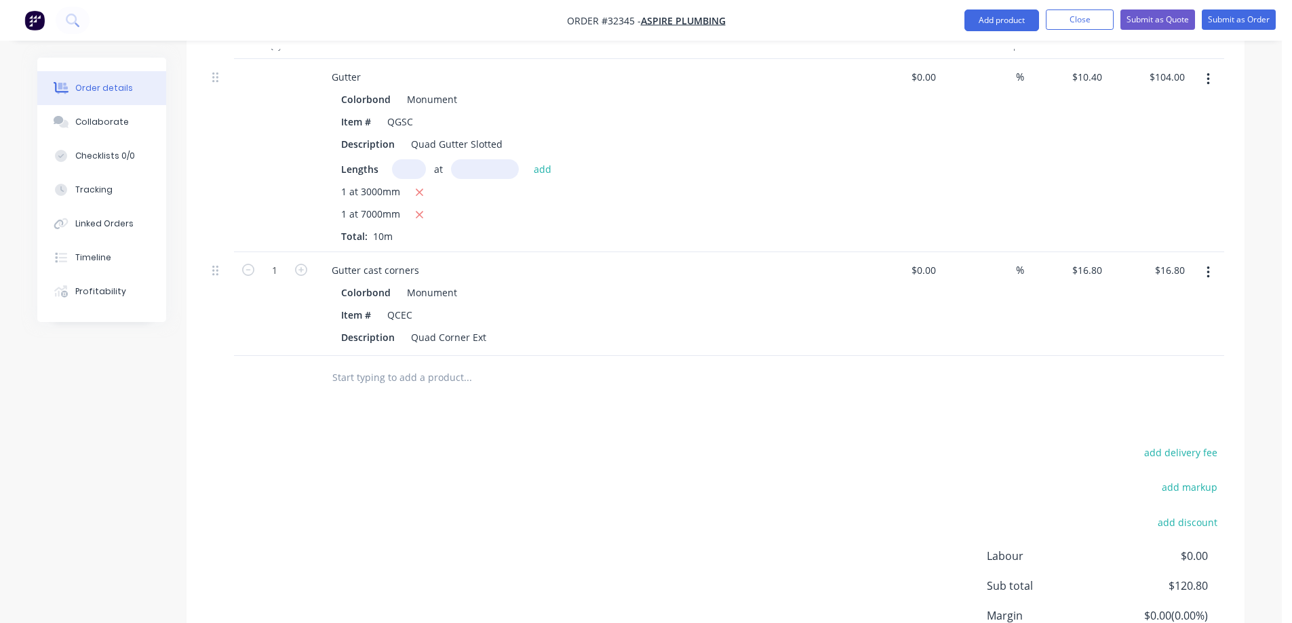
click at [410, 364] on input "text" at bounding box center [467, 377] width 271 height 27
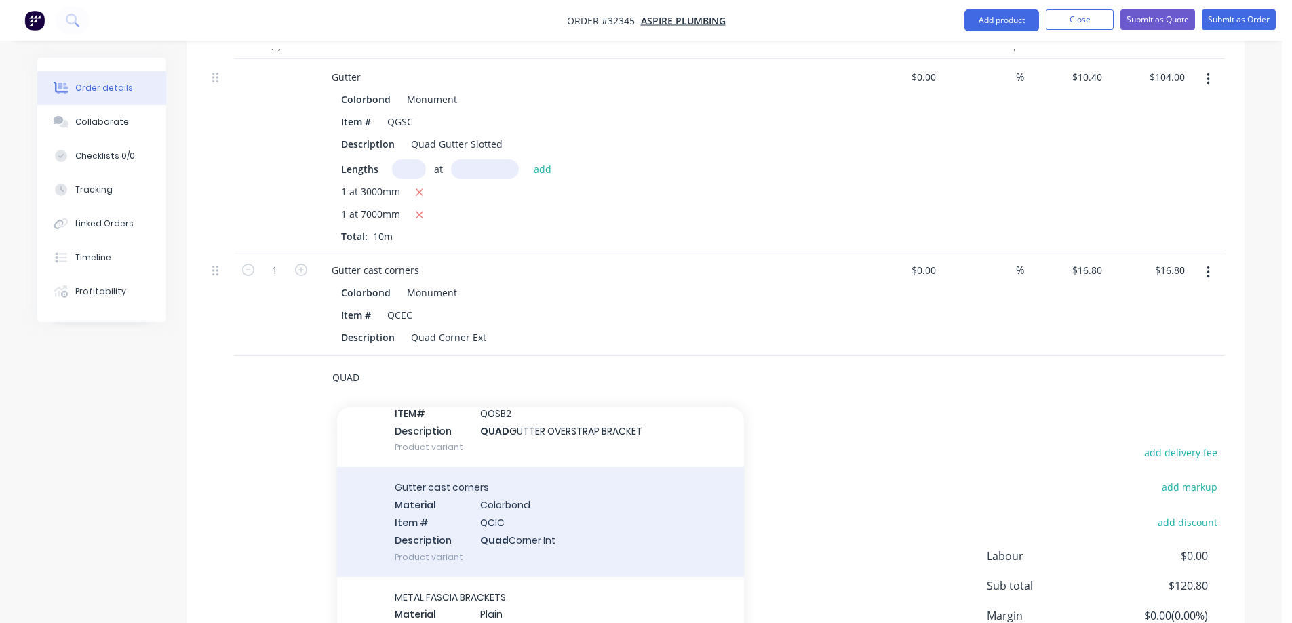
scroll to position [1899, 0]
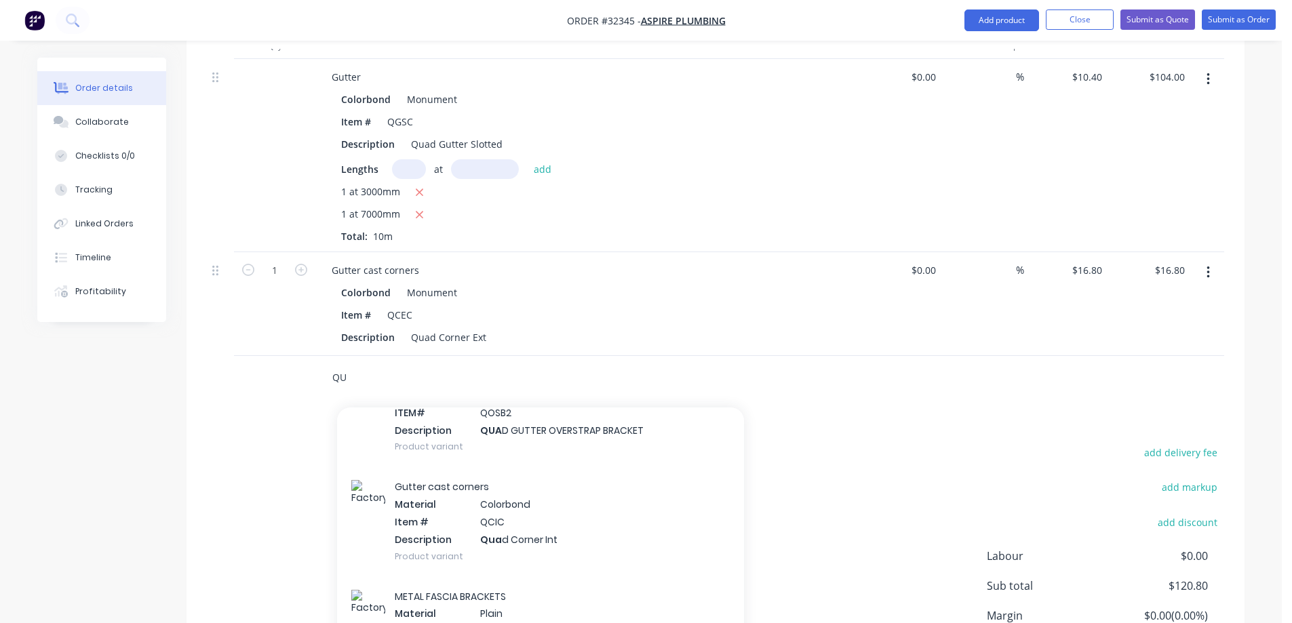
type input "Q"
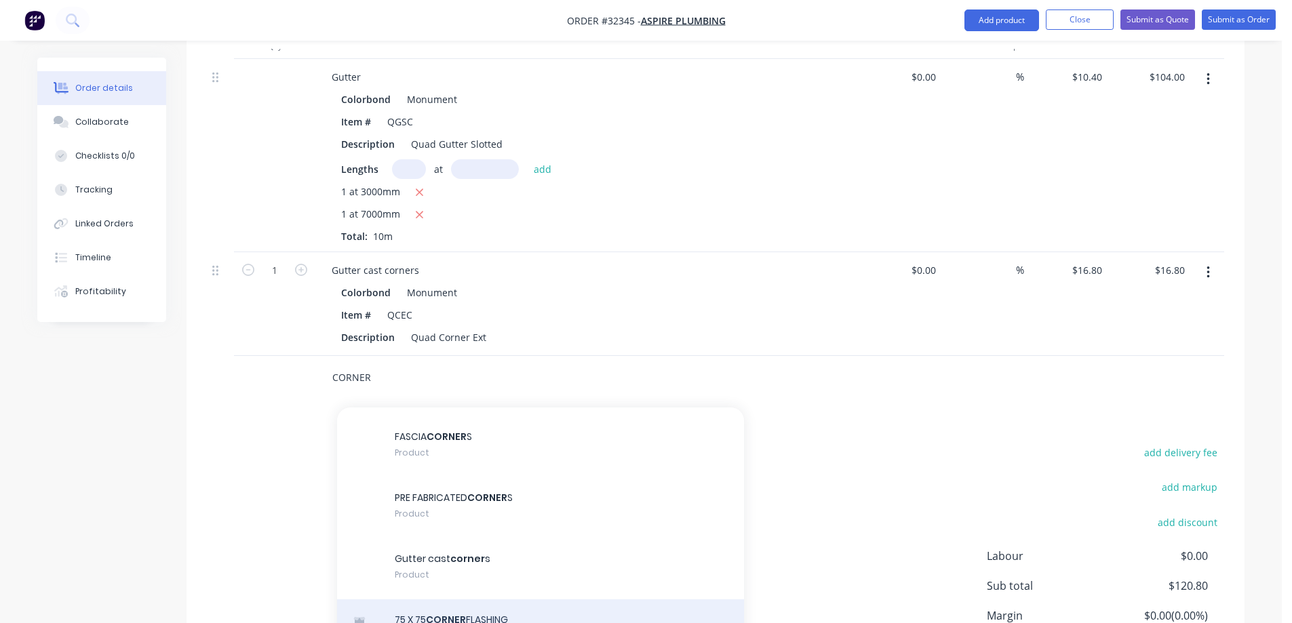
scroll to position [136, 0]
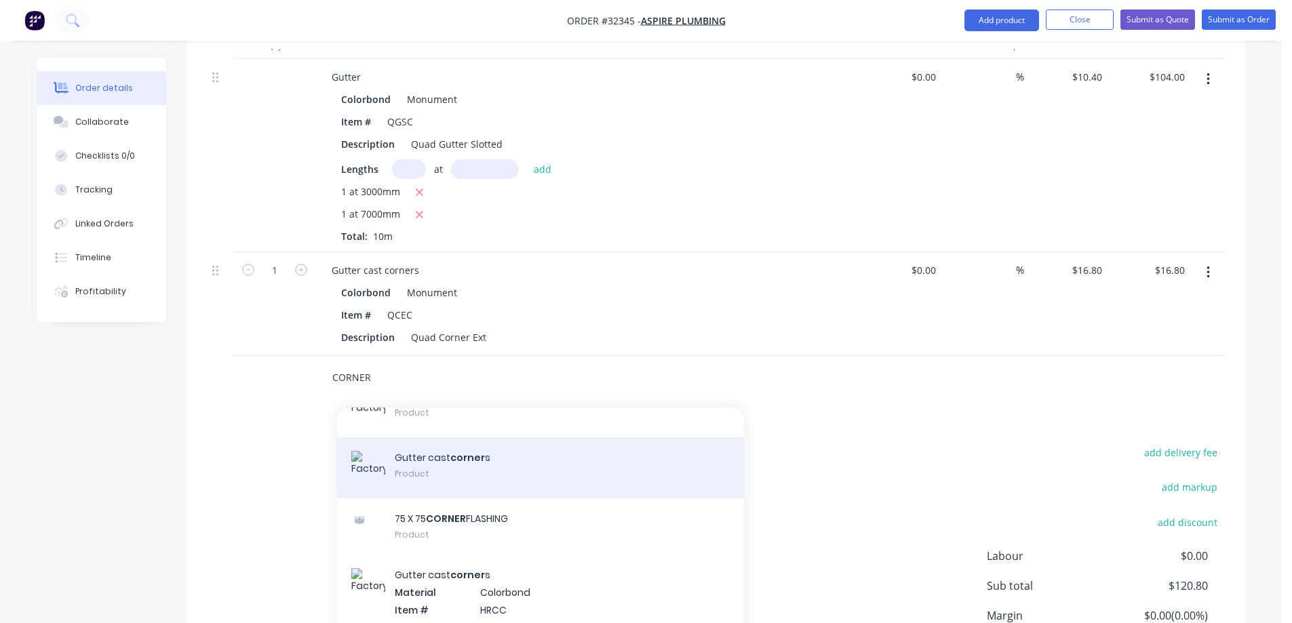
type input "CORNER"
click at [517, 451] on div "Gutter cast corner s Product" at bounding box center [540, 467] width 407 height 61
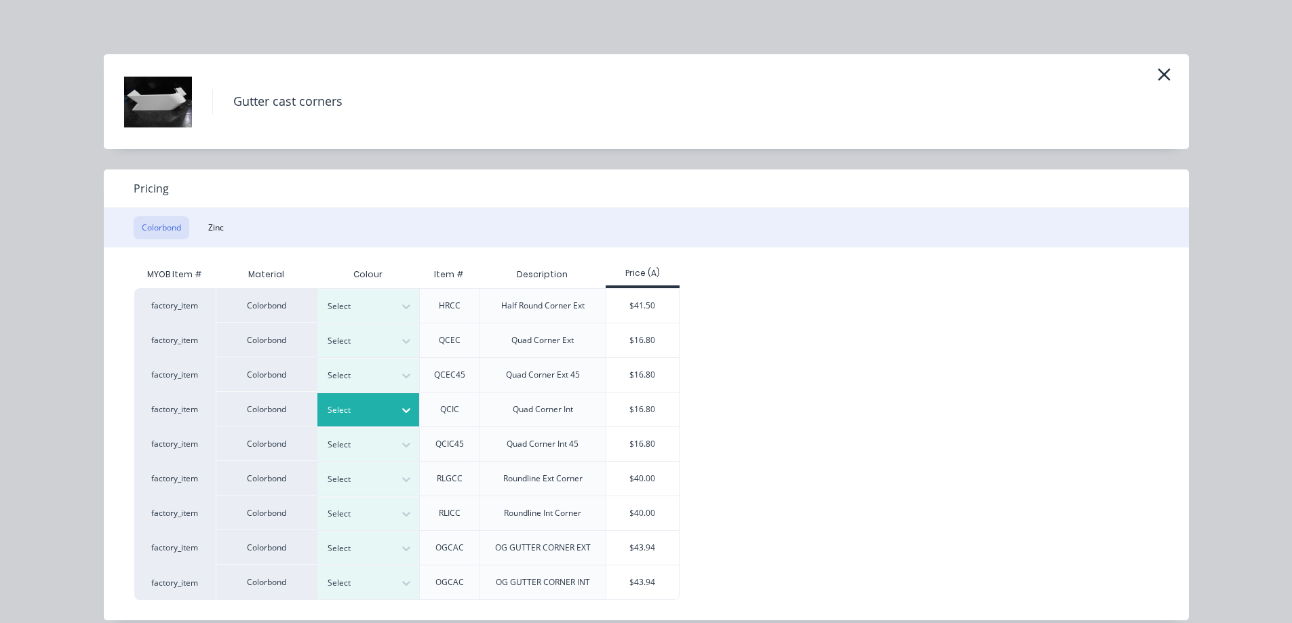
click at [399, 406] on icon at bounding box center [406, 411] width 14 height 14
click at [629, 411] on div "$16.80" at bounding box center [642, 410] width 73 height 34
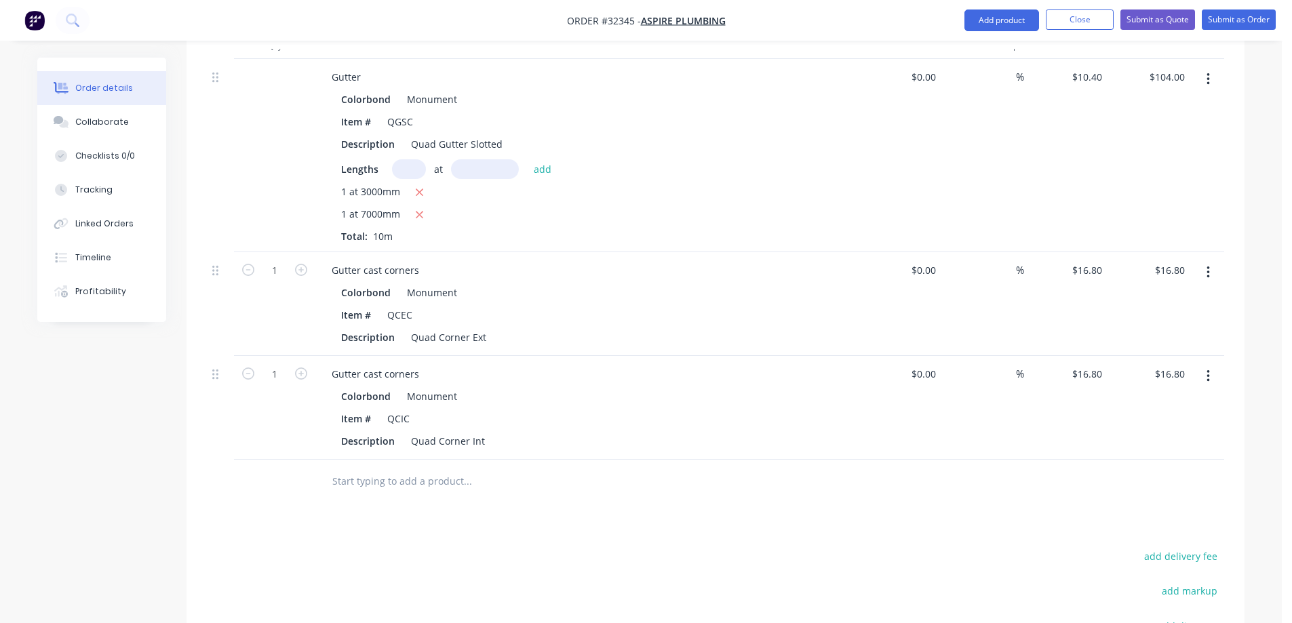
click at [390, 468] on input "text" at bounding box center [467, 481] width 271 height 27
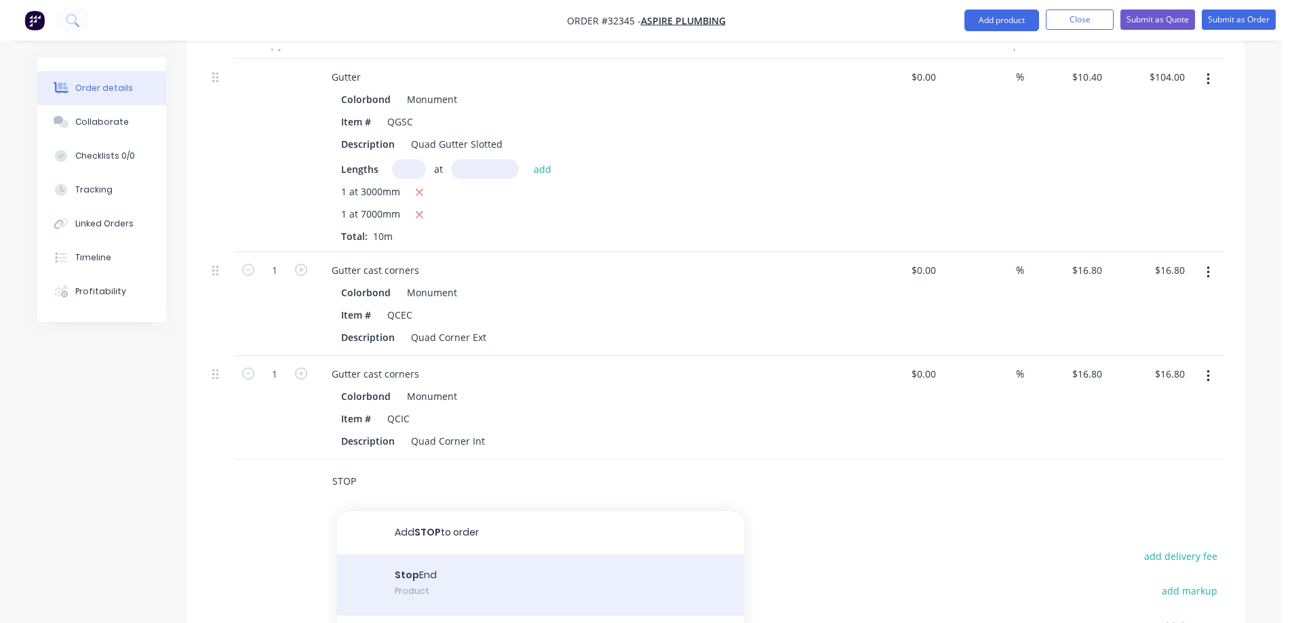
type input "STOP"
click at [568, 556] on div "Stop End Product" at bounding box center [540, 585] width 407 height 61
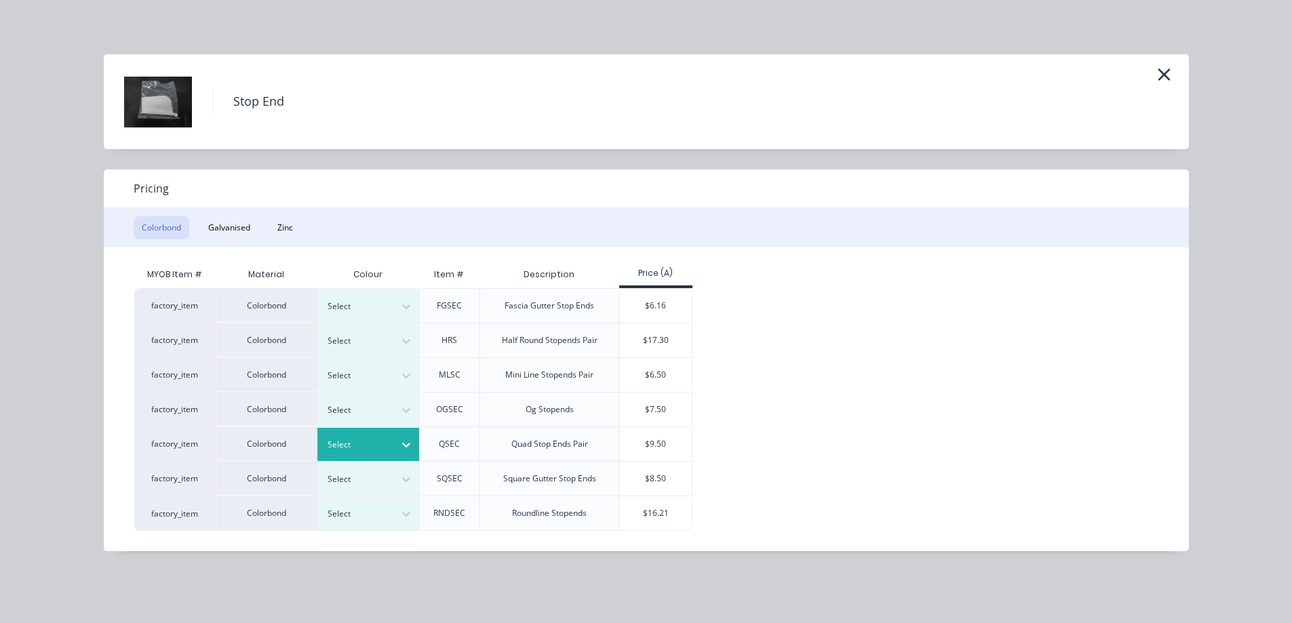
click at [401, 447] on icon at bounding box center [406, 445] width 14 height 14
click at [170, 152] on div "Monument" at bounding box center [85, 139] width 170 height 25
click at [669, 446] on div "$9.50" at bounding box center [656, 444] width 73 height 34
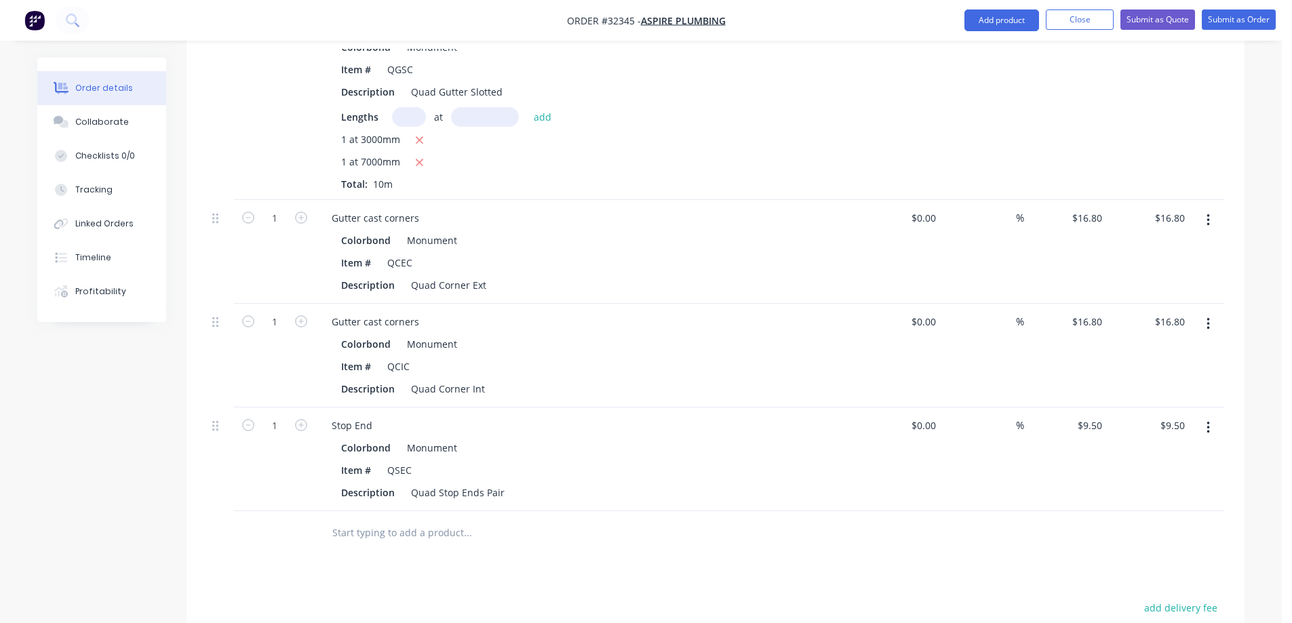
click at [427, 519] on input "text" at bounding box center [467, 532] width 271 height 27
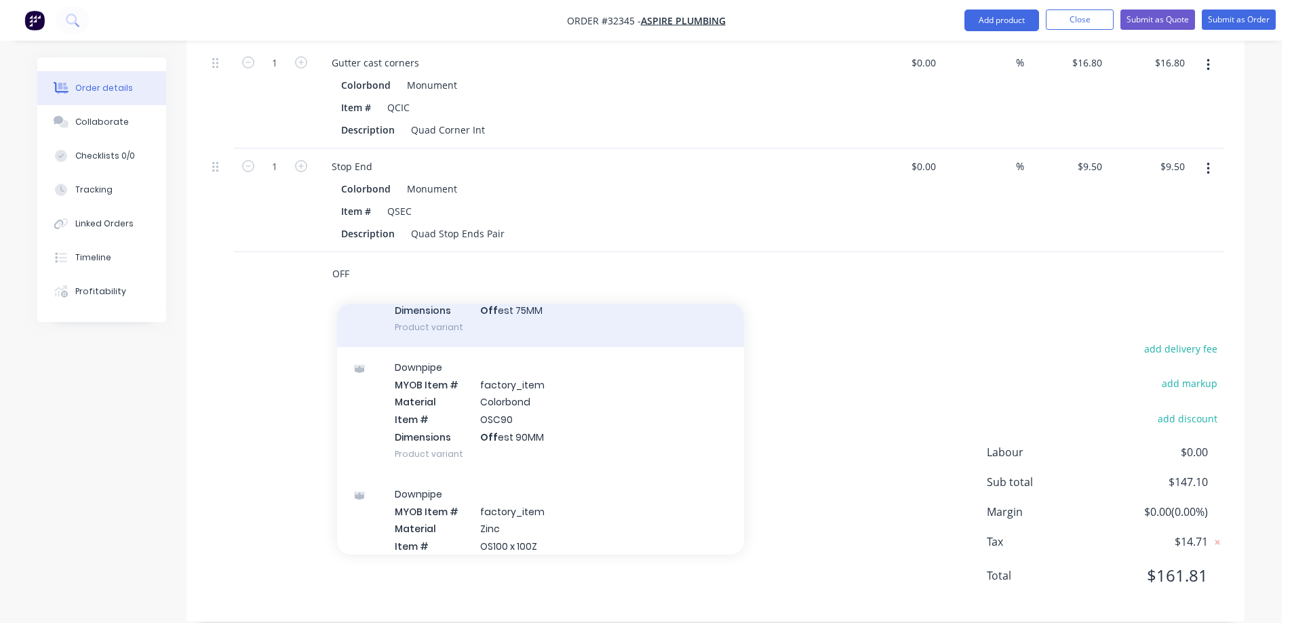
scroll to position [610, 0]
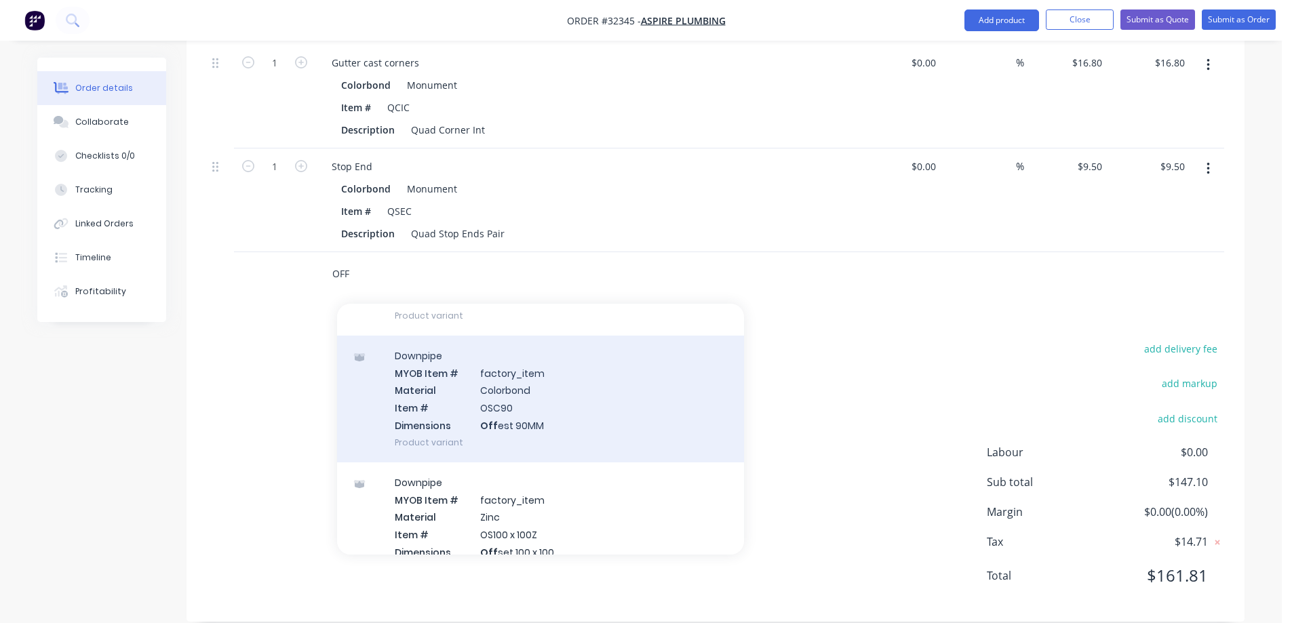
type input "OFF"
click at [539, 395] on div "Downpipe MYOB Item # factory_item Material Colorbond Item # OSC90 Dimensions Of…" at bounding box center [540, 399] width 407 height 127
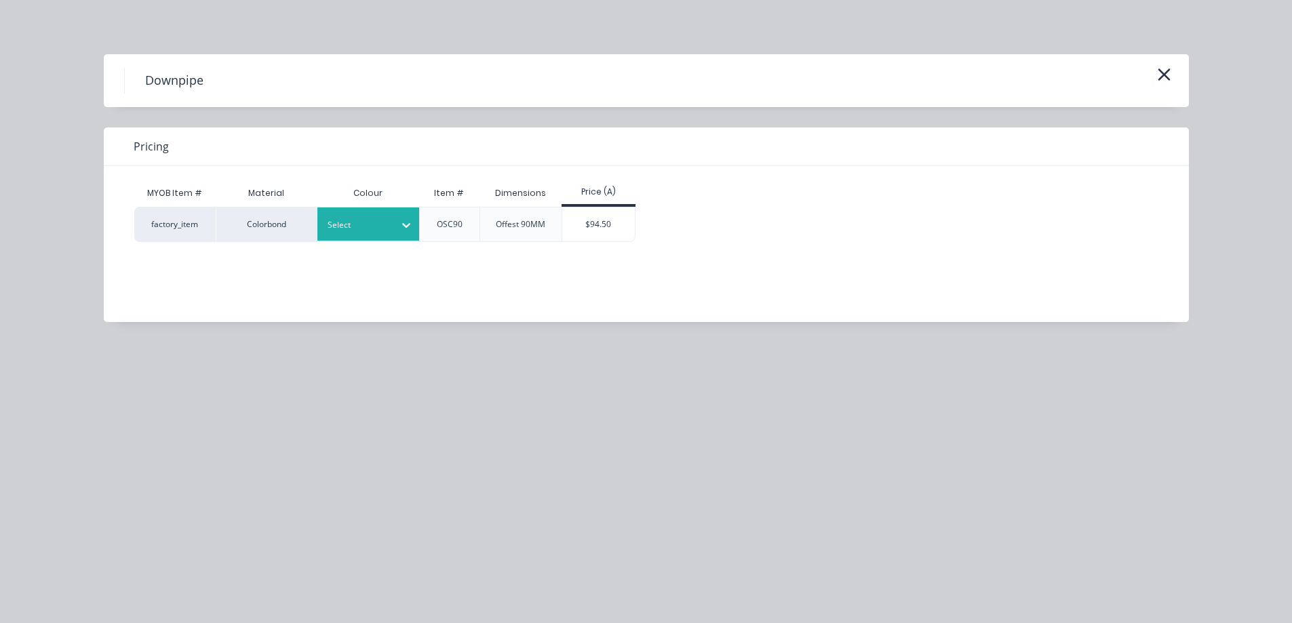
click at [401, 233] on div at bounding box center [406, 225] width 24 height 22
click at [596, 222] on div "$94.50" at bounding box center [598, 225] width 73 height 34
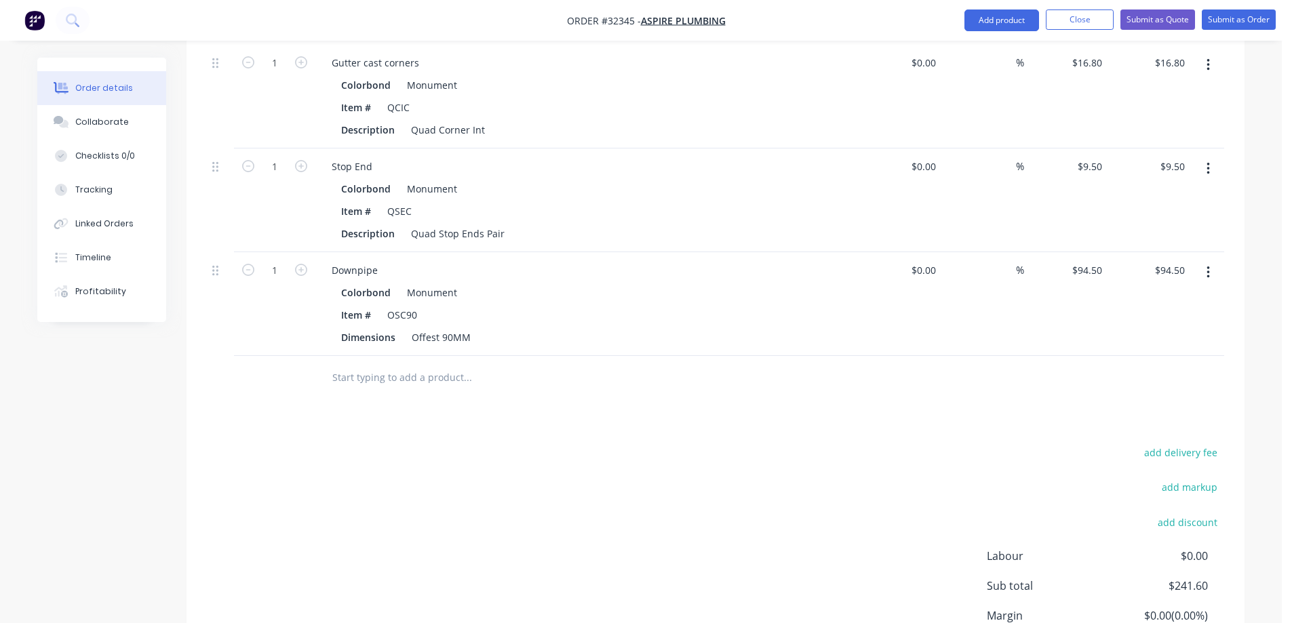
click at [378, 364] on input "text" at bounding box center [467, 377] width 271 height 27
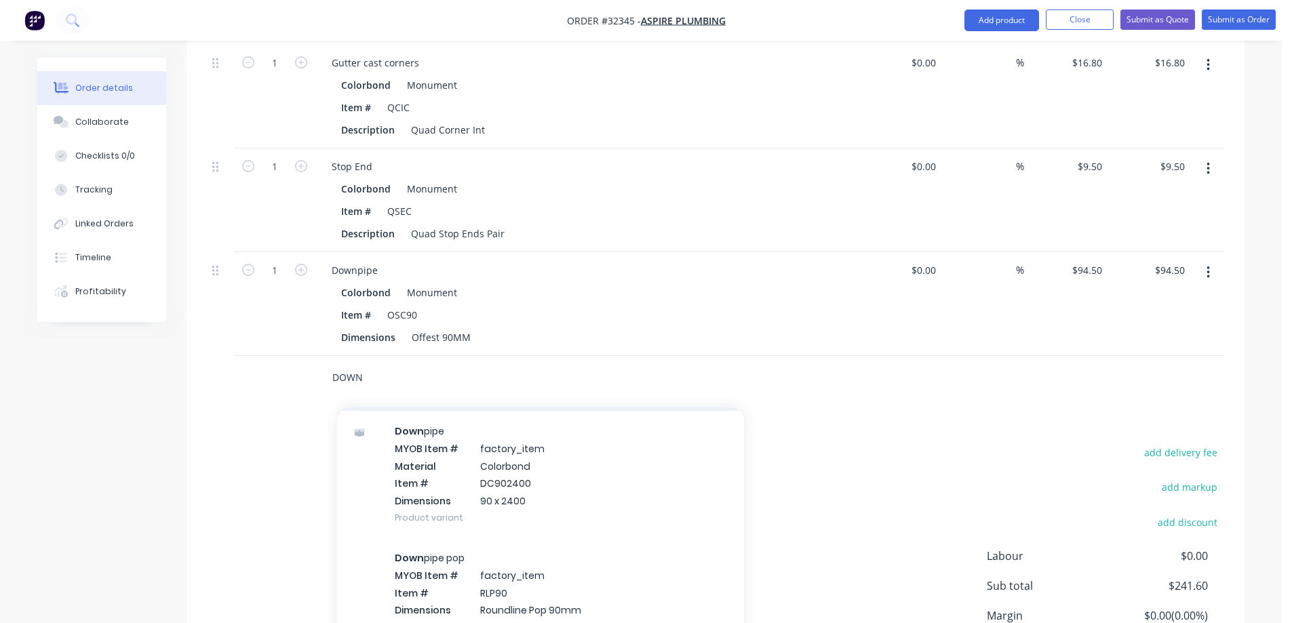
scroll to position [2713, 0]
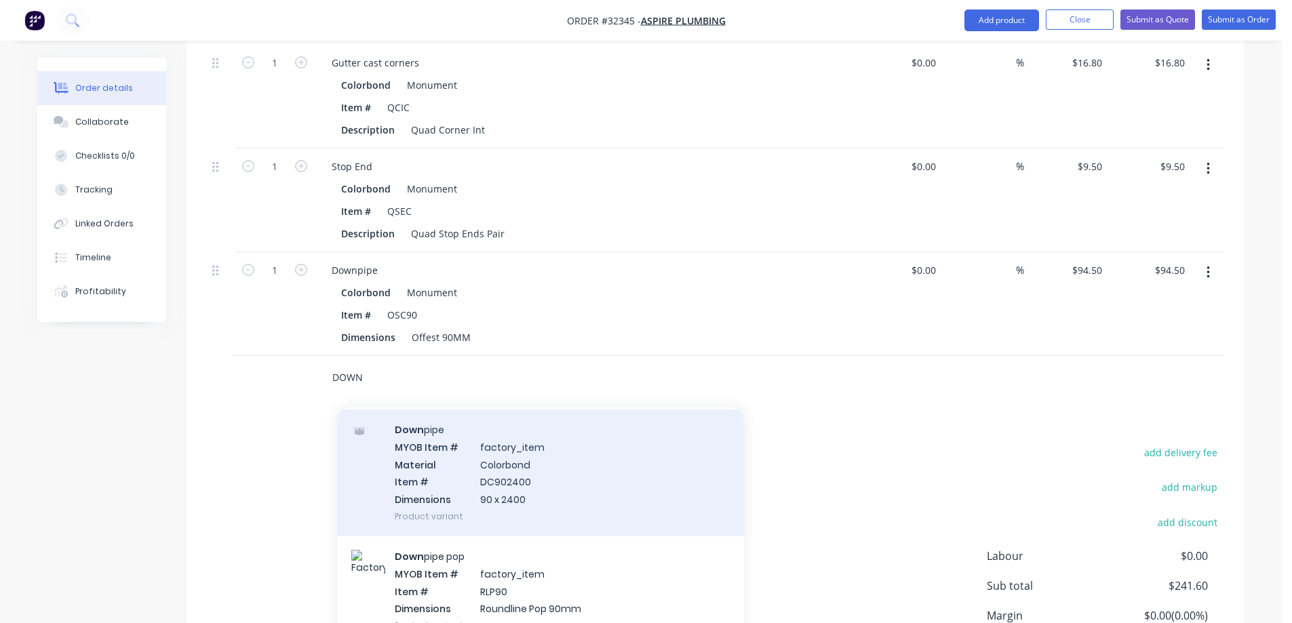
type input "DOWN"
click at [547, 472] on div "Down pipe MYOB Item # factory_item Material Colorbond Item # DC902400 Dimension…" at bounding box center [540, 473] width 407 height 127
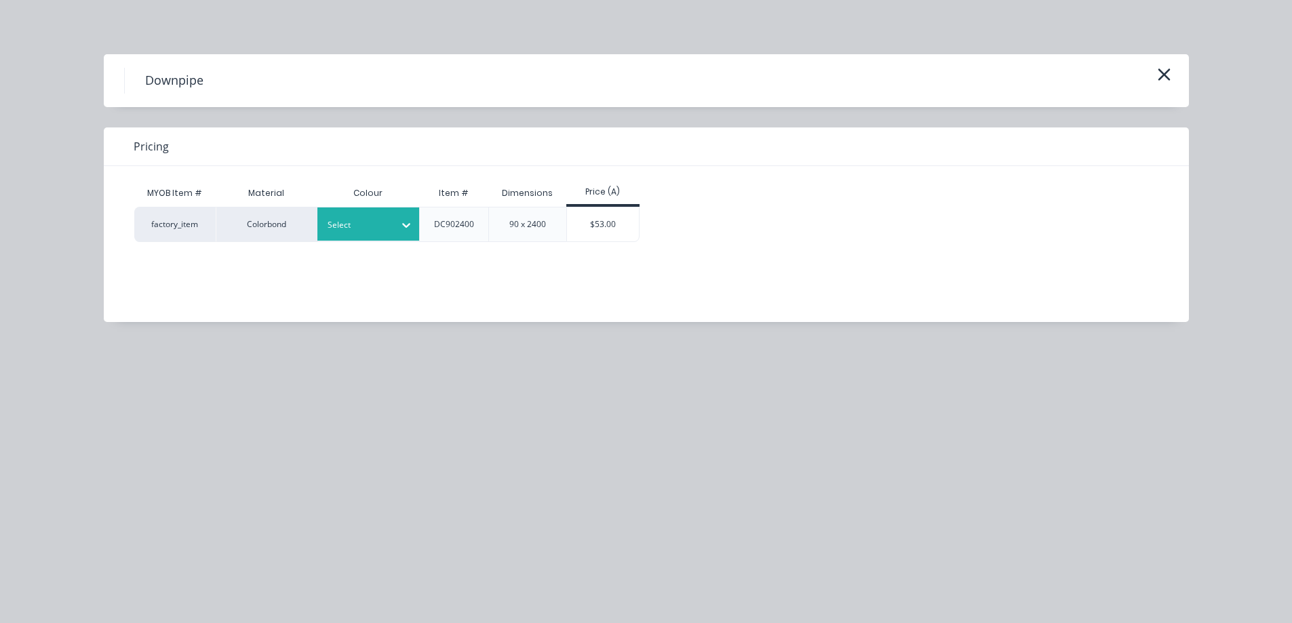
click at [407, 222] on icon at bounding box center [406, 225] width 14 height 14
click at [602, 218] on div "$53.00" at bounding box center [603, 225] width 73 height 34
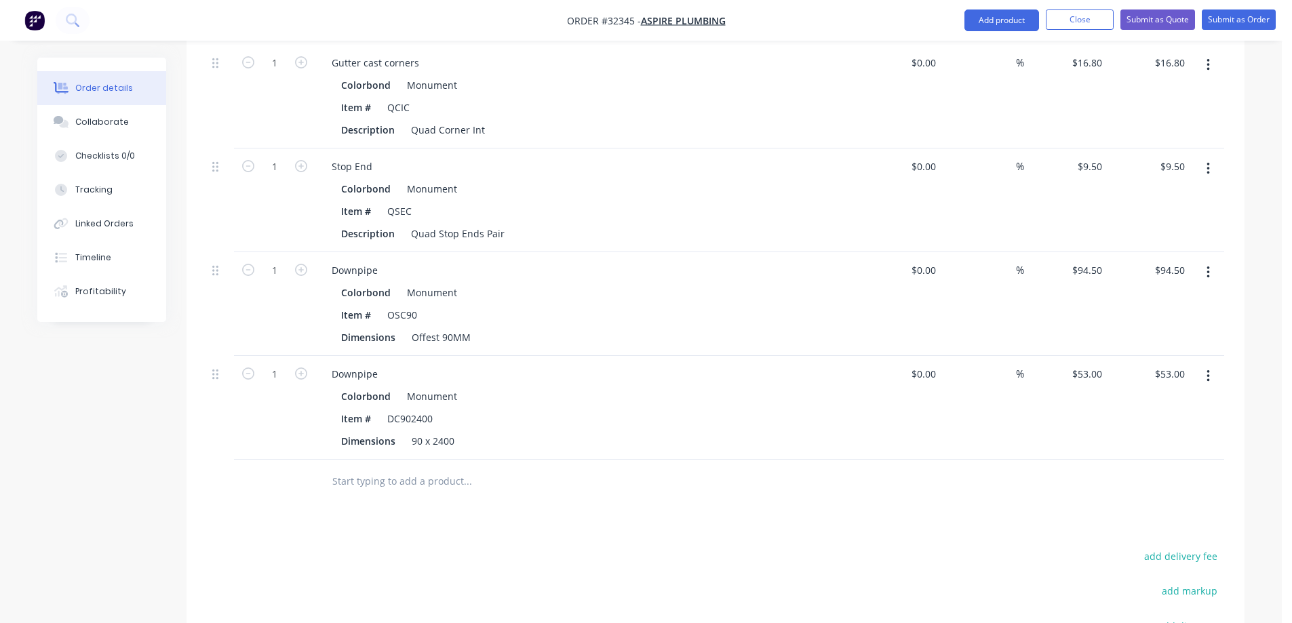
click at [425, 468] on input "text" at bounding box center [467, 481] width 271 height 27
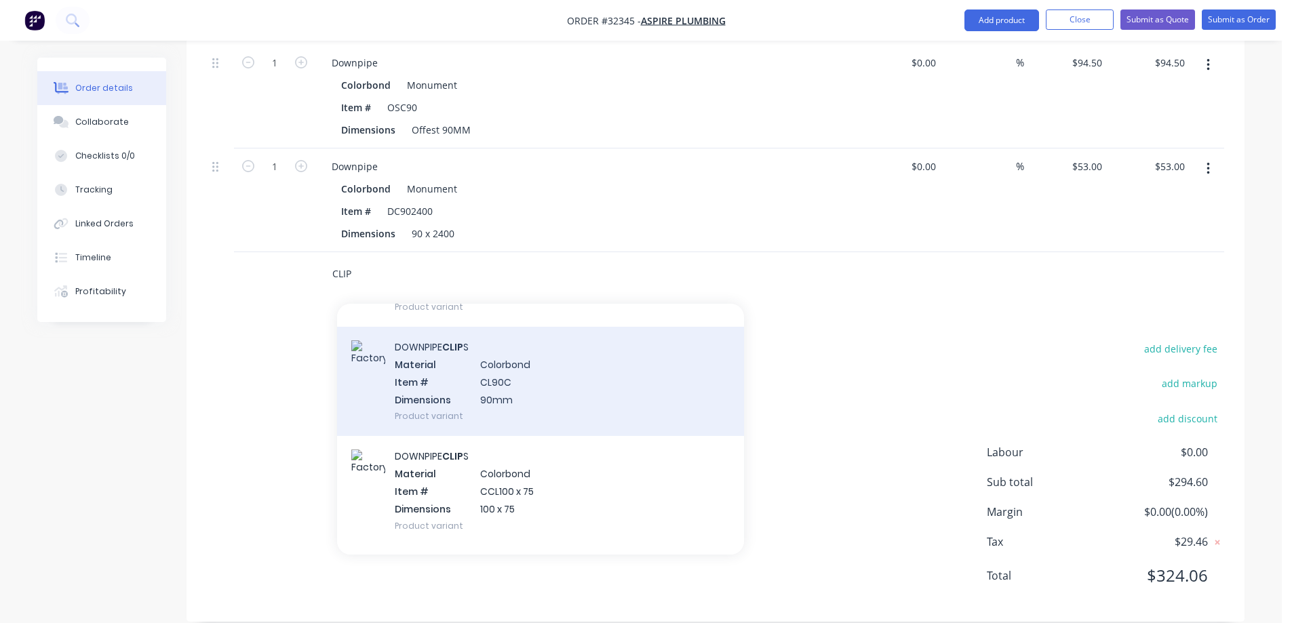
scroll to position [678, 0]
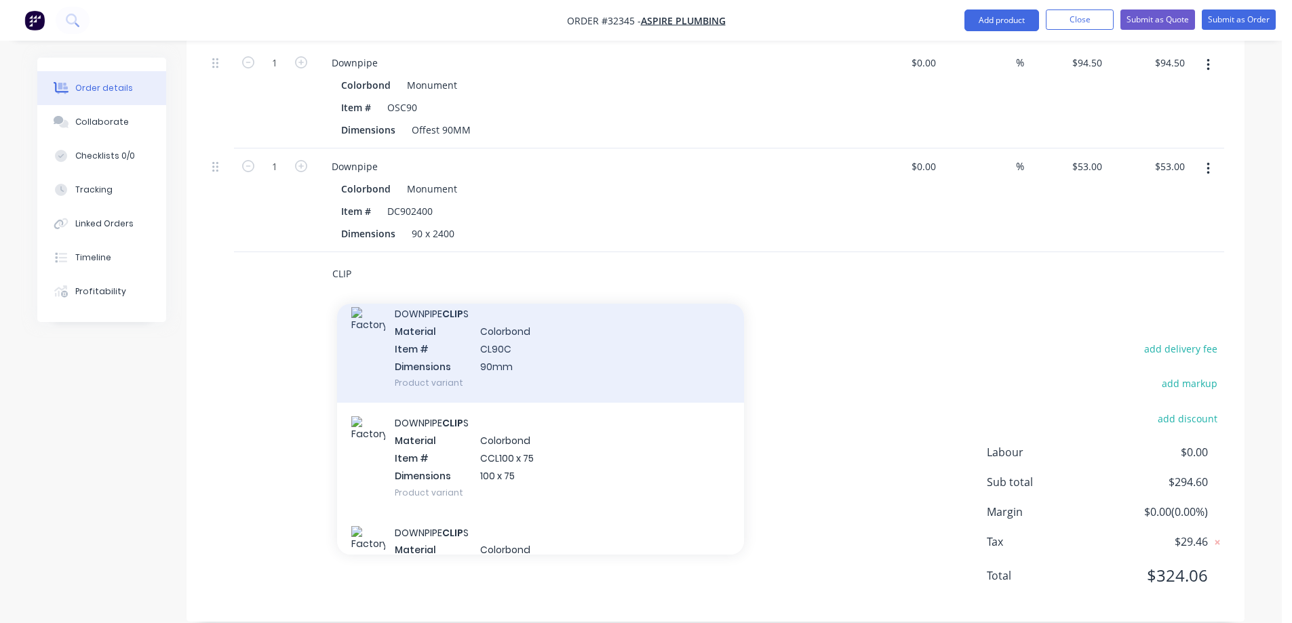
type input "CLIP"
click at [541, 347] on div "DOWNPIPE CLIP S Material Colorbond Item # CL90C Dimensions 90mm Product variant" at bounding box center [540, 348] width 407 height 109
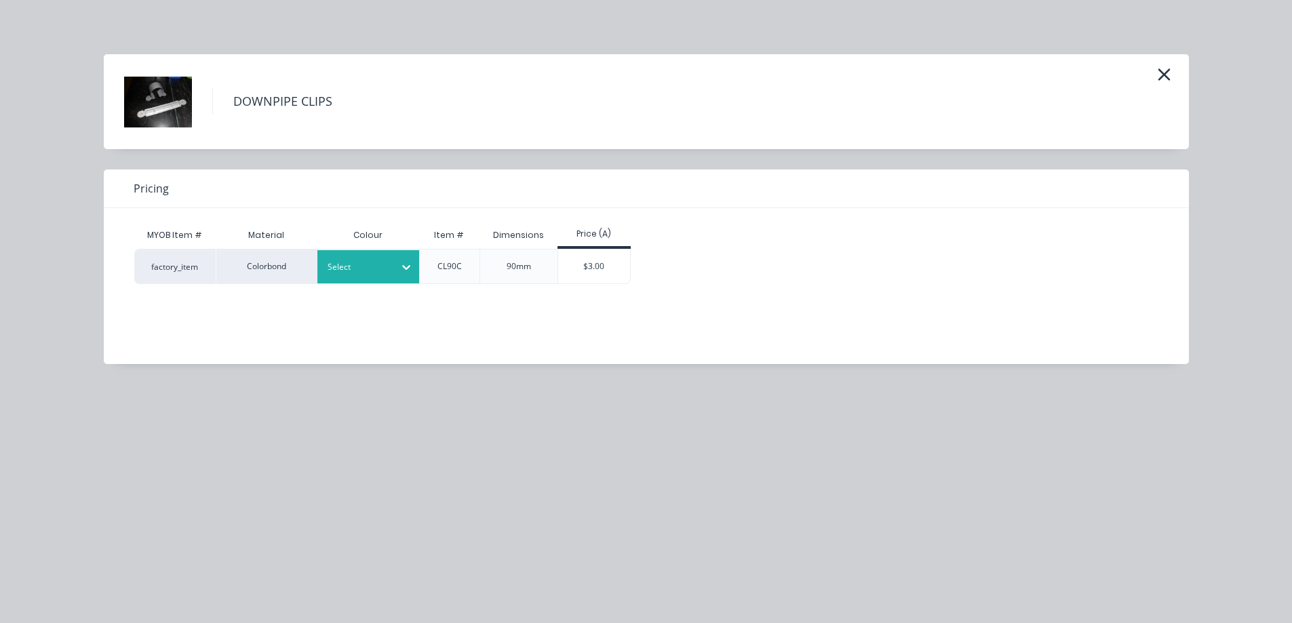
click at [398, 269] on div at bounding box center [406, 267] width 24 height 22
drag, startPoint x: 609, startPoint y: 271, endPoint x: 596, endPoint y: 286, distance: 19.2
click at [608, 271] on div "$3.00" at bounding box center [594, 267] width 73 height 34
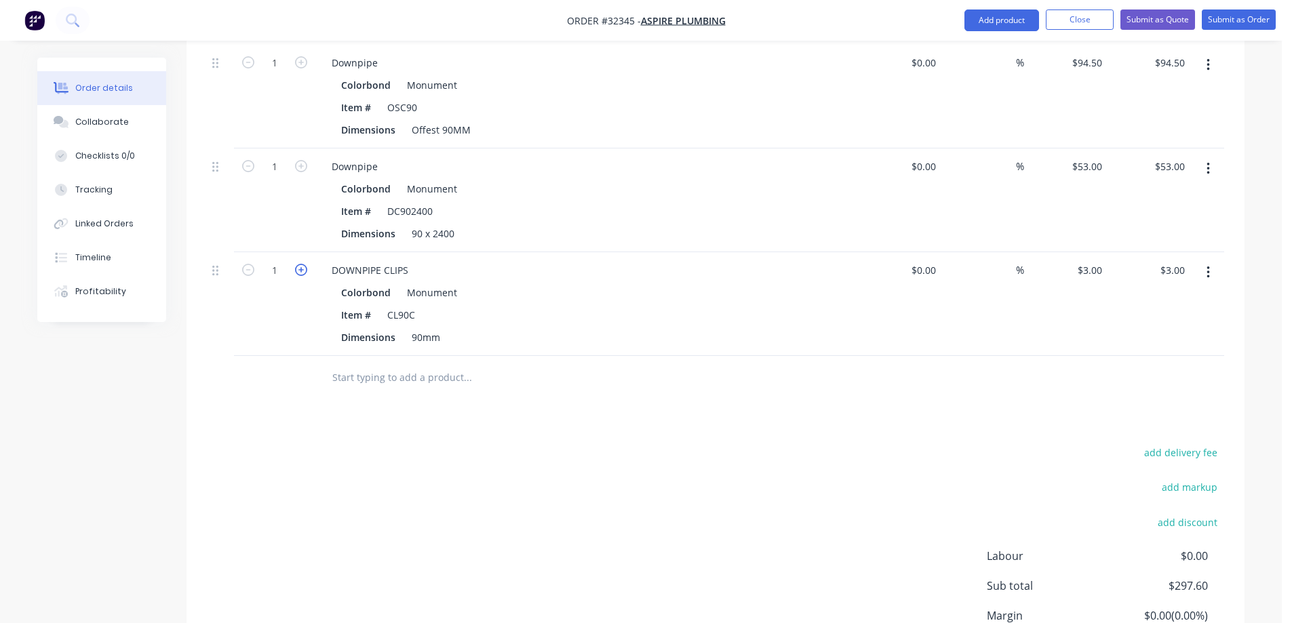
click at [300, 264] on icon "button" at bounding box center [301, 270] width 12 height 12
type input "2"
type input "$6.00"
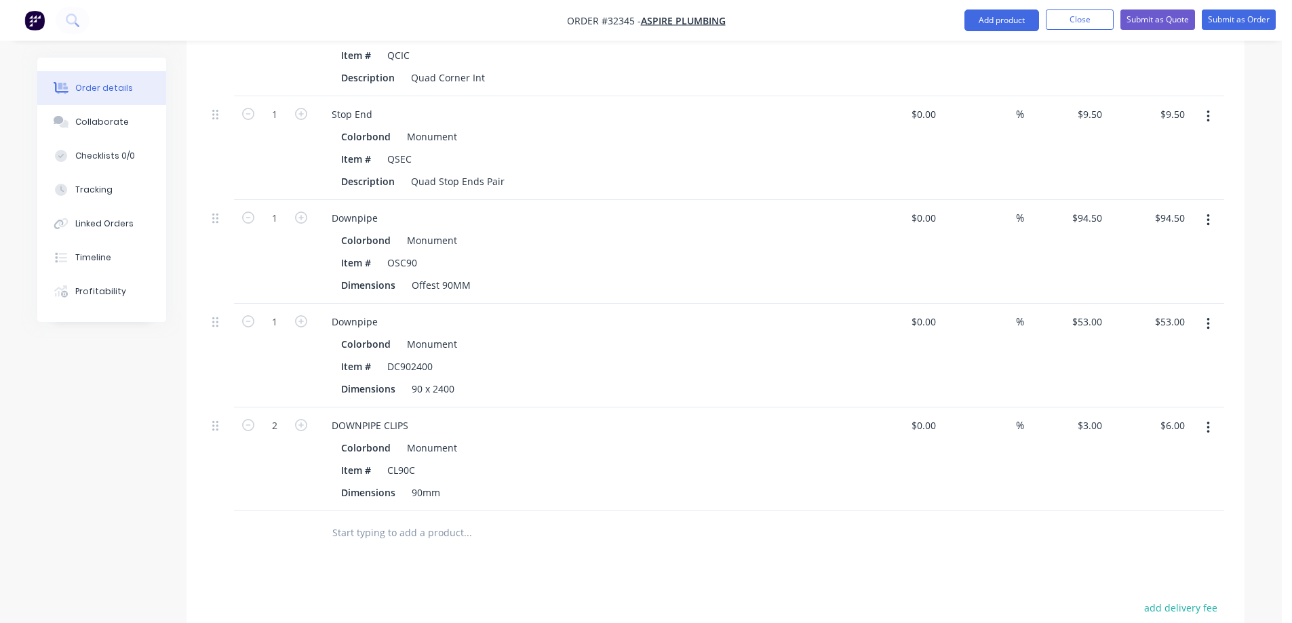
scroll to position [916, 0]
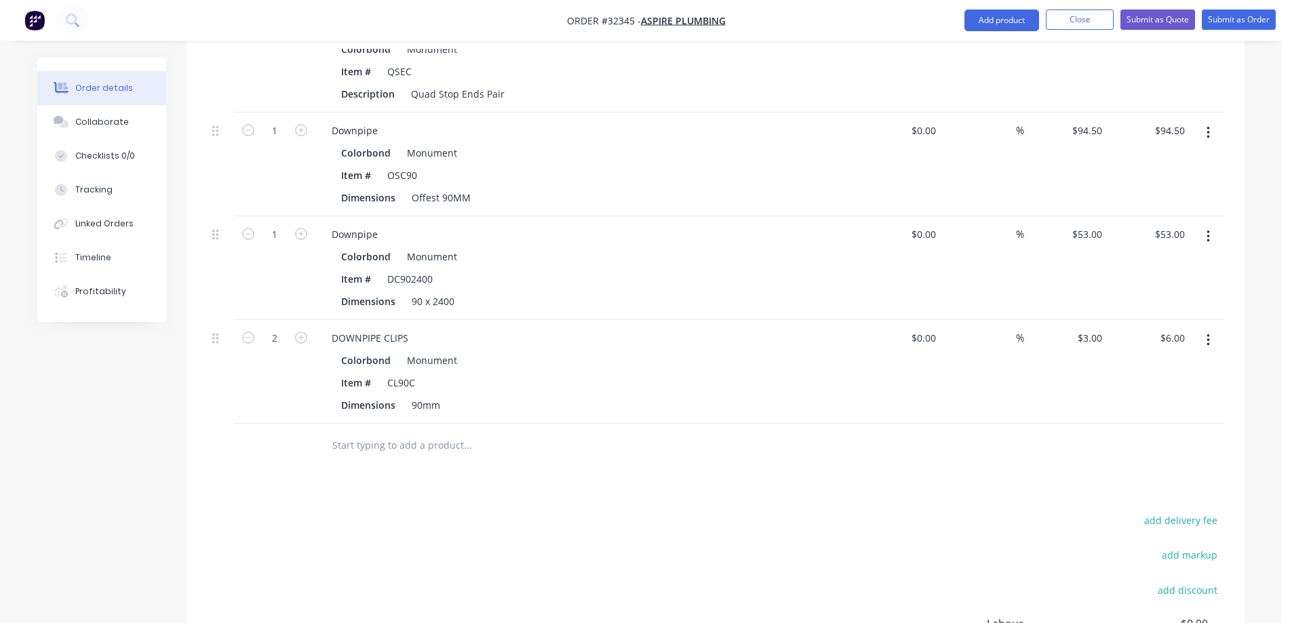
click at [355, 432] on input "text" at bounding box center [467, 445] width 271 height 27
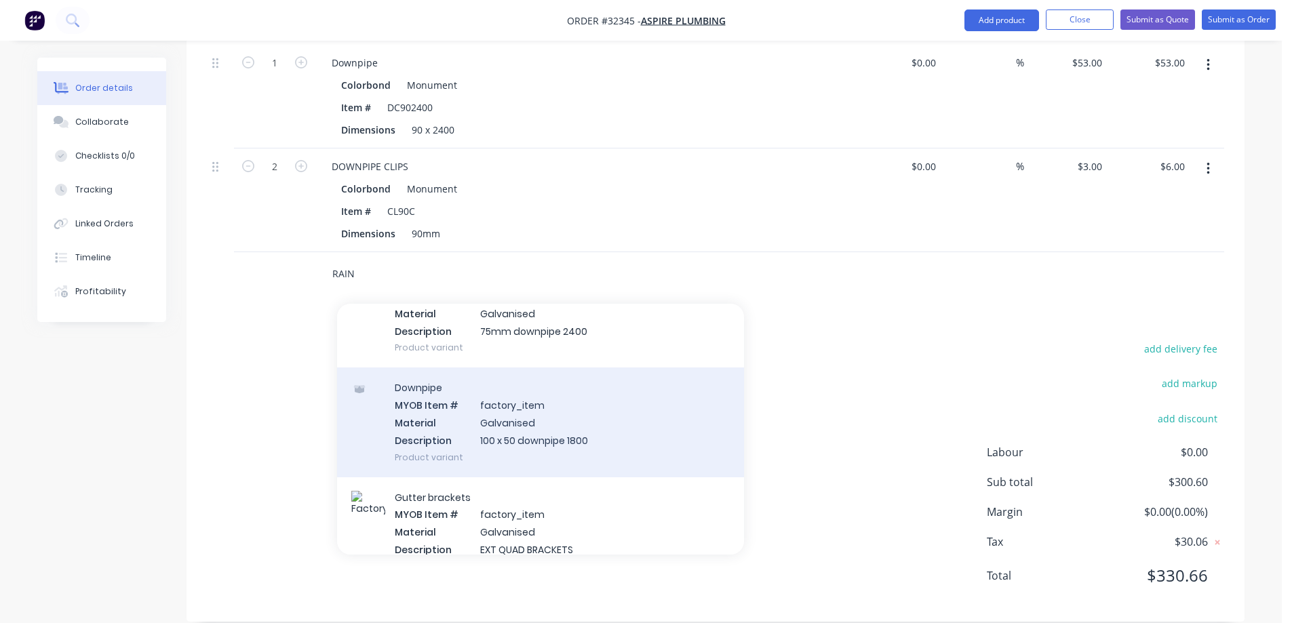
scroll to position [543, 0]
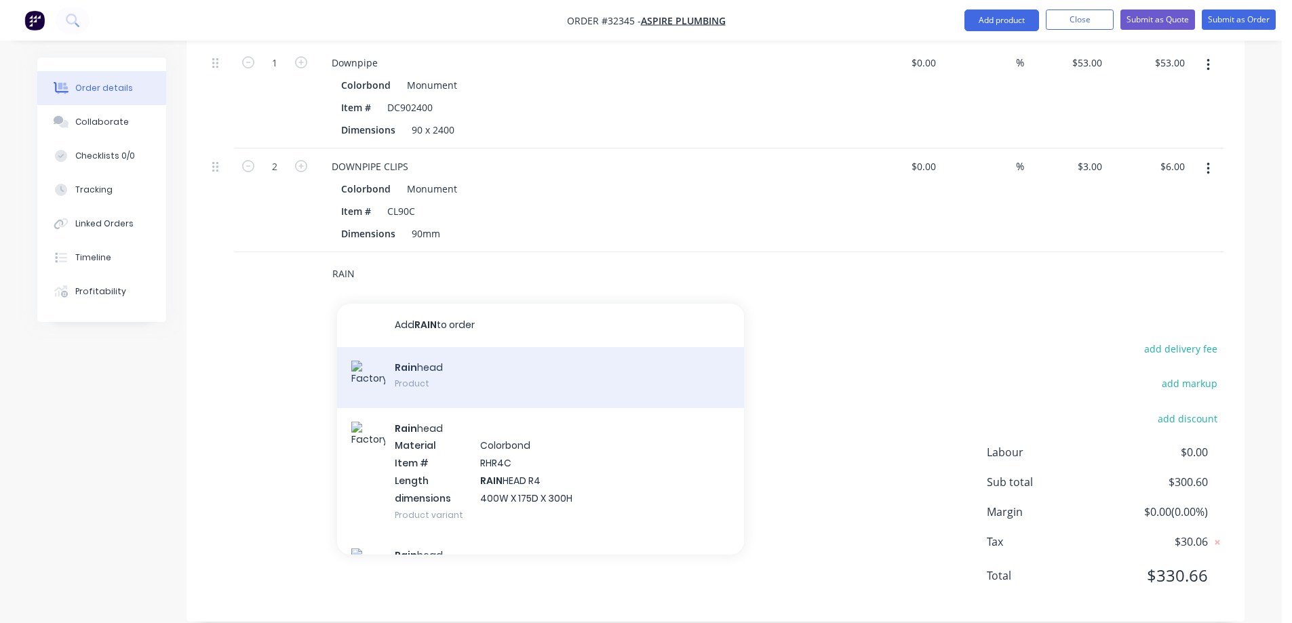
type input "RAIN"
click at [473, 355] on div "Rain head Product" at bounding box center [540, 377] width 407 height 61
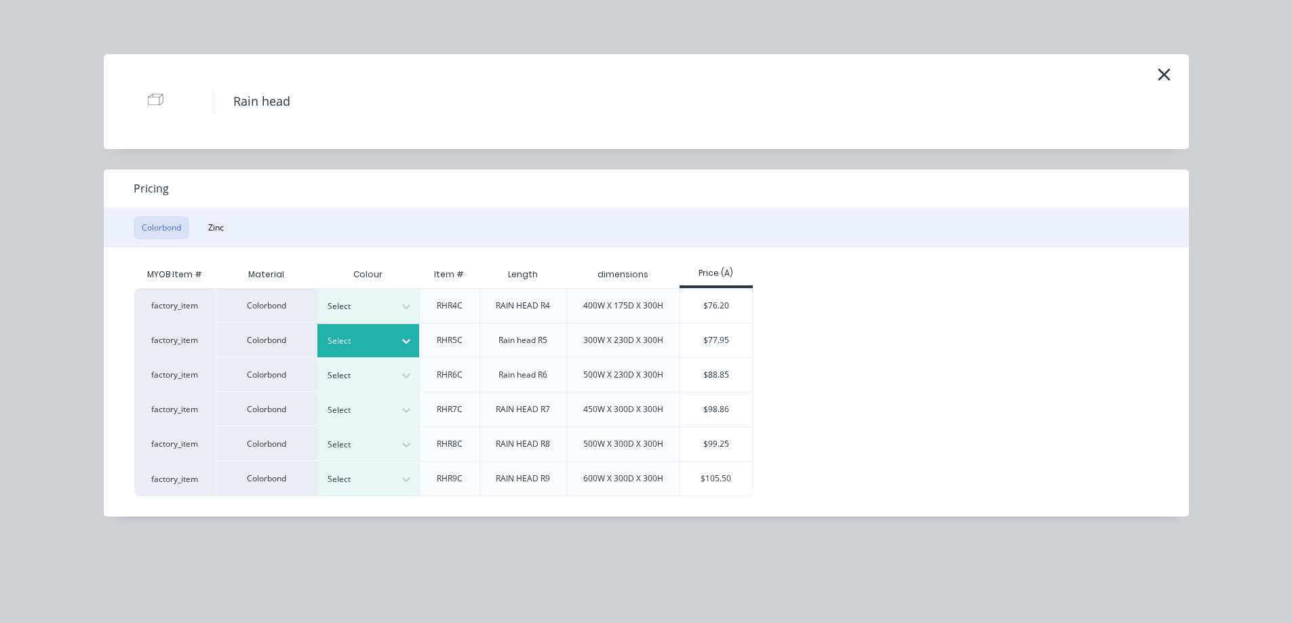
click at [402, 344] on icon at bounding box center [406, 341] width 14 height 14
click at [734, 341] on div "$77.95" at bounding box center [716, 340] width 73 height 34
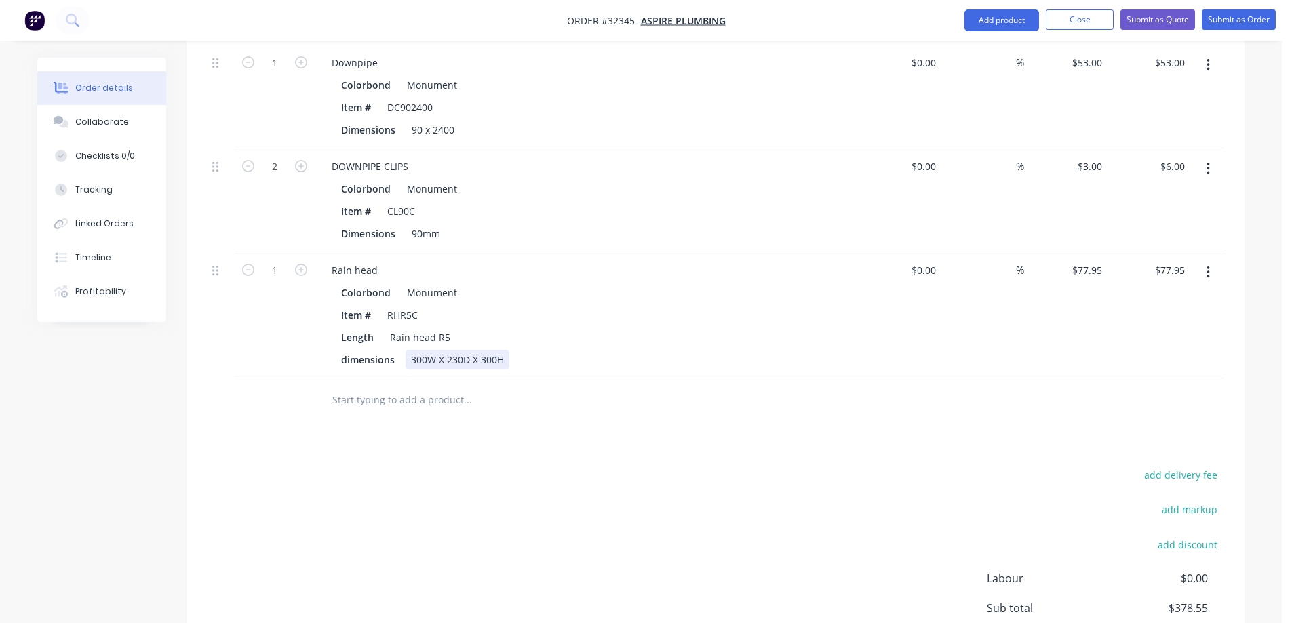
click at [425, 350] on div "300W X 230D X 300H" at bounding box center [458, 360] width 104 height 20
drag, startPoint x: 460, startPoint y: 342, endPoint x: 468, endPoint y: 357, distance: 16.7
click at [461, 350] on div "200W X 230D X 300H" at bounding box center [458, 360] width 104 height 20
click at [496, 350] on div "200W X 150D X 300H" at bounding box center [458, 360] width 104 height 20
drag, startPoint x: 507, startPoint y: 340, endPoint x: 578, endPoint y: 446, distance: 127.0
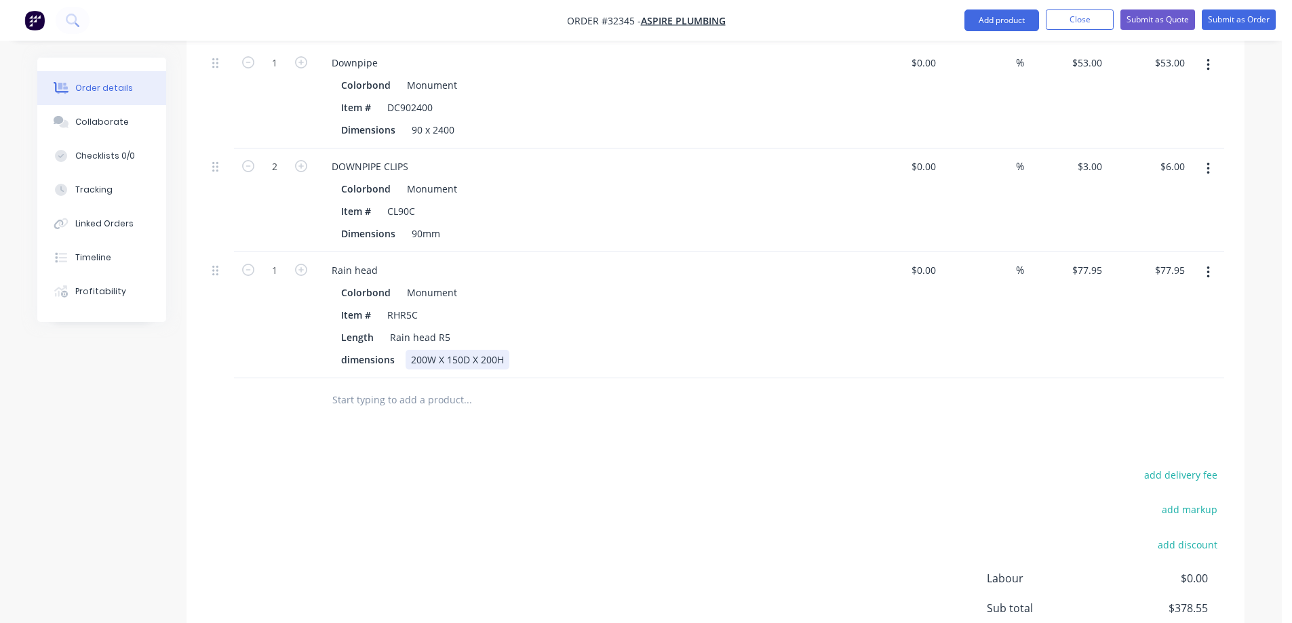
click at [507, 350] on div "200W X 150D X 200H" at bounding box center [458, 360] width 104 height 20
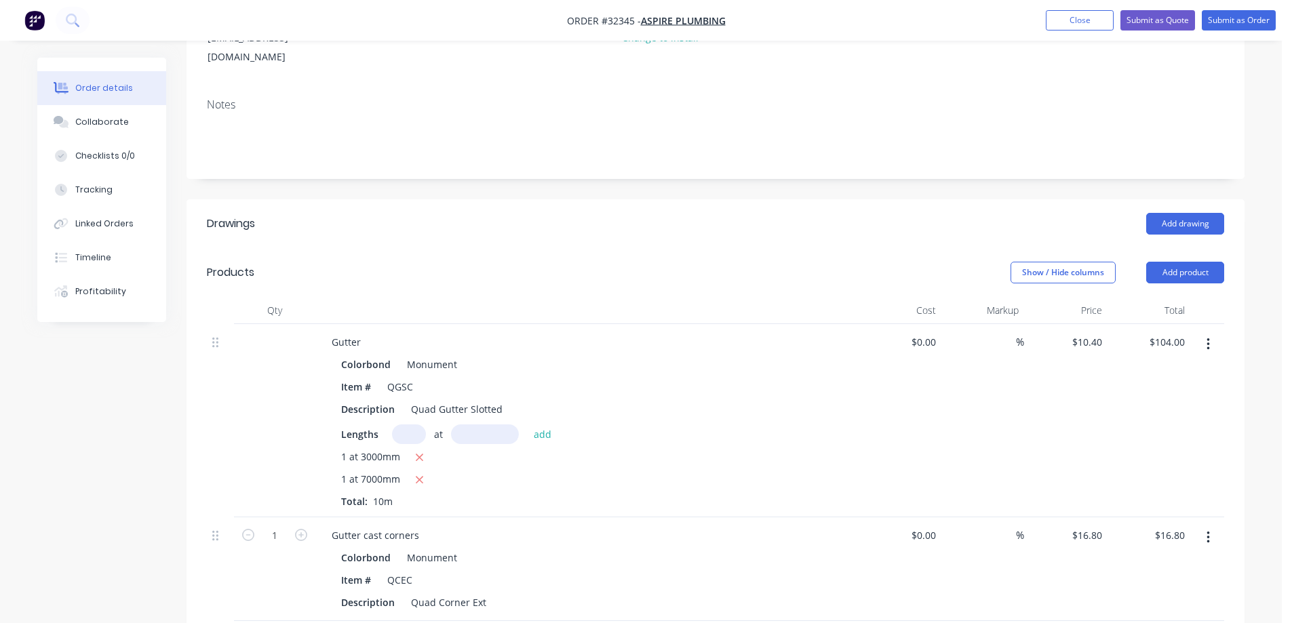
scroll to position [0, 0]
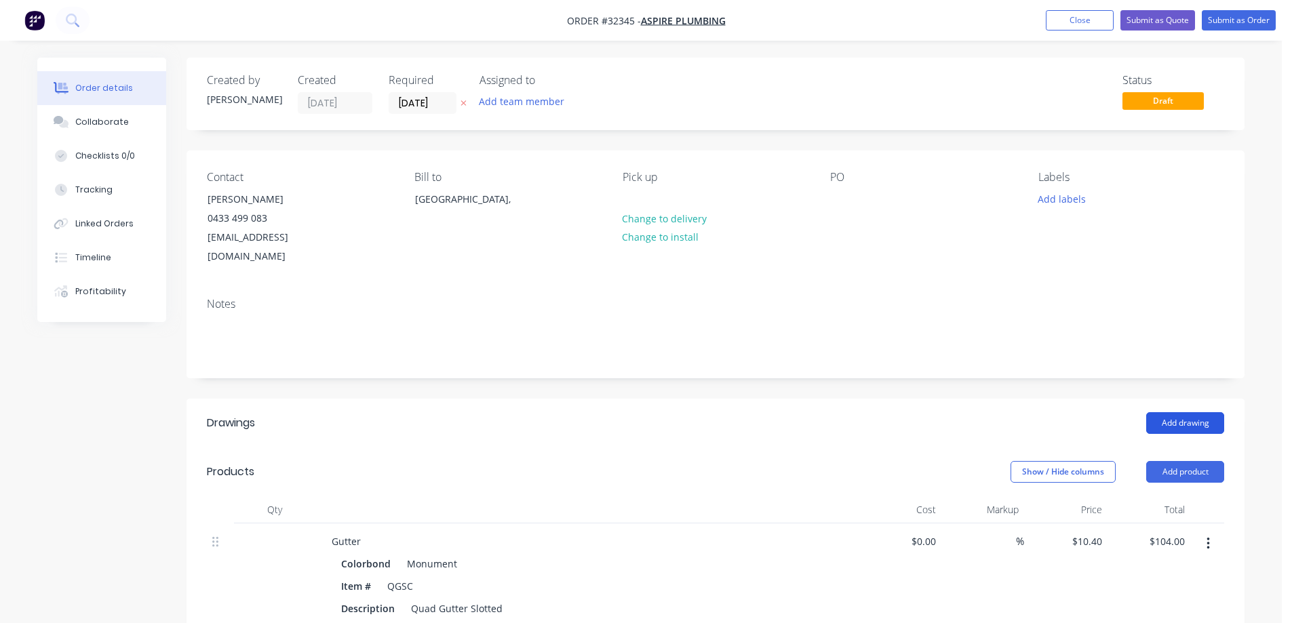
click at [1178, 412] on button "Add drawing" at bounding box center [1185, 423] width 78 height 22
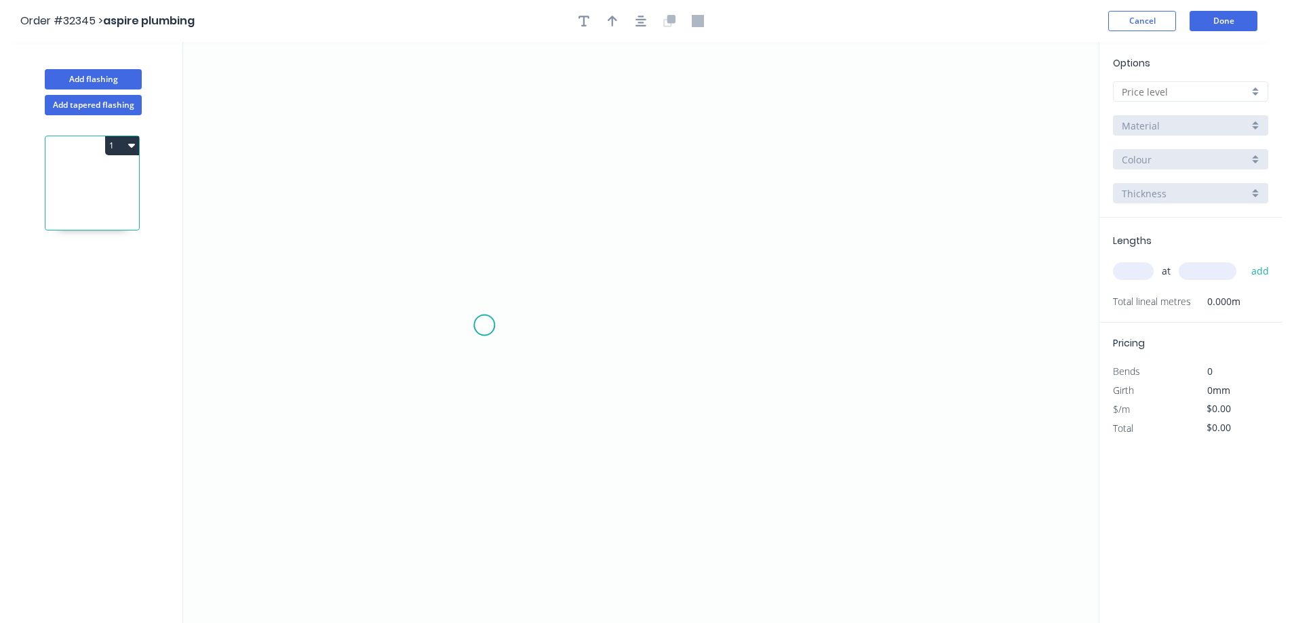
click at [486, 327] on icon "0" at bounding box center [641, 332] width 916 height 581
click at [522, 171] on icon "0" at bounding box center [641, 332] width 916 height 581
drag, startPoint x: 758, startPoint y: 164, endPoint x: 839, endPoint y: 143, distance: 83.4
click at [759, 164] on icon "0 ?" at bounding box center [641, 332] width 916 height 581
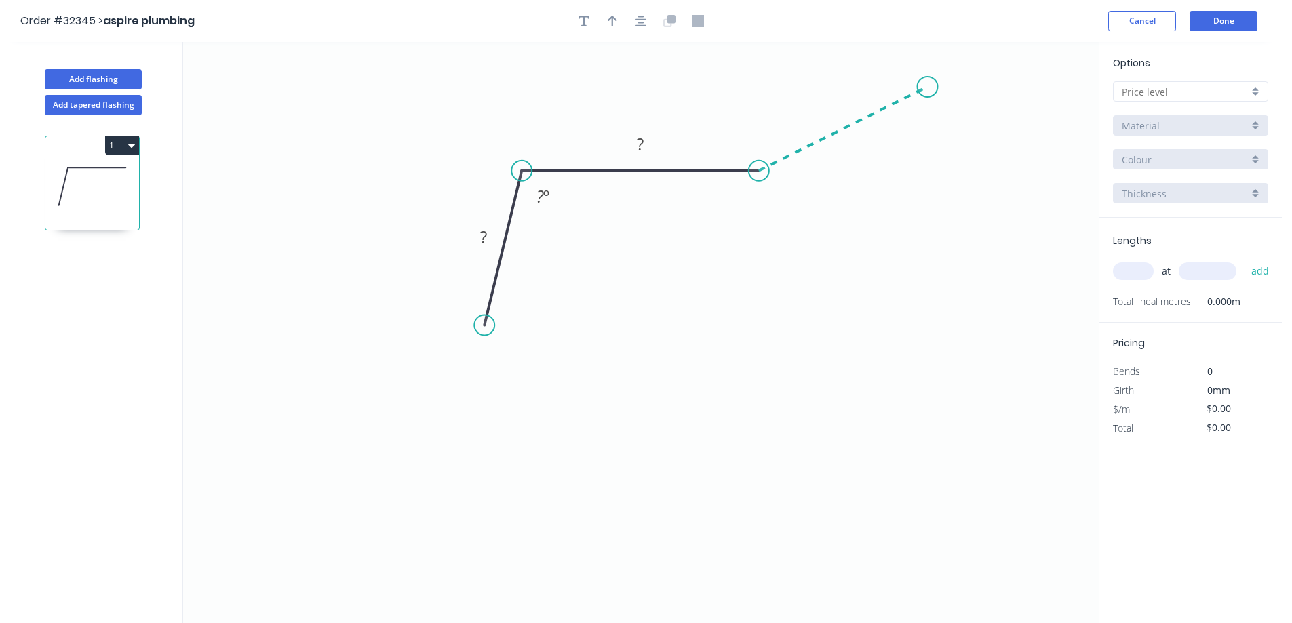
click at [928, 87] on icon "0 ? ? ? º" at bounding box center [641, 332] width 916 height 581
click at [635, 20] on button "button" at bounding box center [641, 21] width 20 height 20
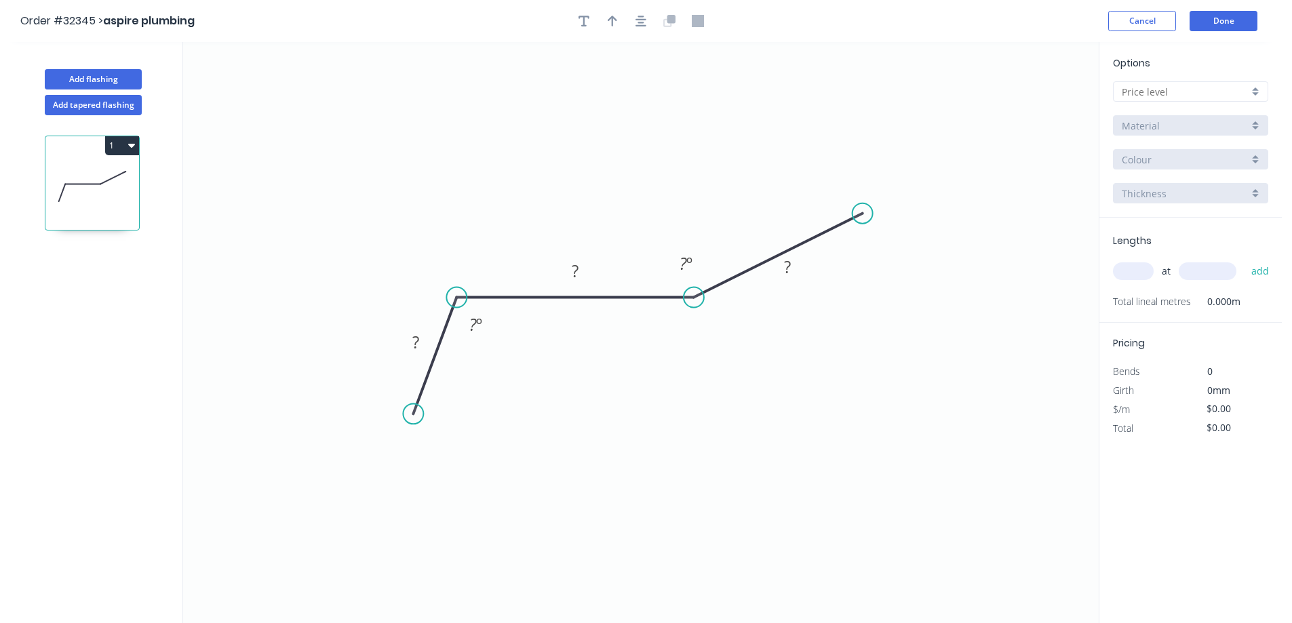
drag, startPoint x: 436, startPoint y: 431, endPoint x: 413, endPoint y: 414, distance: 28.2
click at [413, 414] on circle at bounding box center [413, 414] width 20 height 20
drag, startPoint x: 687, startPoint y: 296, endPoint x: 664, endPoint y: 300, distance: 23.4
click at [664, 300] on circle at bounding box center [664, 298] width 20 height 20
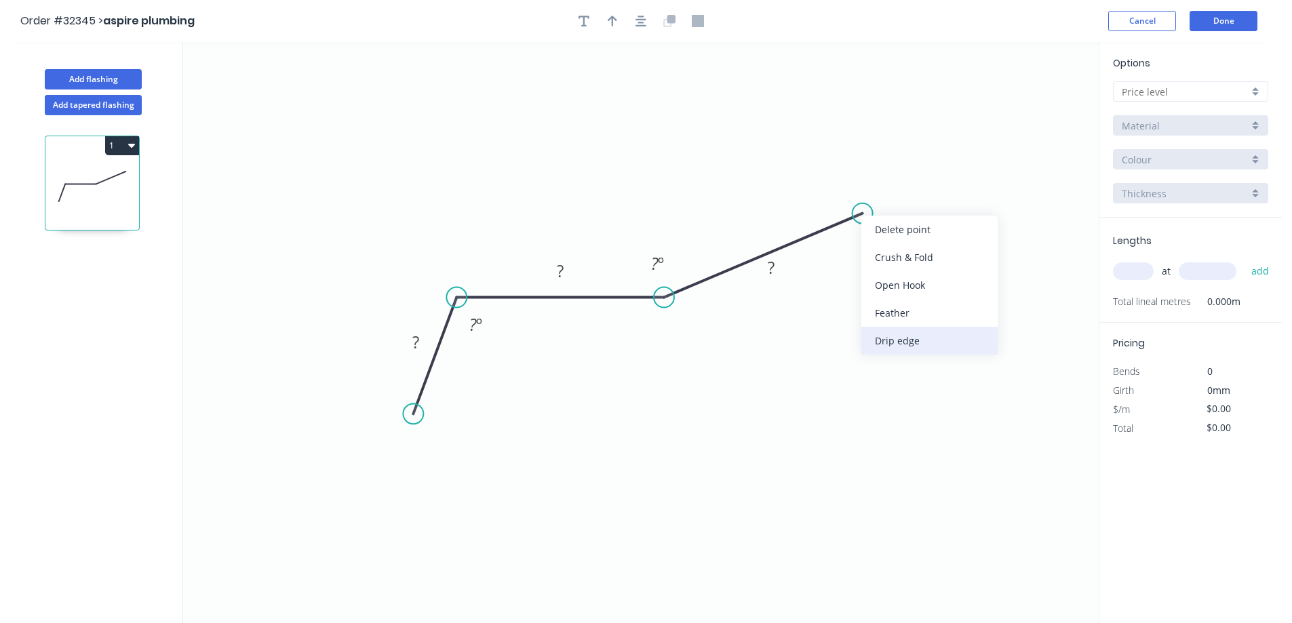
click at [911, 340] on div "Drip edge" at bounding box center [929, 341] width 136 height 28
click at [411, 342] on rect at bounding box center [415, 343] width 27 height 19
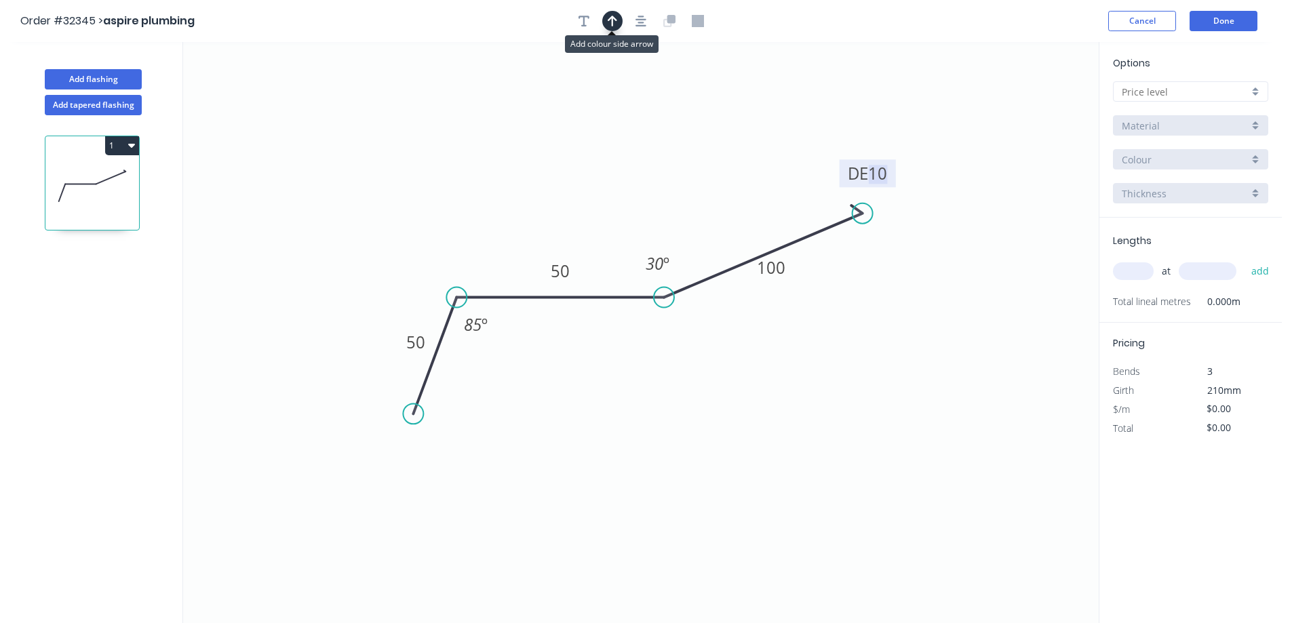
click at [618, 21] on button "button" at bounding box center [612, 21] width 20 height 20
drag, startPoint x: 1030, startPoint y: 104, endPoint x: 606, endPoint y: 210, distance: 436.2
click at [606, 210] on icon at bounding box center [606, 194] width 12 height 43
click at [1258, 91] on div at bounding box center [1190, 91] width 155 height 20
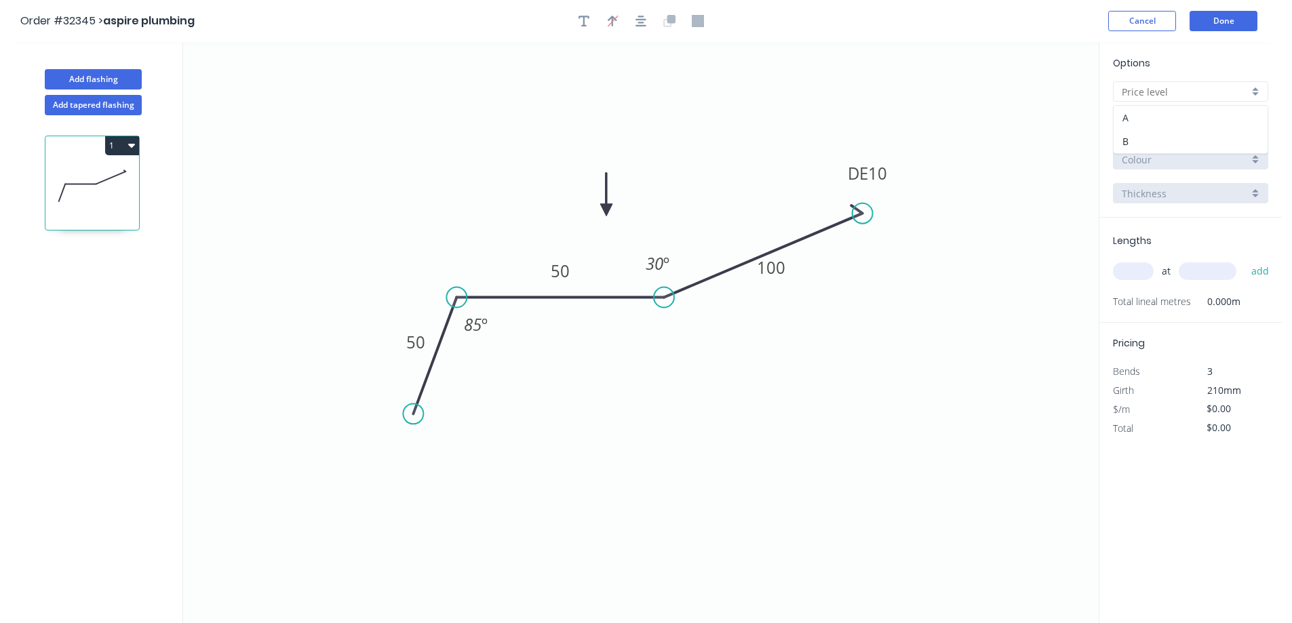
click at [1199, 119] on div "A" at bounding box center [1191, 118] width 154 height 24
type input "A"
type input "$14.92"
click at [1252, 163] on div "Basalt" at bounding box center [1190, 159] width 155 height 20
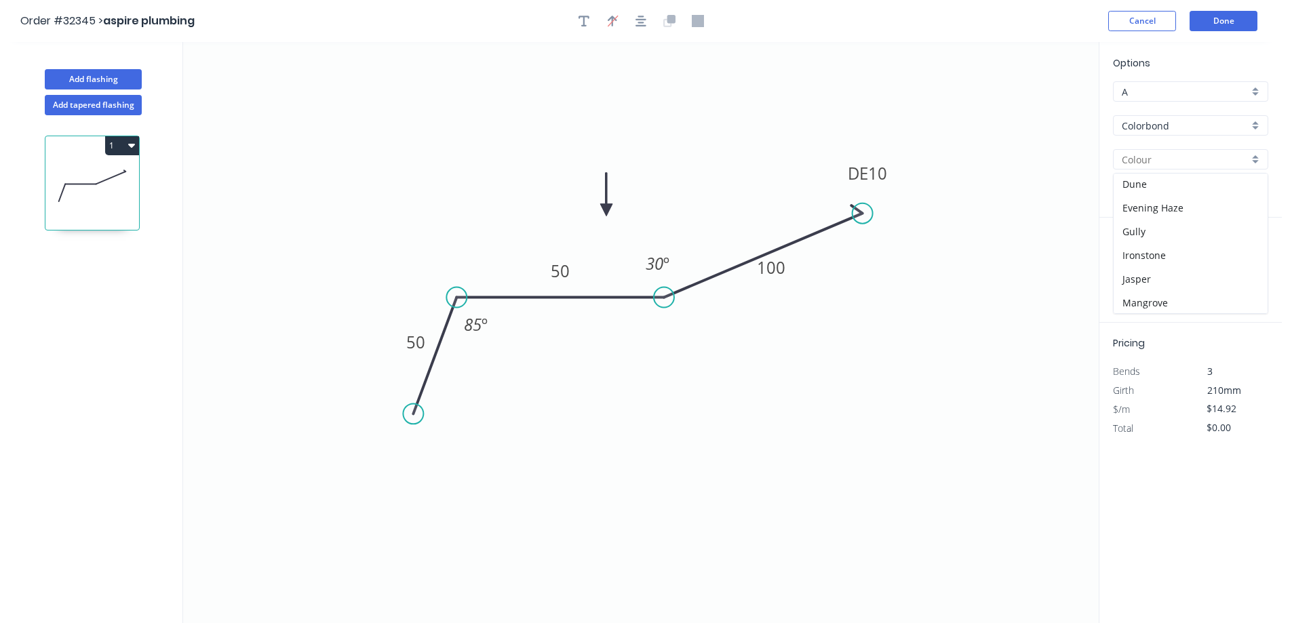
scroll to position [339, 0]
click at [1194, 185] on div "Monument" at bounding box center [1191, 179] width 154 height 24
type input "Monument"
click at [1135, 273] on input "text" at bounding box center [1133, 271] width 41 height 18
type input "1"
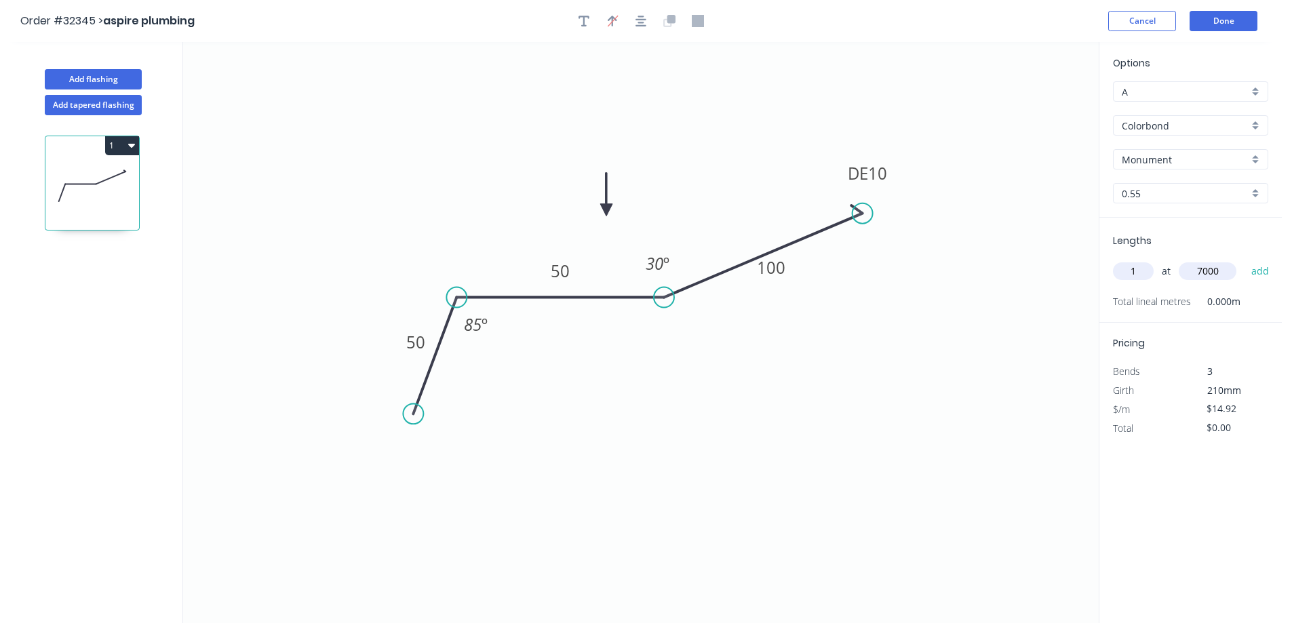
type input "7000"
click at [1244, 260] on button "add" at bounding box center [1260, 271] width 32 height 23
type input "$104.44"
type input "1"
type input "3000."
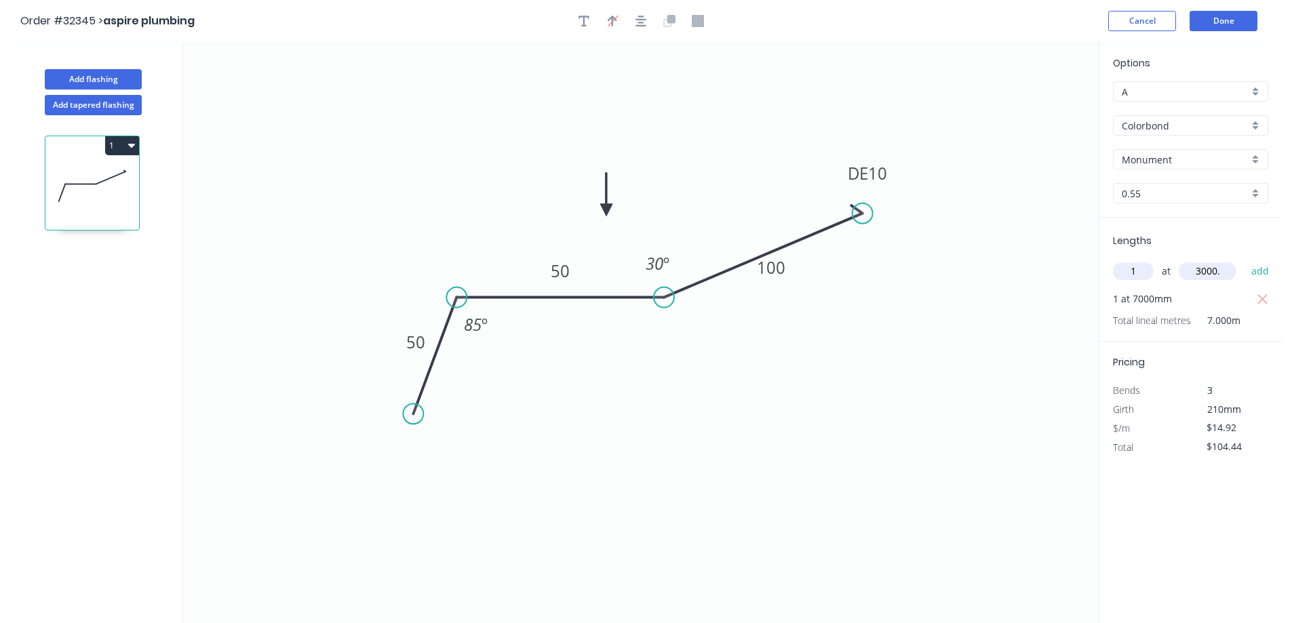
click at [1244, 260] on button "add" at bounding box center [1260, 271] width 32 height 23
type input "$149.20"
click at [1236, 24] on button "Done" at bounding box center [1224, 21] width 68 height 20
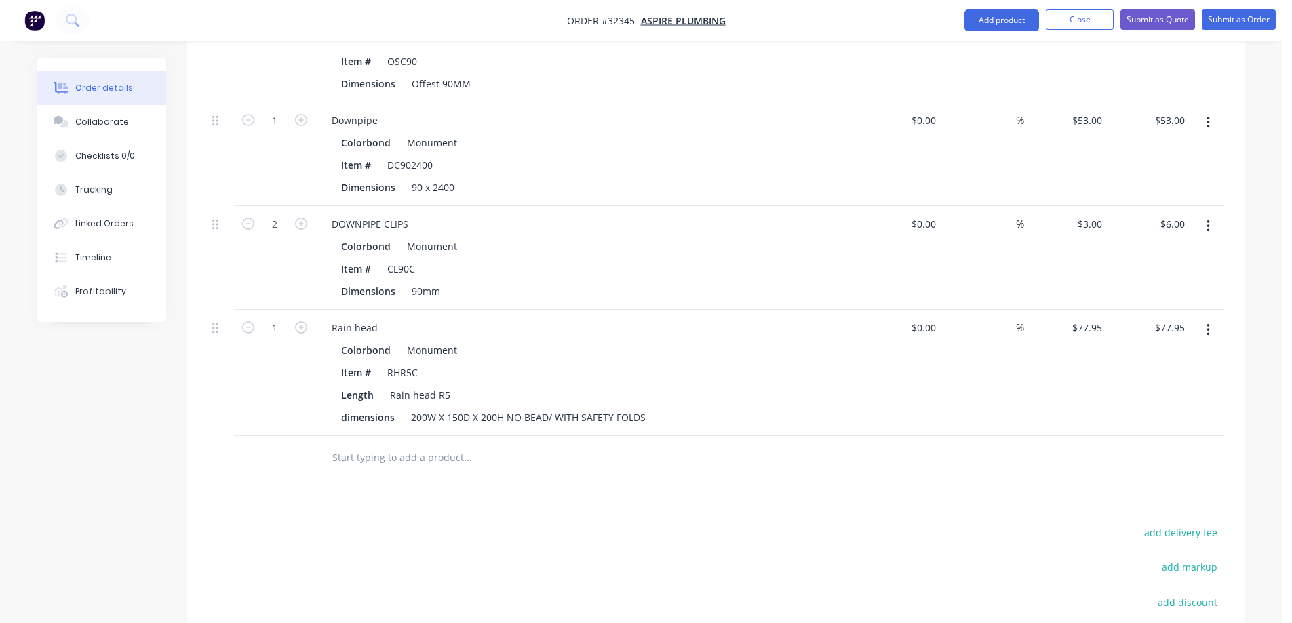
scroll to position [1455, 0]
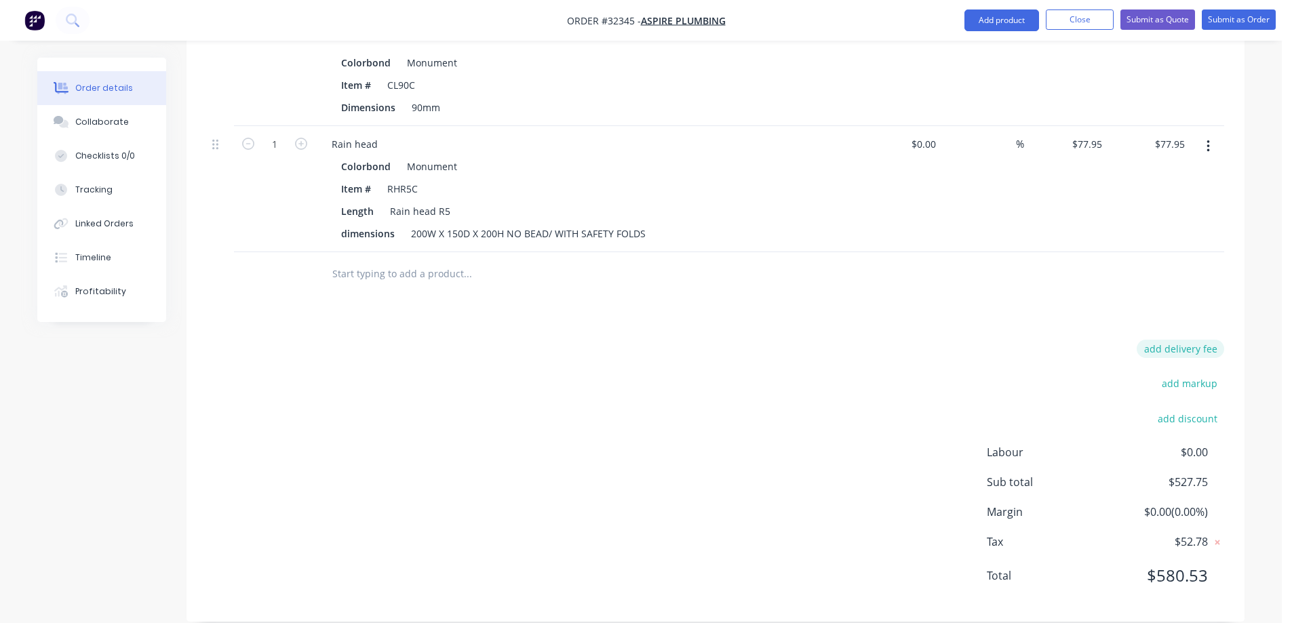
click at [1204, 340] on button "add delivery fee" at bounding box center [1180, 349] width 87 height 18
type input "80"
click input "submit" at bounding box center [0, 0] width 0 height 0
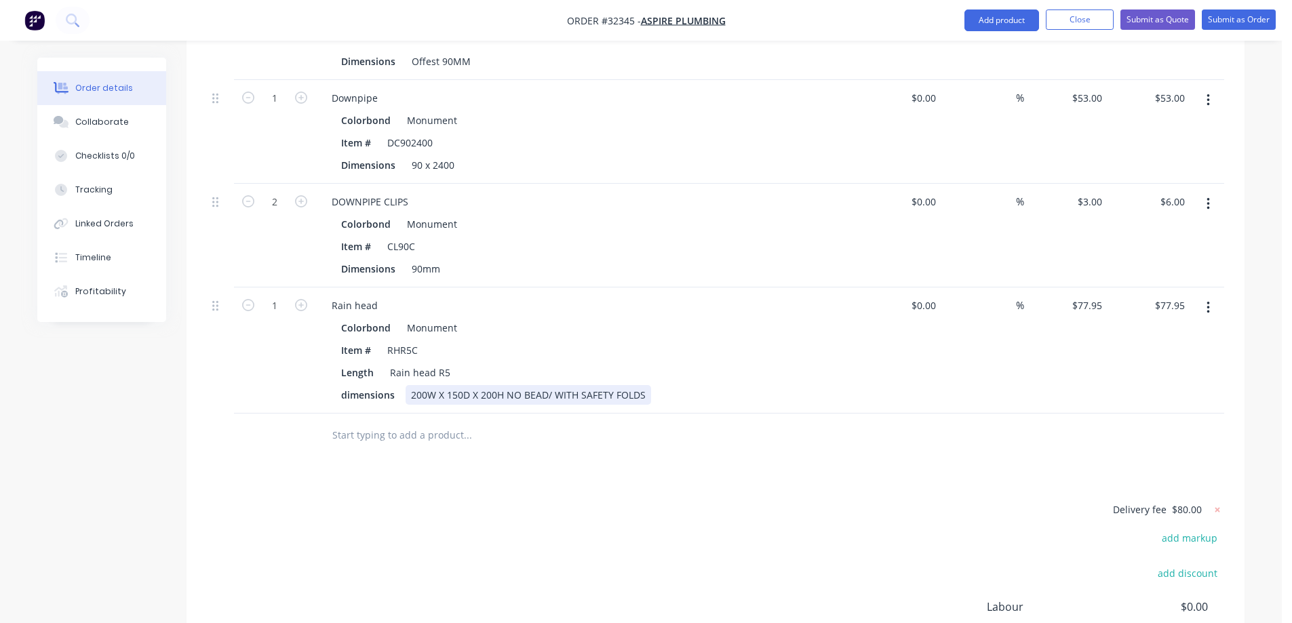
scroll to position [1448, 0]
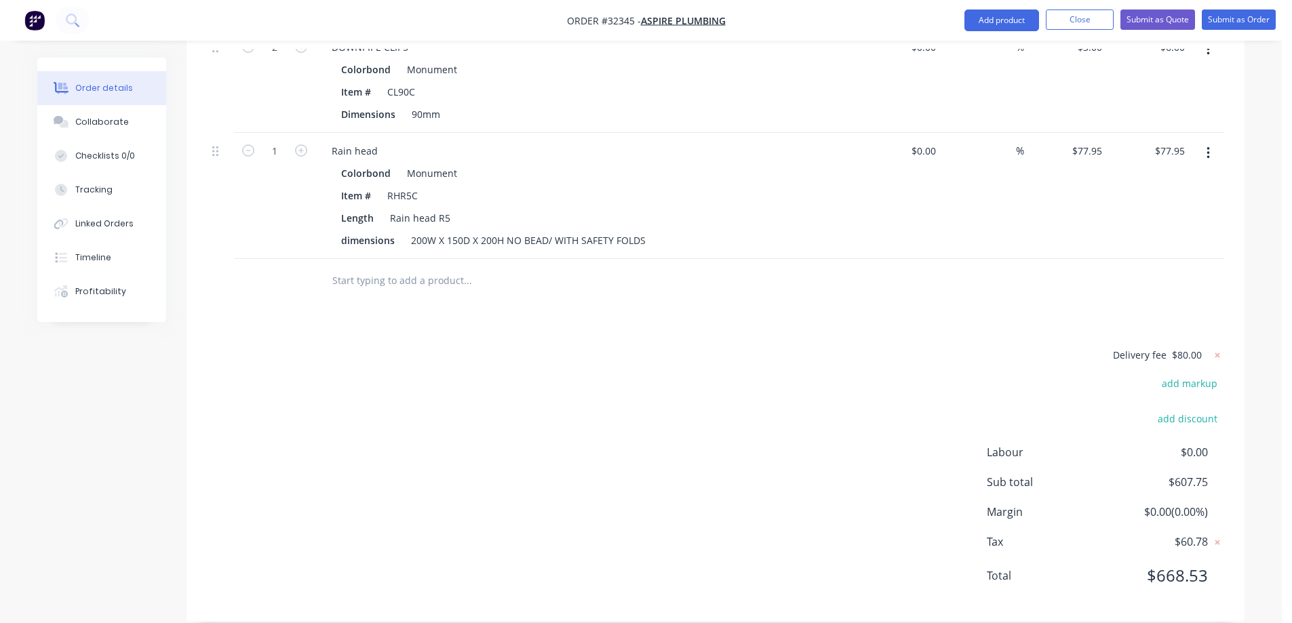
click at [397, 267] on input "text" at bounding box center [467, 280] width 271 height 27
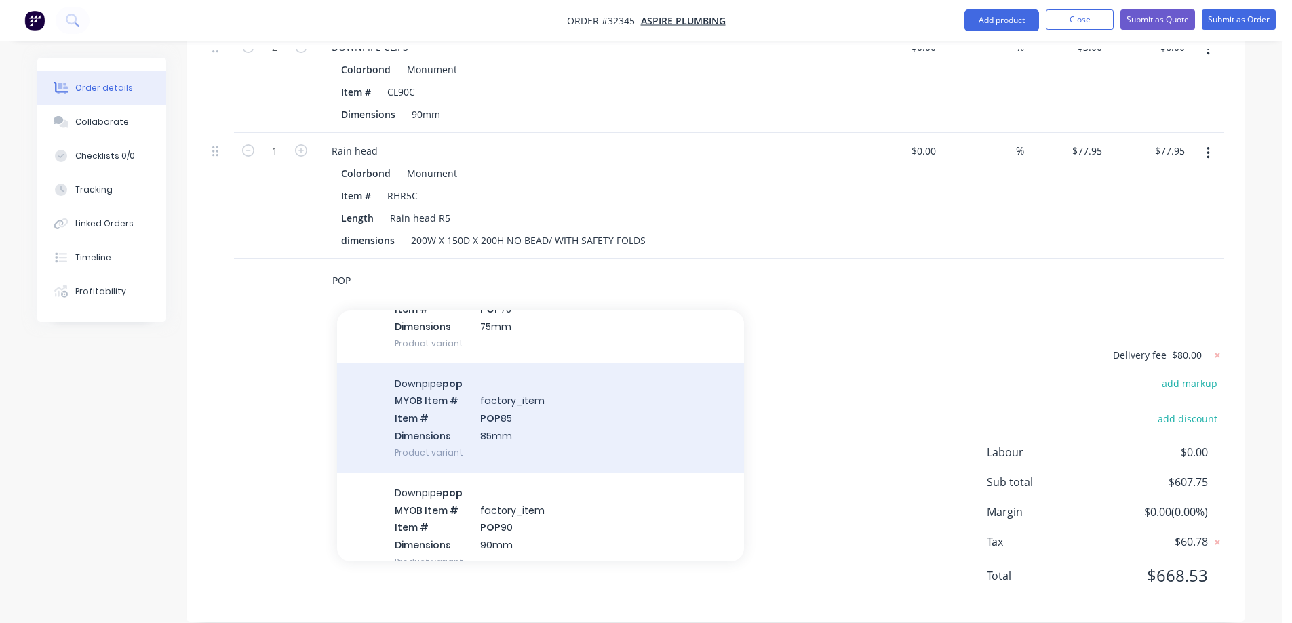
scroll to position [678, 0]
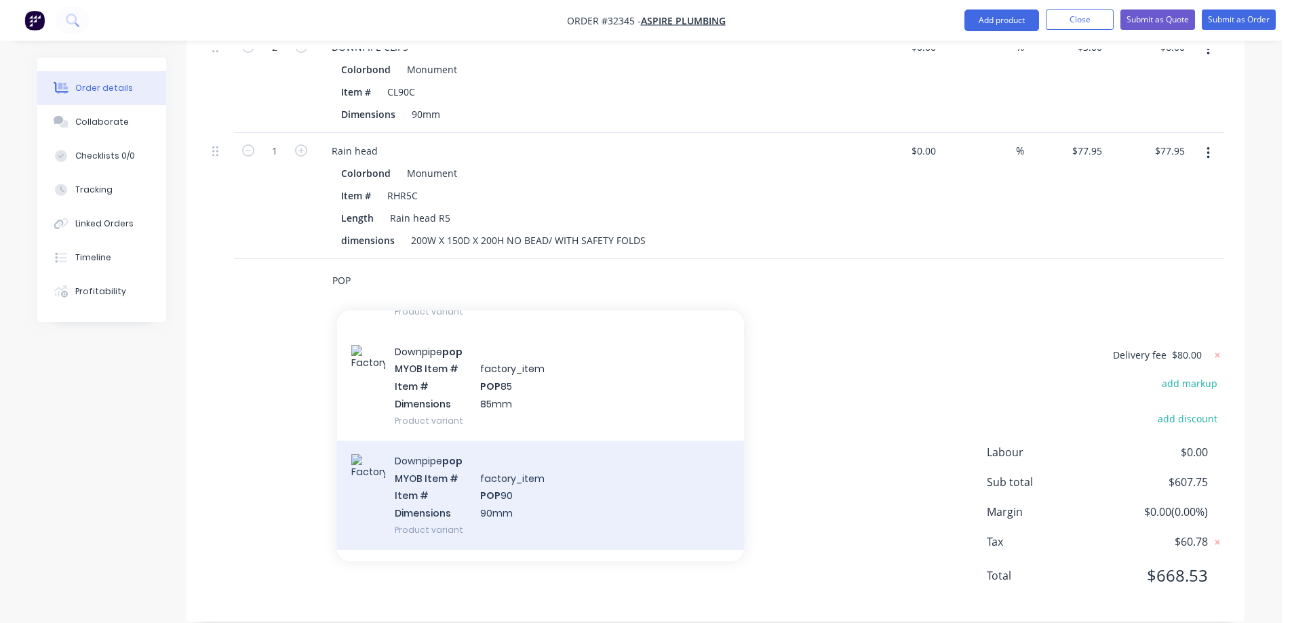
type input "POP"
click at [552, 498] on div "Downpipe pop MYOB Item # factory_item Item # POP 90 Dimensions 90mm Product var…" at bounding box center [540, 495] width 407 height 109
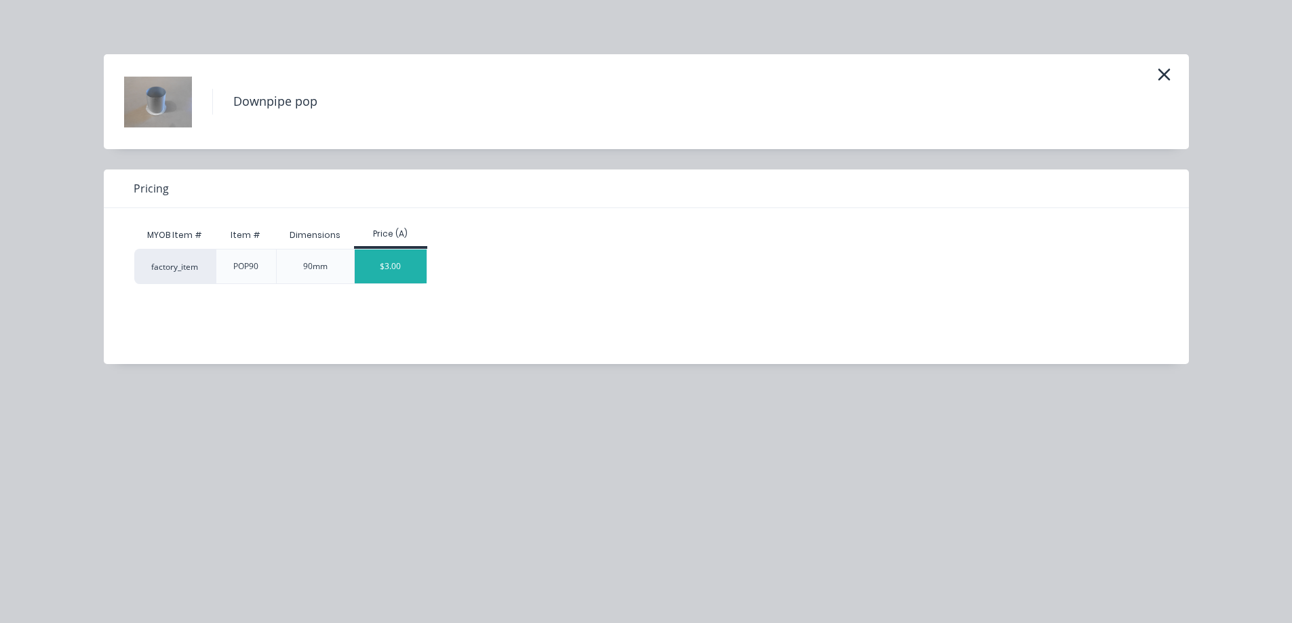
click at [376, 267] on div "$3.00" at bounding box center [391, 267] width 73 height 34
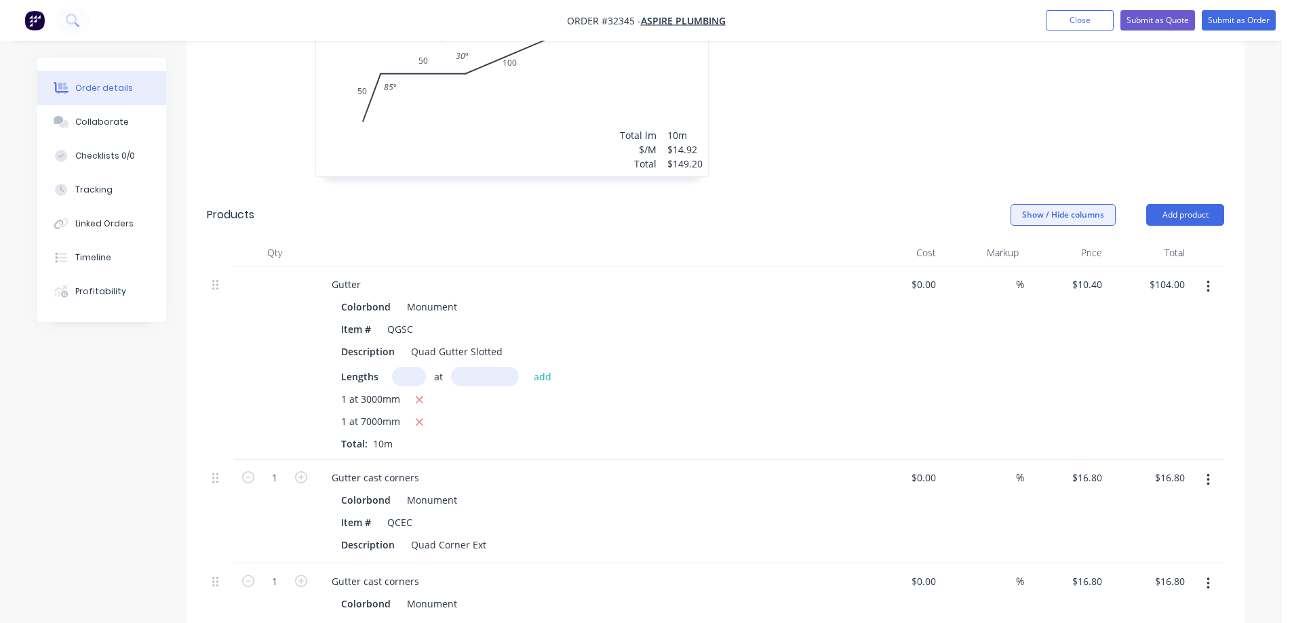
scroll to position [24, 0]
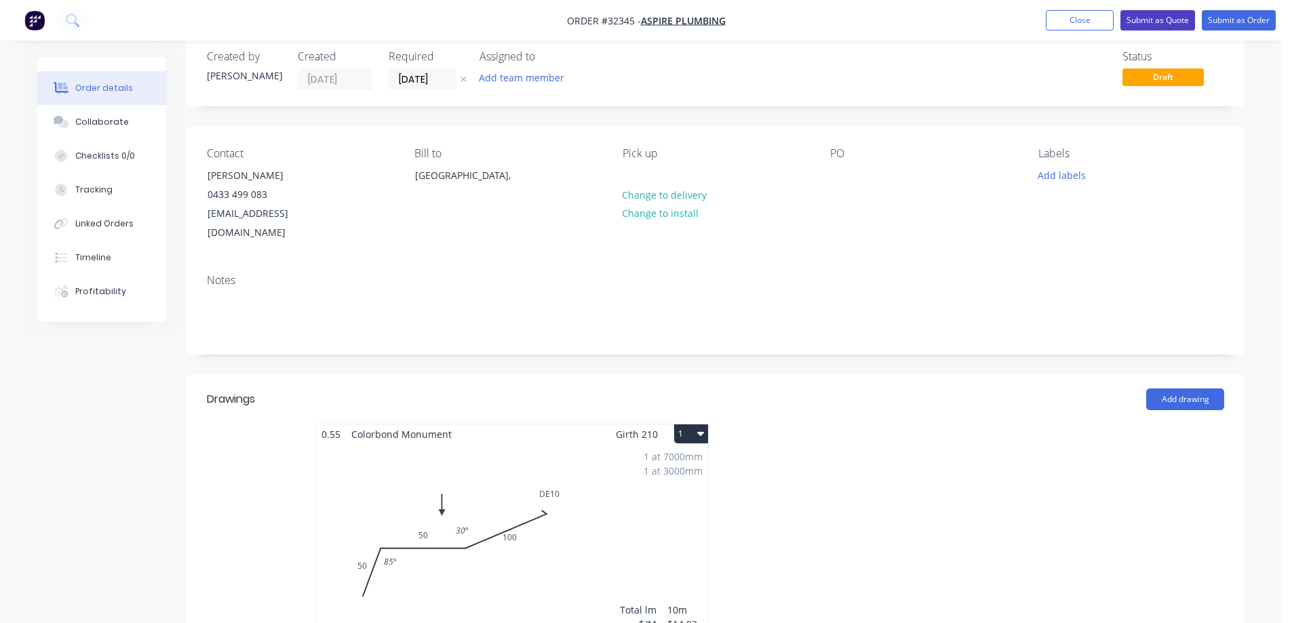
click at [1154, 23] on button "Submit as Quote" at bounding box center [1157, 20] width 75 height 20
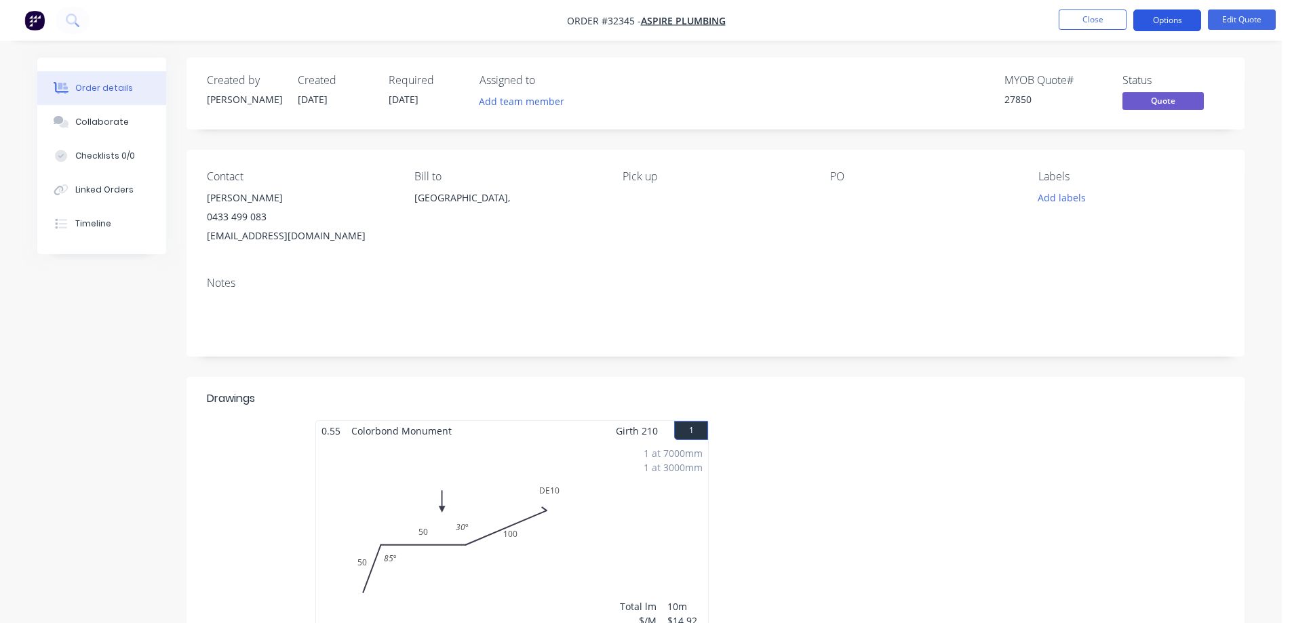
click at [1171, 19] on button "Options" at bounding box center [1167, 20] width 68 height 22
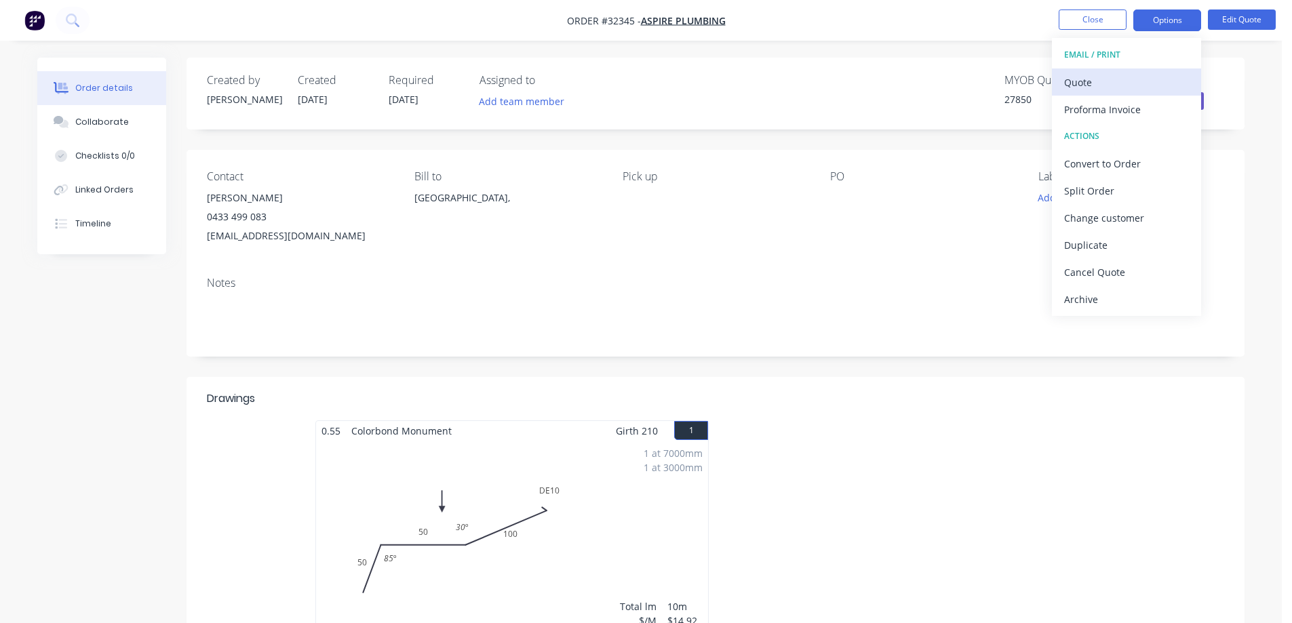
click at [1097, 85] on div "Quote" at bounding box center [1126, 83] width 125 height 20
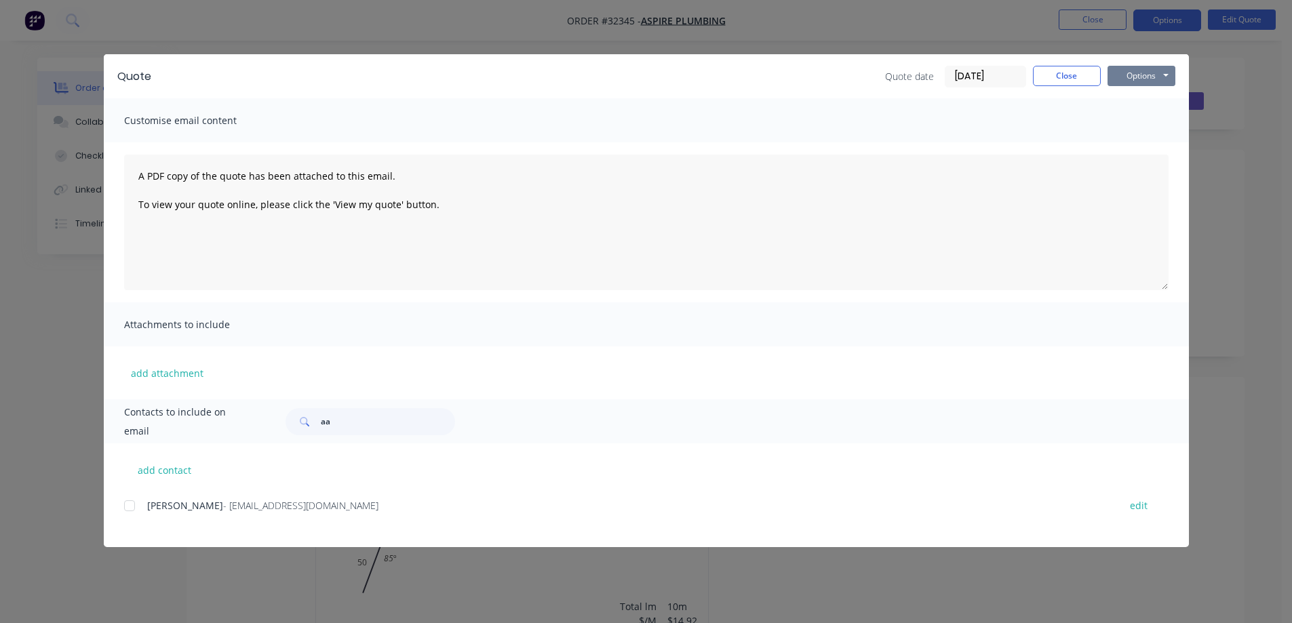
click at [1154, 75] on button "Options" at bounding box center [1141, 76] width 68 height 20
click at [1154, 123] on button "Print" at bounding box center [1150, 122] width 87 height 22
drag, startPoint x: 131, startPoint y: 506, endPoint x: 232, endPoint y: 462, distance: 110.2
click at [131, 505] on div at bounding box center [129, 505] width 27 height 27
click at [1164, 77] on button "Options" at bounding box center [1141, 76] width 68 height 20
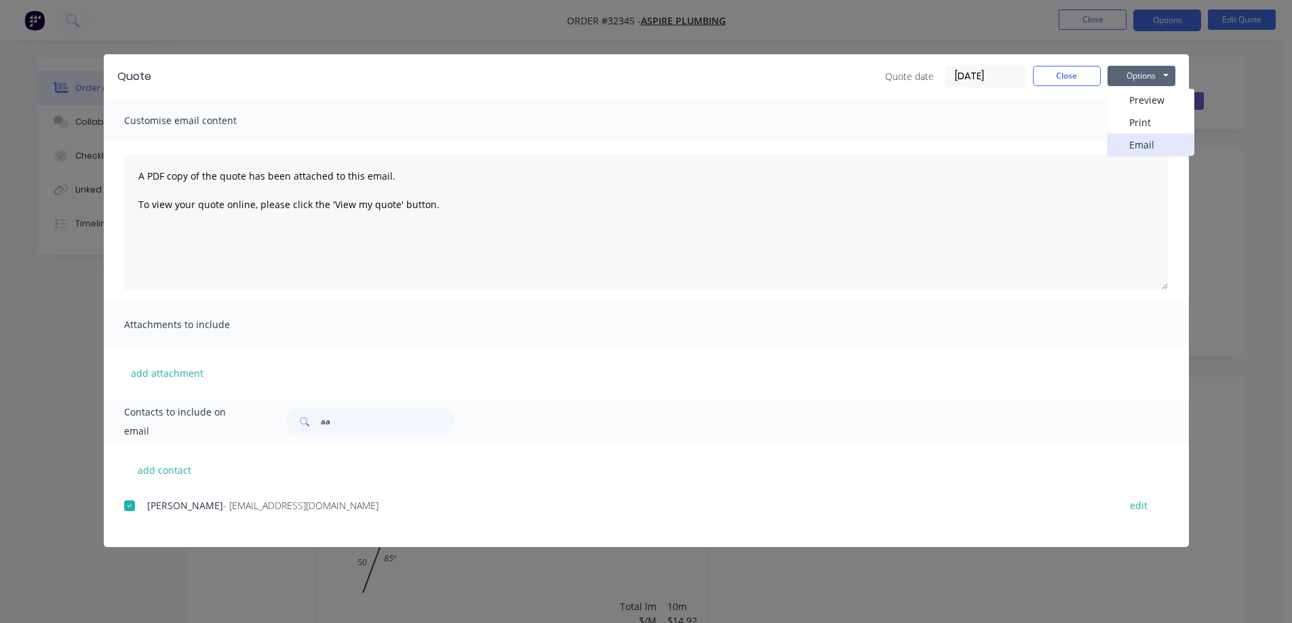
click at [1164, 142] on button "Email" at bounding box center [1150, 145] width 87 height 22
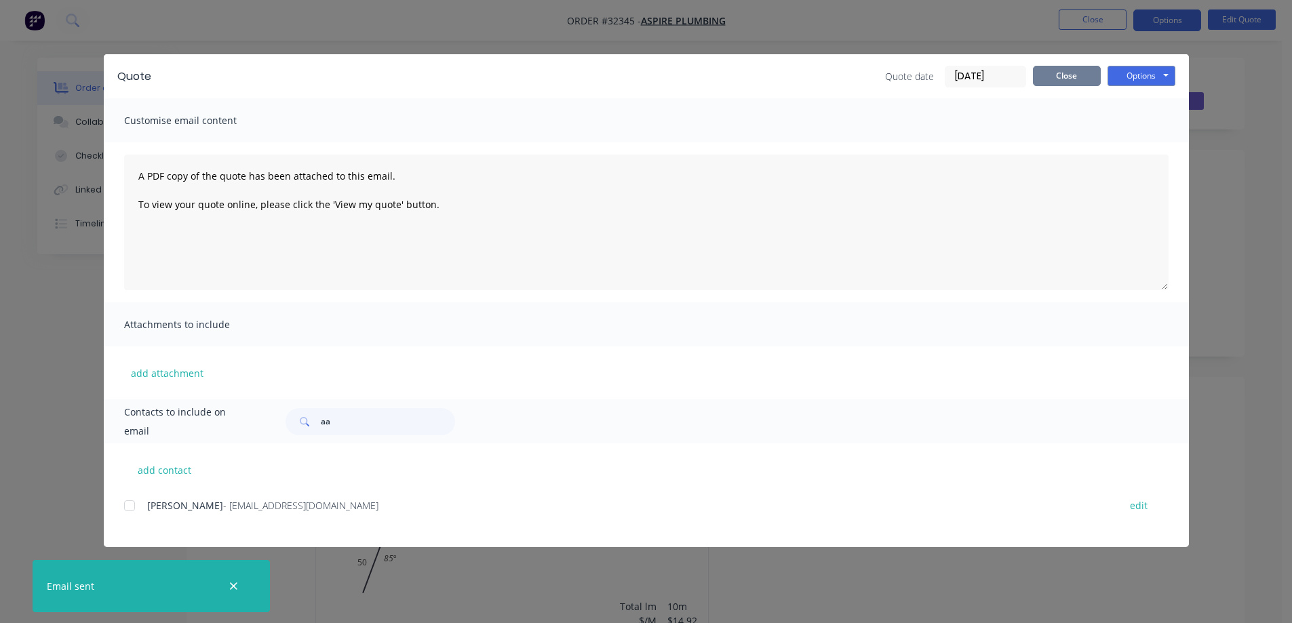
click at [1072, 80] on button "Close" at bounding box center [1067, 76] width 68 height 20
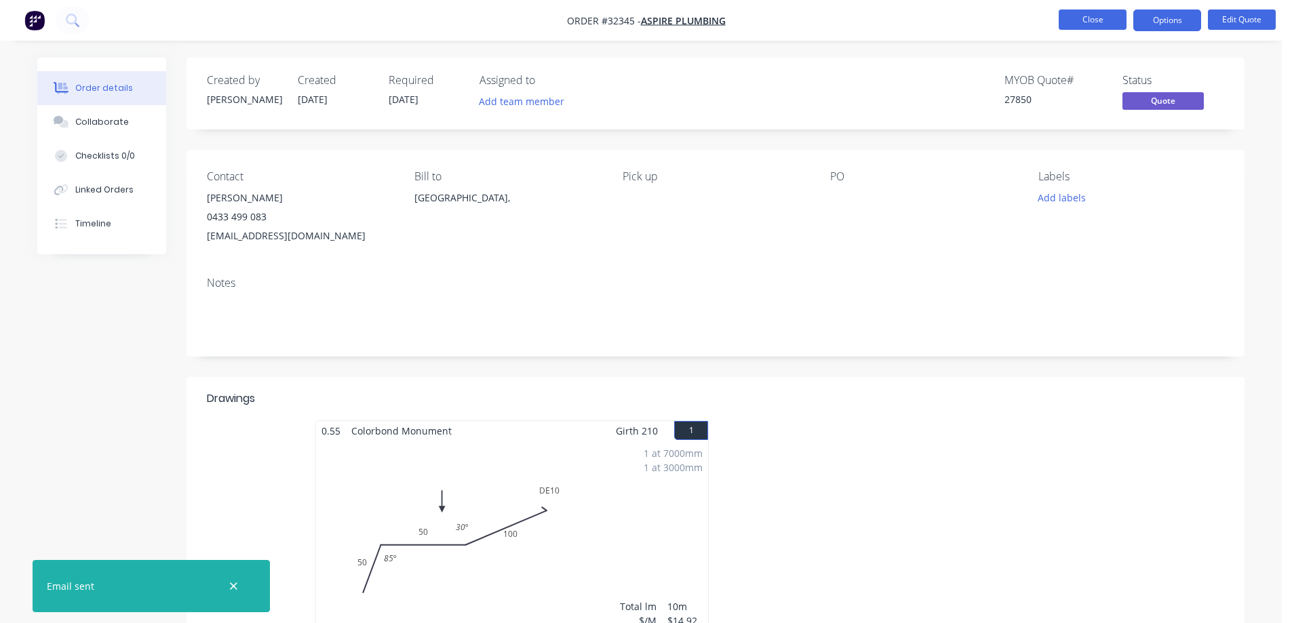
click at [1092, 20] on button "Close" at bounding box center [1093, 19] width 68 height 20
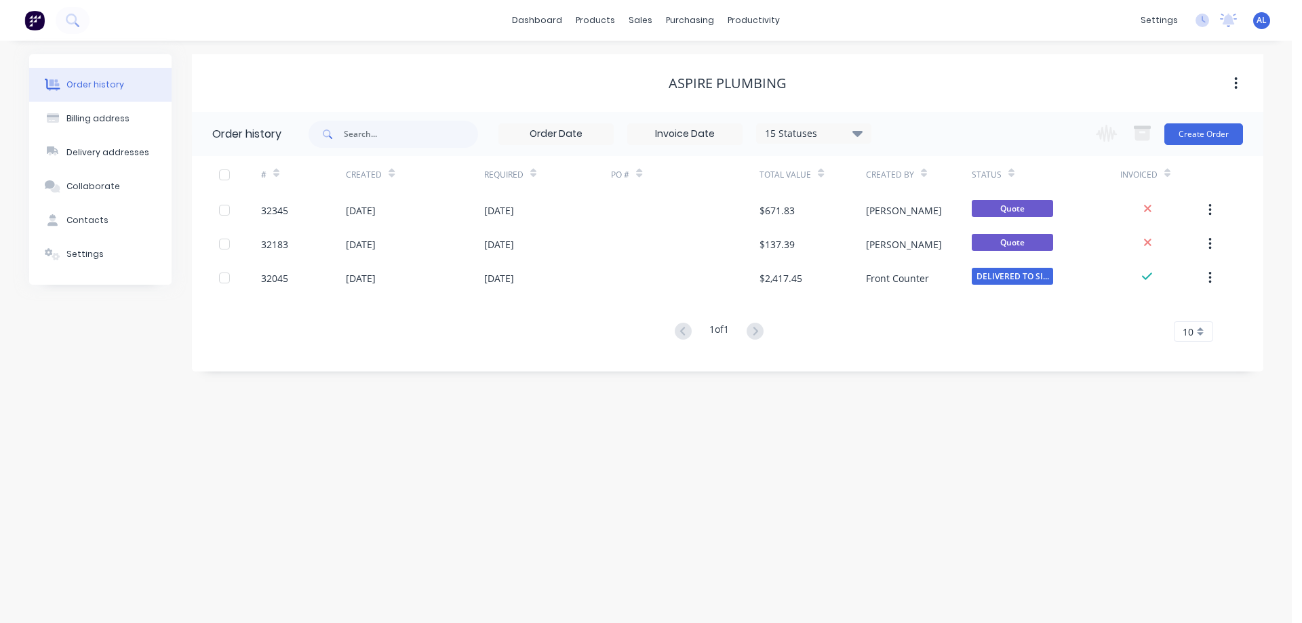
click at [29, 16] on img at bounding box center [34, 20] width 20 height 20
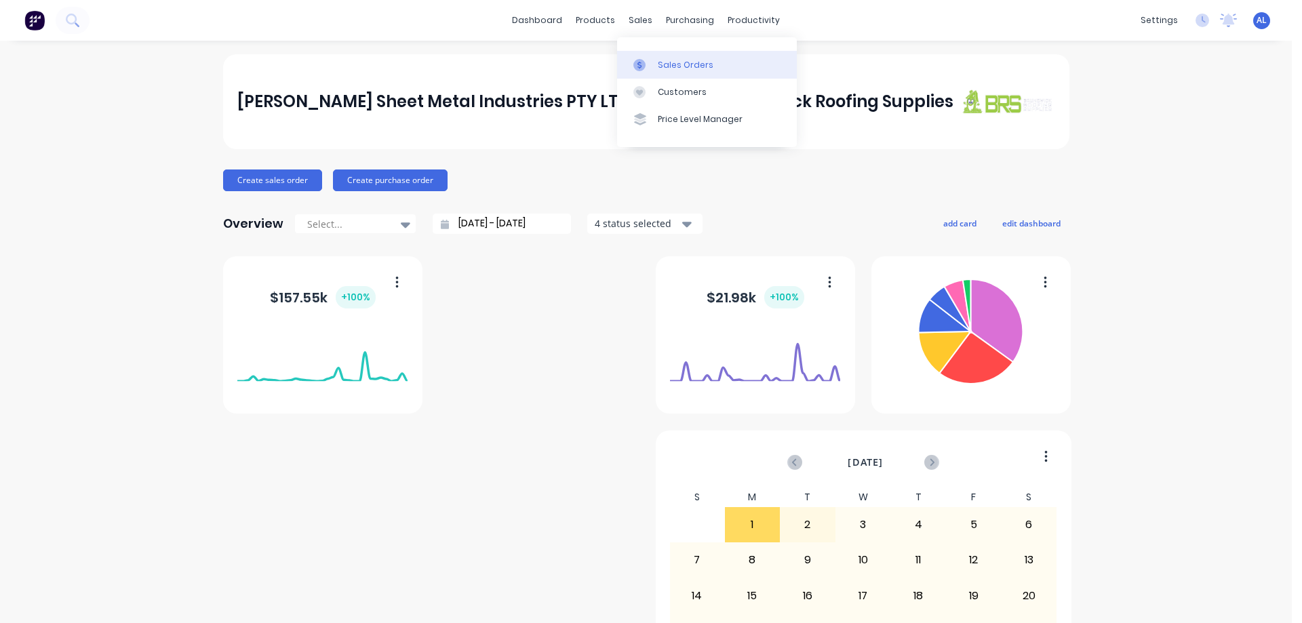
click at [684, 59] on div "Sales Orders" at bounding box center [686, 65] width 56 height 12
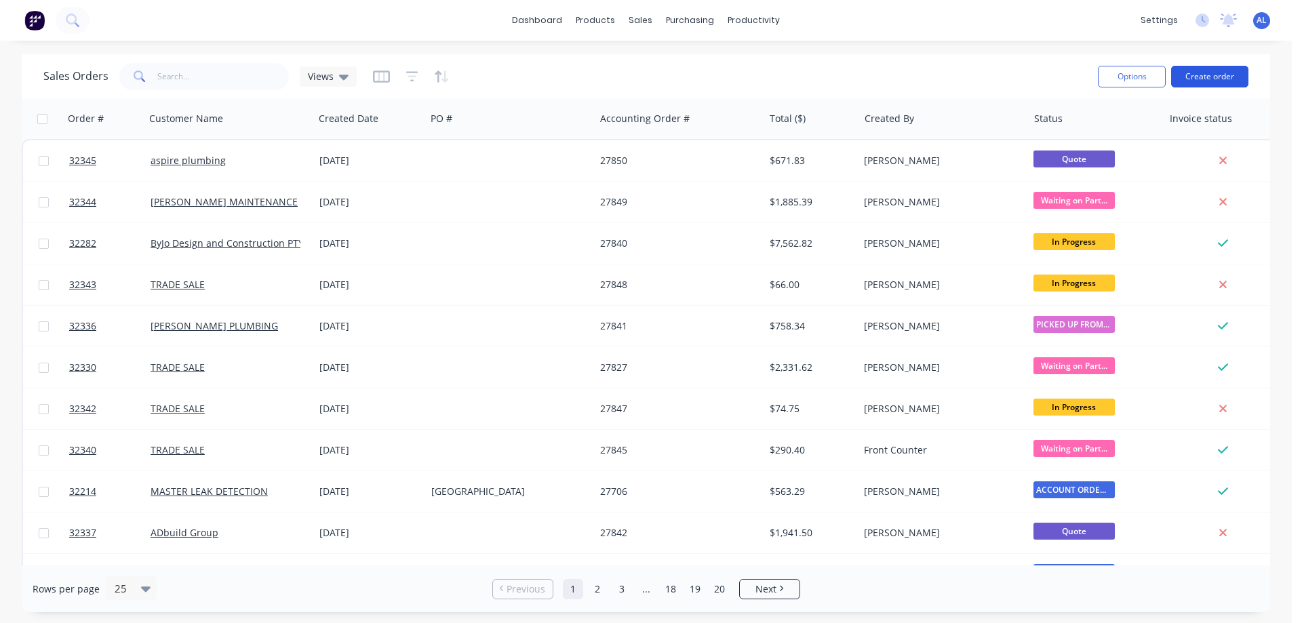
click at [1232, 79] on button "Create order" at bounding box center [1209, 77] width 77 height 22
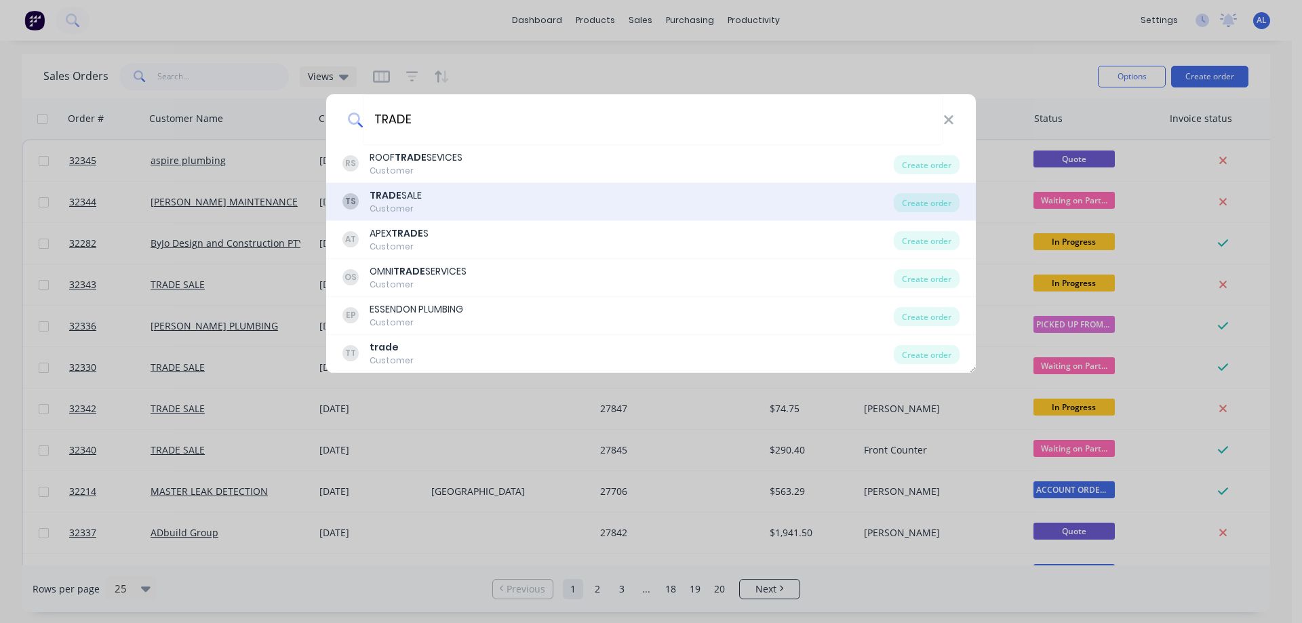
type input "TRADE"
click at [433, 201] on div "TS TRADE SALE Customer" at bounding box center [617, 202] width 551 height 26
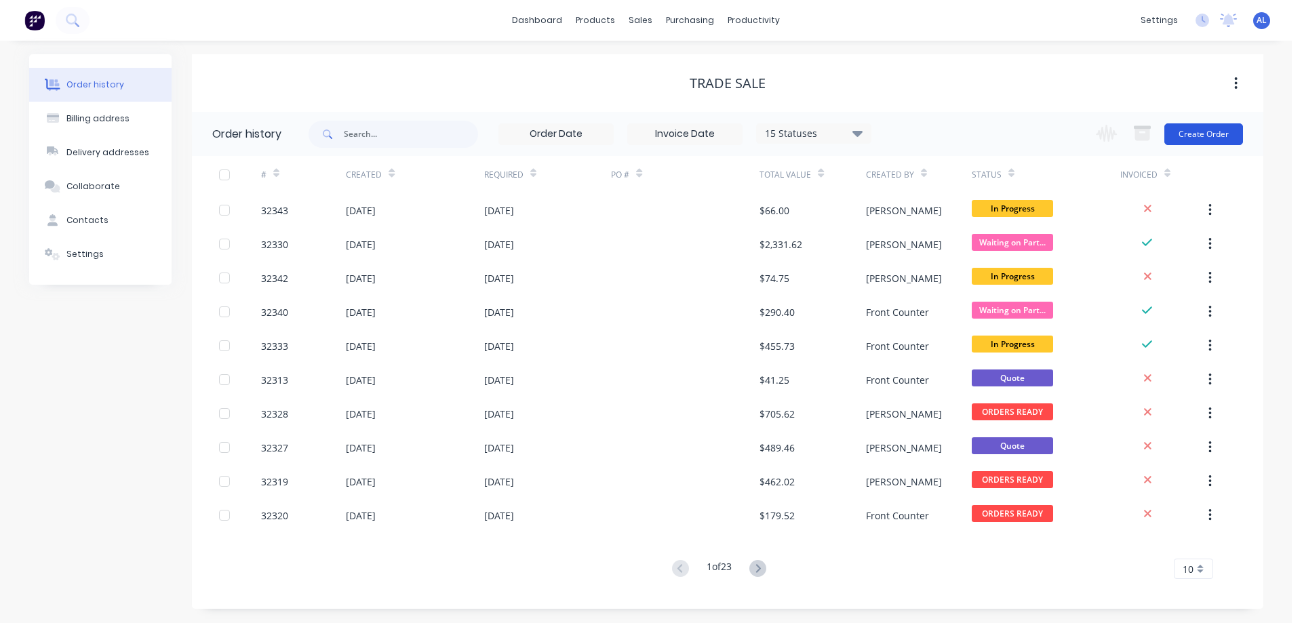
click at [1209, 140] on button "Create Order" at bounding box center [1203, 134] width 79 height 22
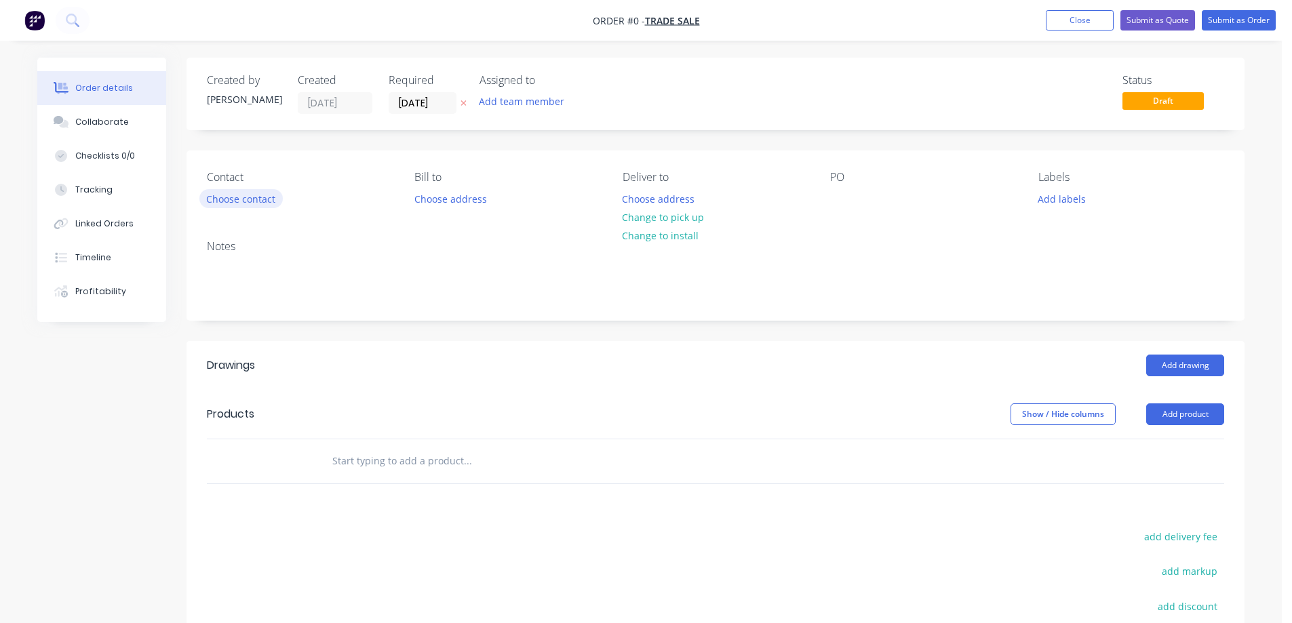
click at [269, 205] on button "Choose contact" at bounding box center [240, 198] width 83 height 18
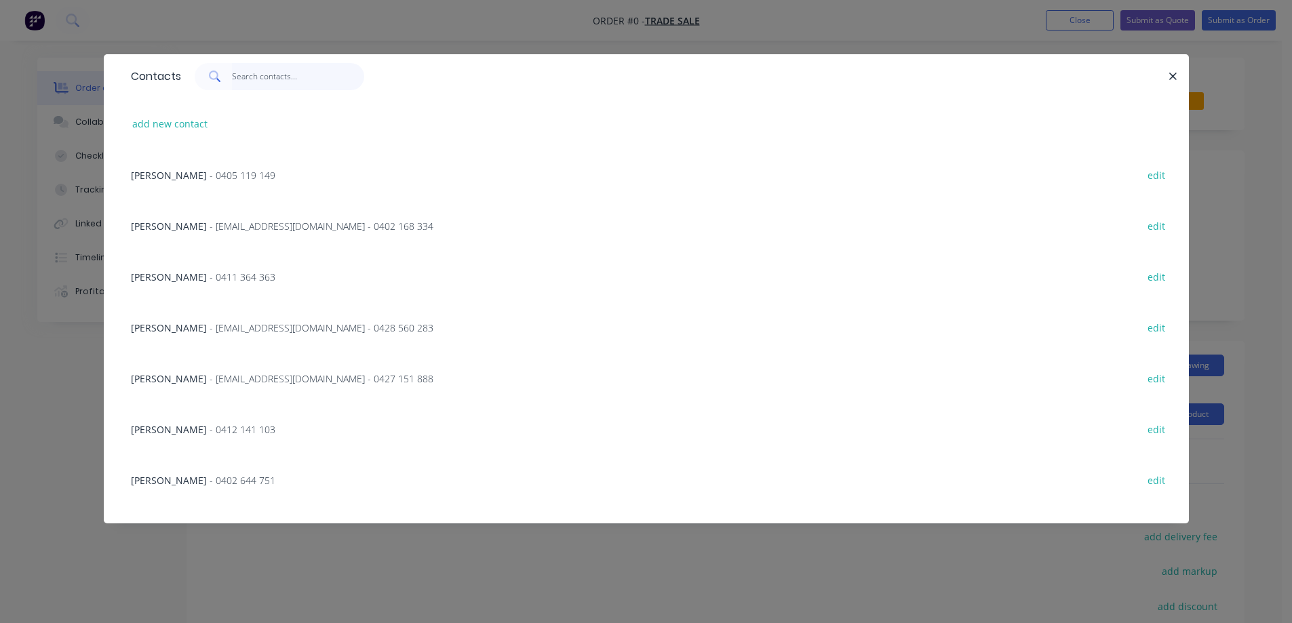
click at [272, 76] on input "text" at bounding box center [298, 76] width 132 height 27
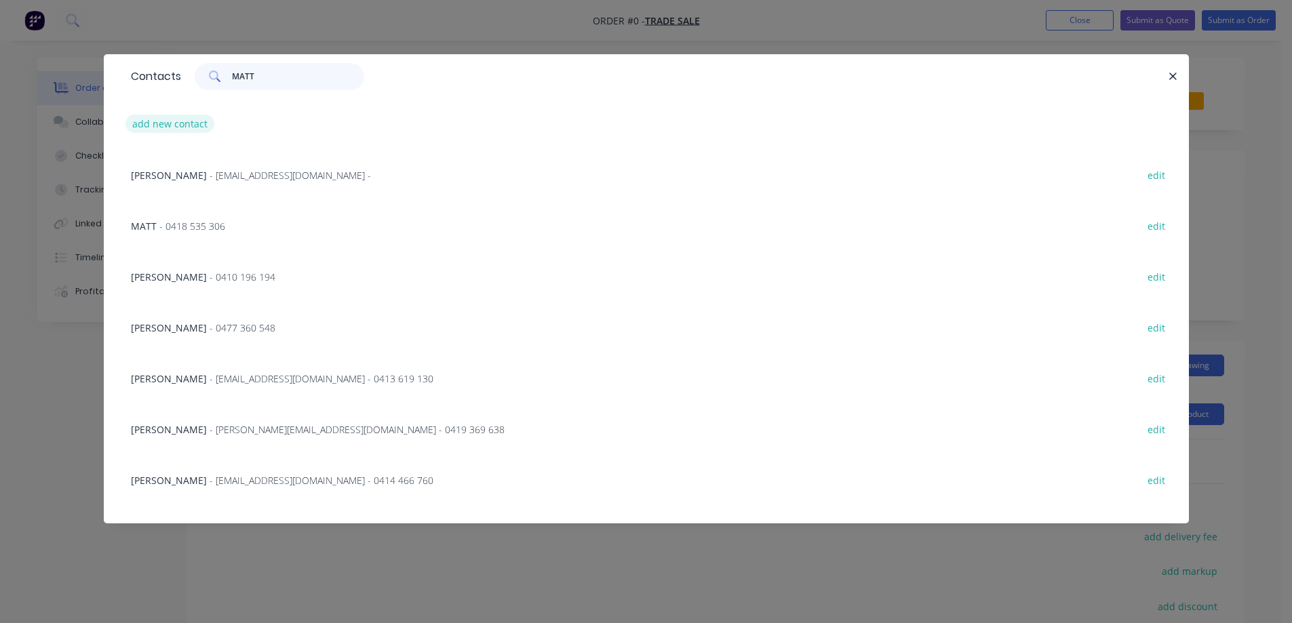
type input "MATT"
click at [182, 120] on button "add new contact" at bounding box center [170, 124] width 90 height 18
select select "AU"
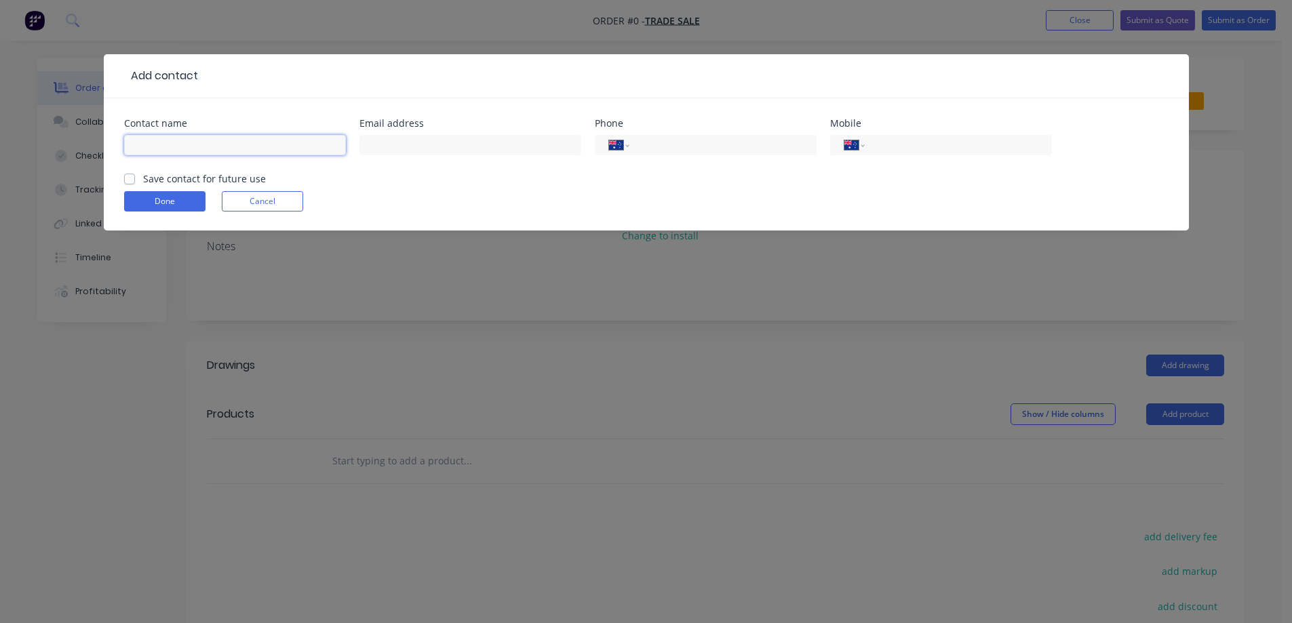
click at [177, 147] on input "text" at bounding box center [235, 145] width 222 height 20
type input "MATT"
type input "0422 074 834"
click at [143, 180] on label "Save contact for future use" at bounding box center [204, 179] width 123 height 14
click at [126, 180] on input "Save contact for future use" at bounding box center [129, 178] width 11 height 13
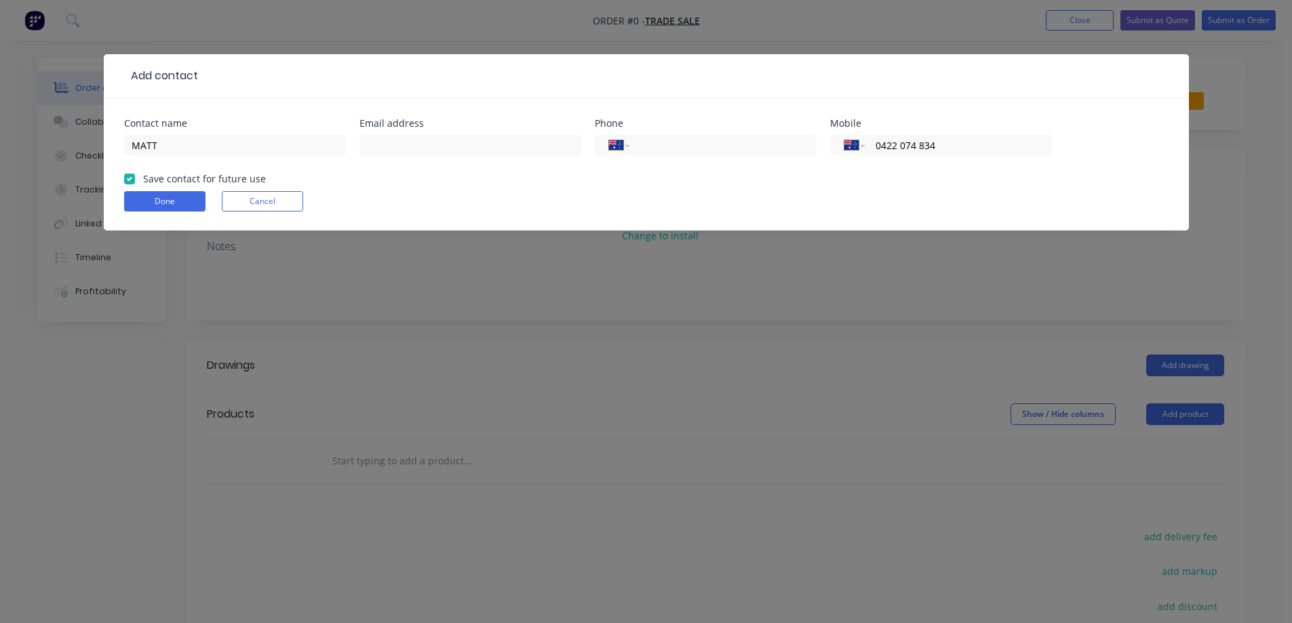
checkbox input "true"
click at [161, 196] on button "Done" at bounding box center [164, 201] width 81 height 20
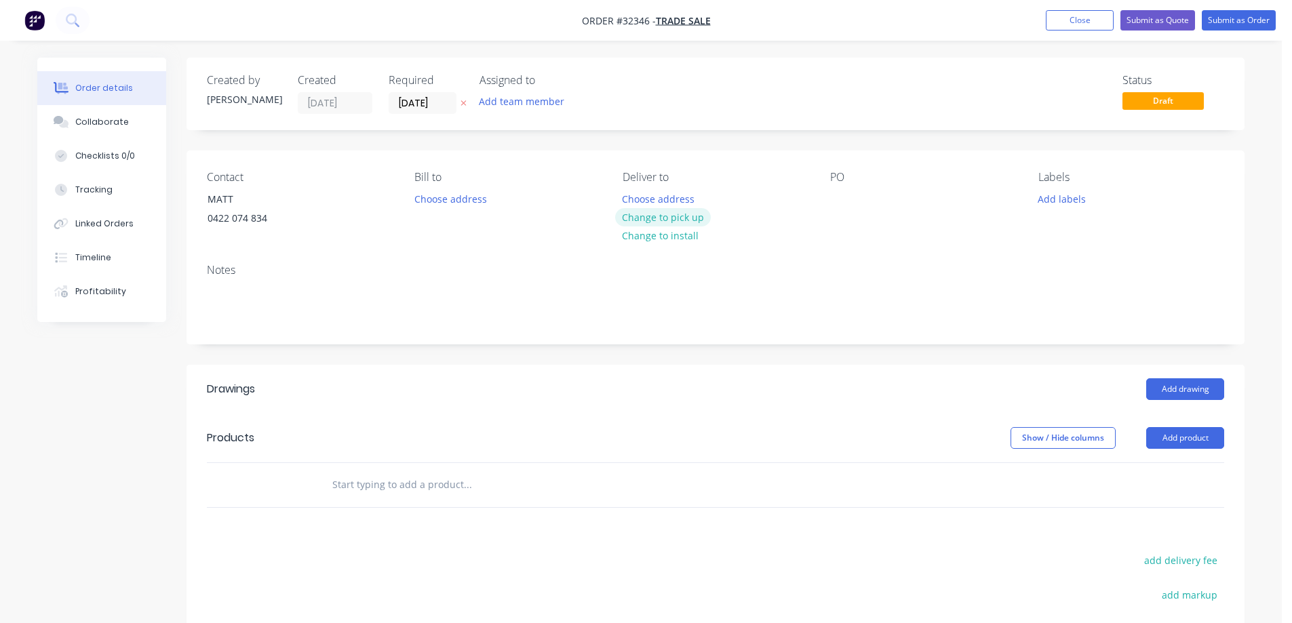
click at [660, 216] on button "Change to pick up" at bounding box center [663, 217] width 96 height 18
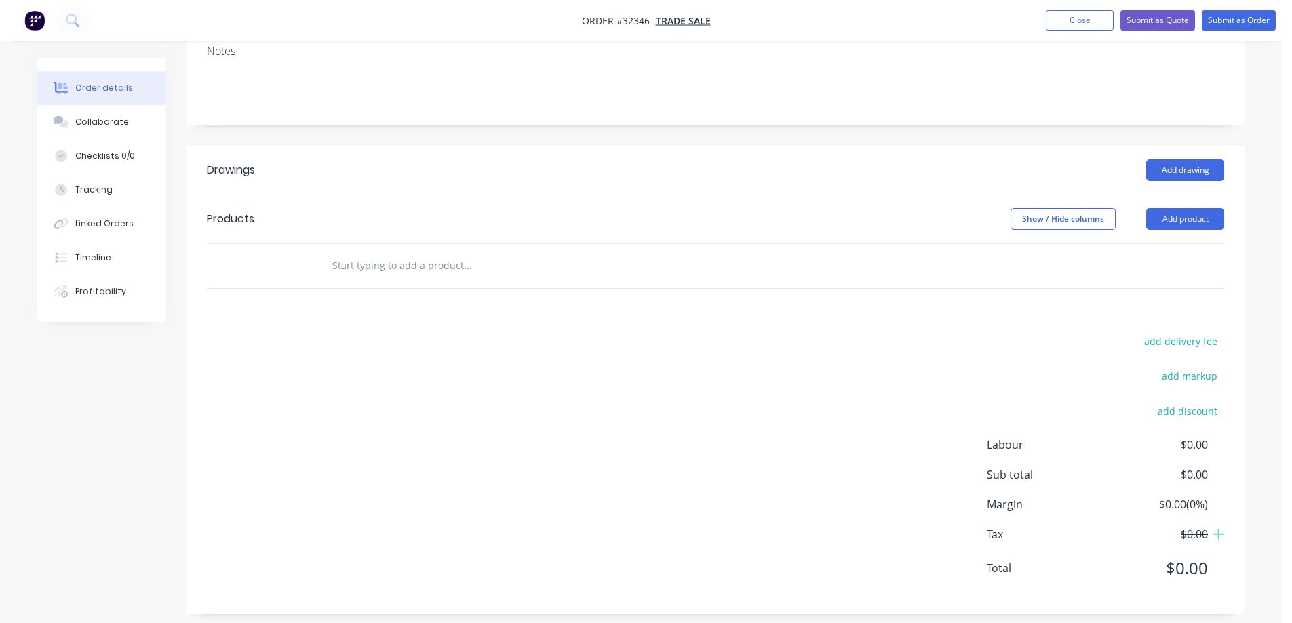
scroll to position [231, 0]
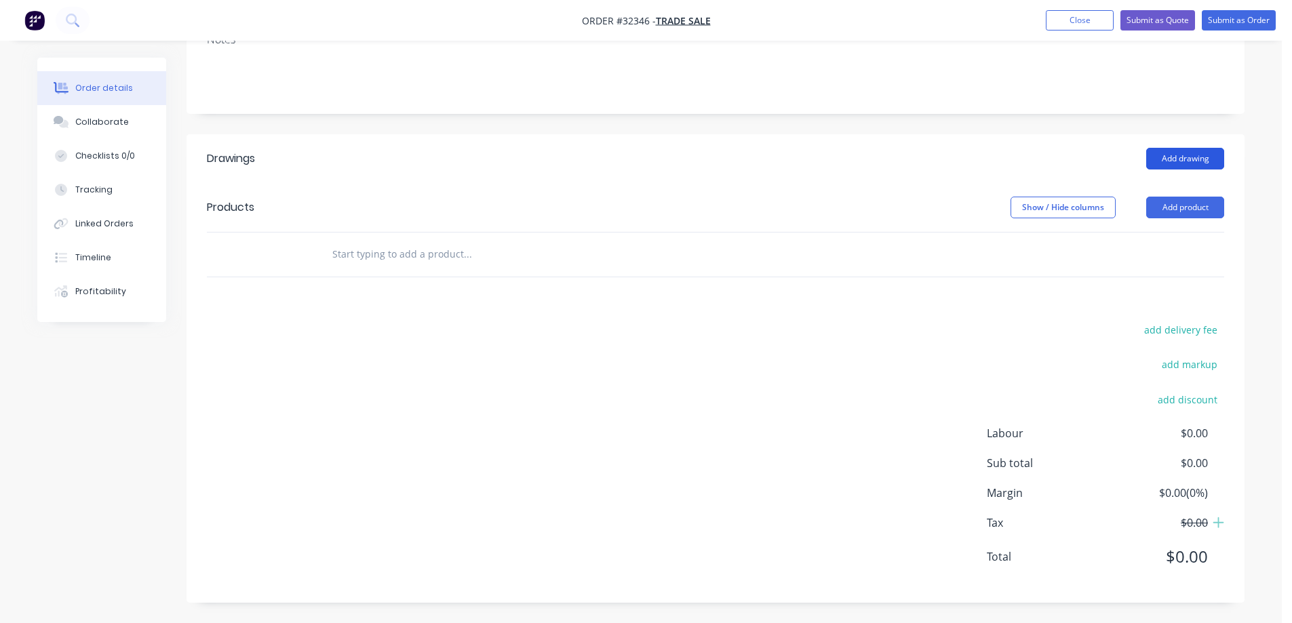
click at [1192, 160] on button "Add drawing" at bounding box center [1185, 159] width 78 height 22
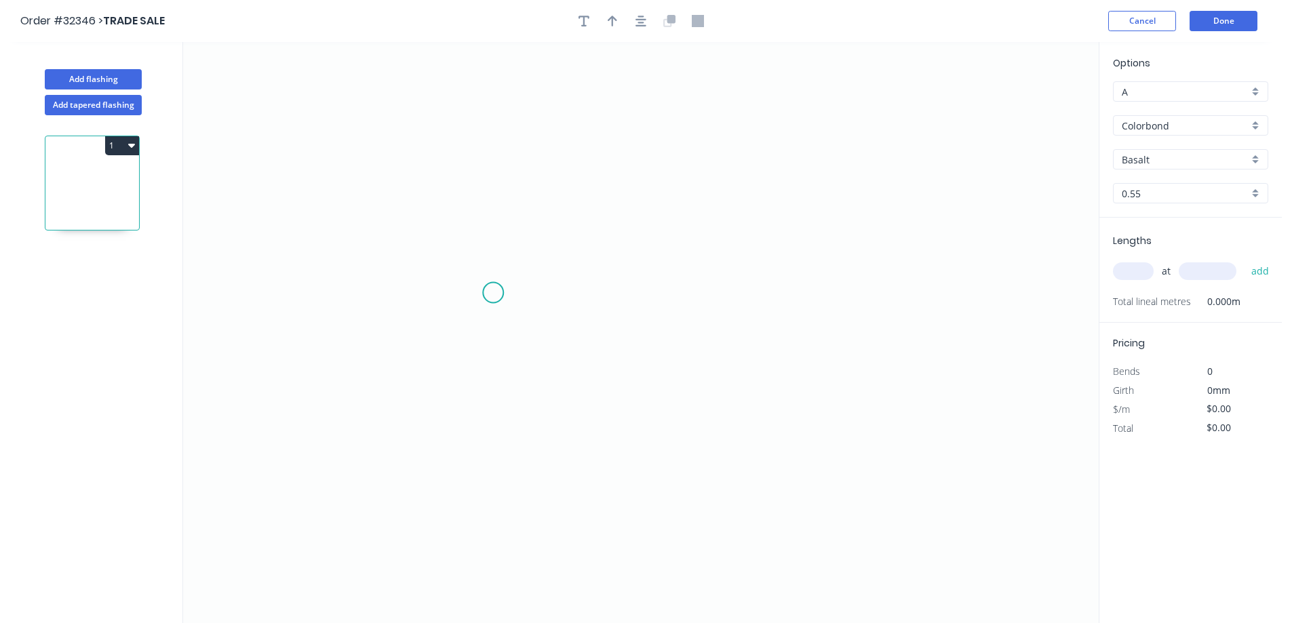
click at [493, 293] on icon "0" at bounding box center [641, 332] width 916 height 581
drag, startPoint x: 503, startPoint y: 149, endPoint x: 518, endPoint y: 143, distance: 16.5
click at [507, 146] on icon "0" at bounding box center [641, 332] width 916 height 581
drag, startPoint x: 781, startPoint y: 140, endPoint x: 789, endPoint y: 192, distance: 52.9
click at [781, 142] on icon "0 ?" at bounding box center [641, 332] width 916 height 581
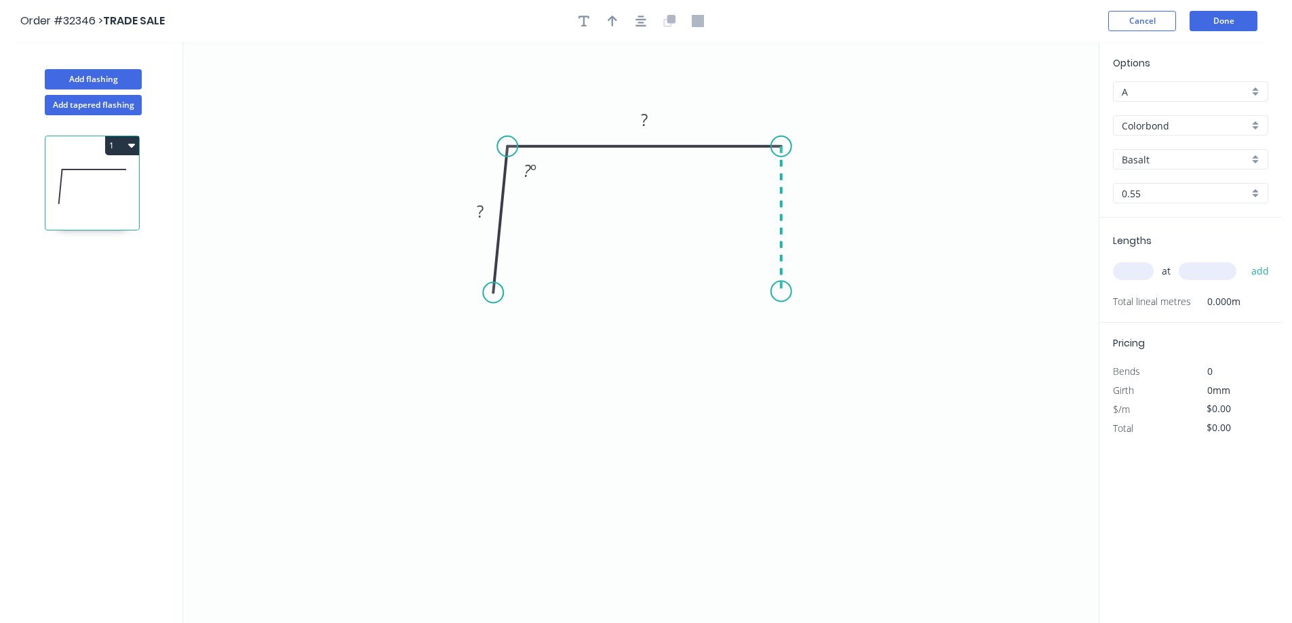
click at [787, 292] on icon "0 ? ? ? º" at bounding box center [641, 332] width 916 height 581
drag, startPoint x: 492, startPoint y: 295, endPoint x: 509, endPoint y: 297, distance: 16.4
click at [509, 297] on circle at bounding box center [507, 297] width 20 height 20
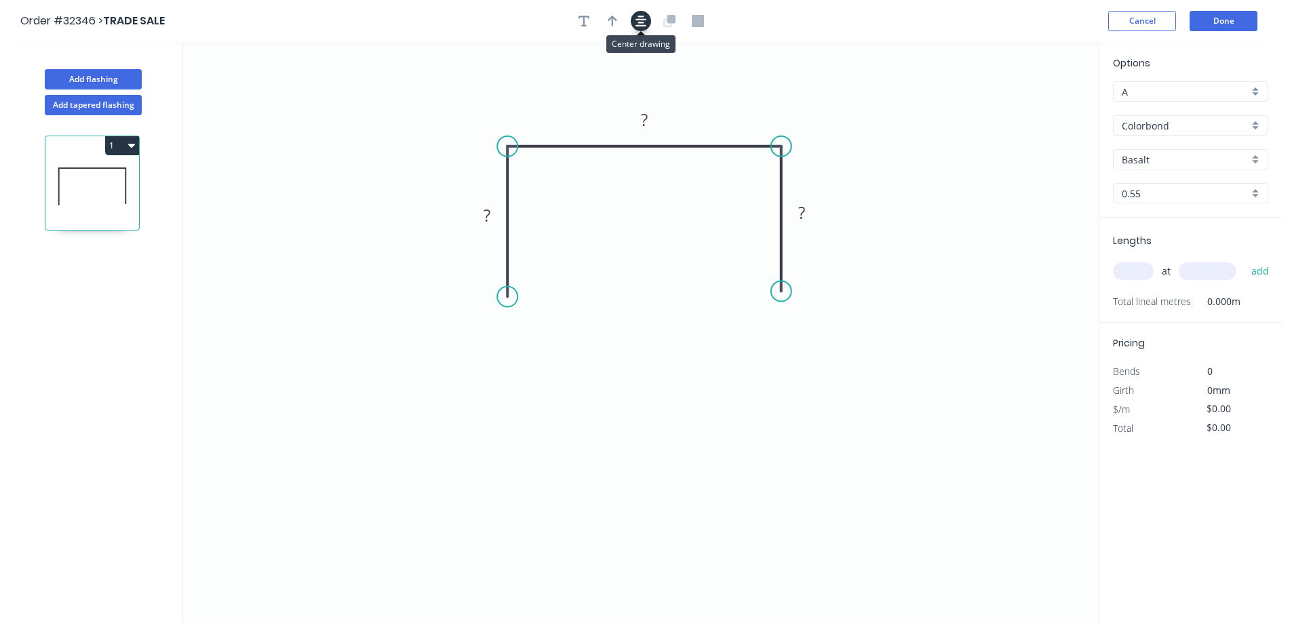
click at [643, 27] on button "button" at bounding box center [641, 21] width 20 height 20
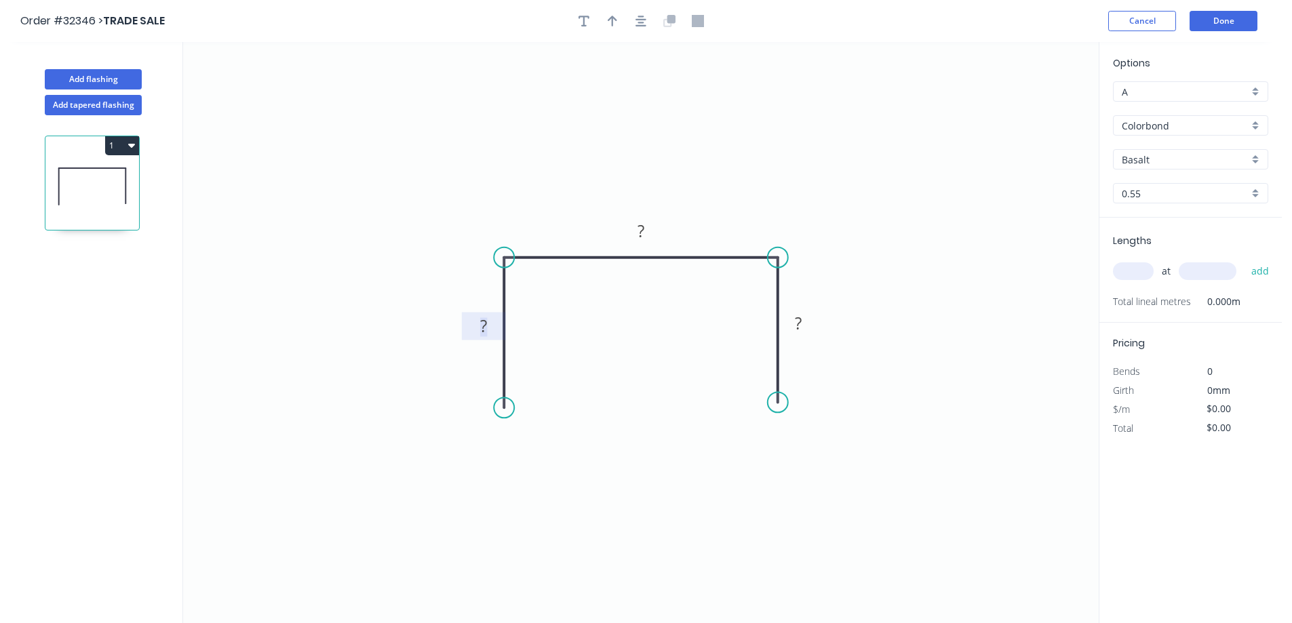
drag, startPoint x: 486, startPoint y: 323, endPoint x: 503, endPoint y: 324, distance: 17.0
click at [486, 323] on tspan "?" at bounding box center [483, 326] width 7 height 22
type input "$26.79"
drag, startPoint x: 616, startPoint y: 16, endPoint x: 627, endPoint y: 23, distance: 13.2
click at [616, 15] on icon "button" at bounding box center [612, 21] width 9 height 12
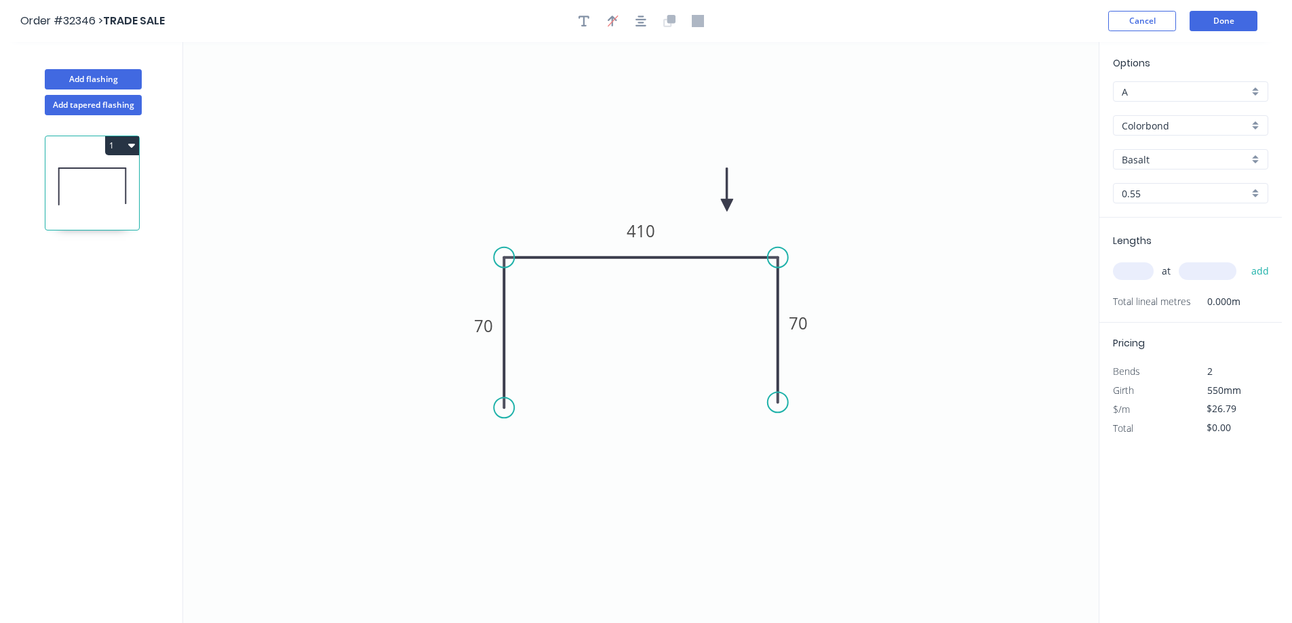
drag, startPoint x: 1029, startPoint y: 107, endPoint x: 727, endPoint y: 205, distance: 317.4
click at [727, 205] on icon at bounding box center [727, 189] width 12 height 43
click at [1258, 159] on div "Basalt" at bounding box center [1190, 159] width 155 height 20
click at [1188, 303] on div "Woodland Grey" at bounding box center [1191, 304] width 154 height 24
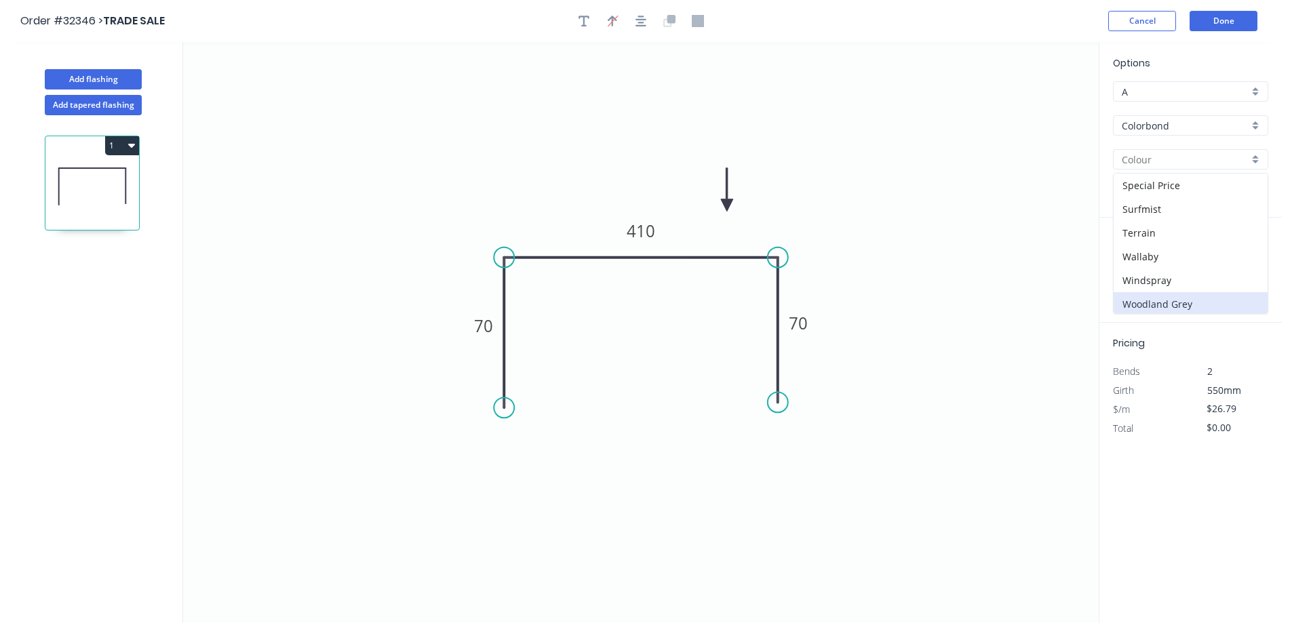
type input "Woodland Grey"
click at [1131, 276] on input "text" at bounding box center [1133, 271] width 41 height 18
type input "1"
type input "2100"
click at [1244, 260] on button "add" at bounding box center [1260, 271] width 32 height 23
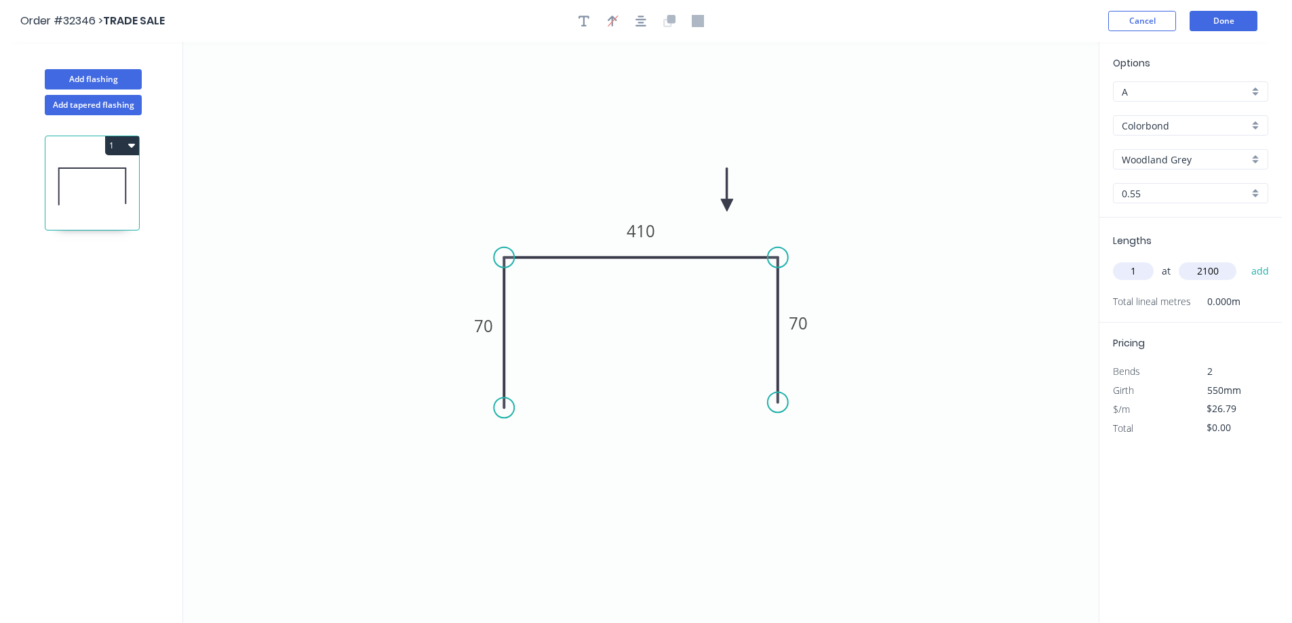
type input "$56.26"
click at [1225, 23] on button "Done" at bounding box center [1224, 21] width 68 height 20
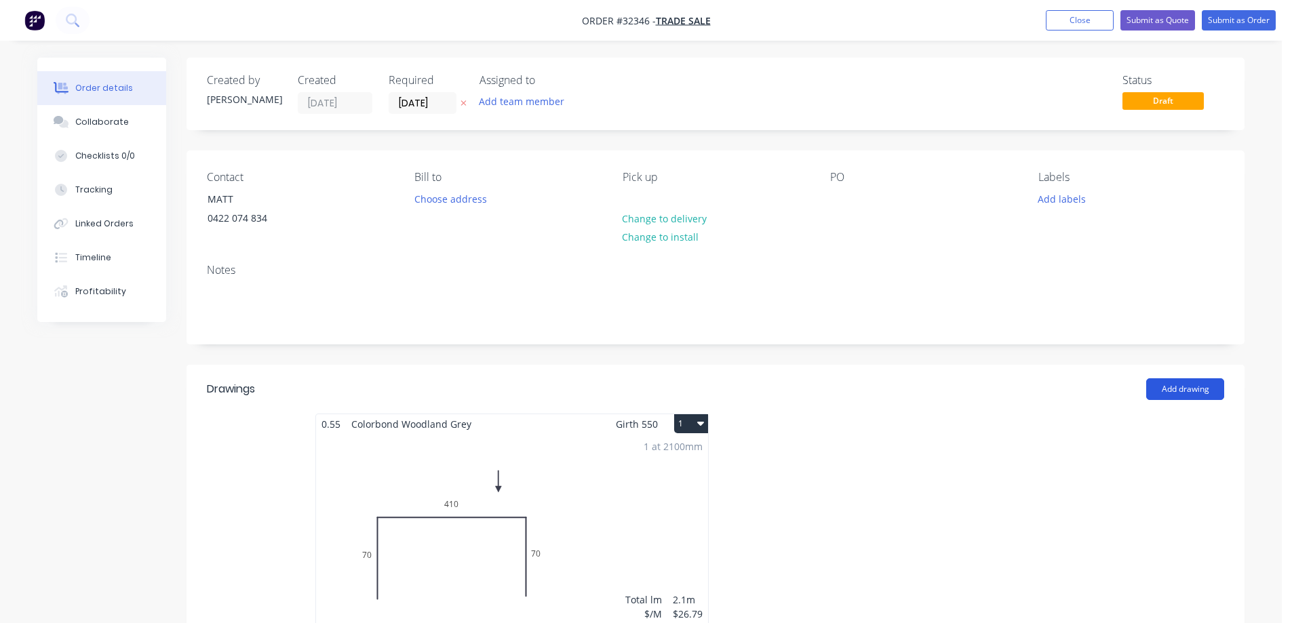
click at [1194, 390] on button "Add drawing" at bounding box center [1185, 389] width 78 height 22
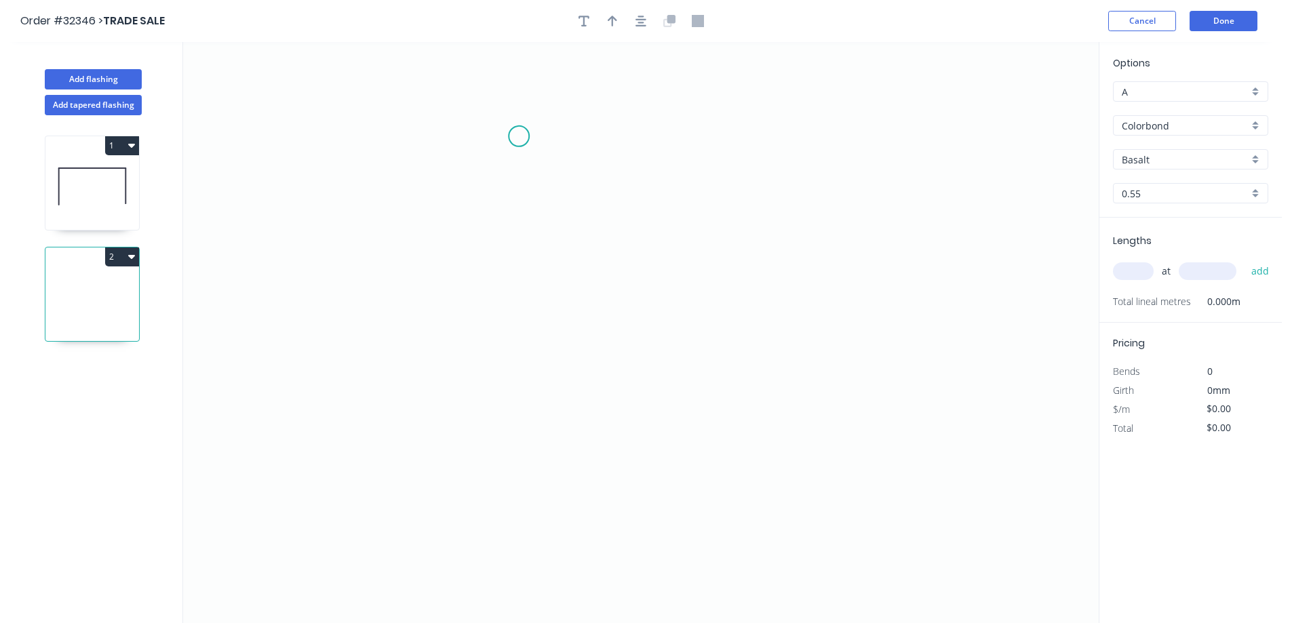
click at [519, 136] on icon "0" at bounding box center [641, 332] width 916 height 581
click at [512, 322] on icon "0" at bounding box center [641, 332] width 916 height 581
click at [804, 334] on icon "0 ?" at bounding box center [641, 332] width 916 height 581
drag, startPoint x: 808, startPoint y: 424, endPoint x: 0, endPoint y: 353, distance: 811.5
click at [796, 424] on icon "0 ? ?" at bounding box center [641, 332] width 916 height 581
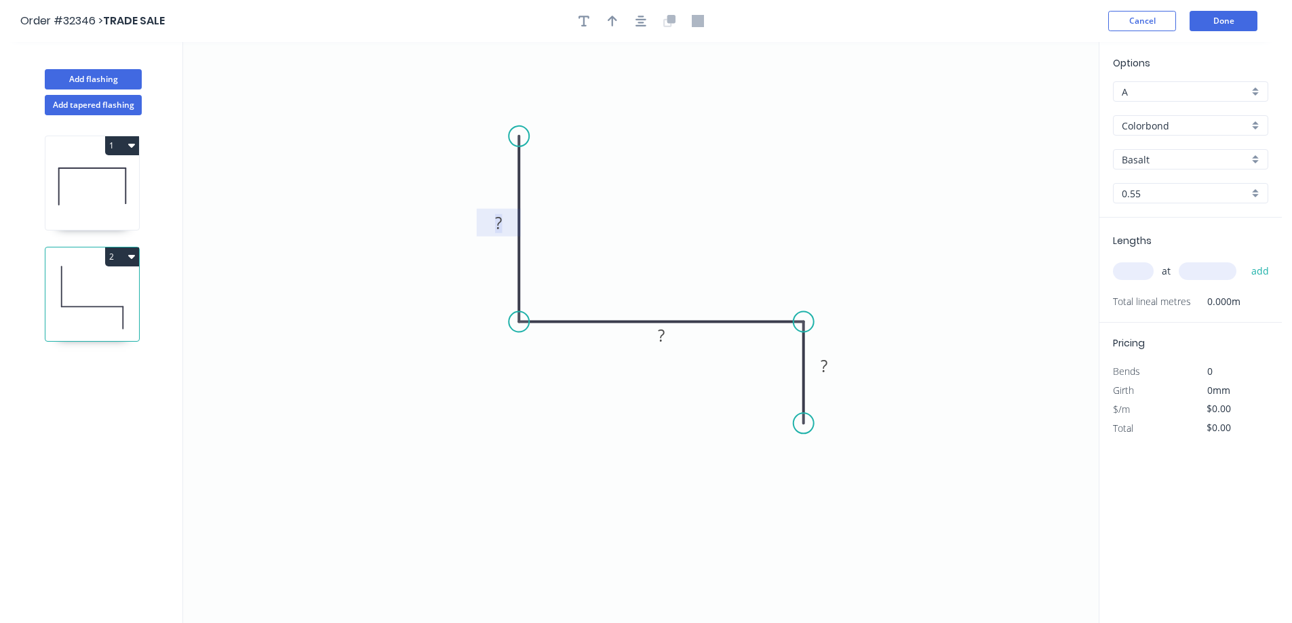
drag, startPoint x: 499, startPoint y: 215, endPoint x: 772, endPoint y: 204, distance: 272.9
click at [505, 215] on g "?" at bounding box center [498, 223] width 27 height 22
type input "$19.84"
click at [640, 24] on icon "button" at bounding box center [640, 21] width 11 height 12
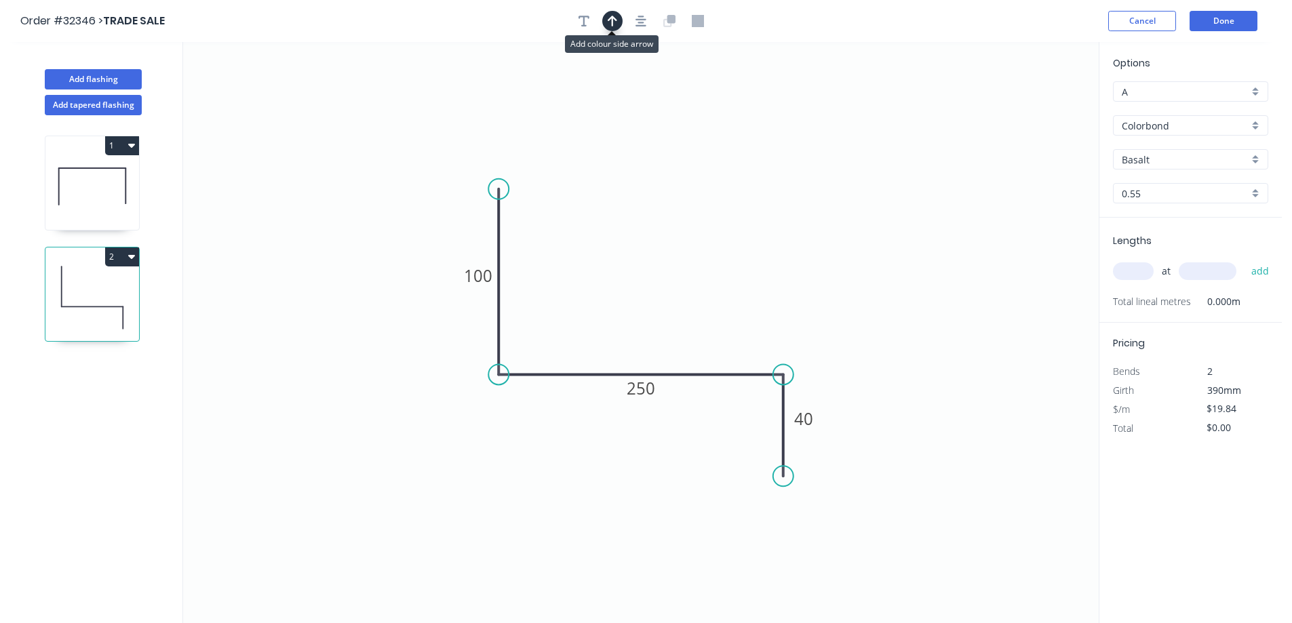
click at [616, 24] on icon "button" at bounding box center [612, 21] width 9 height 12
drag, startPoint x: 1026, startPoint y: 104, endPoint x: 802, endPoint y: 282, distance: 286.7
click at [661, 315] on icon at bounding box center [661, 299] width 12 height 43
click at [1259, 166] on div "Basalt" at bounding box center [1190, 159] width 155 height 20
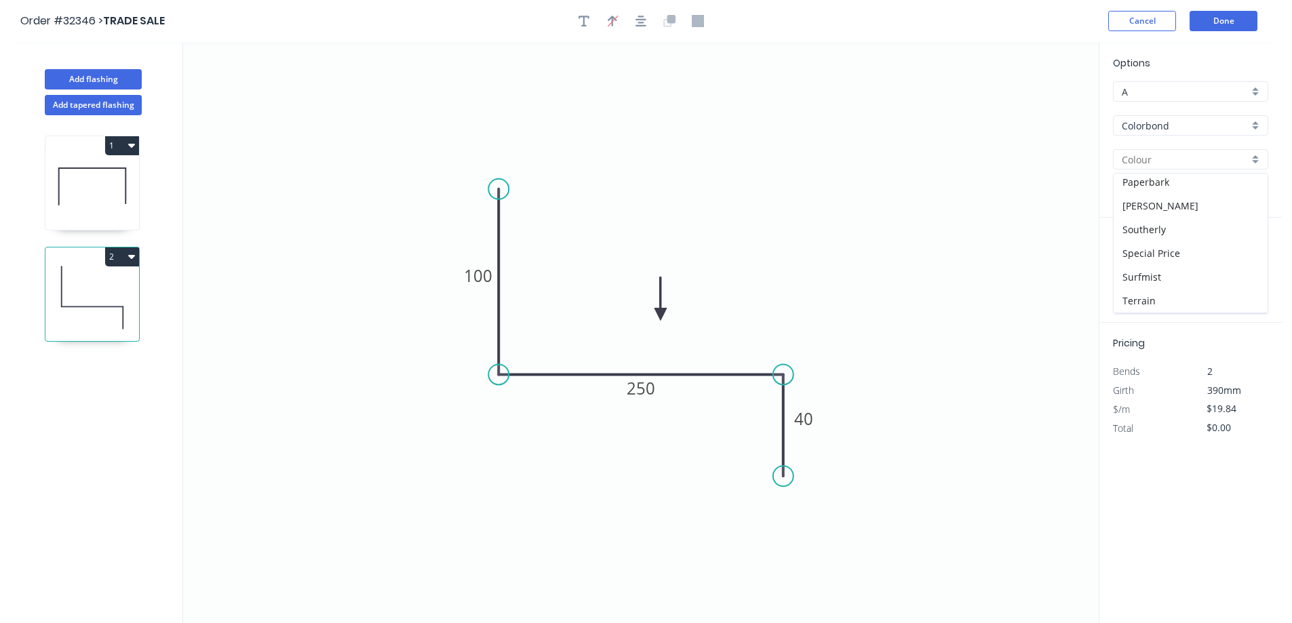
scroll to position [477, 0]
click at [1188, 300] on div "Woodland Grey" at bounding box center [1191, 302] width 154 height 24
type input "Woodland Grey"
drag, startPoint x: 1130, startPoint y: 275, endPoint x: 1012, endPoint y: 305, distance: 121.9
click at [1123, 276] on input "text" at bounding box center [1133, 271] width 41 height 18
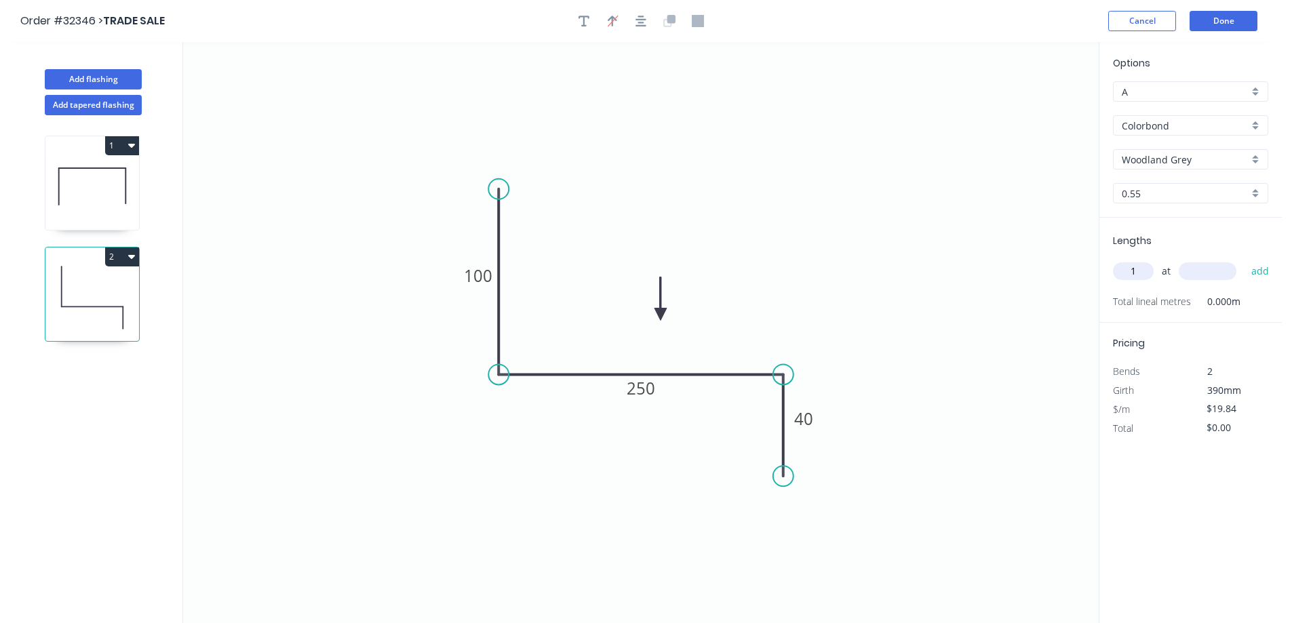
type input "1"
type input "5300"
click at [1244, 260] on button "add" at bounding box center [1260, 271] width 32 height 23
type input "$105.15"
type input "1"
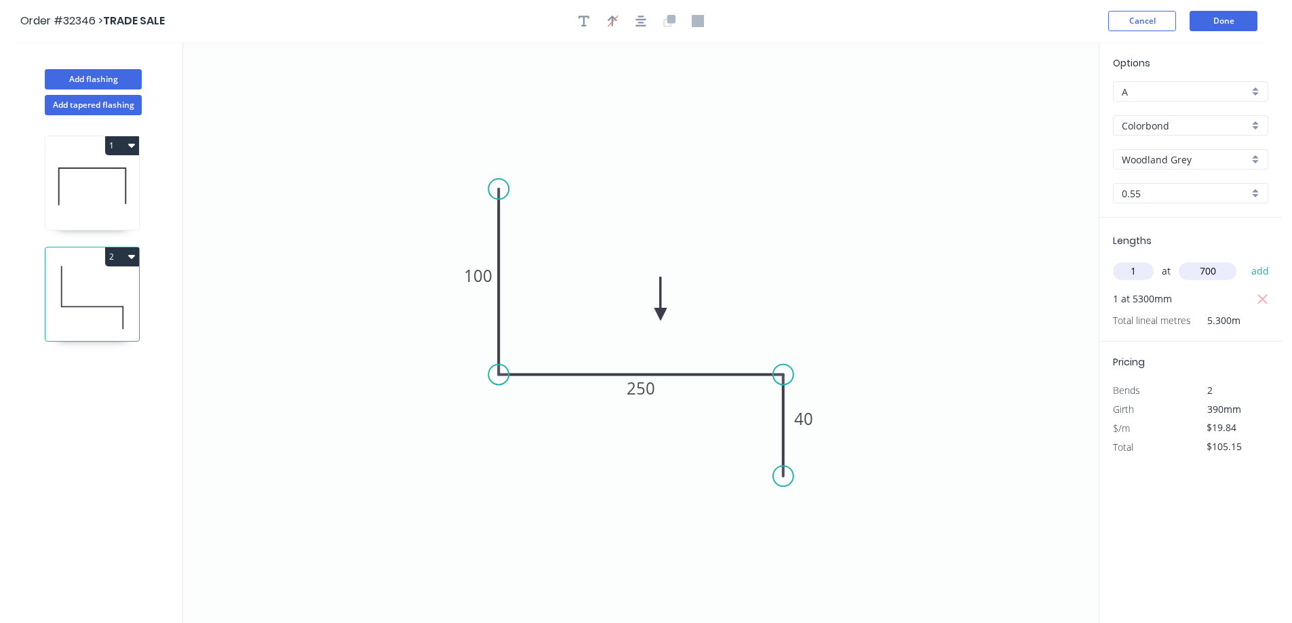
type input "700"
click at [1244, 260] on button "add" at bounding box center [1260, 271] width 32 height 23
type input "$124.99"
click at [1223, 22] on button "Done" at bounding box center [1224, 21] width 68 height 20
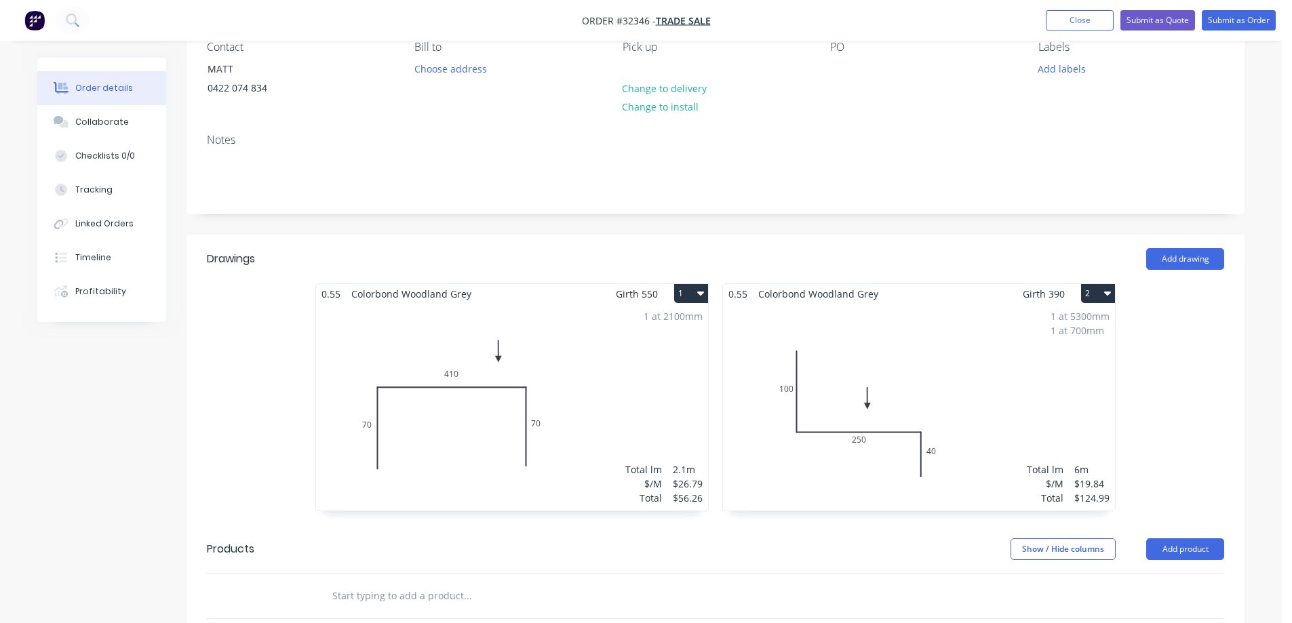
scroll to position [136, 0]
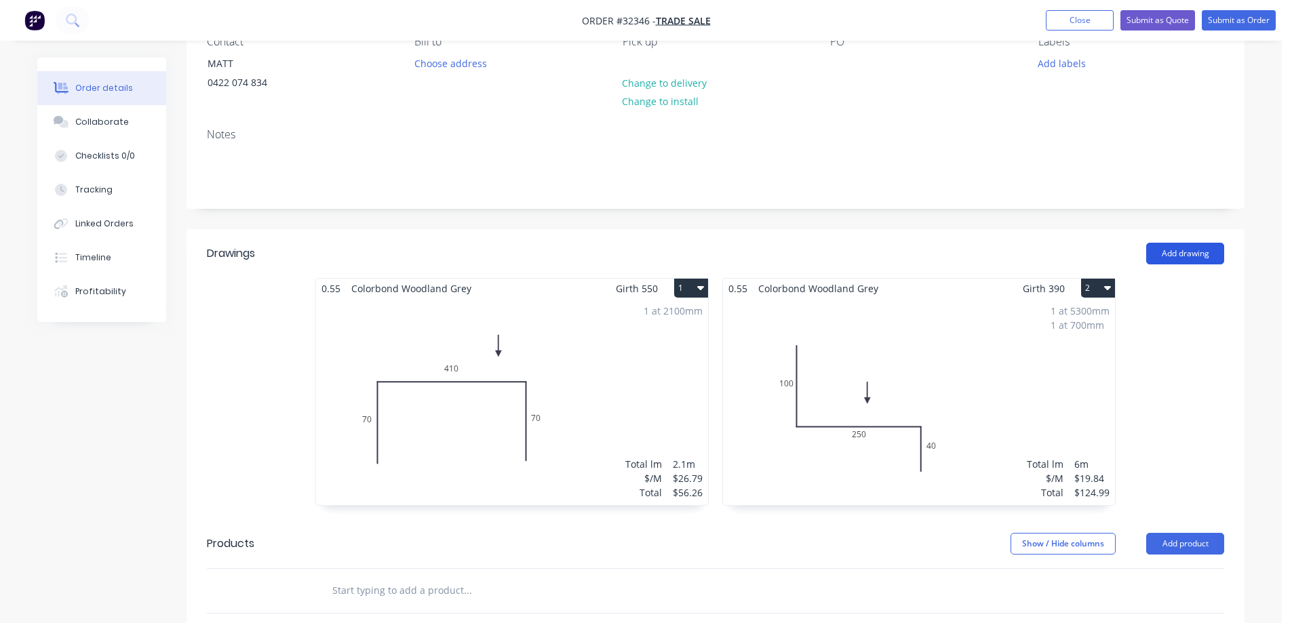
click at [1195, 256] on button "Add drawing" at bounding box center [1185, 254] width 78 height 22
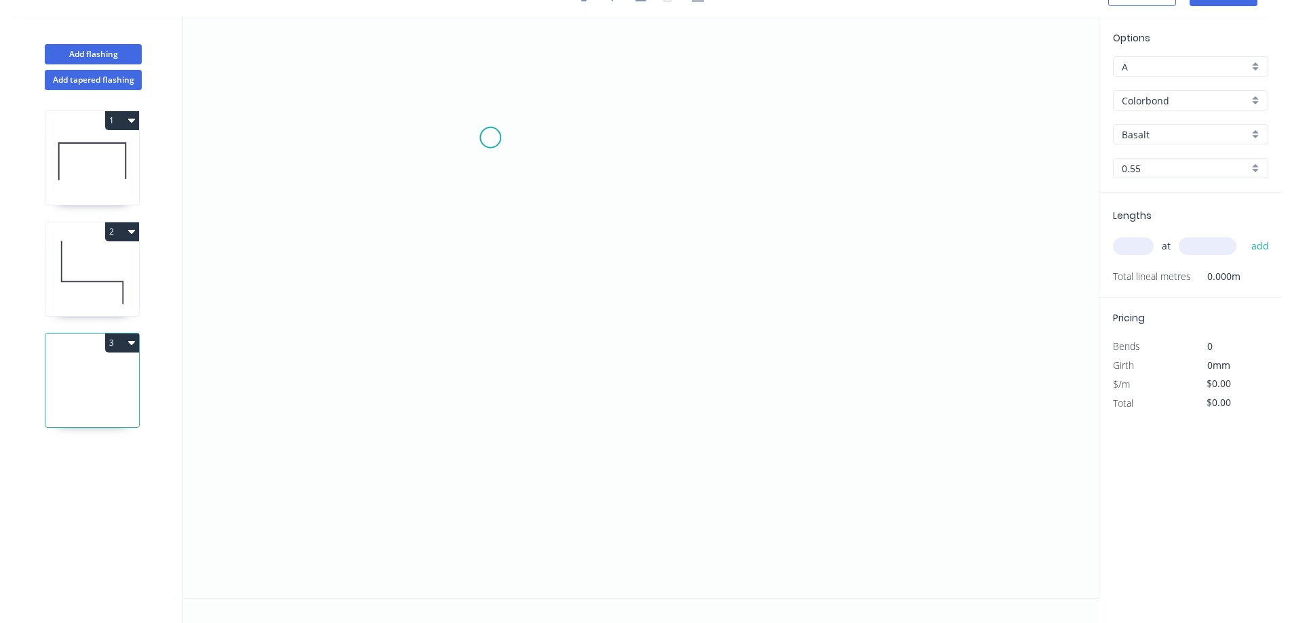
click at [490, 138] on icon "0" at bounding box center [641, 307] width 916 height 581
drag, startPoint x: 480, startPoint y: 309, endPoint x: 501, endPoint y: 320, distance: 23.1
click at [482, 309] on icon "0" at bounding box center [641, 307] width 916 height 581
click at [793, 318] on icon "0 ?" at bounding box center [641, 307] width 916 height 581
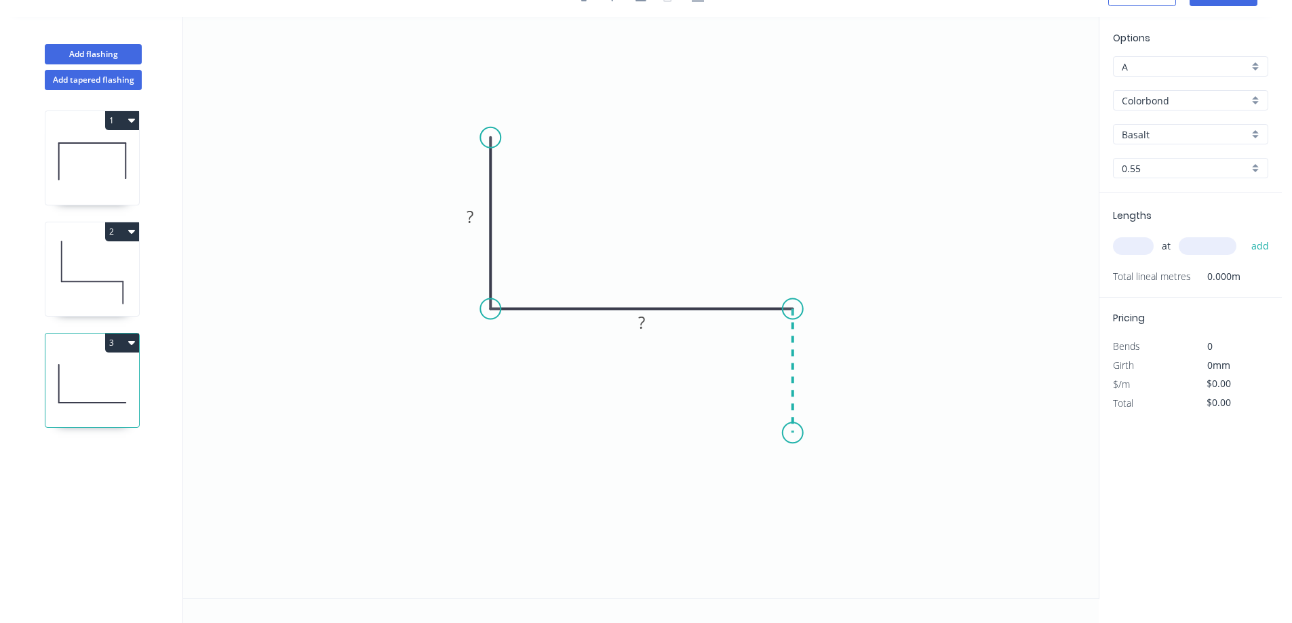
click at [796, 433] on icon "0 ? ?" at bounding box center [641, 307] width 916 height 581
drag, startPoint x: 473, startPoint y: 221, endPoint x: 575, endPoint y: 221, distance: 101.7
click at [474, 220] on g "?" at bounding box center [469, 216] width 27 height 22
type input "$22.89"
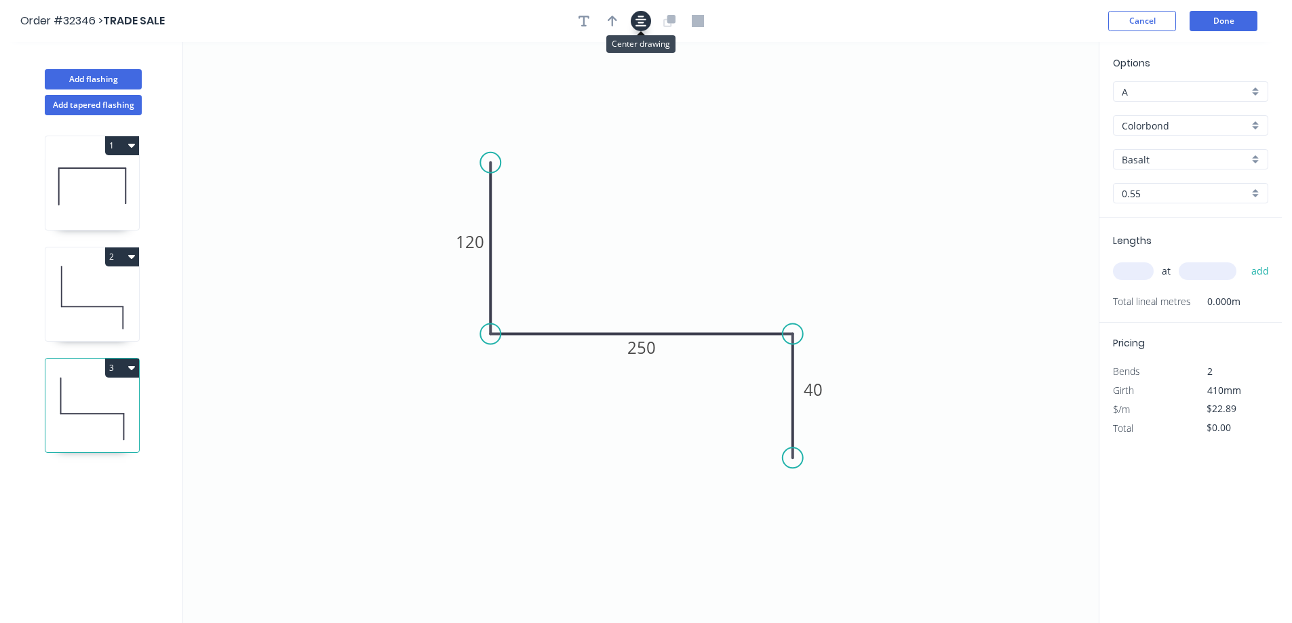
click at [643, 18] on icon "button" at bounding box center [640, 21] width 11 height 12
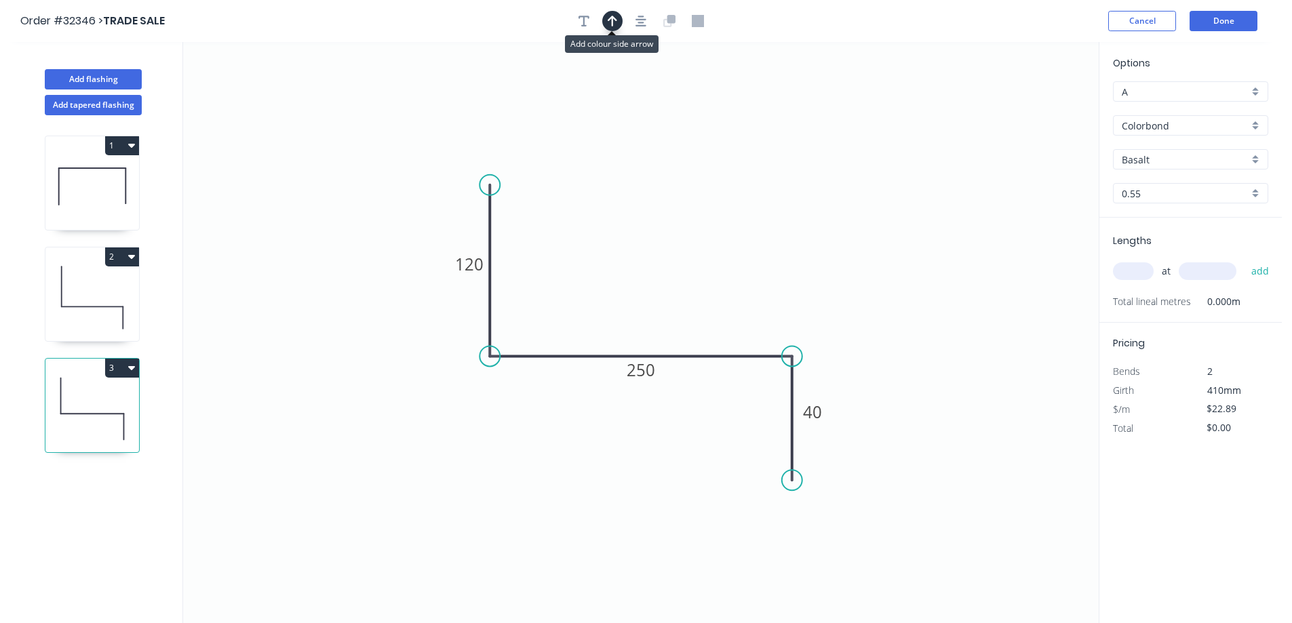
click at [613, 20] on icon "button" at bounding box center [612, 21] width 9 height 11
drag, startPoint x: 1030, startPoint y: 106, endPoint x: 679, endPoint y: 290, distance: 396.8
click at [682, 290] on icon at bounding box center [688, 275] width 12 height 43
click at [1254, 161] on div "Basalt" at bounding box center [1190, 159] width 155 height 20
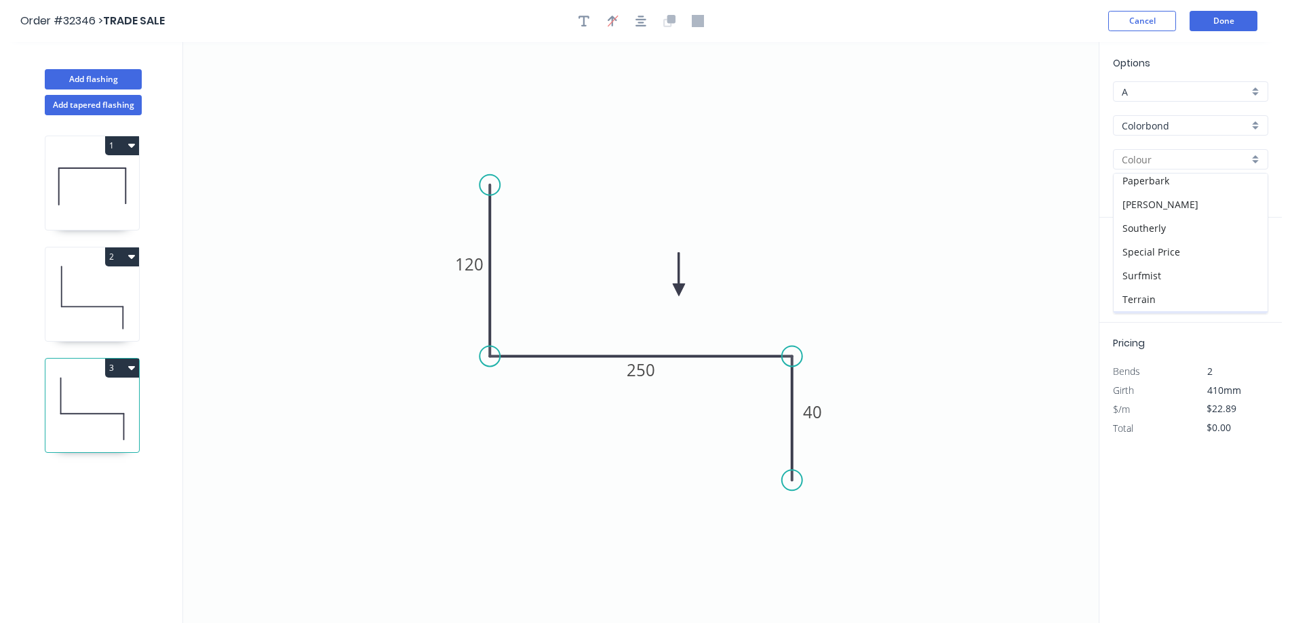
scroll to position [477, 0]
click at [1215, 298] on div "Woodland Grey" at bounding box center [1191, 302] width 154 height 24
type input "Woodland Grey"
click at [1121, 259] on div "at add" at bounding box center [1192, 271] width 158 height 37
click at [1140, 279] on input "text" at bounding box center [1133, 271] width 41 height 18
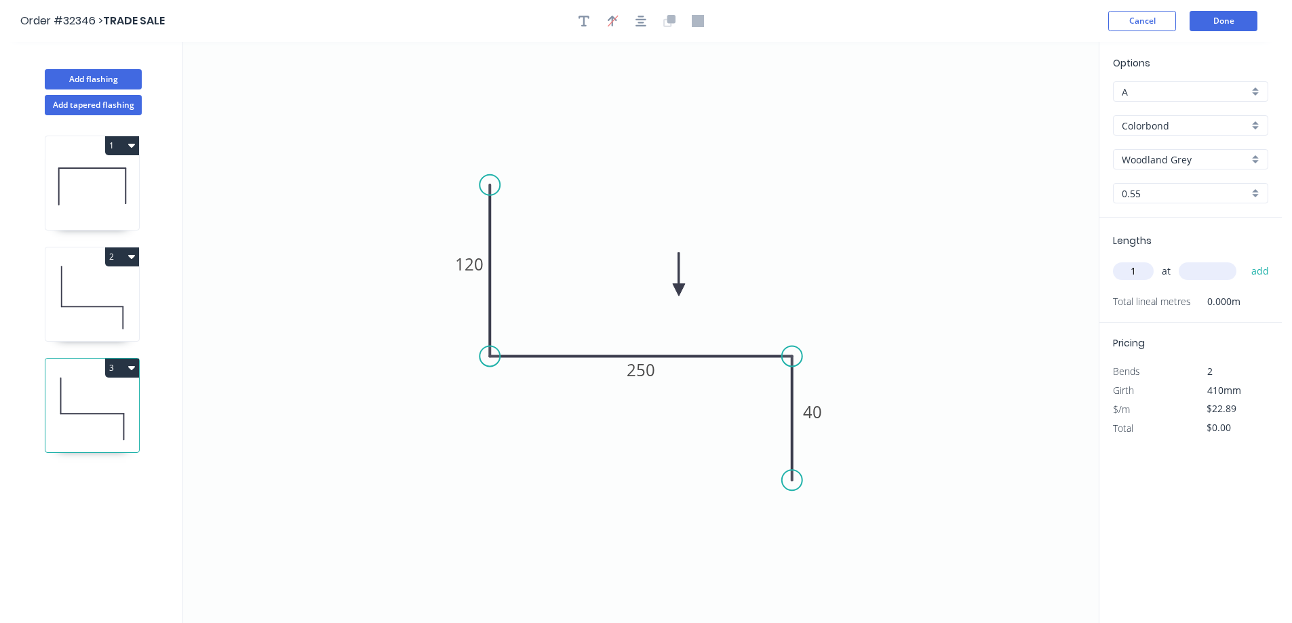
type input "1"
type input "1500"
click at [1244, 260] on button "add" at bounding box center [1260, 271] width 32 height 23
type input "$34.34"
click at [1216, 24] on button "Done" at bounding box center [1224, 21] width 68 height 20
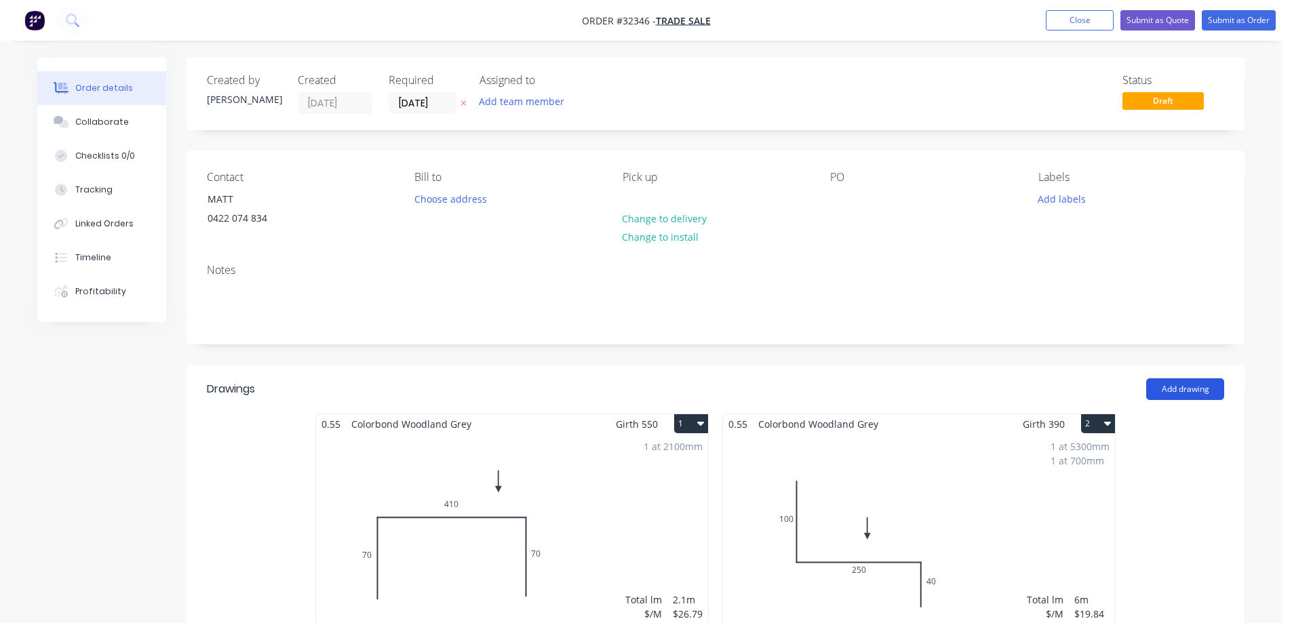
click at [1177, 391] on button "Add drawing" at bounding box center [1185, 389] width 78 height 22
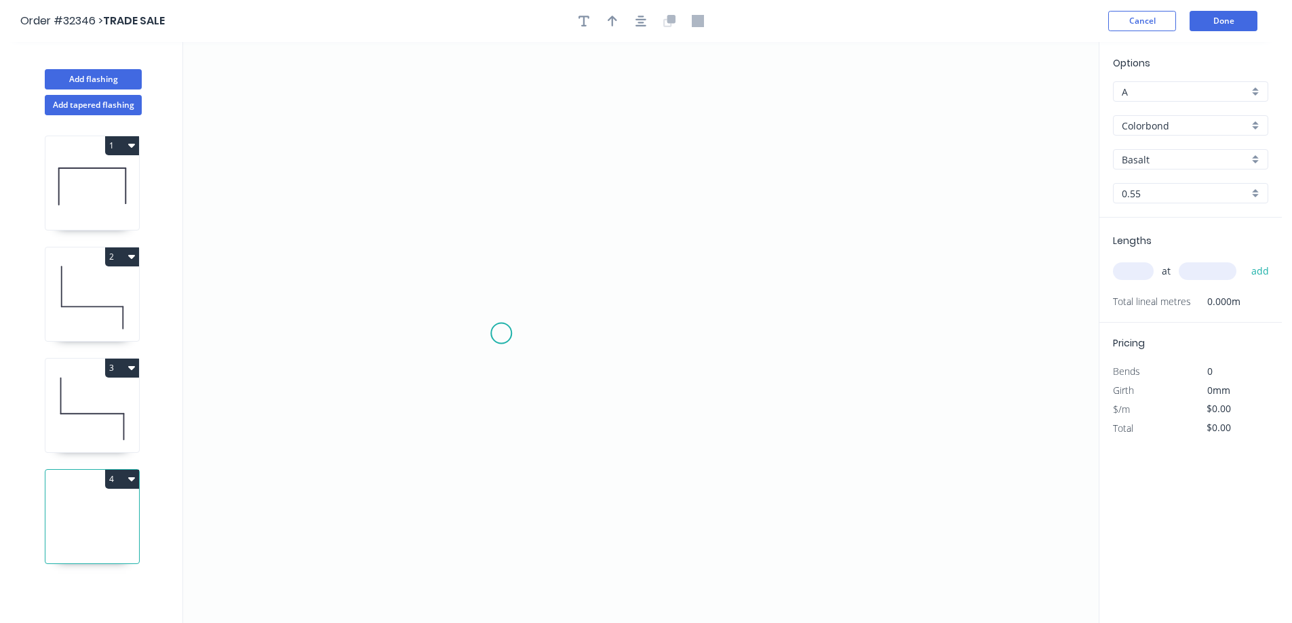
click at [501, 334] on icon "0" at bounding box center [641, 332] width 916 height 581
click at [510, 138] on icon "0" at bounding box center [641, 332] width 916 height 581
click at [867, 147] on icon "0 ?" at bounding box center [641, 332] width 916 height 581
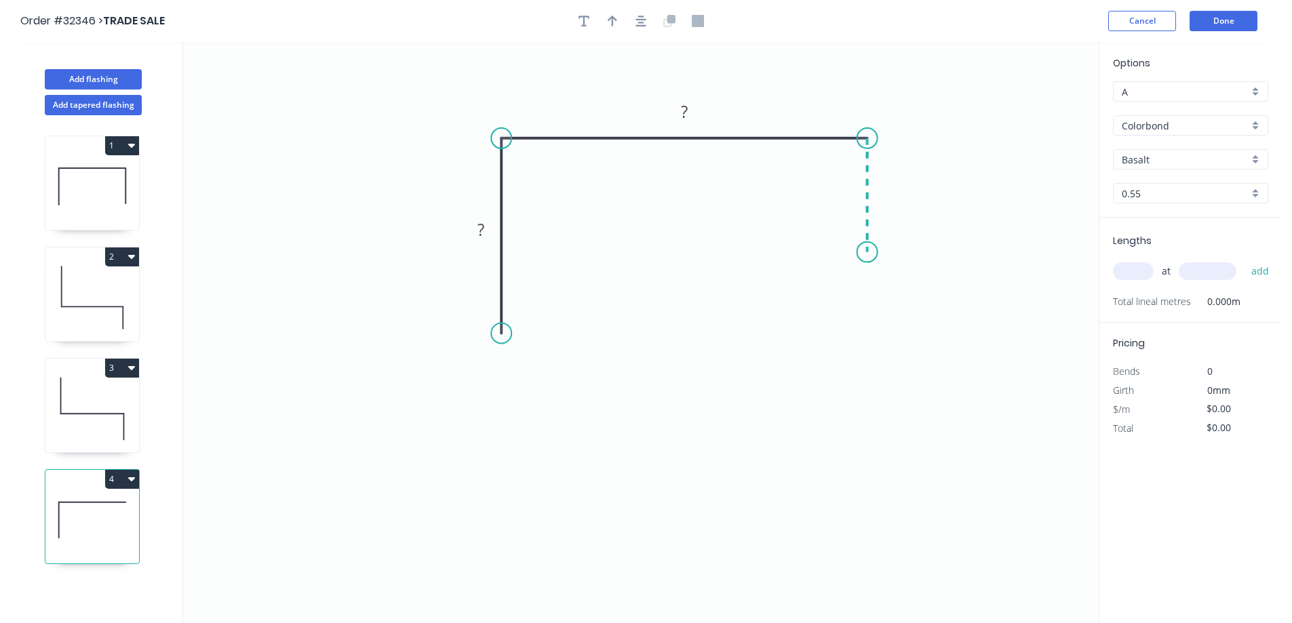
click at [863, 252] on icon "0 ? ?" at bounding box center [641, 332] width 916 height 581
drag, startPoint x: 642, startPoint y: 24, endPoint x: 589, endPoint y: 94, distance: 88.0
click at [640, 27] on button "button" at bounding box center [641, 21] width 20 height 20
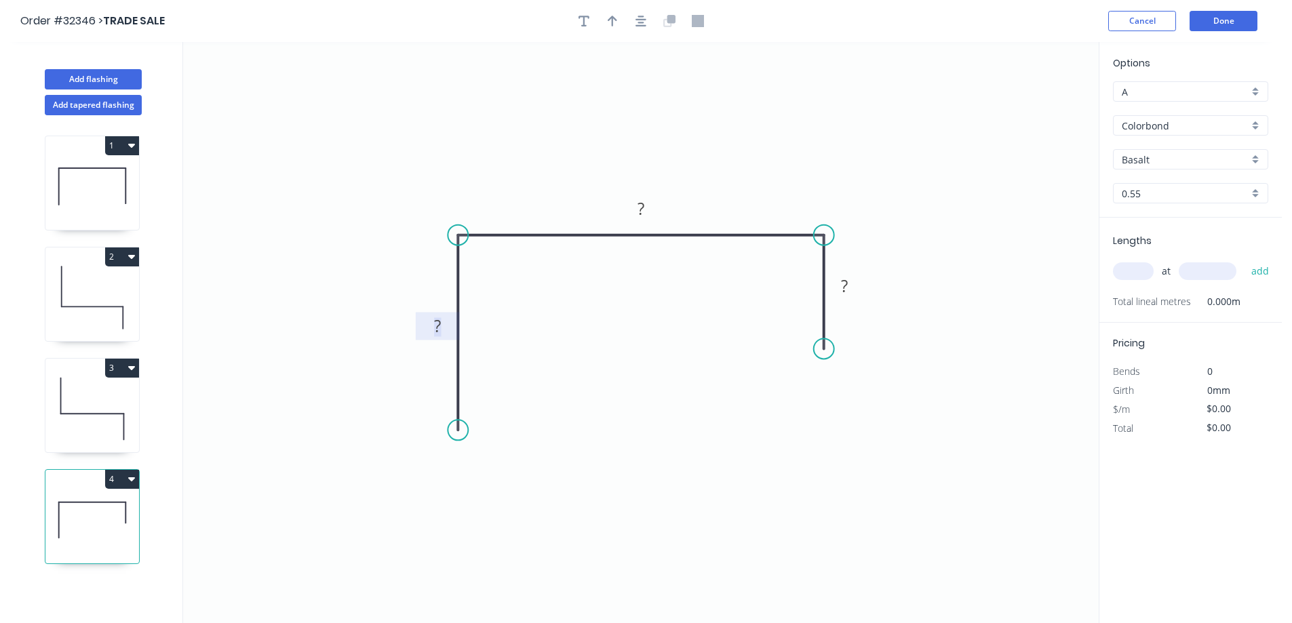
click at [441, 321] on tspan "?" at bounding box center [437, 326] width 7 height 22
type input "$37.95"
click at [613, 25] on icon "button" at bounding box center [612, 21] width 9 height 11
drag, startPoint x: 1030, startPoint y: 105, endPoint x: 743, endPoint y: 174, distance: 295.8
click at [743, 174] on icon at bounding box center [743, 158] width 12 height 43
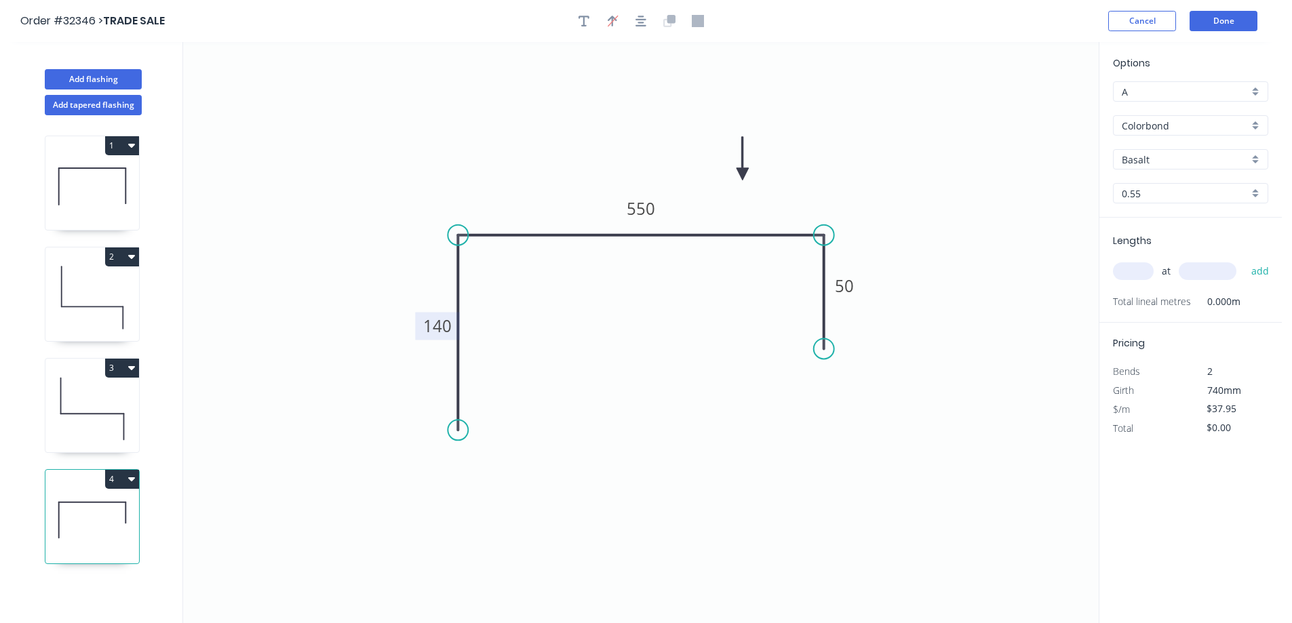
drag, startPoint x: 1258, startPoint y: 152, endPoint x: 1252, endPoint y: 163, distance: 13.0
click at [1258, 153] on div "Basalt" at bounding box center [1190, 159] width 155 height 20
click at [1211, 298] on div "Woodland Grey" at bounding box center [1191, 302] width 154 height 24
type input "Woodland Grey"
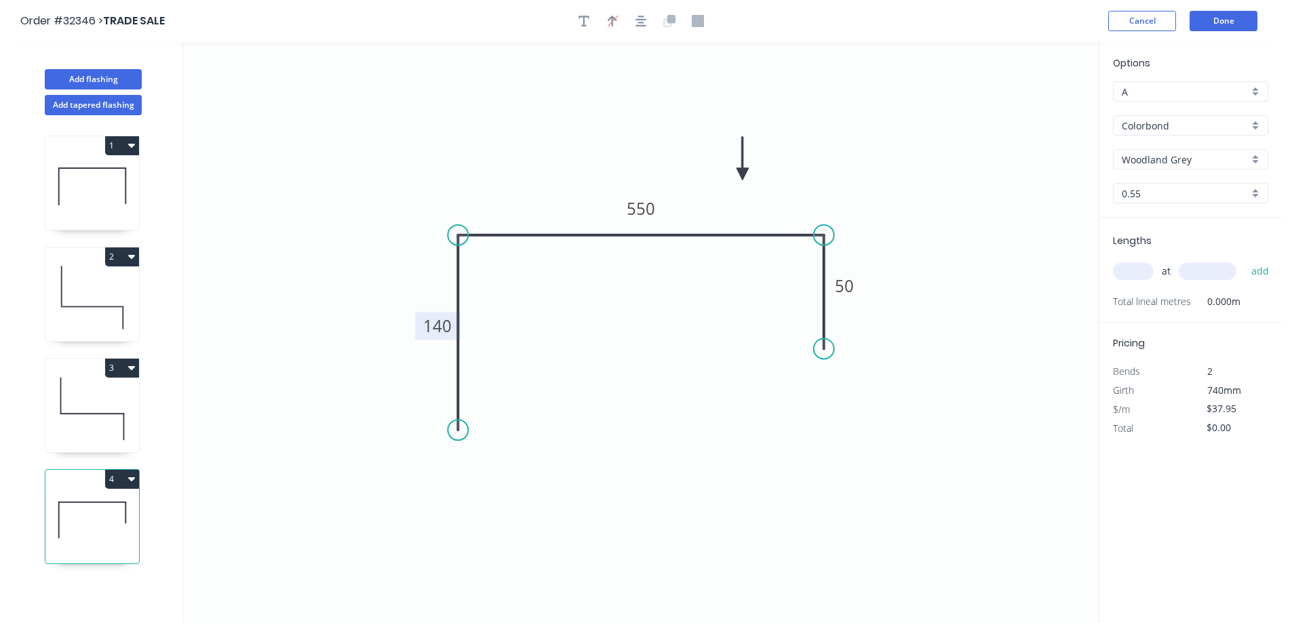
drag, startPoint x: 1131, startPoint y: 269, endPoint x: 1038, endPoint y: 311, distance: 101.1
click at [1127, 271] on input "text" at bounding box center [1133, 271] width 41 height 18
type input "1"
type input "1500"
click at [1244, 260] on button "add" at bounding box center [1260, 271] width 32 height 23
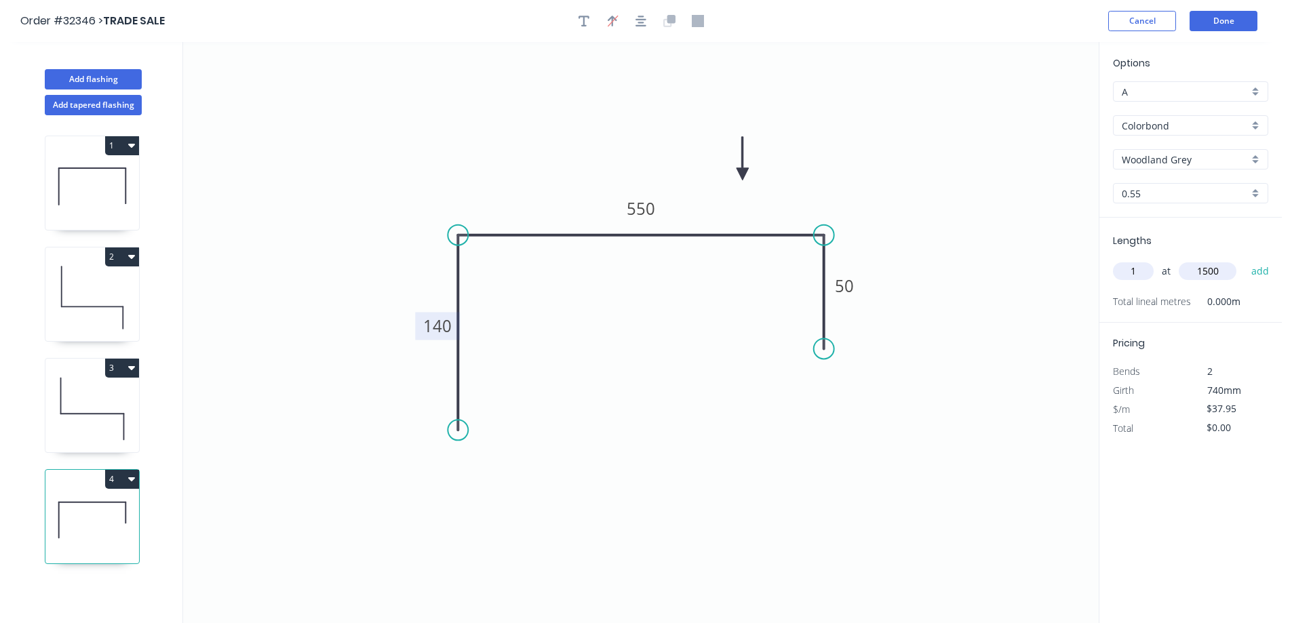
type input "$56.93"
click at [1221, 22] on button "Done" at bounding box center [1224, 21] width 68 height 20
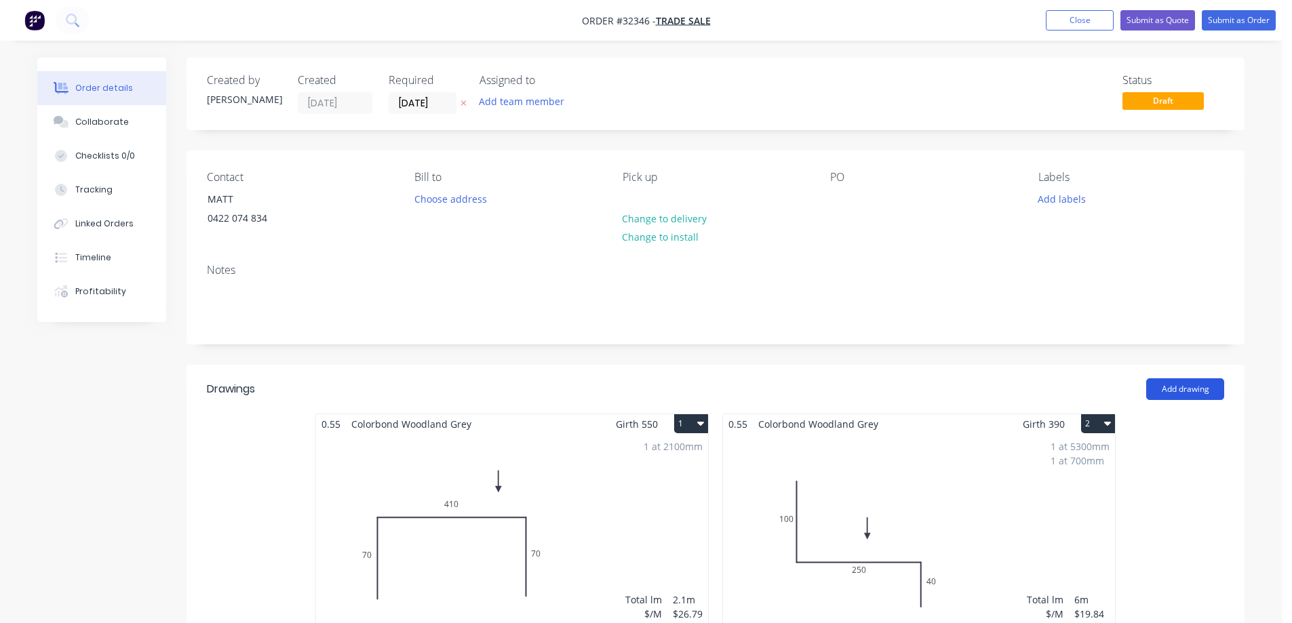
click at [1189, 388] on button "Add drawing" at bounding box center [1185, 389] width 78 height 22
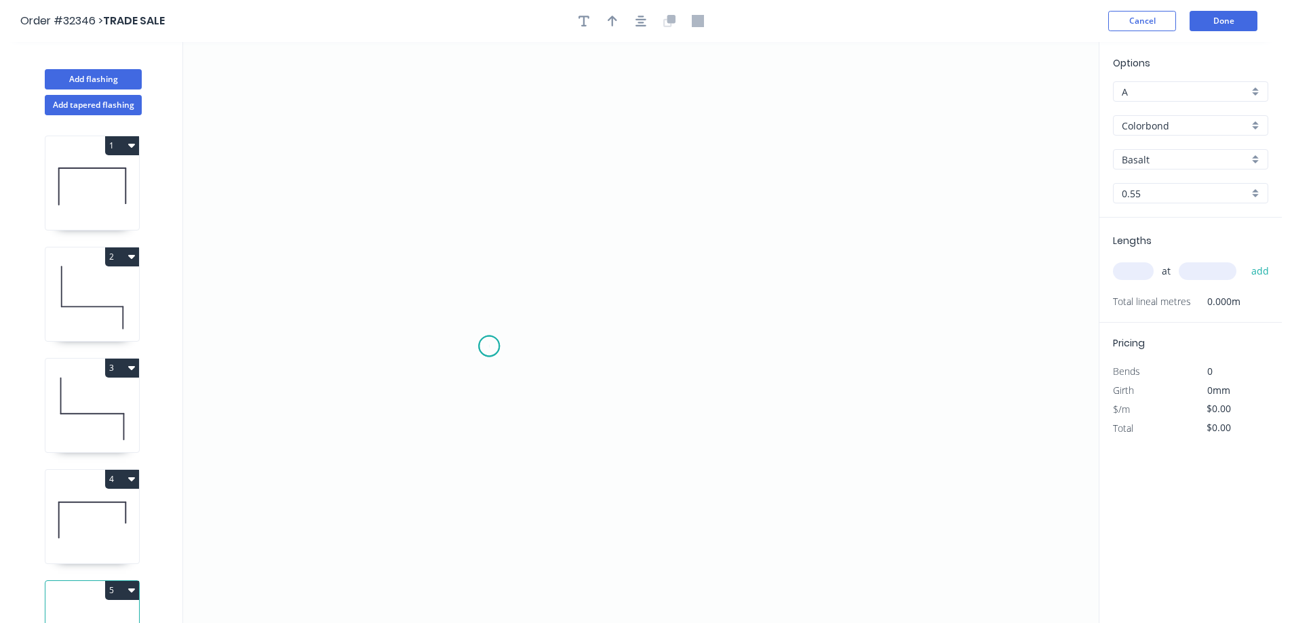
click at [489, 347] on icon "0" at bounding box center [641, 332] width 916 height 581
click at [485, 205] on icon "0" at bounding box center [641, 332] width 916 height 581
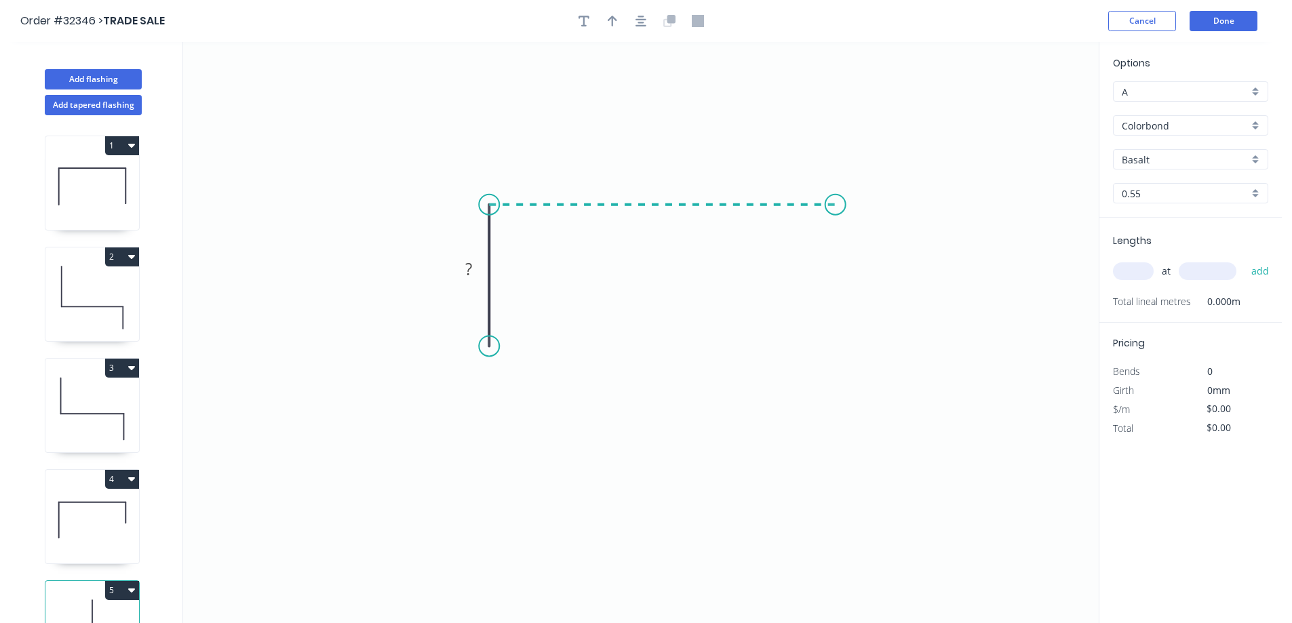
click at [836, 214] on icon "0 ?" at bounding box center [641, 332] width 916 height 581
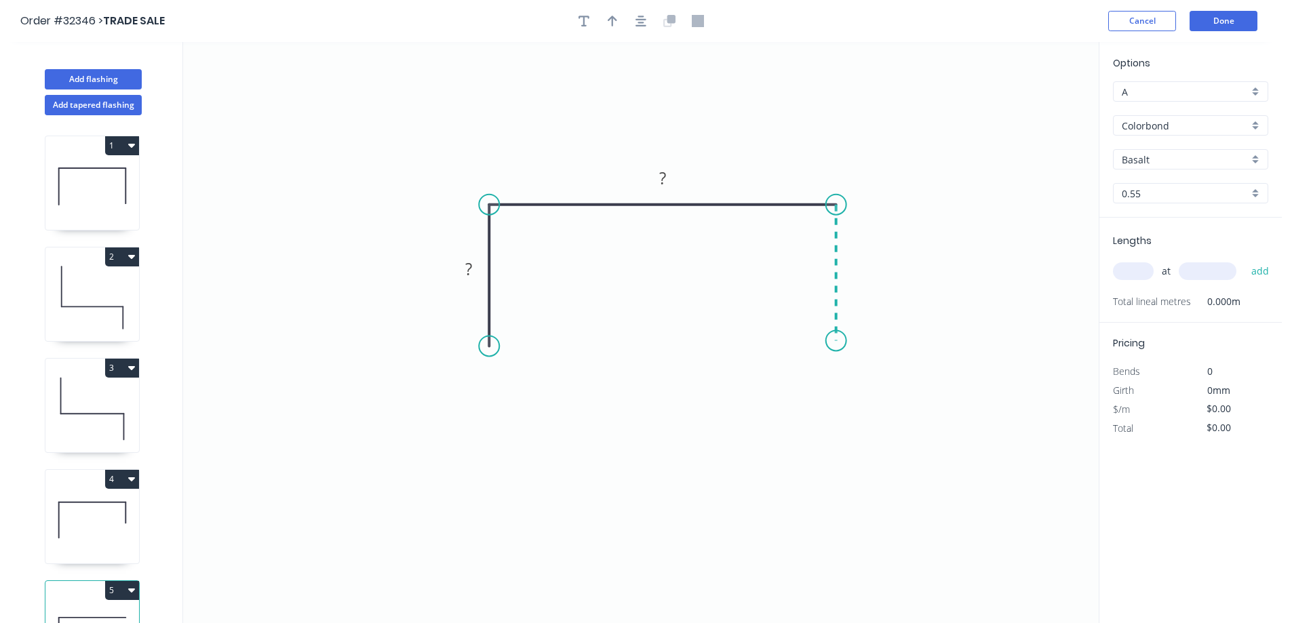
click at [838, 341] on icon "0 ? ?" at bounding box center [641, 332] width 916 height 581
click at [469, 263] on tspan "?" at bounding box center [468, 269] width 7 height 22
type input "$26.79"
click at [634, 17] on button "button" at bounding box center [641, 21] width 20 height 20
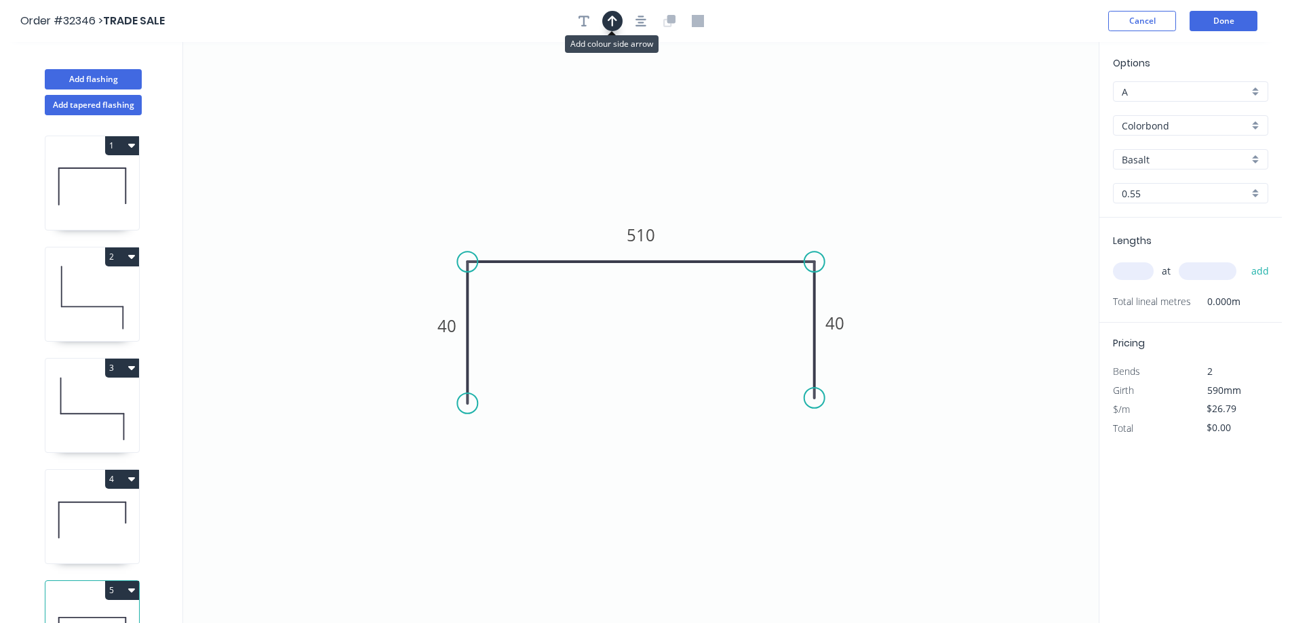
click at [616, 24] on icon "button" at bounding box center [612, 21] width 9 height 12
drag, startPoint x: 1030, startPoint y: 109, endPoint x: 761, endPoint y: 203, distance: 284.9
click at [761, 203] on icon at bounding box center [761, 187] width 12 height 43
click at [1255, 161] on div "Basalt" at bounding box center [1190, 159] width 155 height 20
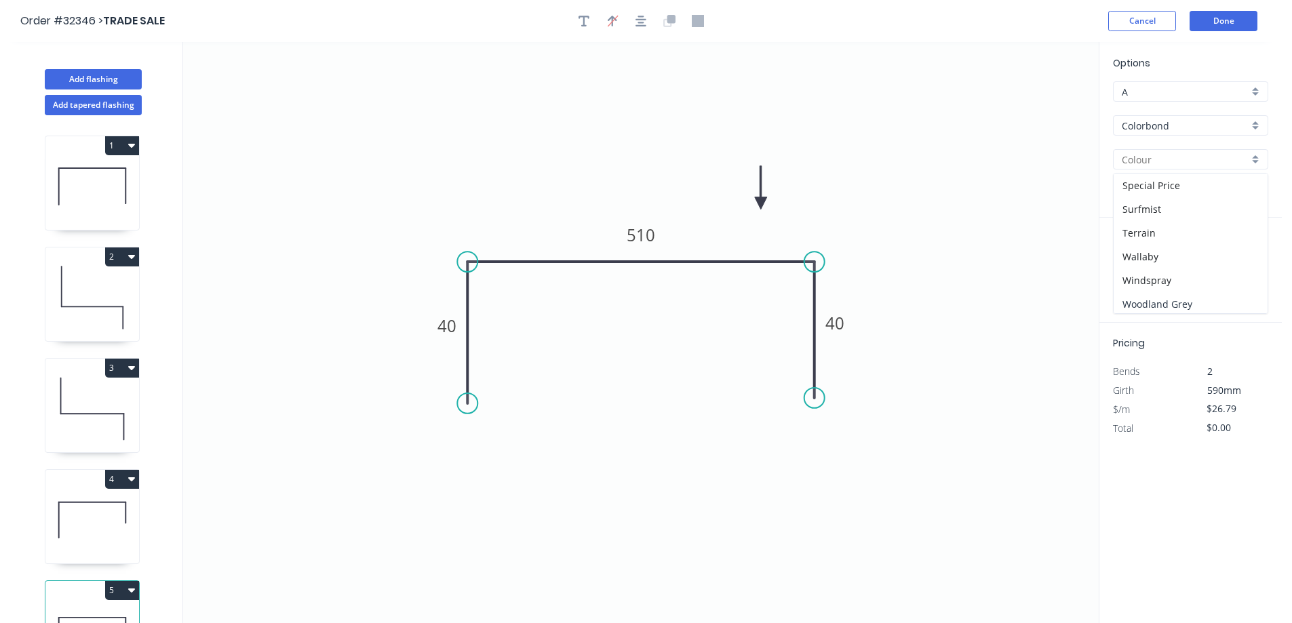
click at [1207, 302] on div "Woodland Grey" at bounding box center [1191, 304] width 154 height 24
type input "Woodland Grey"
click at [1131, 273] on input "text" at bounding box center [1133, 271] width 41 height 18
type input "1"
type input "900"
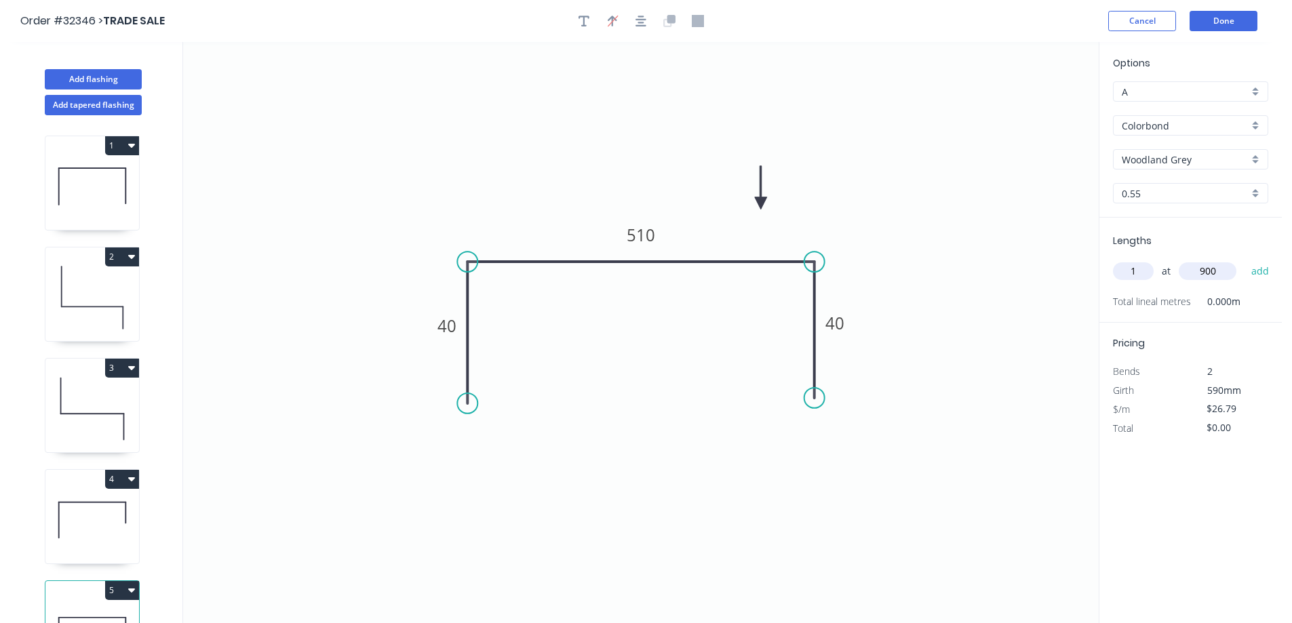
click at [1244, 260] on button "add" at bounding box center [1260, 271] width 32 height 23
type input "$26.79"
click at [1219, 22] on button "Done" at bounding box center [1224, 21] width 68 height 20
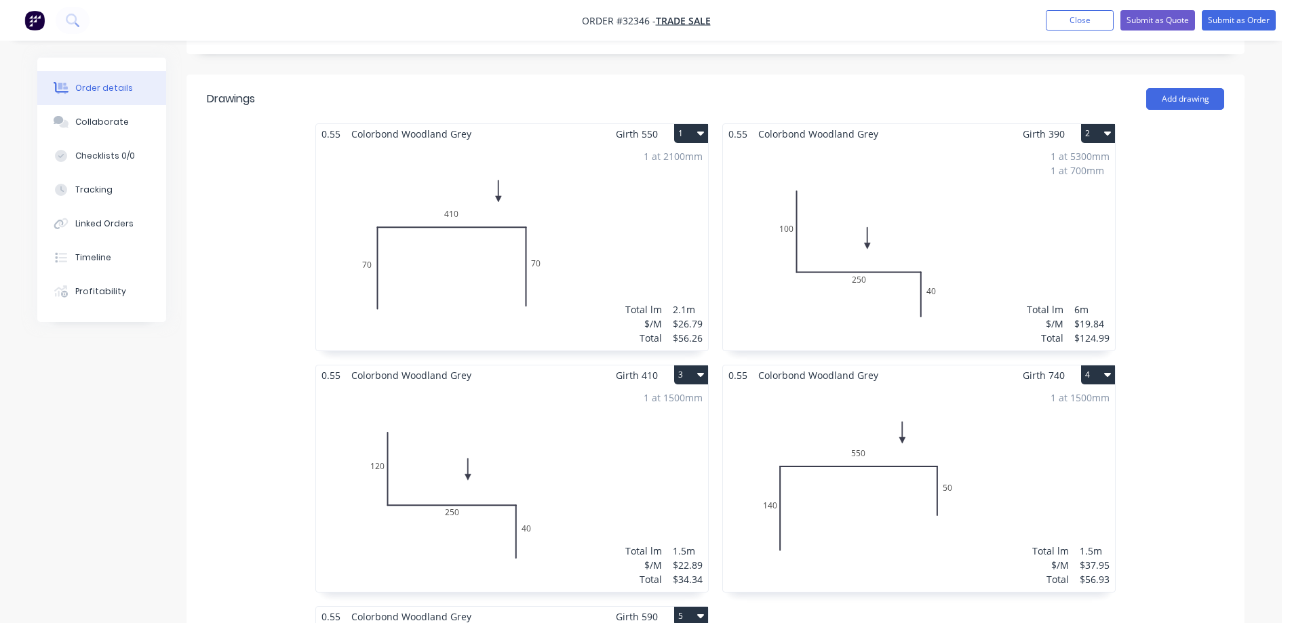
scroll to position [271, 0]
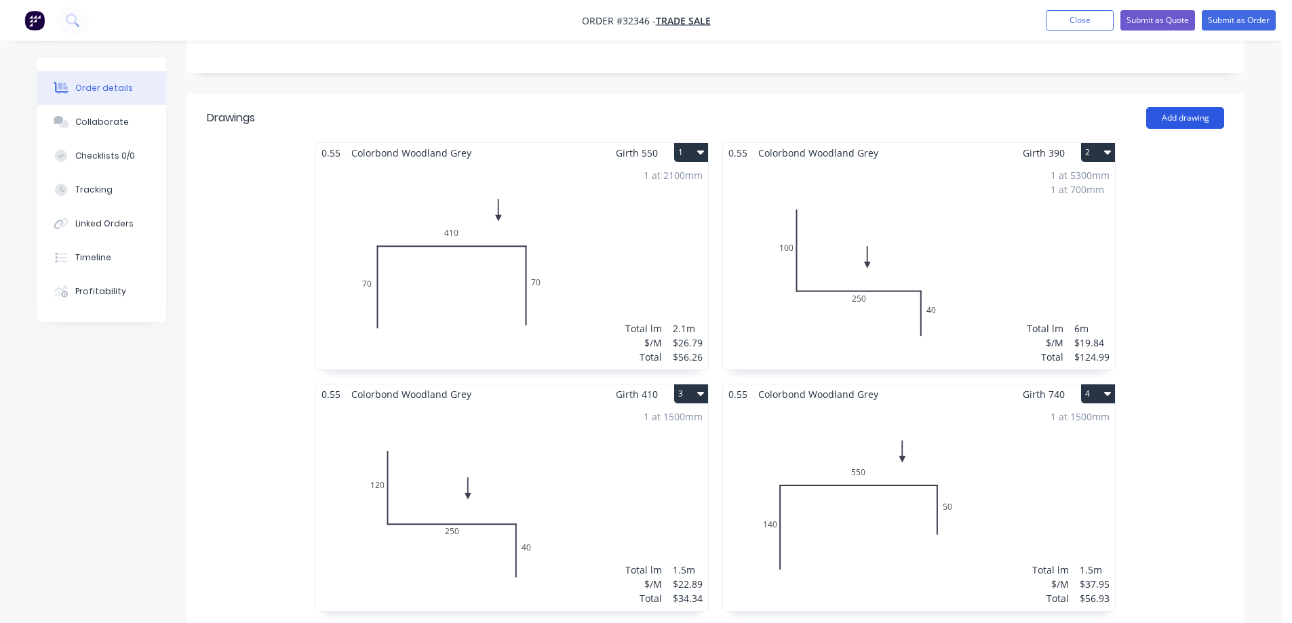
click at [1191, 120] on button "Add drawing" at bounding box center [1185, 118] width 78 height 22
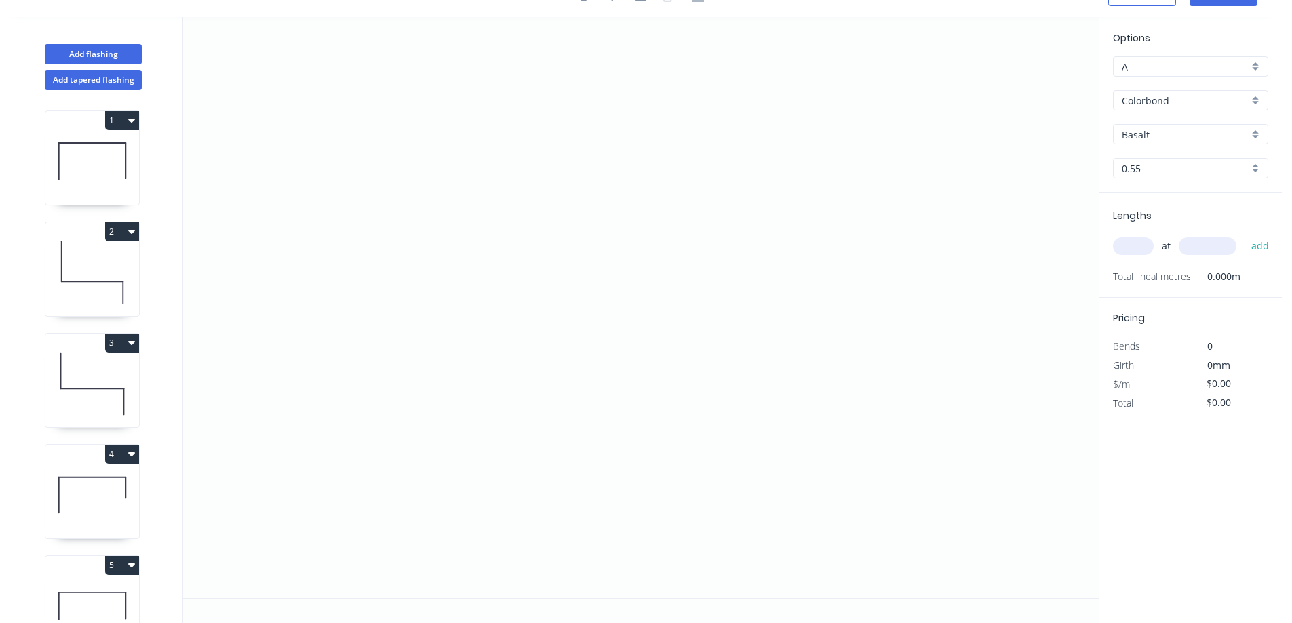
scroll to position [25, 0]
click at [497, 335] on icon "0" at bounding box center [641, 307] width 916 height 581
click at [501, 142] on icon "0" at bounding box center [641, 307] width 916 height 581
click at [771, 140] on icon "0 ?" at bounding box center [641, 307] width 916 height 581
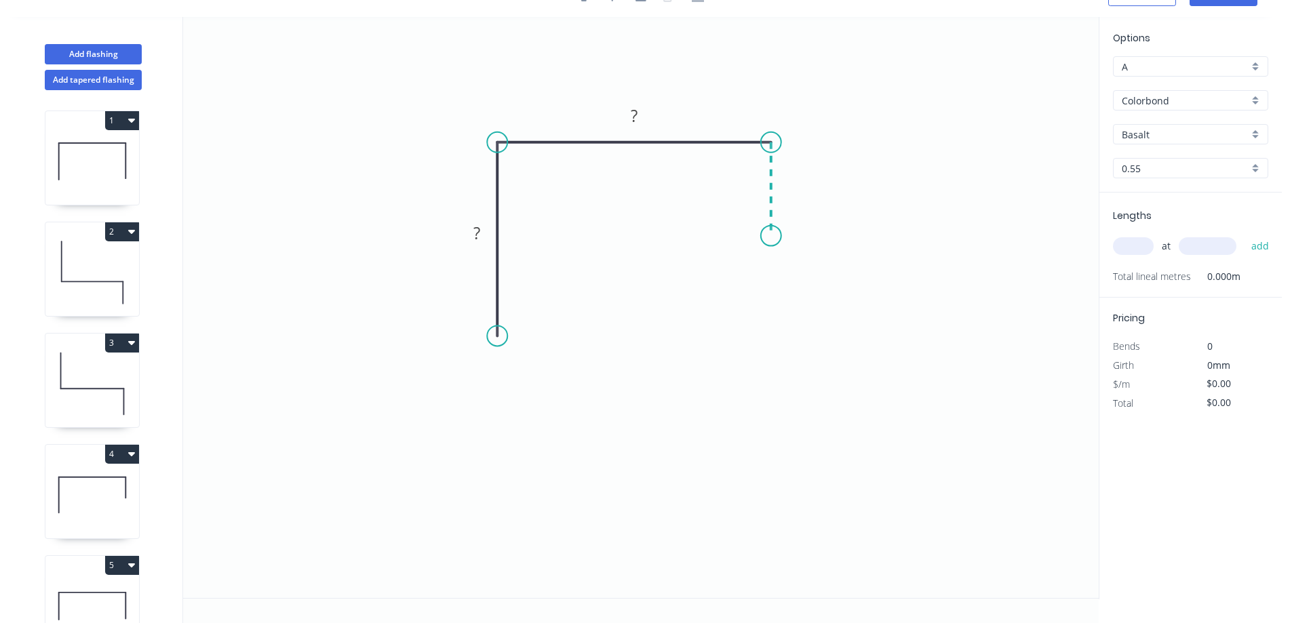
click at [769, 236] on icon "0 ? ?" at bounding box center [641, 307] width 916 height 581
click at [564, 437] on div "Feather" at bounding box center [565, 439] width 136 height 28
click at [534, 385] on div "Flip bend" at bounding box center [558, 382] width 136 height 28
drag, startPoint x: 541, startPoint y: 313, endPoint x: 642, endPoint y: 387, distance: 125.2
click at [542, 313] on tspan "15" at bounding box center [534, 311] width 19 height 22
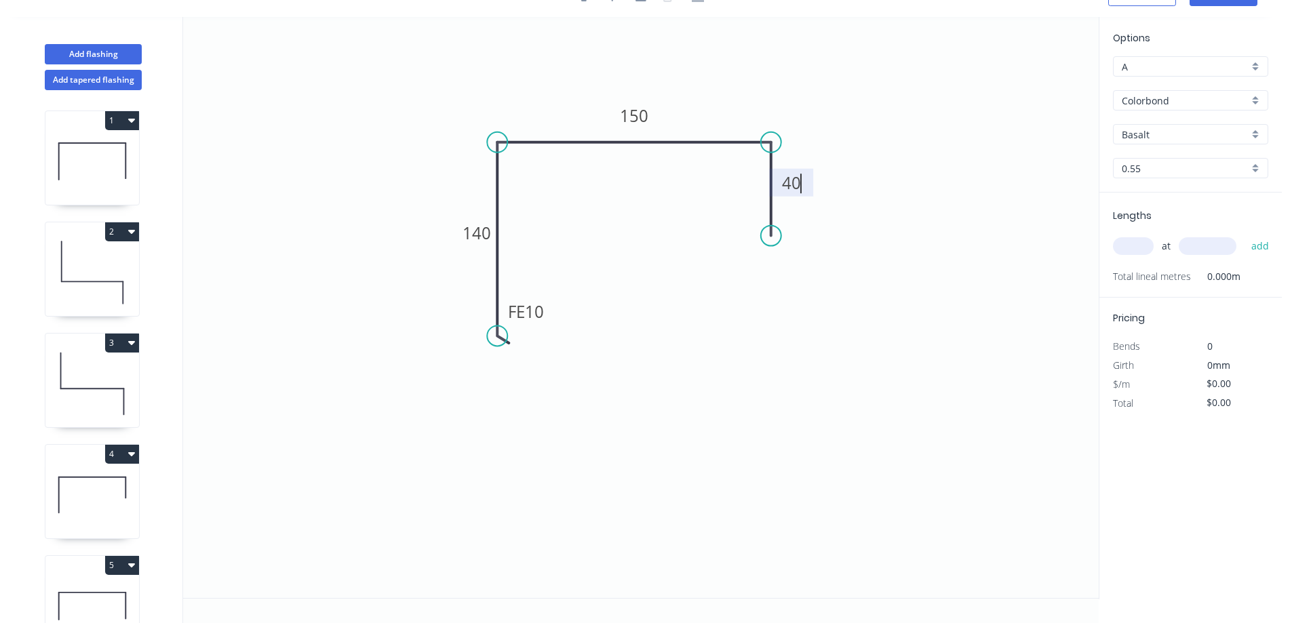
type input "$20.02"
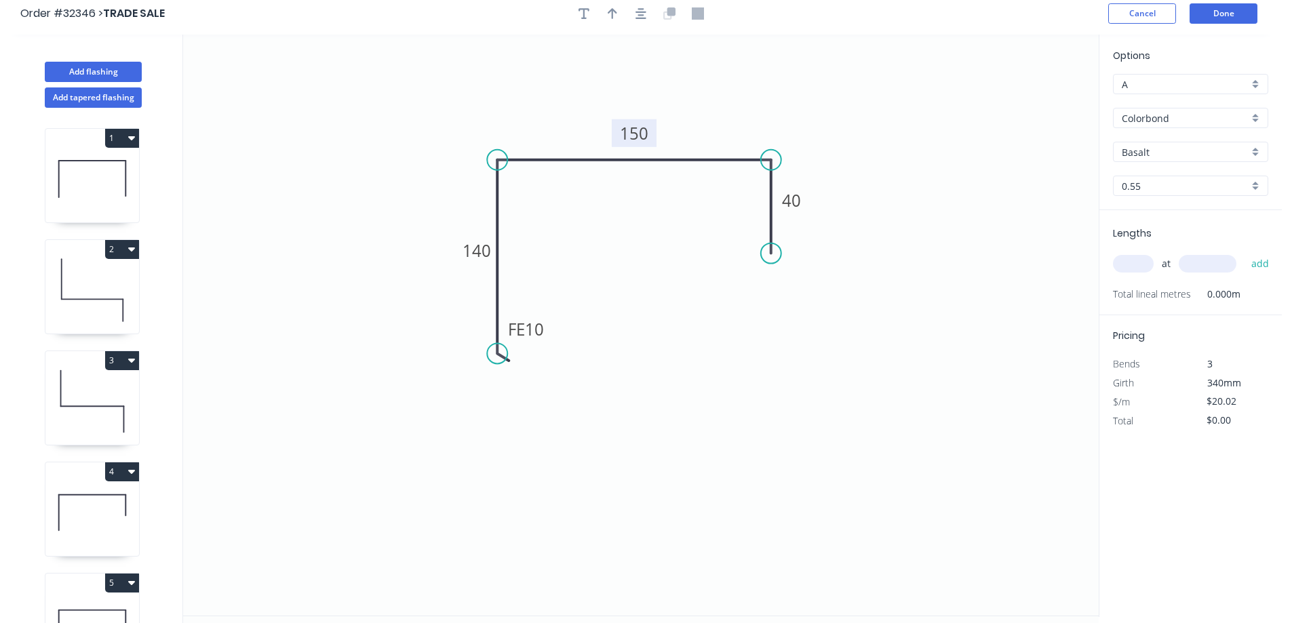
scroll to position [0, 0]
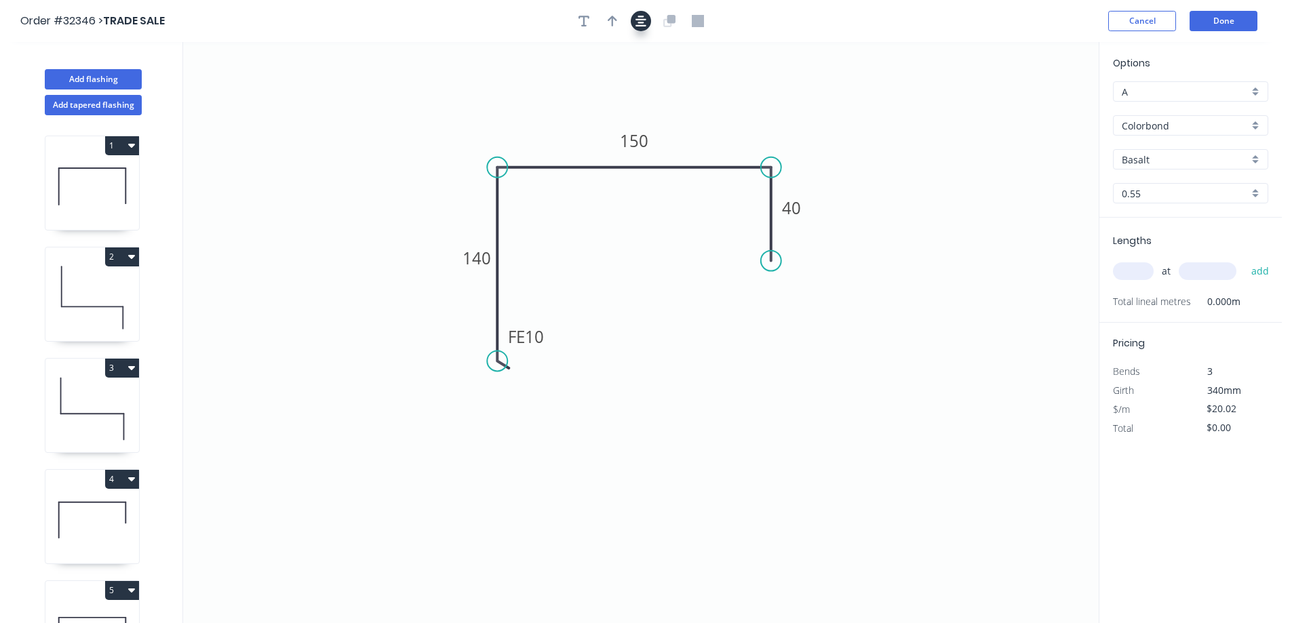
click at [638, 18] on icon "button" at bounding box center [640, 21] width 11 height 12
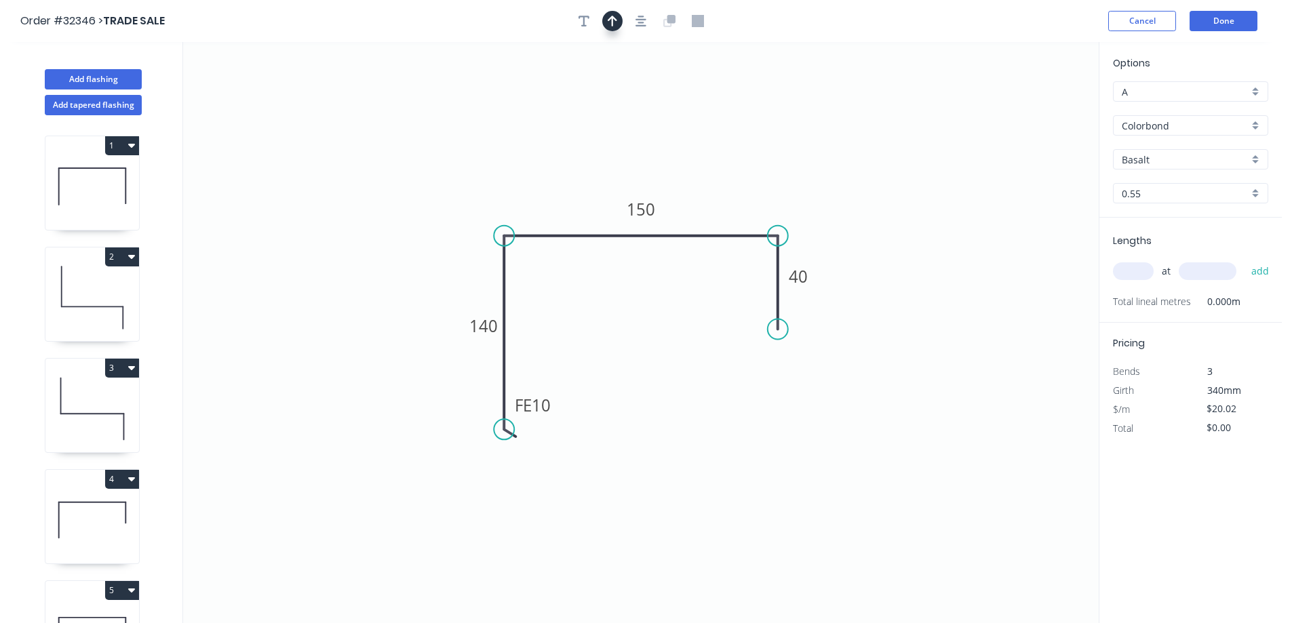
click at [610, 18] on icon "button" at bounding box center [612, 21] width 9 height 12
drag, startPoint x: 1032, startPoint y: 103, endPoint x: 795, endPoint y: 127, distance: 238.6
click at [789, 130] on icon "0 FE 10 140 150 40" at bounding box center [641, 332] width 916 height 581
drag, startPoint x: 1030, startPoint y: 104, endPoint x: 718, endPoint y: 182, distance: 320.7
click at [718, 177] on icon at bounding box center [719, 155] width 12 height 43
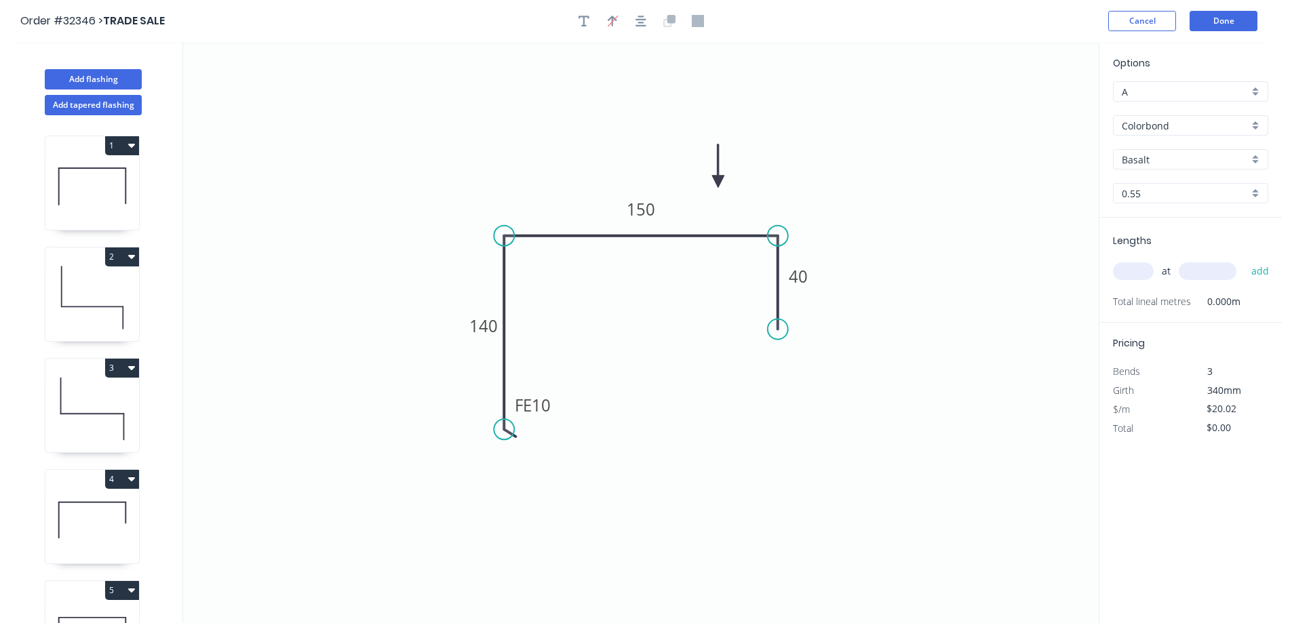
click at [1259, 158] on div "Basalt" at bounding box center [1190, 159] width 155 height 20
click at [1213, 205] on div "Surfmist" at bounding box center [1191, 207] width 154 height 24
type input "Surfmist"
click at [1135, 264] on input "text" at bounding box center [1133, 271] width 41 height 18
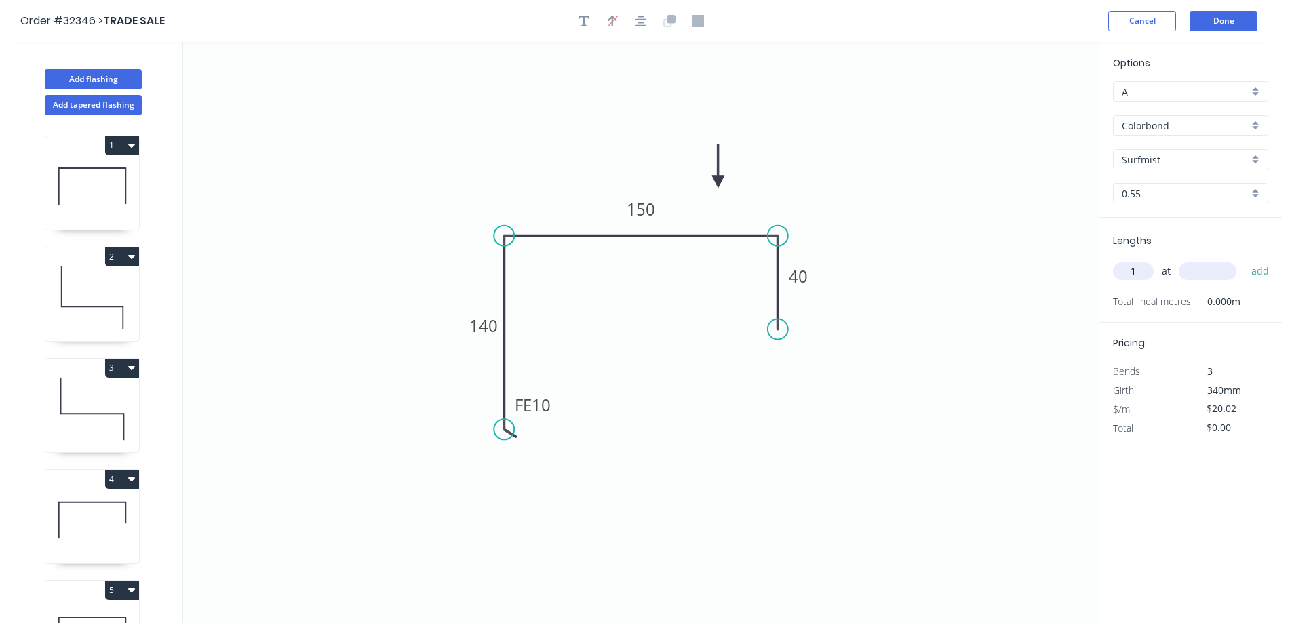
type input "1"
type input "900"
click at [1244, 260] on button "add" at bounding box center [1260, 271] width 32 height 23
type input "$20.02"
click at [1237, 23] on button "Done" at bounding box center [1224, 21] width 68 height 20
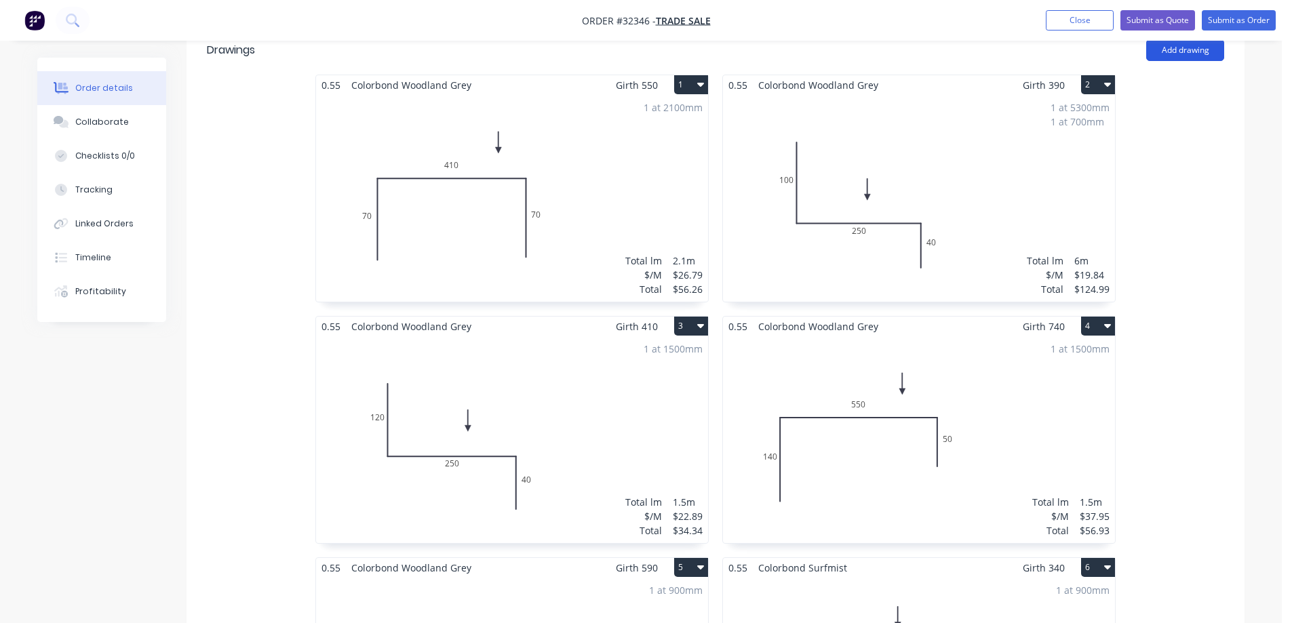
click at [1191, 44] on button "Add drawing" at bounding box center [1185, 50] width 78 height 22
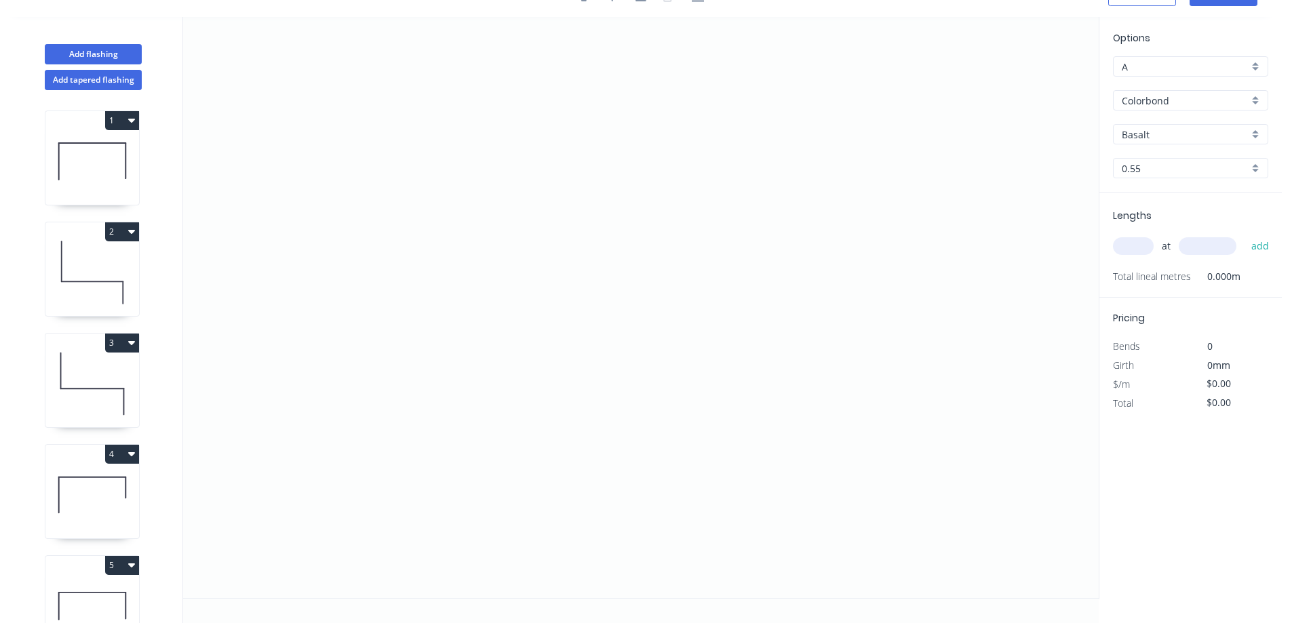
scroll to position [25, 0]
click at [585, 125] on icon "0" at bounding box center [641, 307] width 916 height 581
click at [574, 349] on icon "0" at bounding box center [641, 307] width 916 height 581
click at [719, 349] on icon "0 ?" at bounding box center [641, 307] width 916 height 581
click at [722, 437] on icon "0 ? ?" at bounding box center [641, 307] width 916 height 581
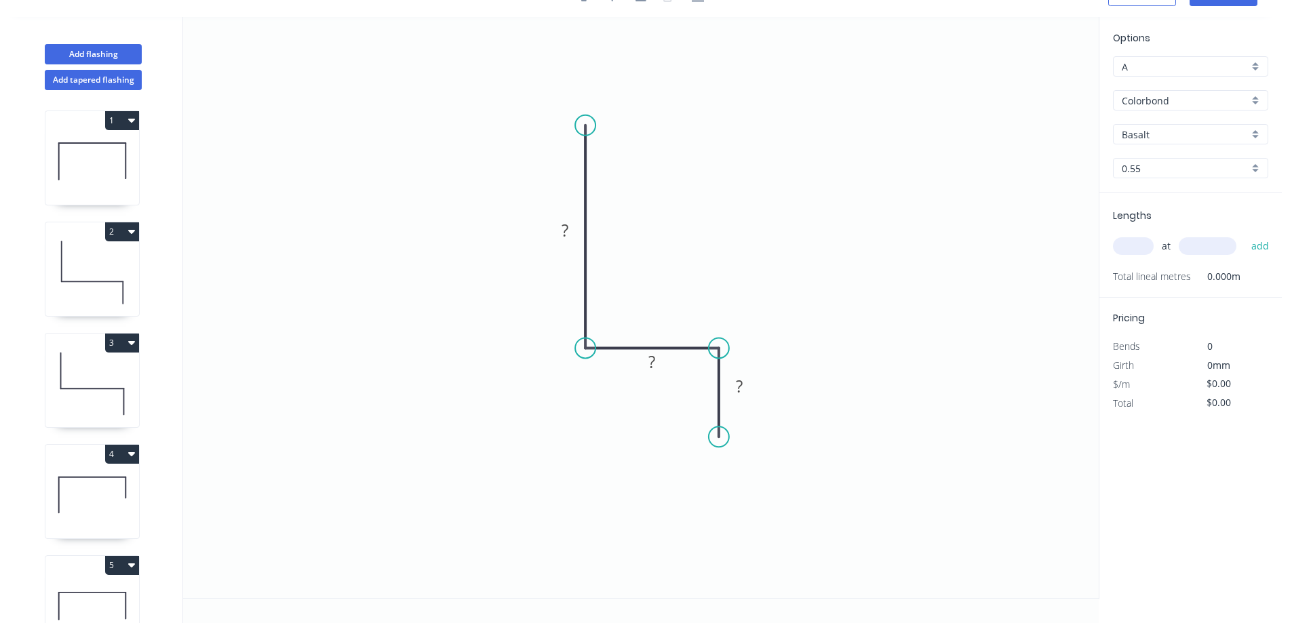
drag, startPoint x: 568, startPoint y: 233, endPoint x: 678, endPoint y: 233, distance: 109.2
click at [569, 235] on g "?" at bounding box center [564, 230] width 27 height 22
type input "$15.61"
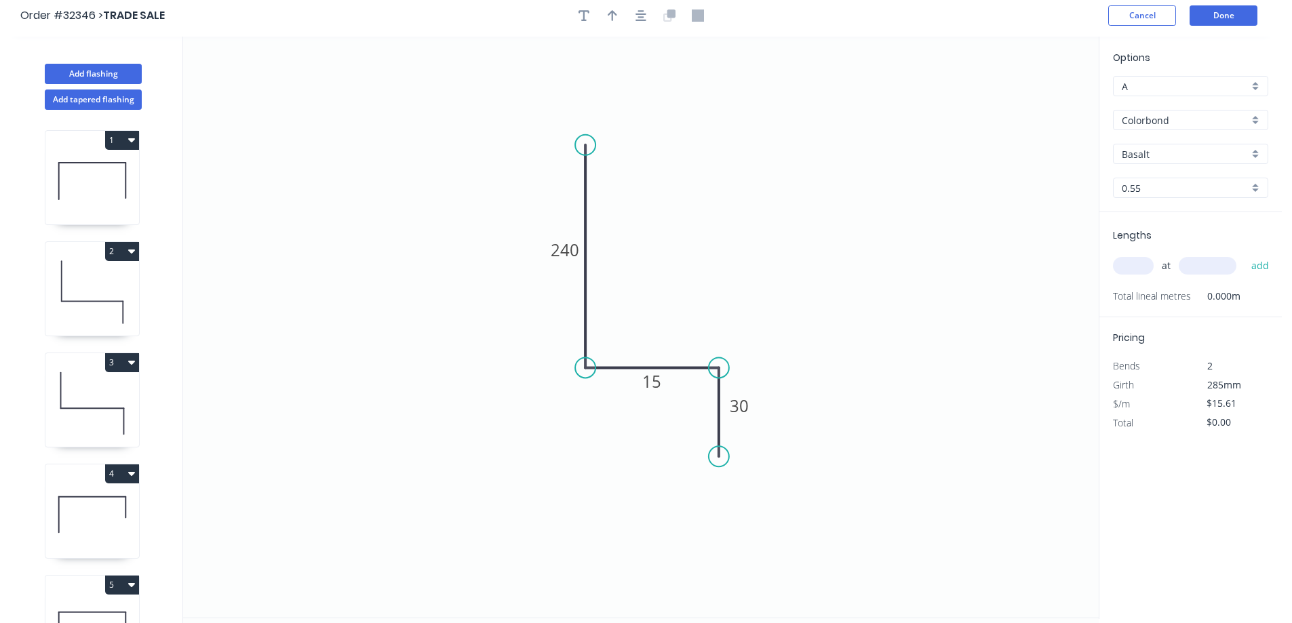
scroll to position [0, 0]
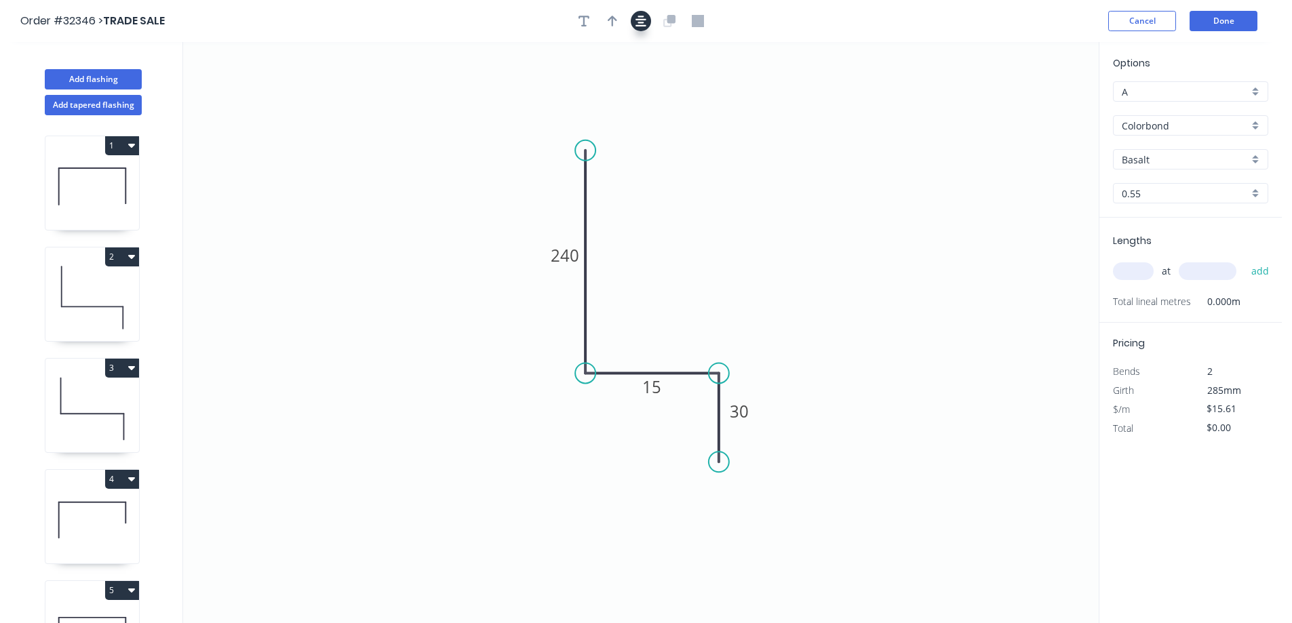
click at [643, 24] on icon "button" at bounding box center [640, 21] width 11 height 12
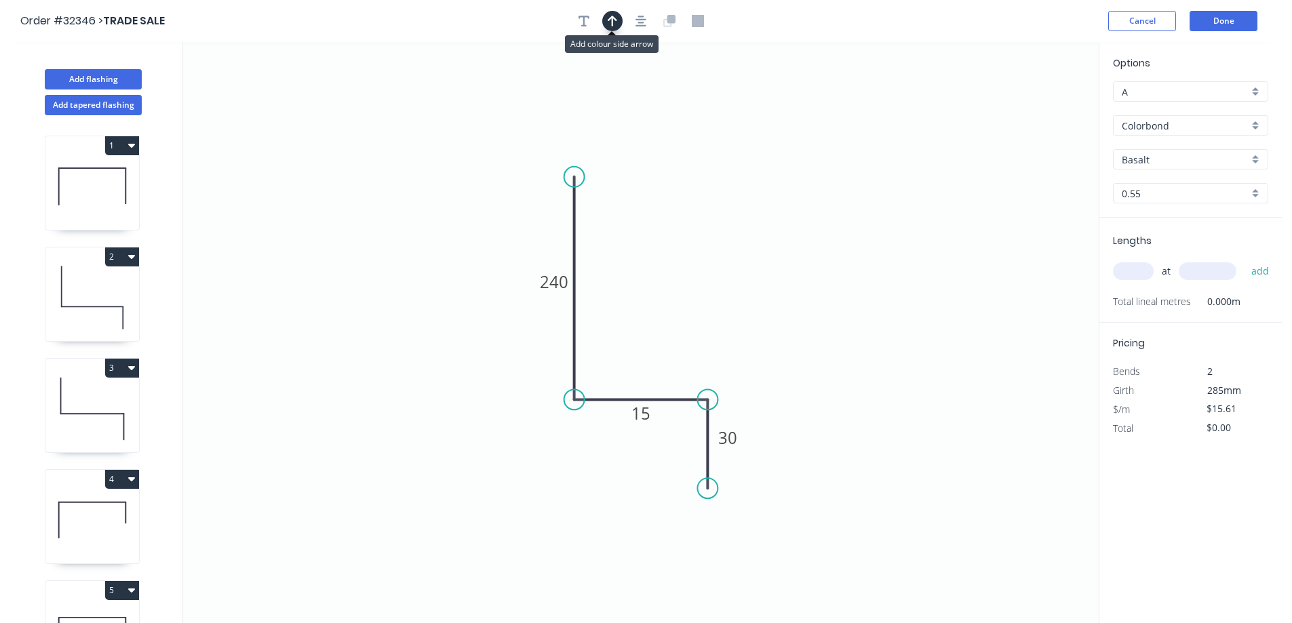
click at [621, 24] on button "button" at bounding box center [612, 21] width 20 height 20
drag, startPoint x: 1031, startPoint y: 108, endPoint x: 668, endPoint y: 334, distance: 427.7
click at [668, 334] on icon at bounding box center [668, 318] width 12 height 43
click at [1132, 277] on input "text" at bounding box center [1133, 271] width 41 height 18
type input "1"
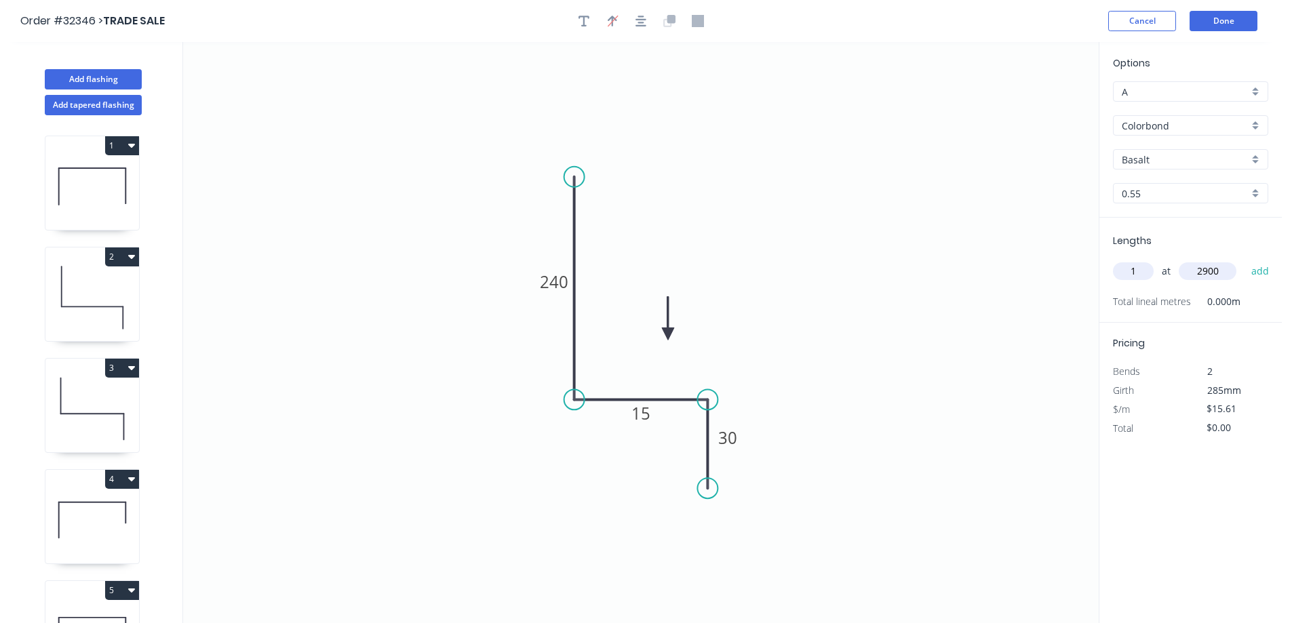
type input "2900"
click at [1244, 260] on button "add" at bounding box center [1260, 271] width 32 height 23
type input "$45.27"
click at [1253, 154] on div "Basalt" at bounding box center [1190, 159] width 155 height 20
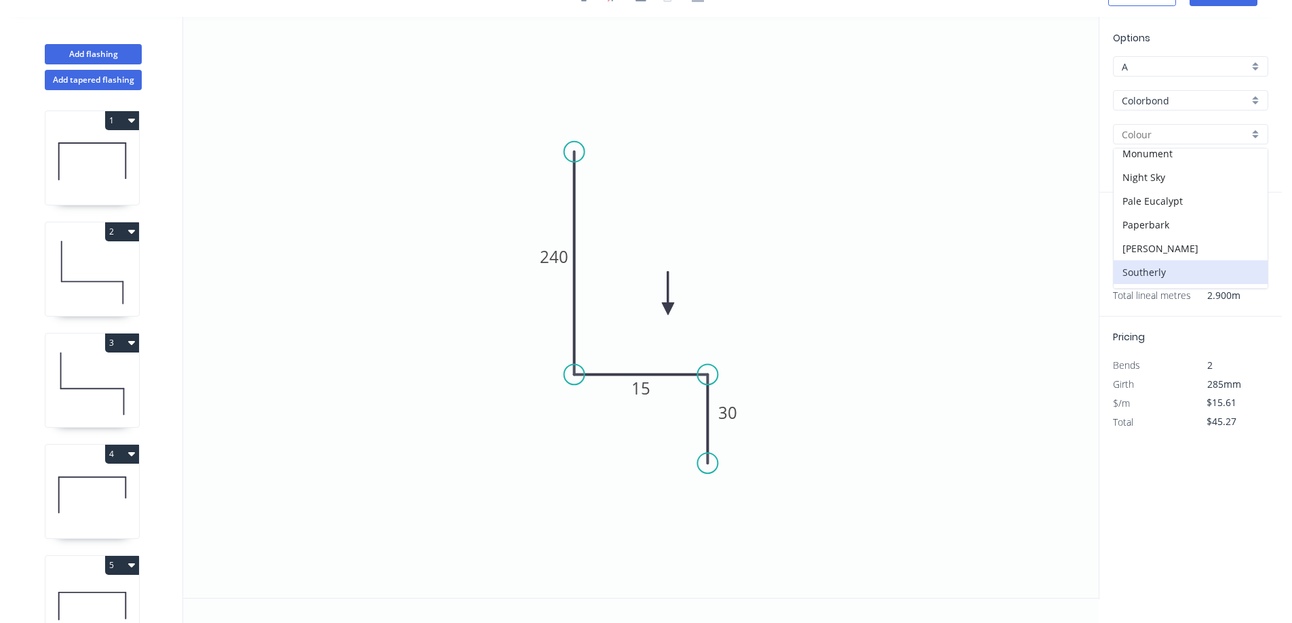
scroll to position [407, 0]
click at [1166, 250] on div "Surfmist" at bounding box center [1191, 252] width 154 height 24
type input "Surfmist"
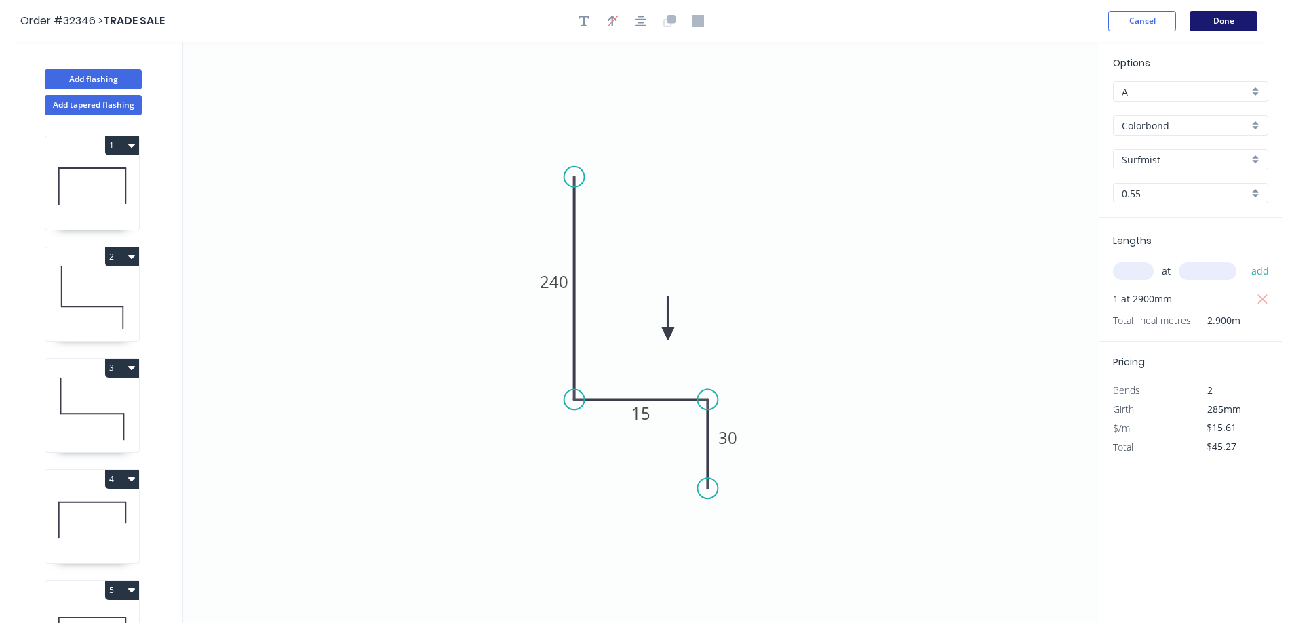
click at [1227, 24] on button "Done" at bounding box center [1224, 21] width 68 height 20
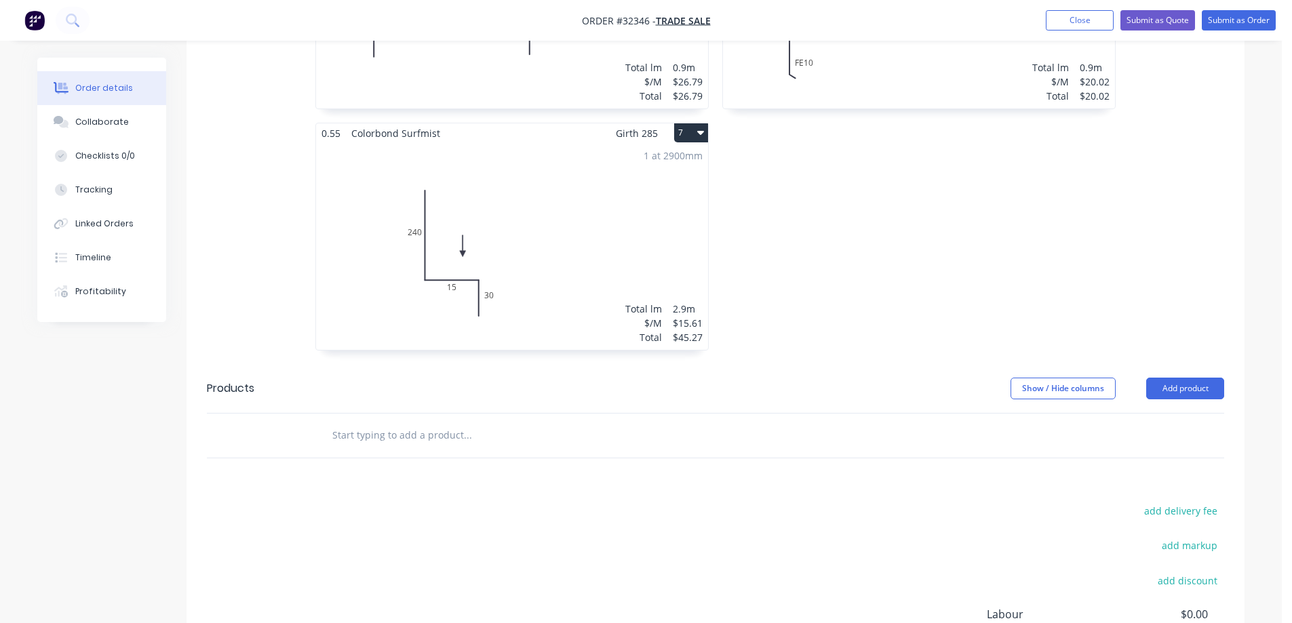
scroll to position [1153, 0]
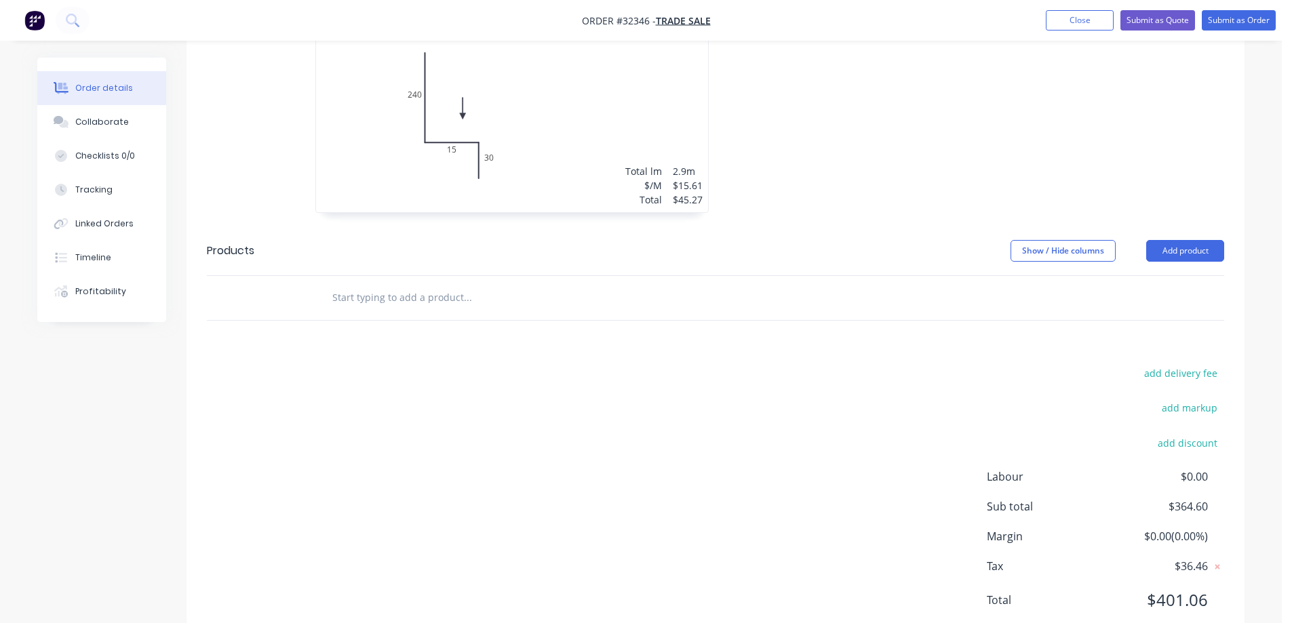
click at [379, 301] on input "text" at bounding box center [467, 297] width 271 height 27
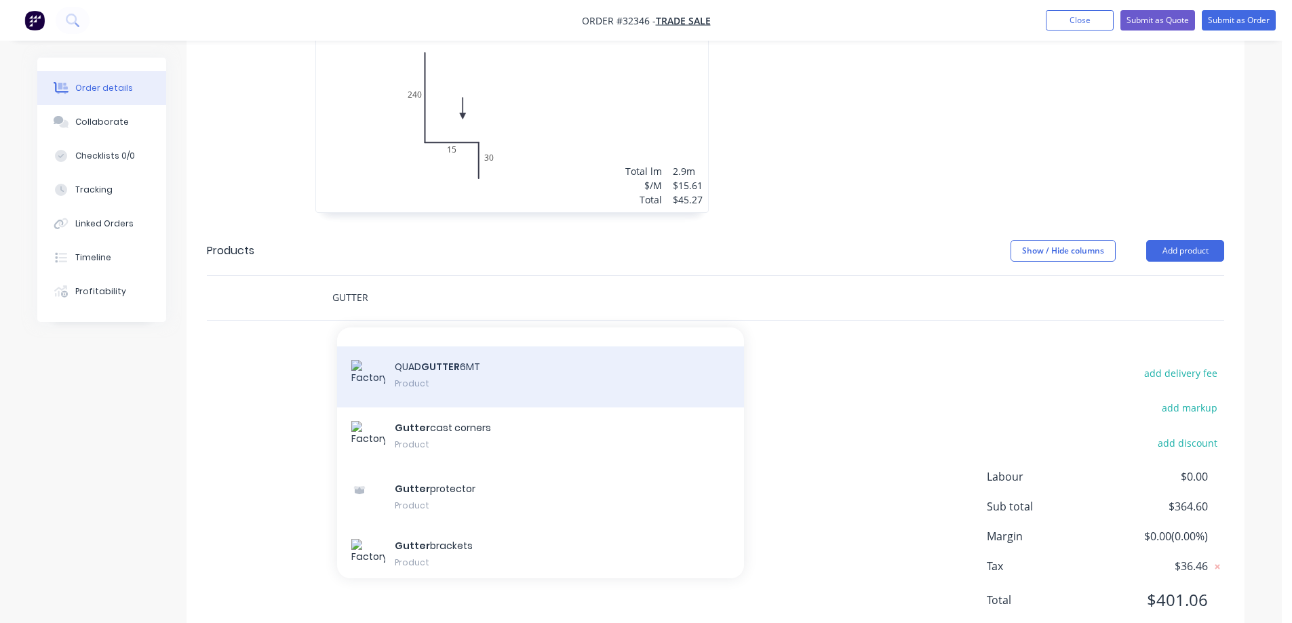
type input "GUTTER"
click at [492, 386] on div "QUAD GUTTER 6MT Product" at bounding box center [540, 377] width 407 height 61
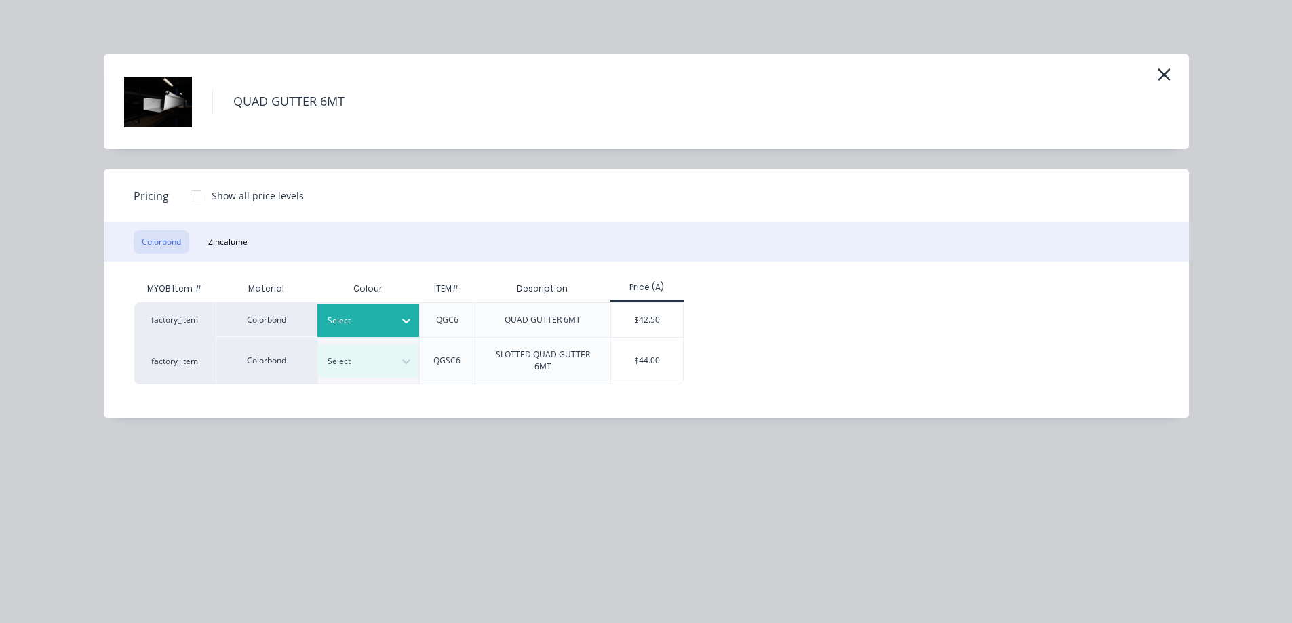
click at [404, 318] on icon at bounding box center [406, 321] width 14 height 14
click at [652, 323] on div "$42.50" at bounding box center [647, 320] width 73 height 34
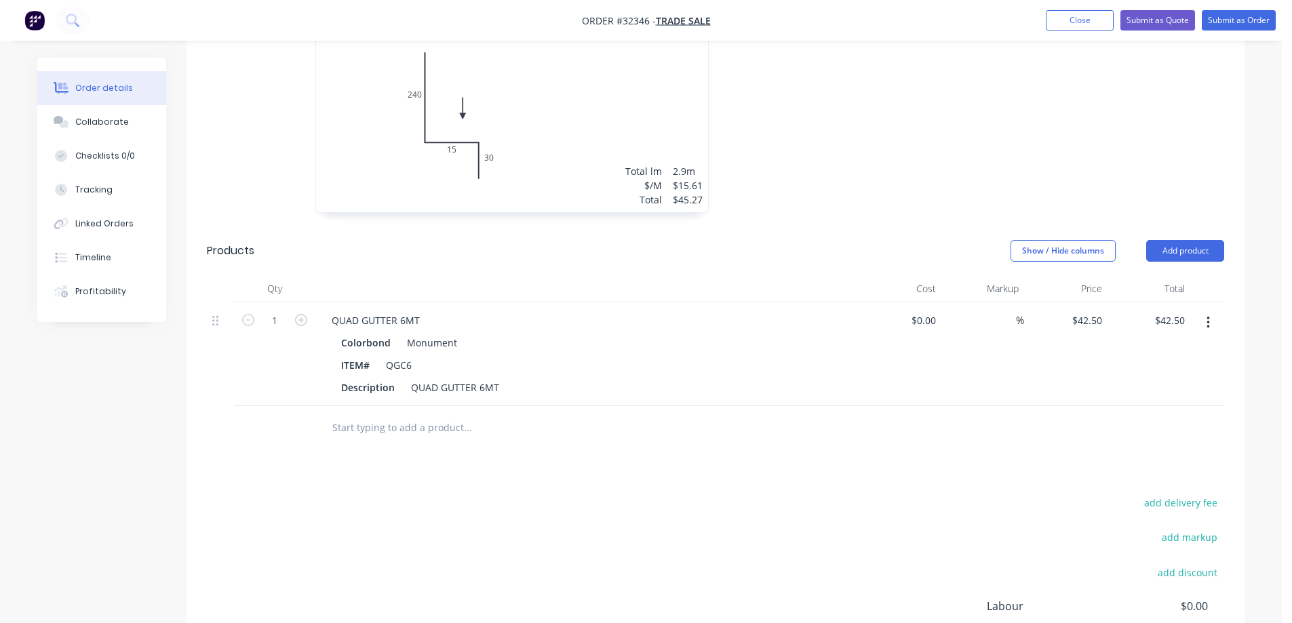
click at [391, 430] on input "text" at bounding box center [467, 427] width 271 height 27
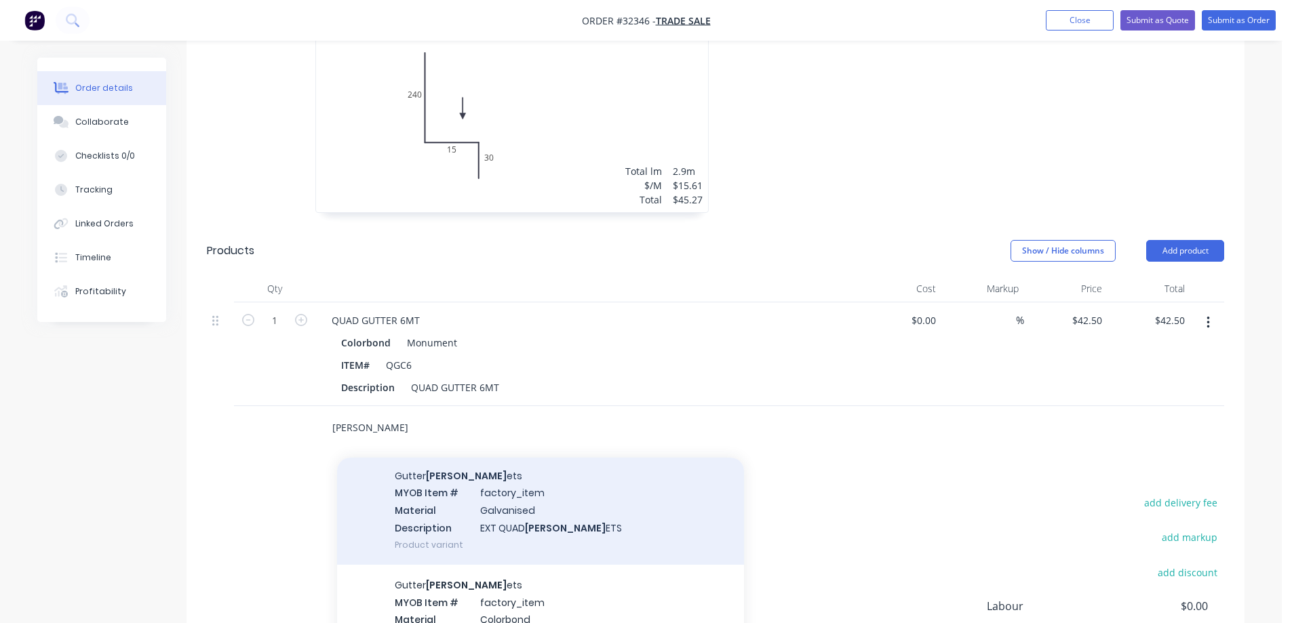
scroll to position [203, 0]
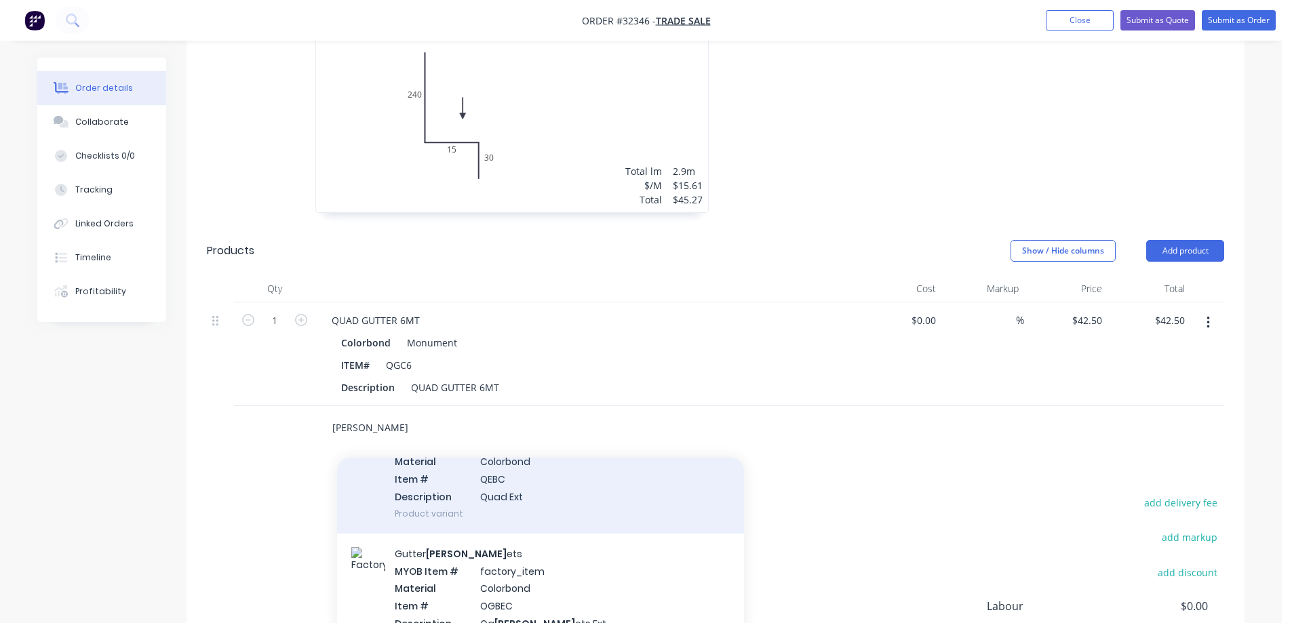
type input "[PERSON_NAME]"
click at [549, 501] on div "Gutter [PERSON_NAME] ets MYOB Item # factory_item Material Colorbond Item # QEB…" at bounding box center [540, 470] width 407 height 127
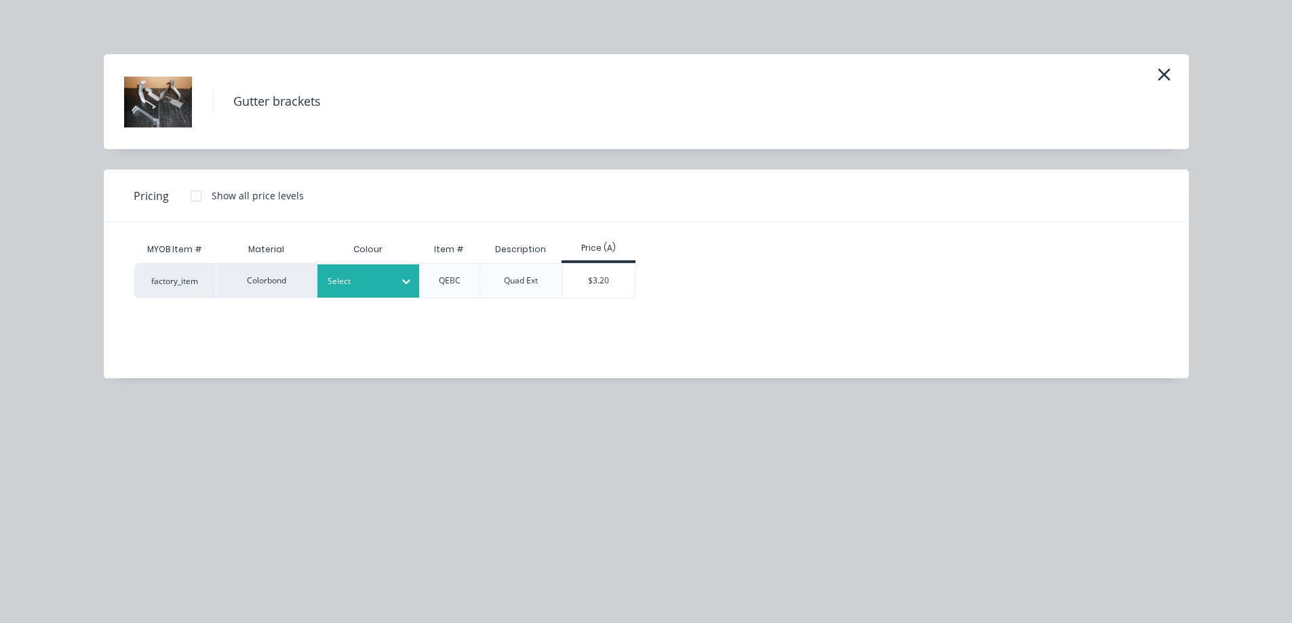
click at [380, 284] on div at bounding box center [358, 281] width 61 height 15
click at [596, 281] on div "$3.20" at bounding box center [598, 281] width 73 height 34
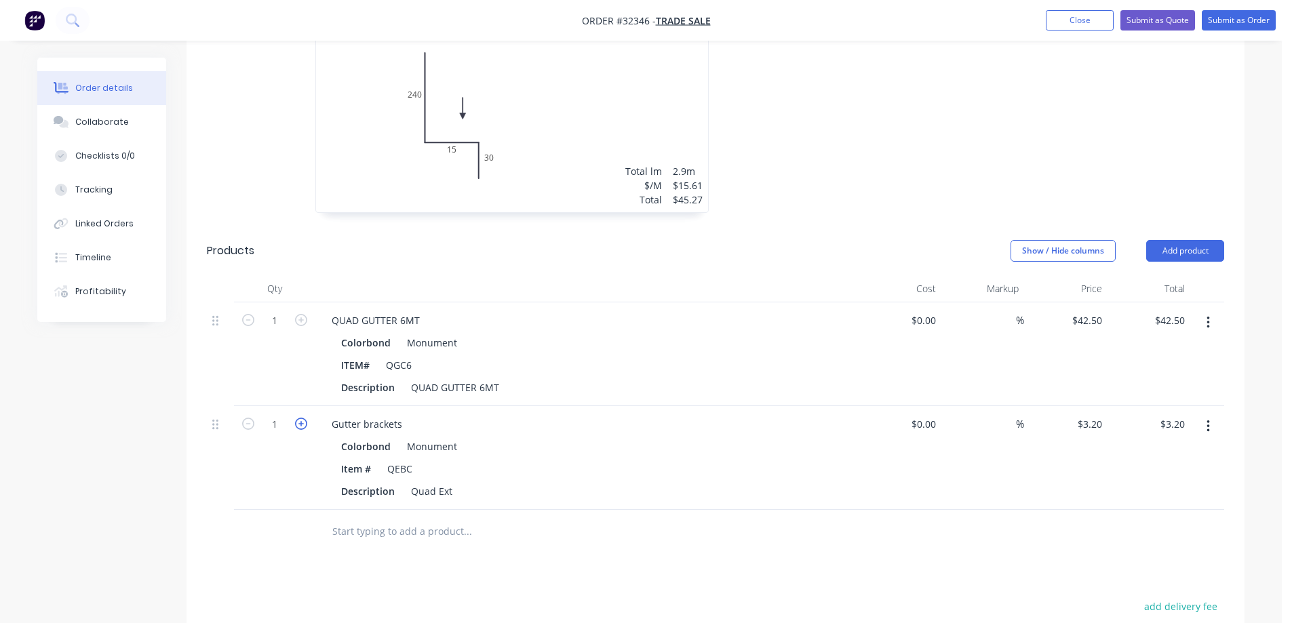
click at [300, 424] on icon "button" at bounding box center [301, 424] width 12 height 12
type input "2"
type input "$6.40"
click at [300, 424] on icon "button" at bounding box center [301, 424] width 12 height 12
type input "3"
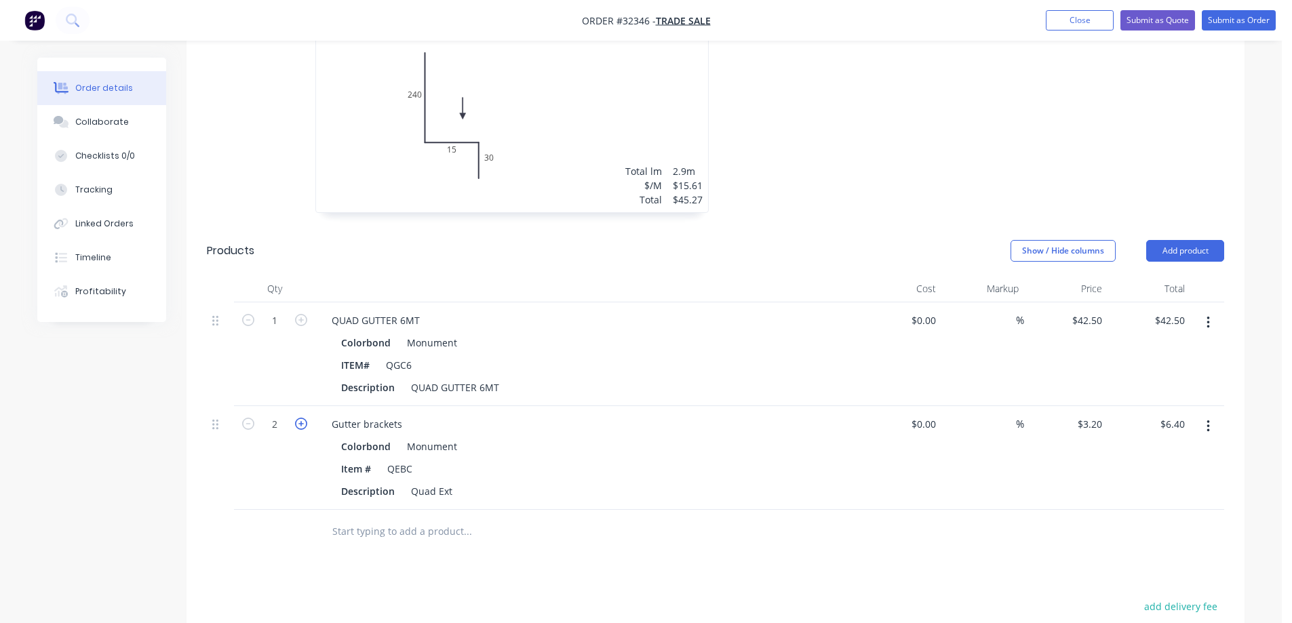
type input "$9.60"
click at [300, 424] on icon "button" at bounding box center [301, 424] width 12 height 12
type input "4"
type input "$12.80"
click at [300, 424] on icon "button" at bounding box center [301, 424] width 12 height 12
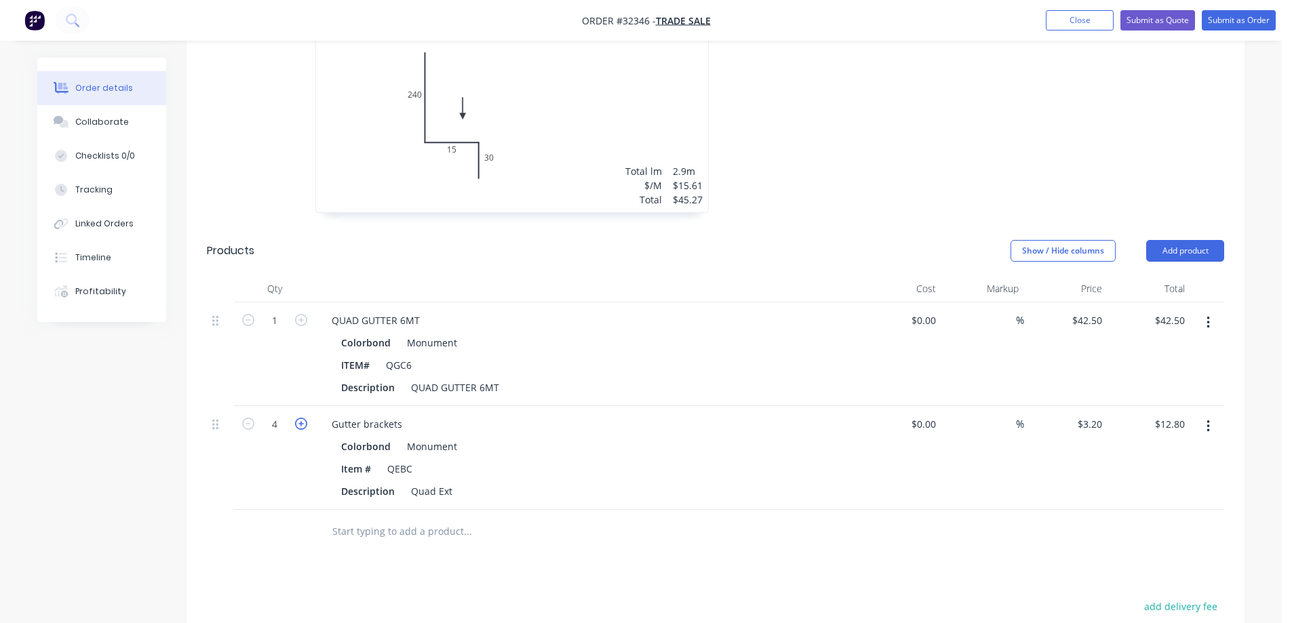
type input "5"
type input "$16.00"
drag, startPoint x: 409, startPoint y: 536, endPoint x: 435, endPoint y: 569, distance: 42.1
click at [410, 536] on input "text" at bounding box center [467, 531] width 271 height 27
click at [300, 424] on icon "button" at bounding box center [301, 424] width 12 height 12
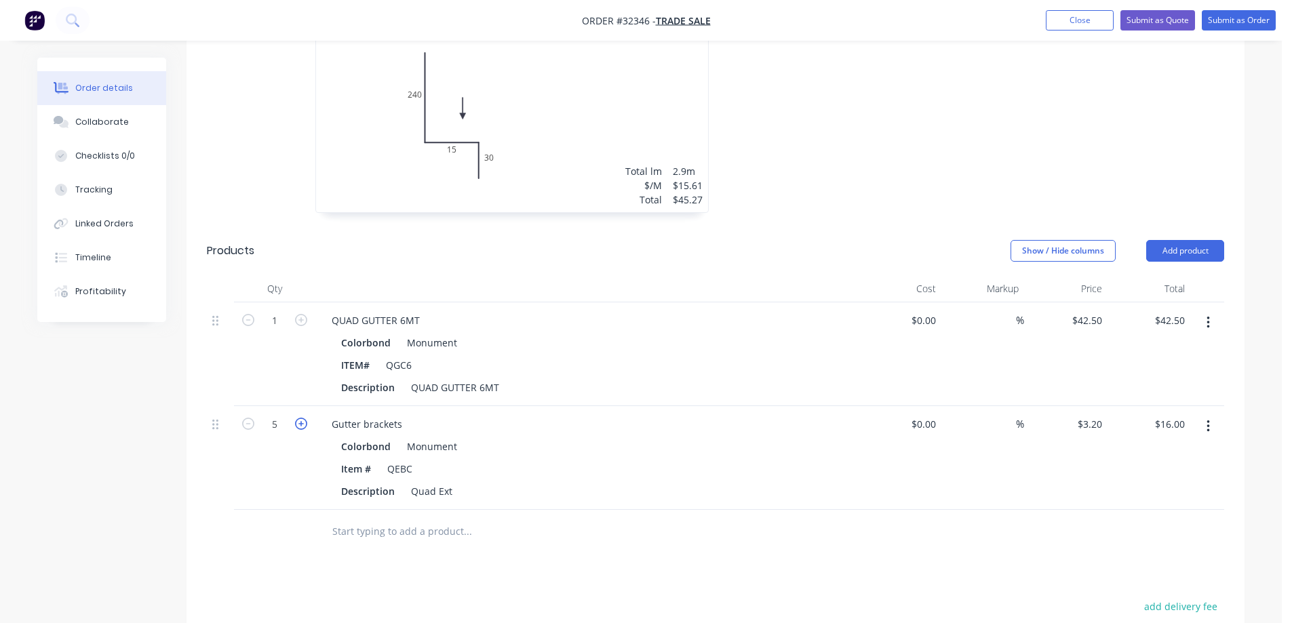
type input "6"
type input "$19.20"
click at [300, 424] on icon "button" at bounding box center [301, 424] width 12 height 12
type input "7"
type input "$22.40"
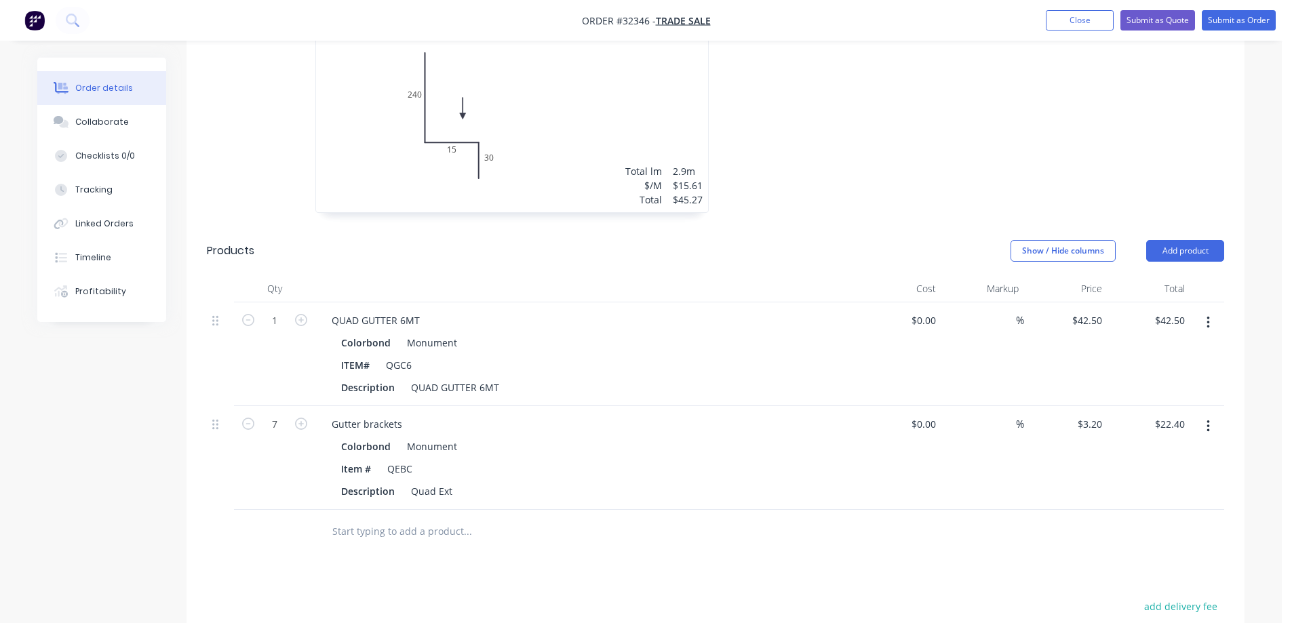
drag, startPoint x: 422, startPoint y: 528, endPoint x: 446, endPoint y: 553, distance: 34.5
click at [423, 528] on input "text" at bounding box center [467, 531] width 271 height 27
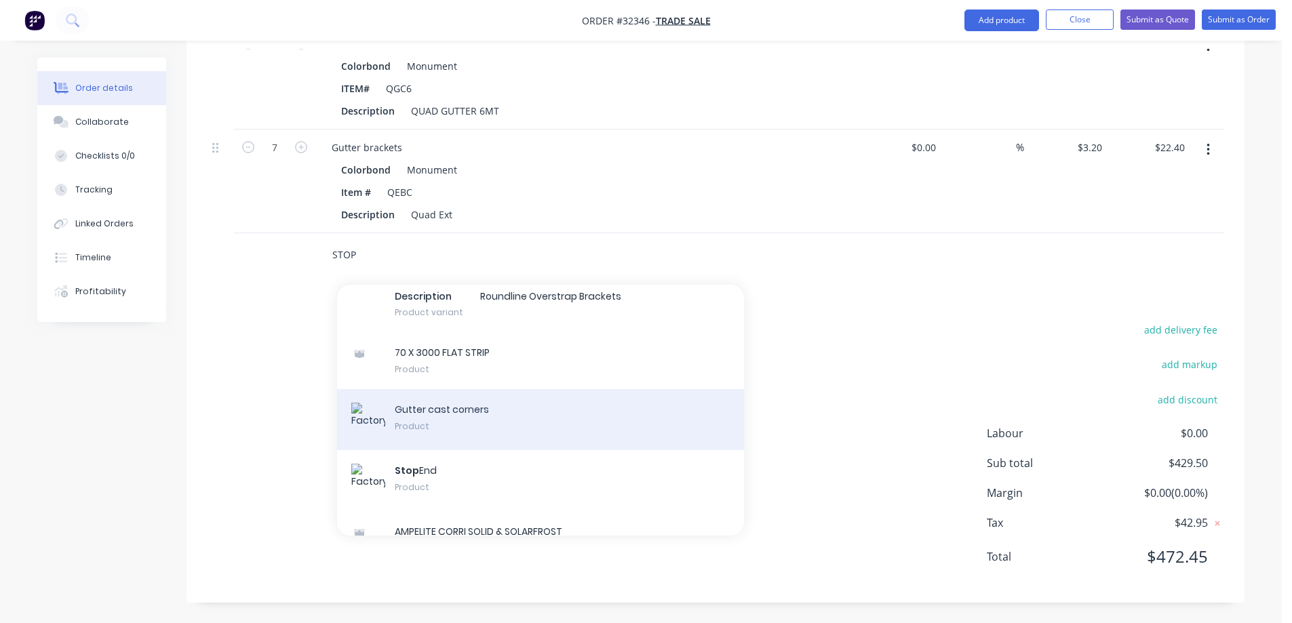
scroll to position [882, 0]
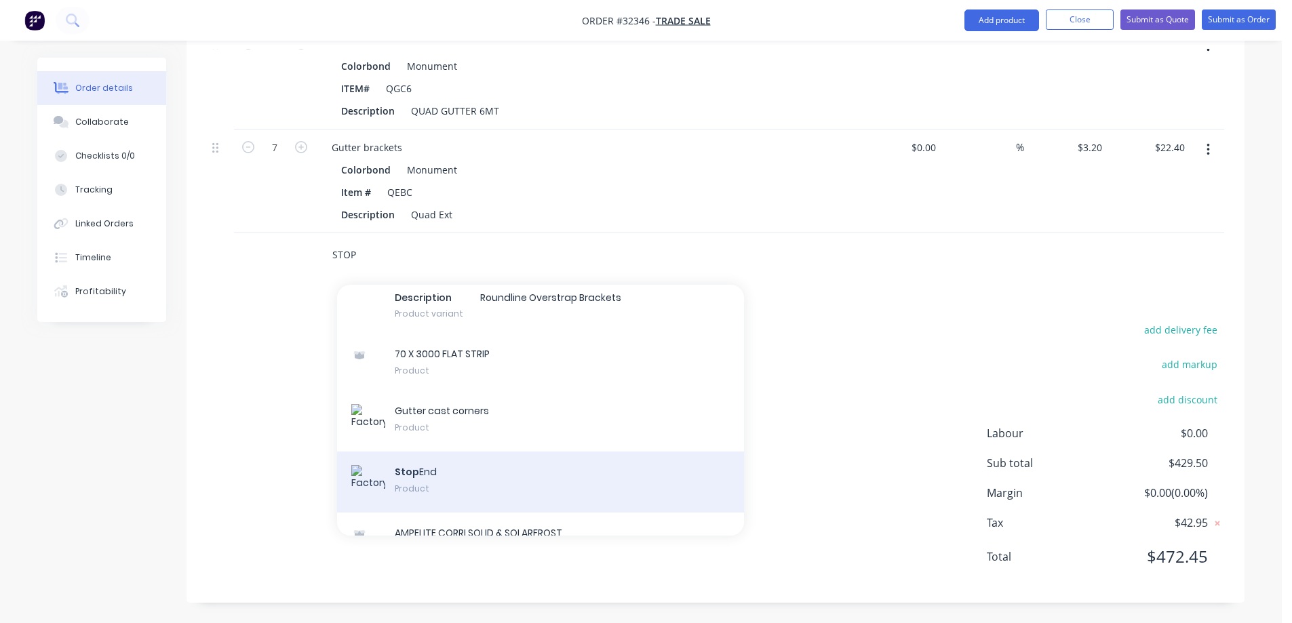
type input "STOP"
click at [497, 485] on div "Stop End Product" at bounding box center [540, 482] width 407 height 61
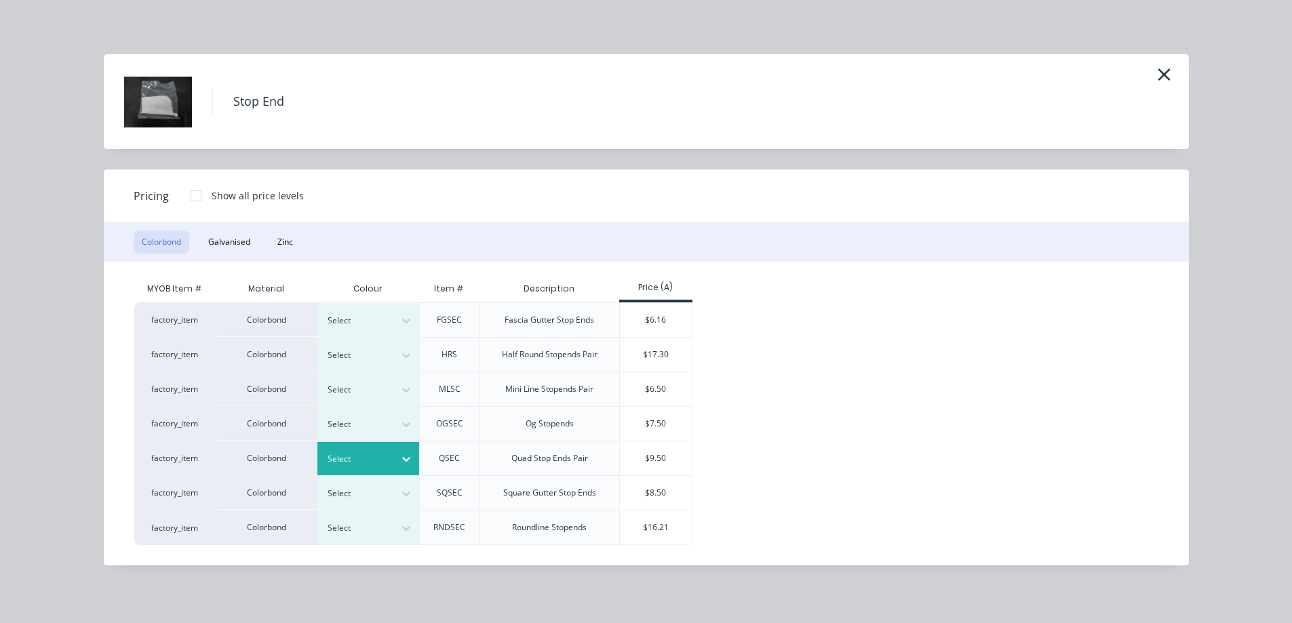
click at [380, 460] on div at bounding box center [358, 459] width 61 height 15
click at [674, 465] on div "$9.50" at bounding box center [656, 459] width 73 height 34
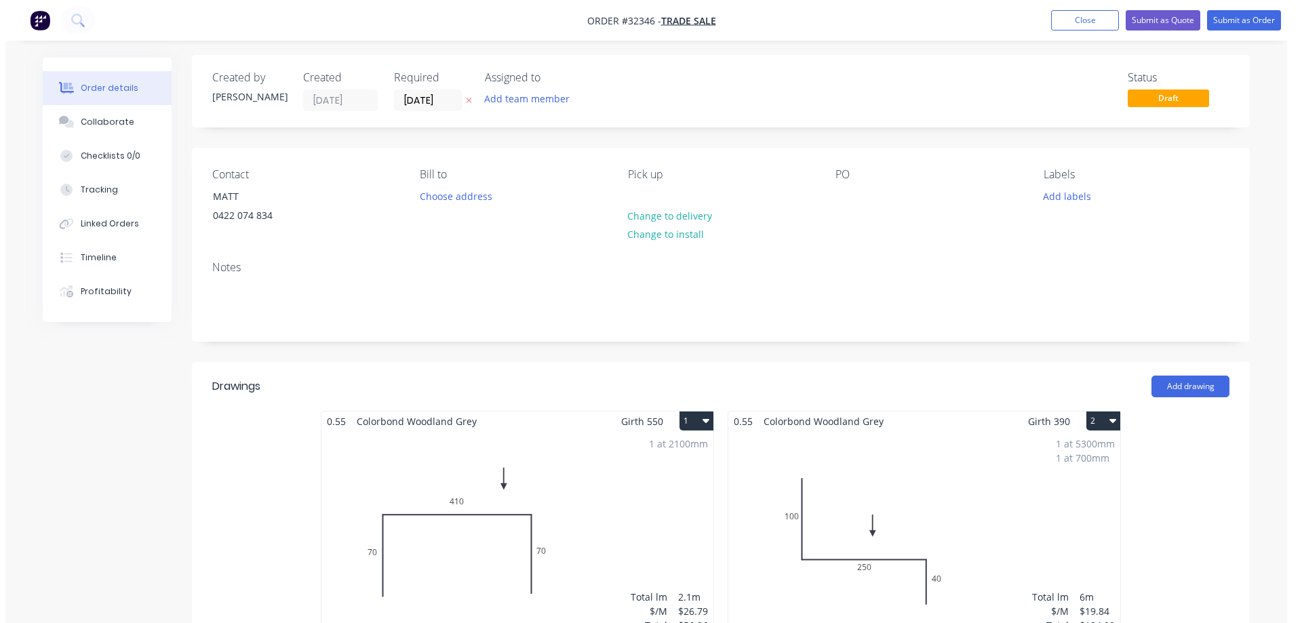
scroll to position [0, 0]
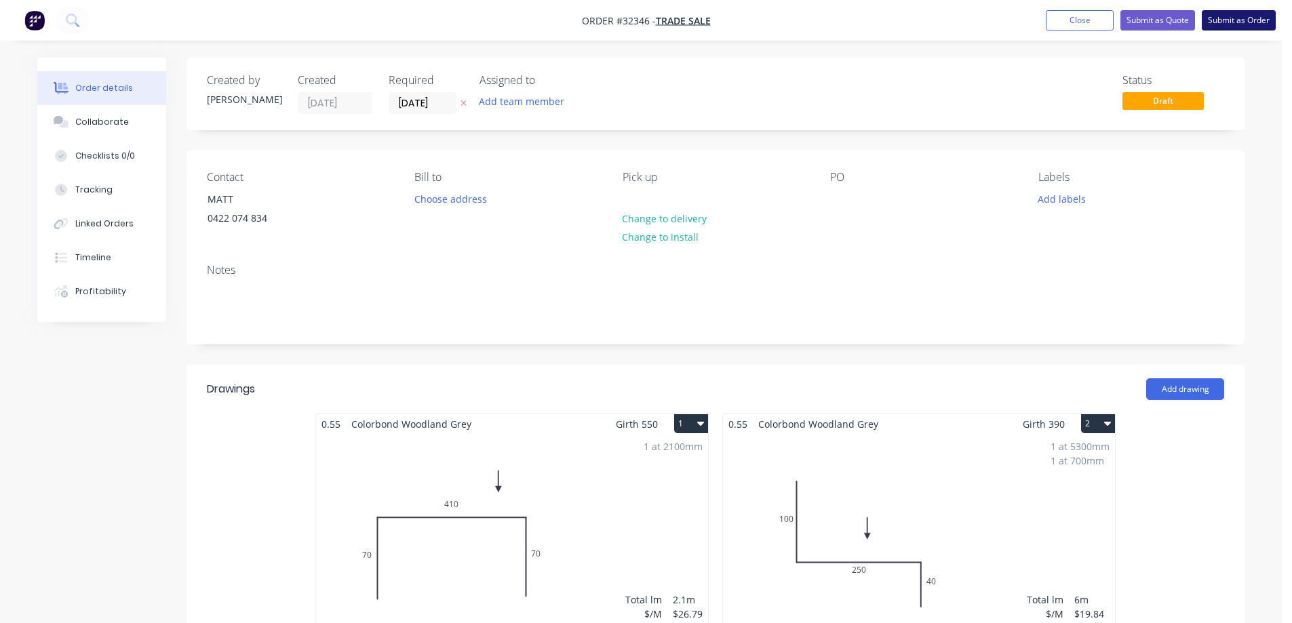
drag, startPoint x: 1234, startPoint y: 19, endPoint x: 1226, endPoint y: 23, distance: 8.5
click at [1234, 20] on button "Submit as Order" at bounding box center [1239, 20] width 74 height 20
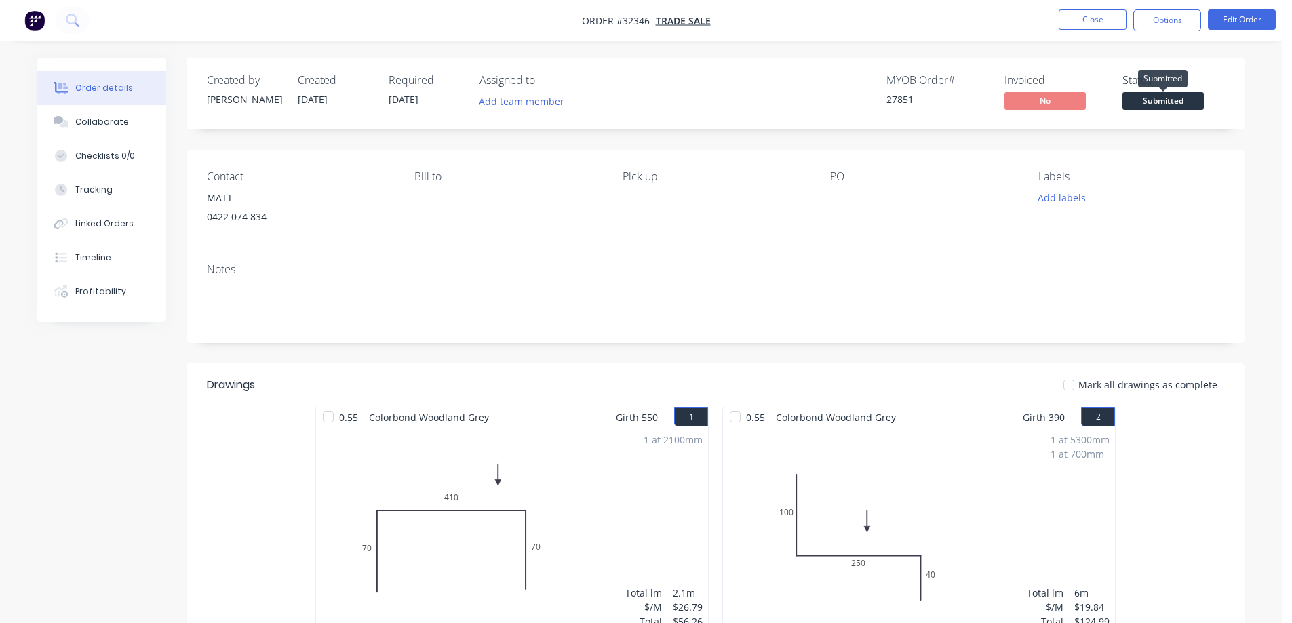
click at [1182, 104] on span "Submitted" at bounding box center [1162, 100] width 81 height 17
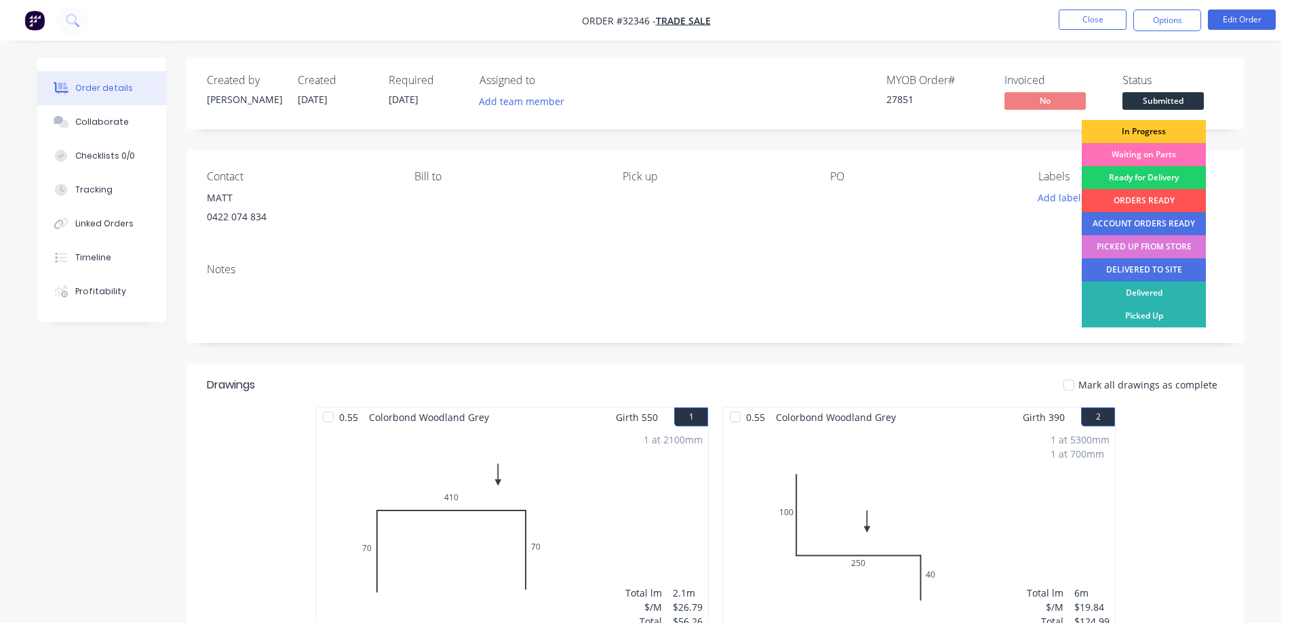
click at [1171, 134] on div "In Progress" at bounding box center [1144, 131] width 124 height 23
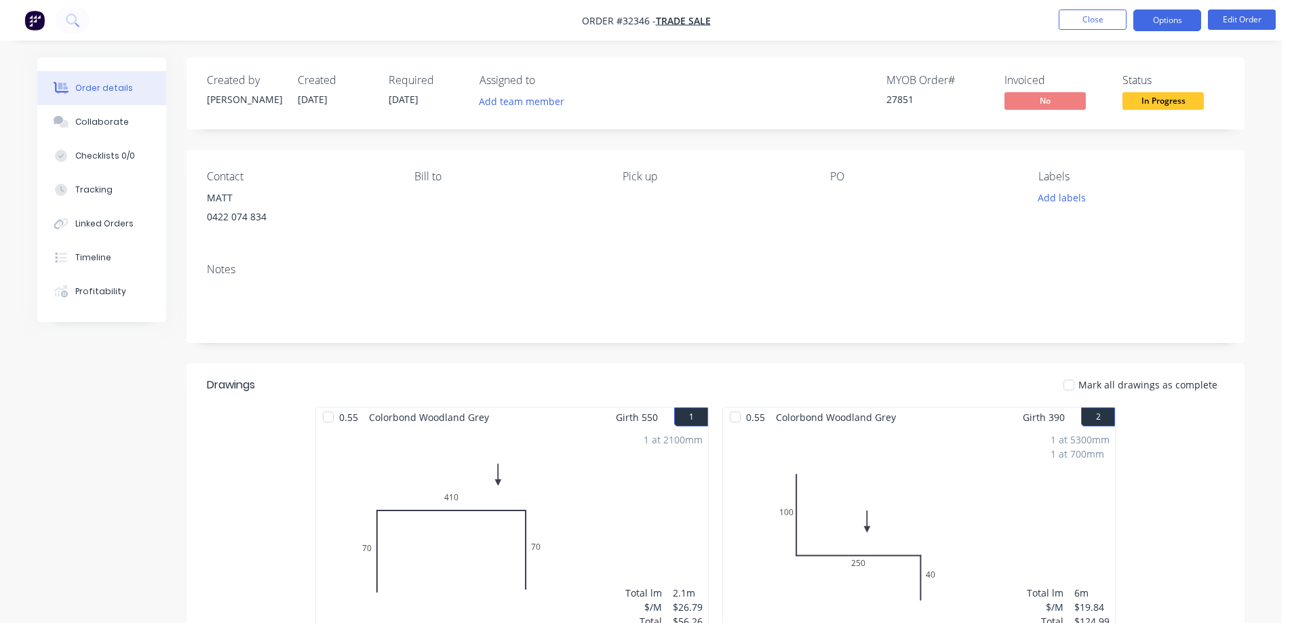
click at [1161, 22] on button "Options" at bounding box center [1167, 20] width 68 height 22
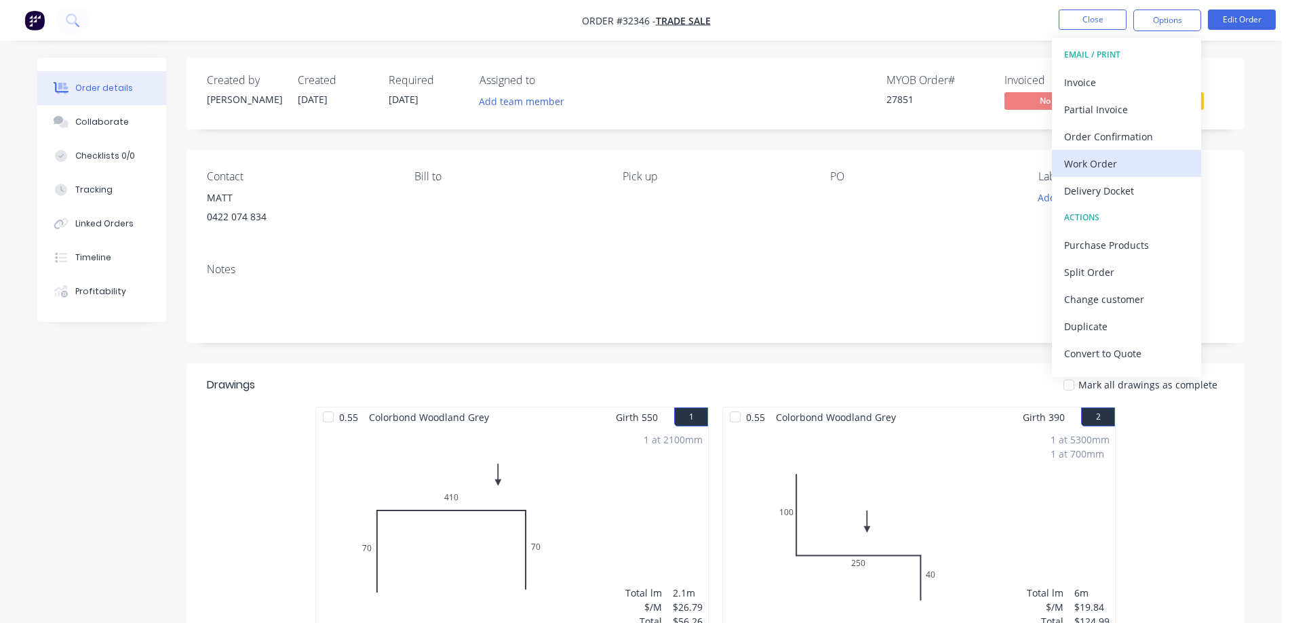
click at [1126, 163] on div "Work Order" at bounding box center [1126, 164] width 125 height 20
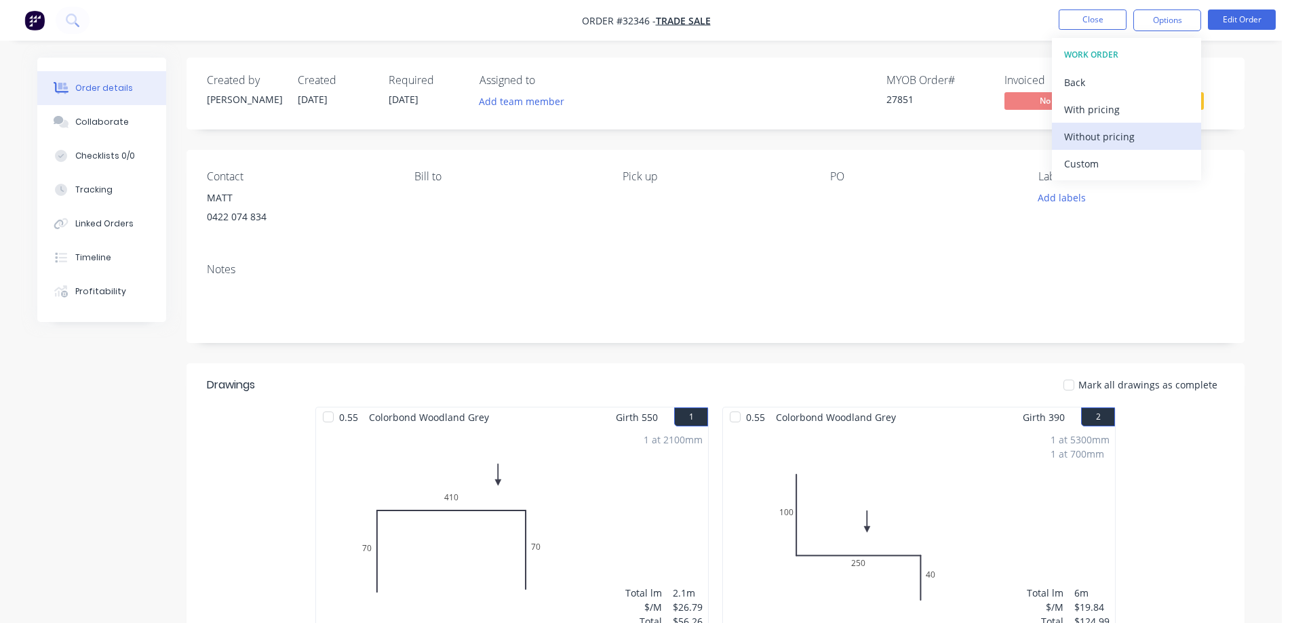
click at [1129, 140] on div "Without pricing" at bounding box center [1126, 137] width 125 height 20
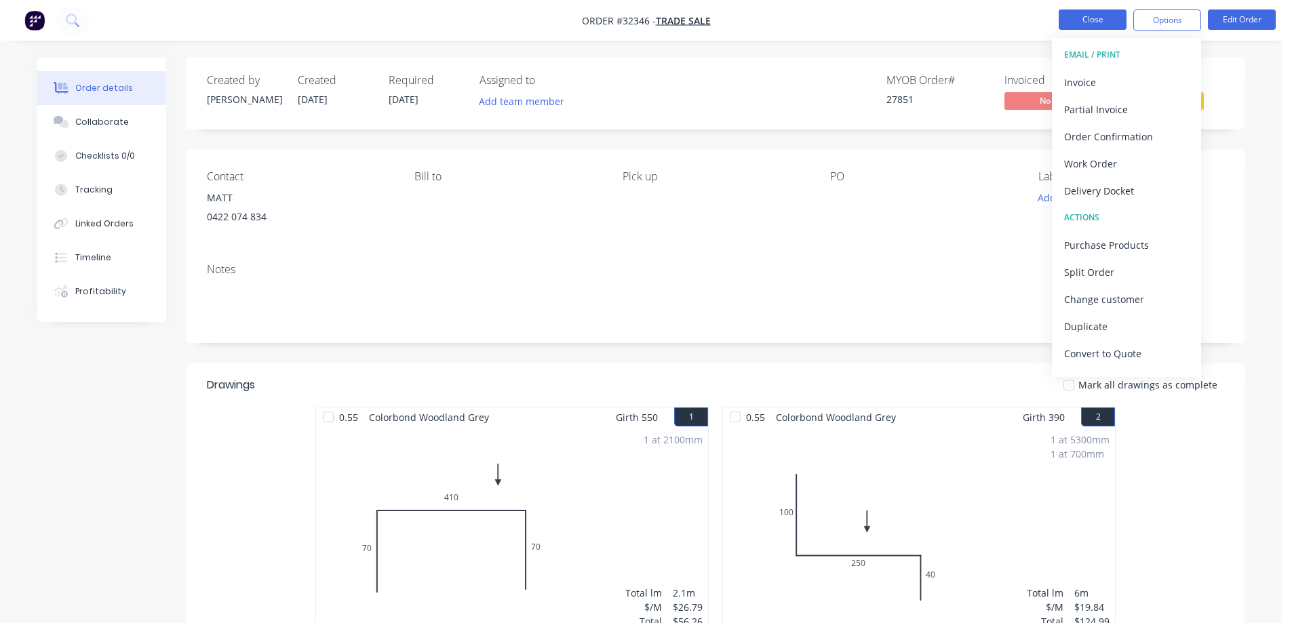
click at [1101, 21] on button "Close" at bounding box center [1093, 19] width 68 height 20
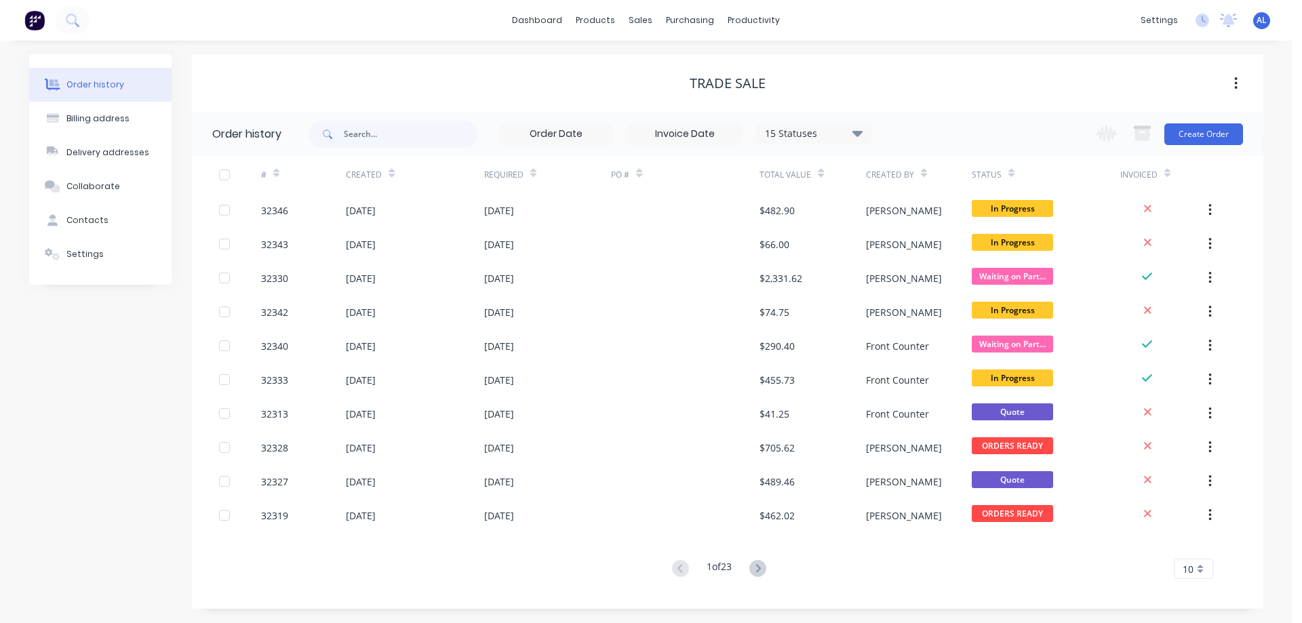
click at [38, 24] on img at bounding box center [34, 20] width 20 height 20
